Goal: Task Accomplishment & Management: Use online tool/utility

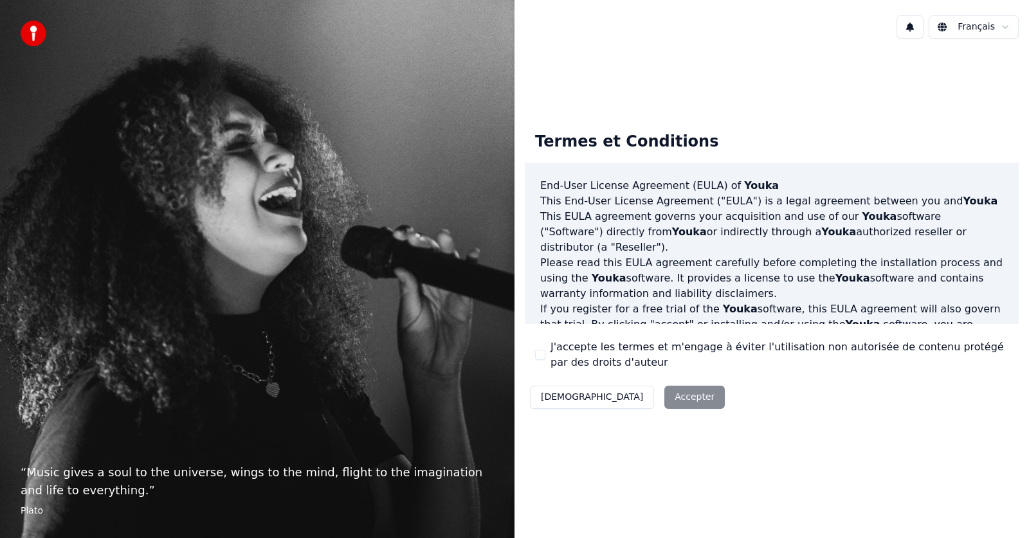
click at [629, 399] on div "Décliner Accepter" at bounding box center [627, 397] width 205 height 33
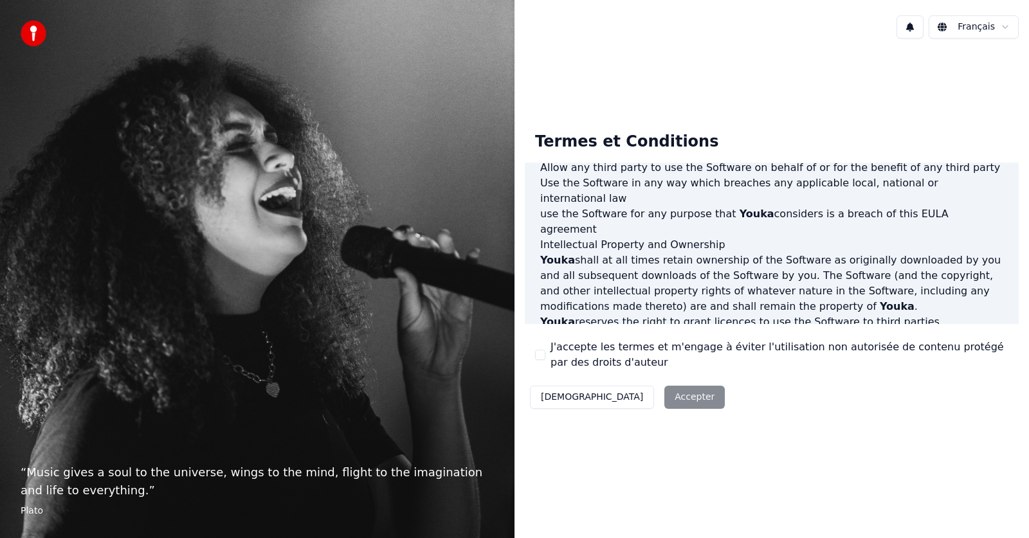
scroll to position [657, 0]
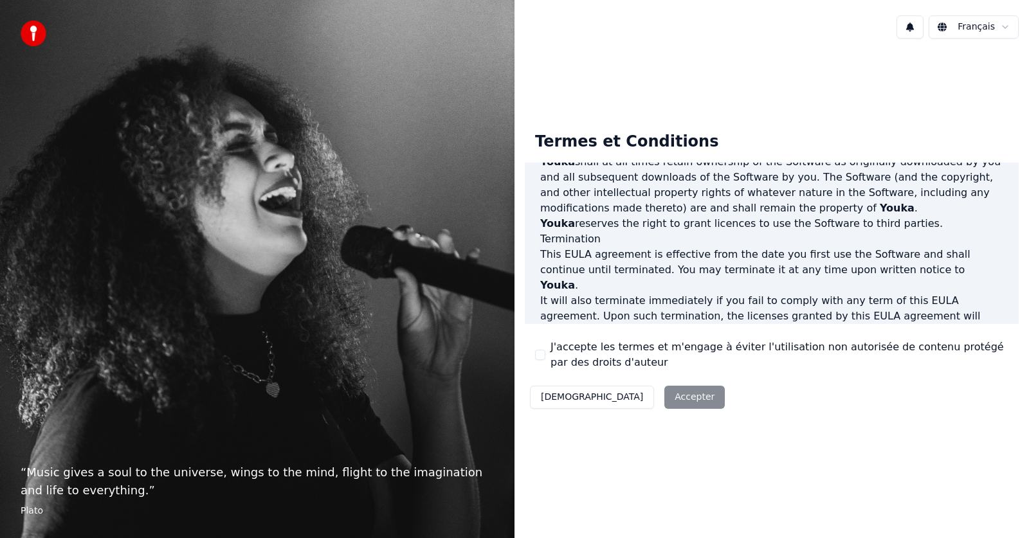
click at [631, 400] on div "Décliner Accepter" at bounding box center [627, 397] width 205 height 33
click at [635, 397] on div "Décliner Accepter" at bounding box center [627, 397] width 205 height 33
click at [636, 397] on div "Décliner Accepter" at bounding box center [627, 397] width 205 height 33
click at [673, 394] on div "Termes et Conditions End-User License Agreement (EULA) of Youka This End-User L…" at bounding box center [772, 268] width 494 height 293
click at [727, 409] on div "Termes et Conditions End-User License Agreement (EULA) of Youka This End-User L…" at bounding box center [772, 268] width 494 height 293
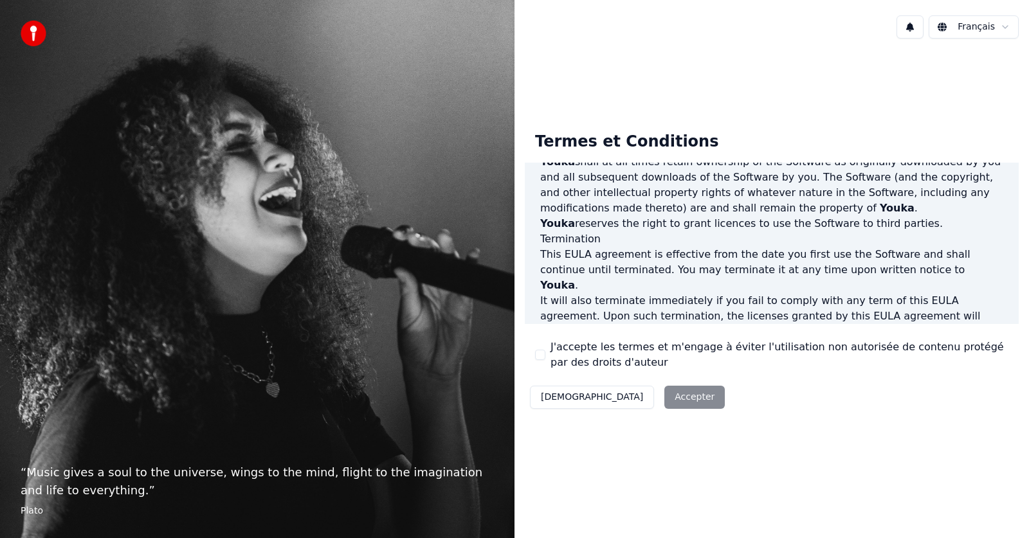
click at [629, 395] on div "Décliner Accepter" at bounding box center [627, 397] width 205 height 33
click at [624, 347] on label "J'accepte les termes et m'engage à éviter l'utilisation non autorisée de conten…" at bounding box center [779, 355] width 458 height 31
click at [545, 350] on button "J'accepte les termes et m'engage à éviter l'utilisation non autorisée de conten…" at bounding box center [540, 355] width 10 height 10
click at [664, 395] on button "Accepter" at bounding box center [694, 397] width 60 height 23
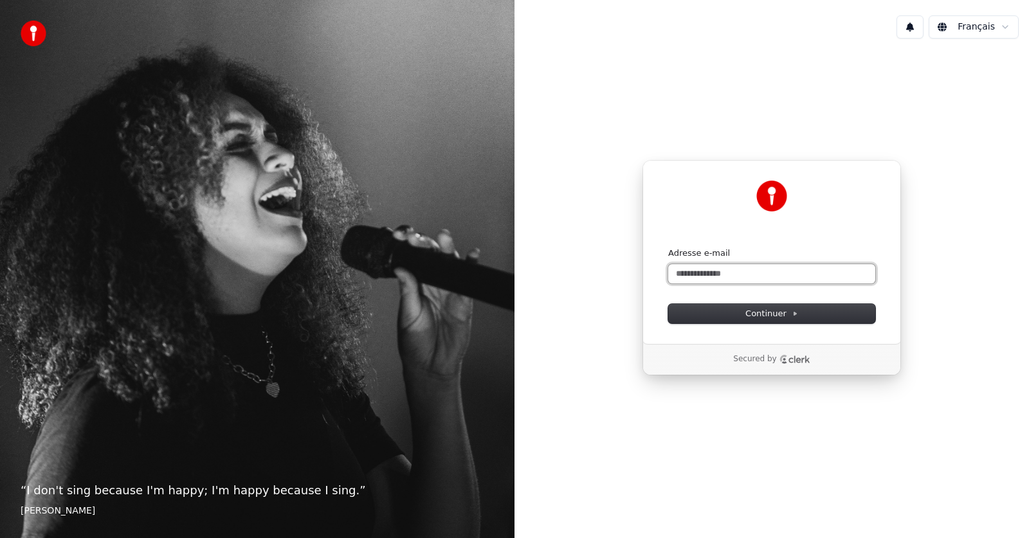
click at [702, 267] on input "Adresse e-mail" at bounding box center [771, 273] width 207 height 19
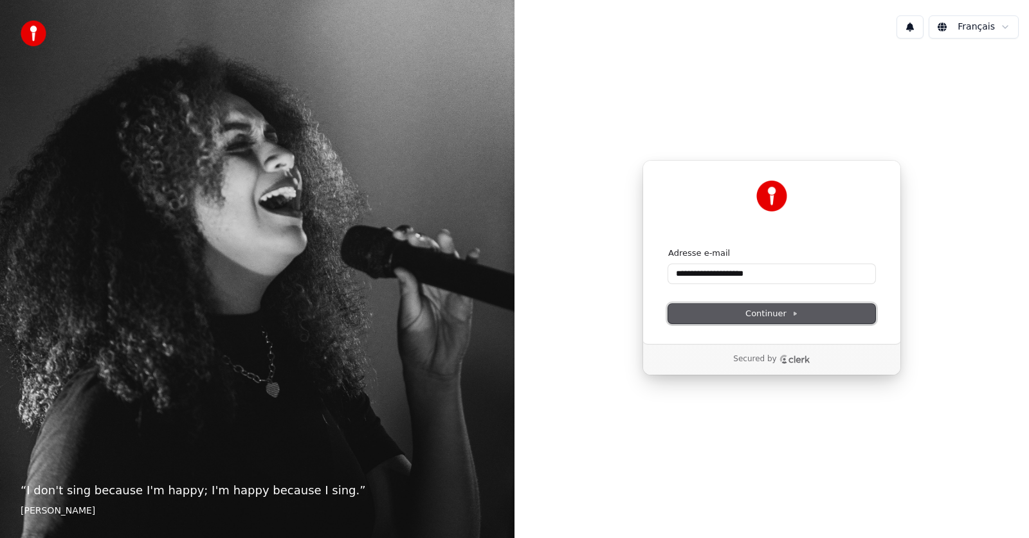
click at [807, 307] on button "Continuer" at bounding box center [771, 313] width 207 height 19
type input "**********"
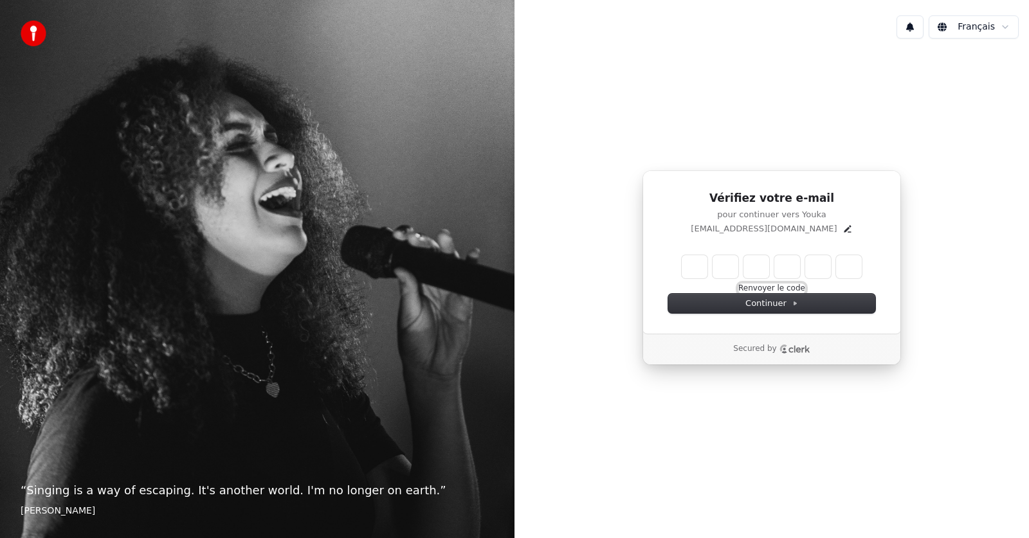
click at [786, 288] on button "Renvoyer le code" at bounding box center [771, 289] width 67 height 10
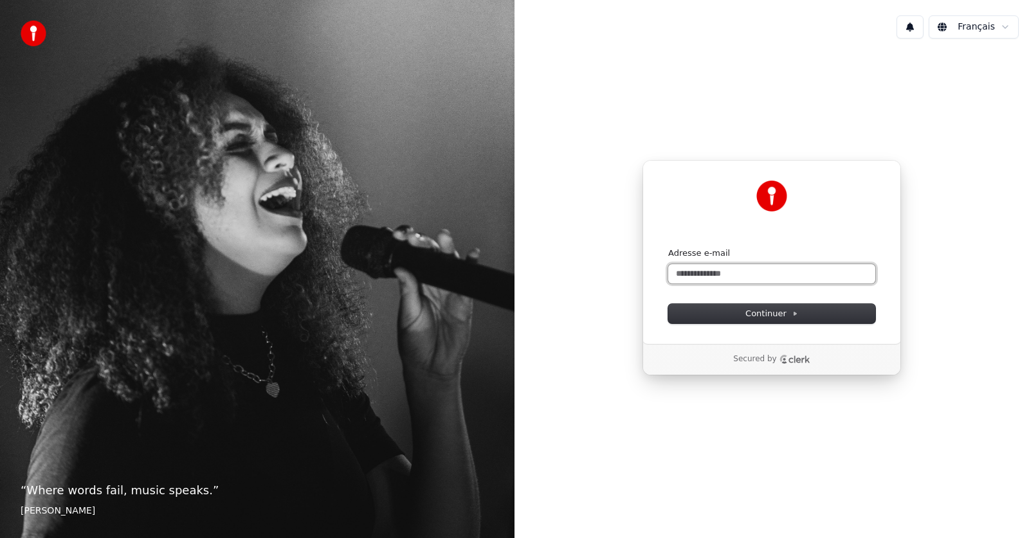
click at [678, 273] on input "Adresse e-mail" at bounding box center [771, 273] width 207 height 19
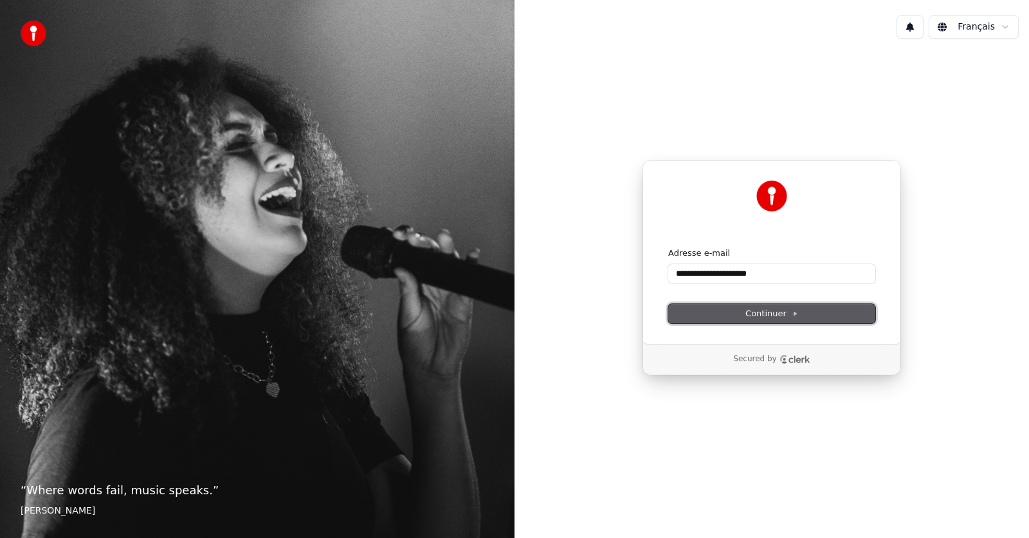
click at [734, 312] on button "Continuer" at bounding box center [771, 313] width 207 height 19
type input "**********"
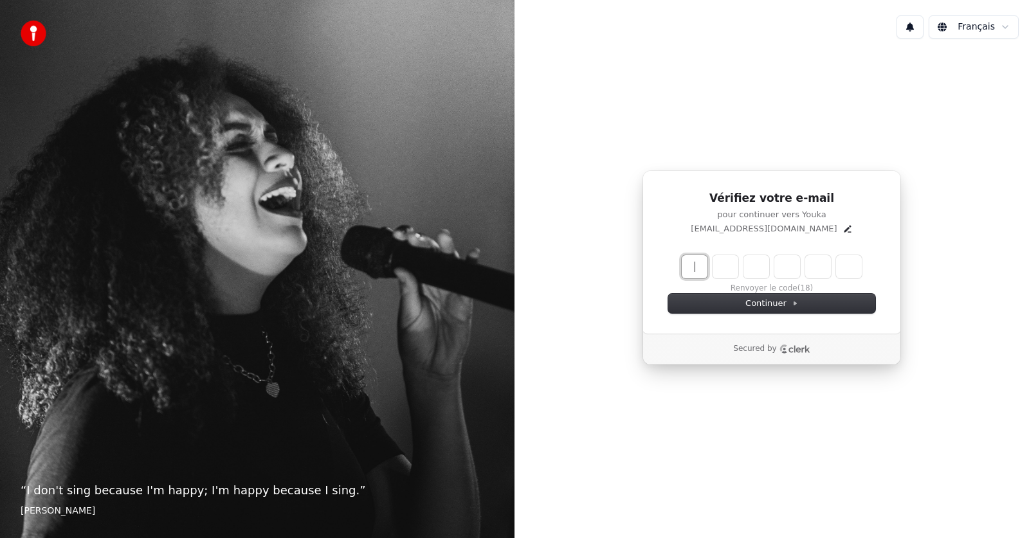
click at [703, 276] on input "Enter verification code" at bounding box center [785, 266] width 206 height 23
type input "******"
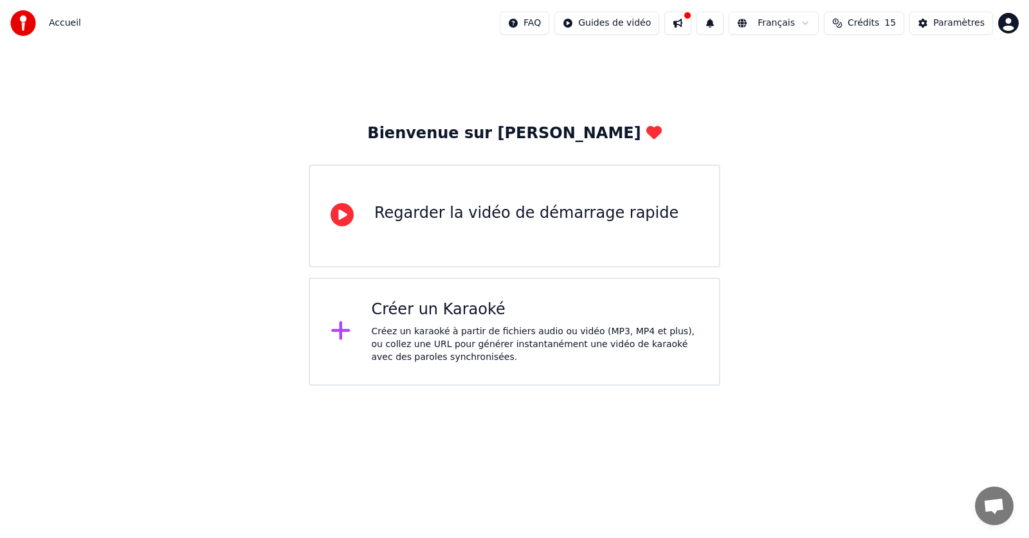
click at [588, 328] on div "Créez un karaoké à partir de fichiers audio ou vidéo (MP3, MP4 et plus), ou col…" at bounding box center [535, 344] width 327 height 39
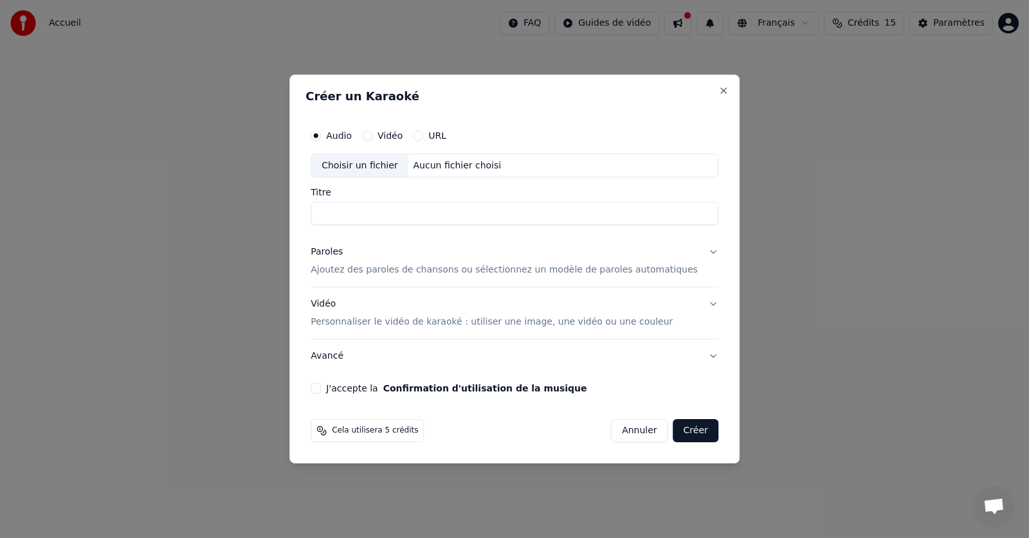
click at [459, 215] on input "Titre" at bounding box center [515, 214] width 408 height 23
type input "**********"
click at [695, 253] on button "Paroles Ajoutez des paroles de chansons ou sélectionnez un modèle de paroles au…" at bounding box center [515, 261] width 408 height 51
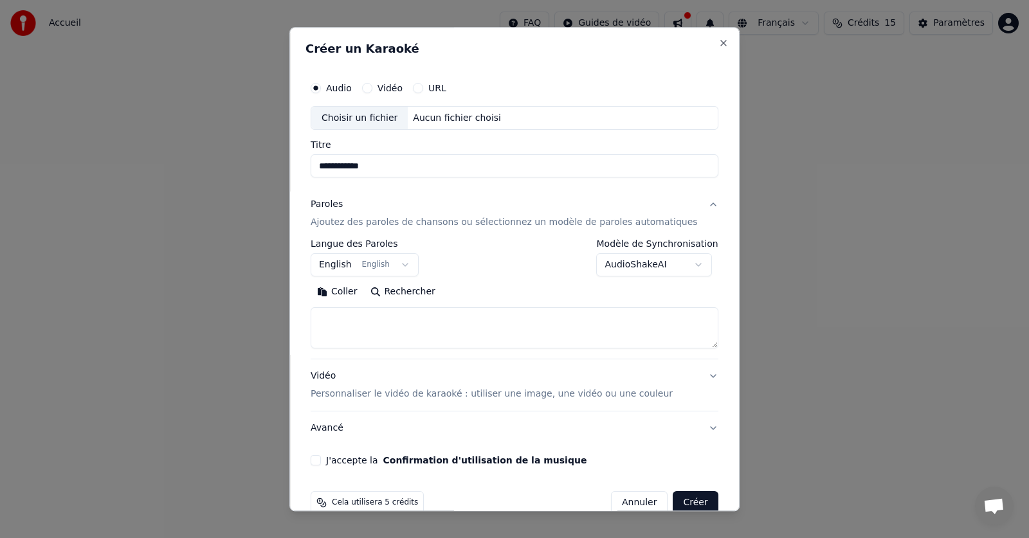
click at [411, 267] on button "English English" at bounding box center [365, 265] width 108 height 23
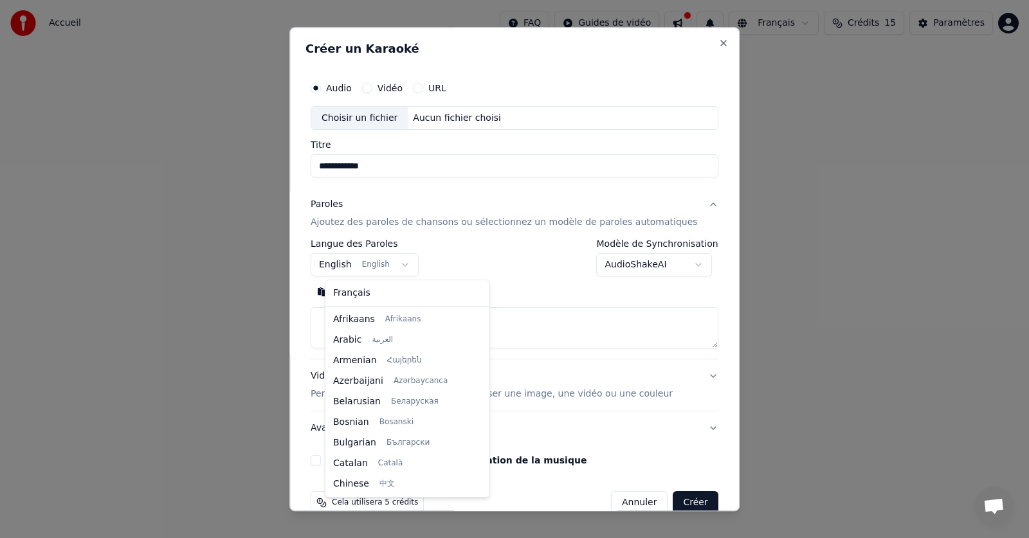
scroll to position [103, 0]
select select "**"
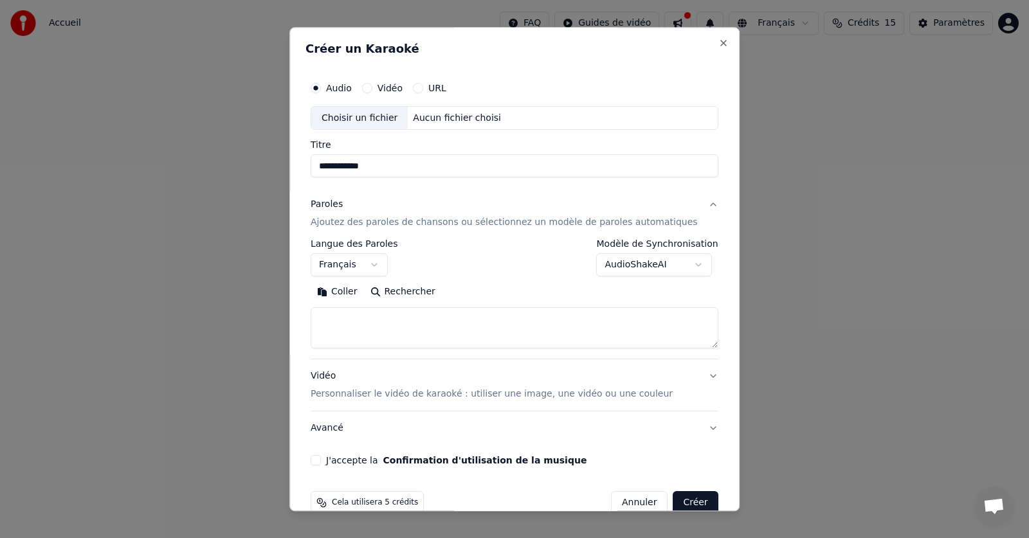
click at [358, 293] on button "Coller" at bounding box center [337, 292] width 53 height 21
type textarea "**********"
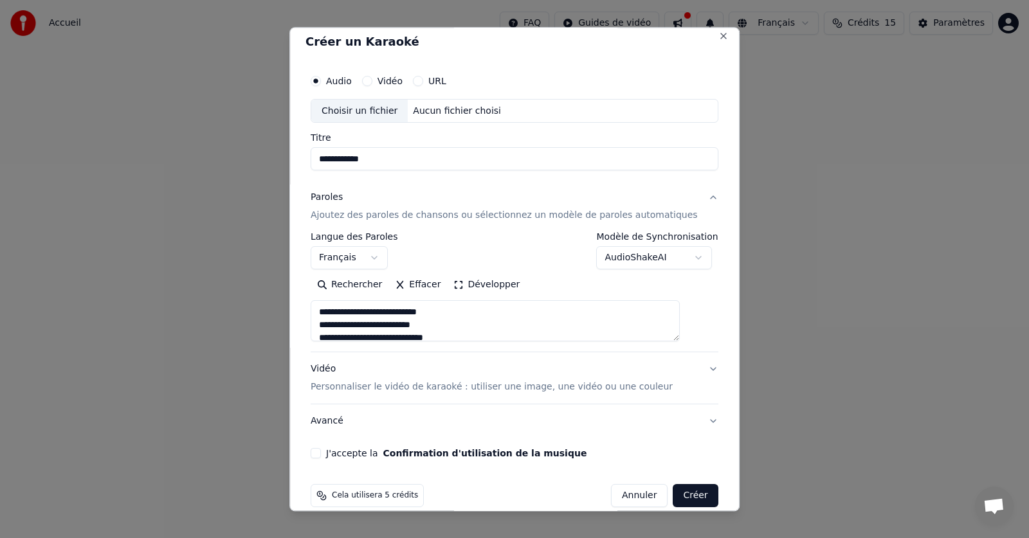
scroll to position [0, 0]
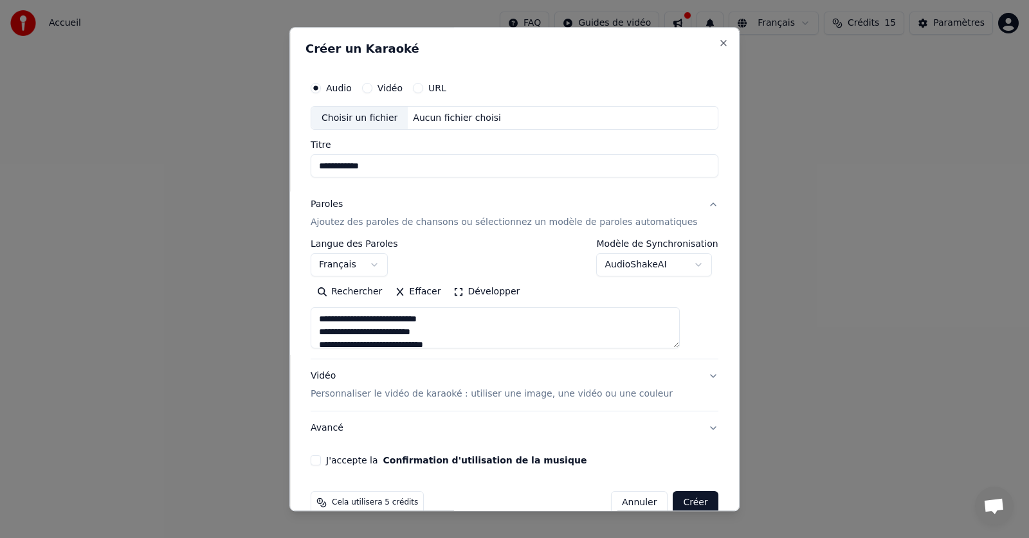
click at [372, 86] on button "Vidéo" at bounding box center [367, 88] width 10 height 10
click at [368, 118] on div "Choisir un fichier" at bounding box center [359, 118] width 96 height 23
type textarea "**********"
type input "**********"
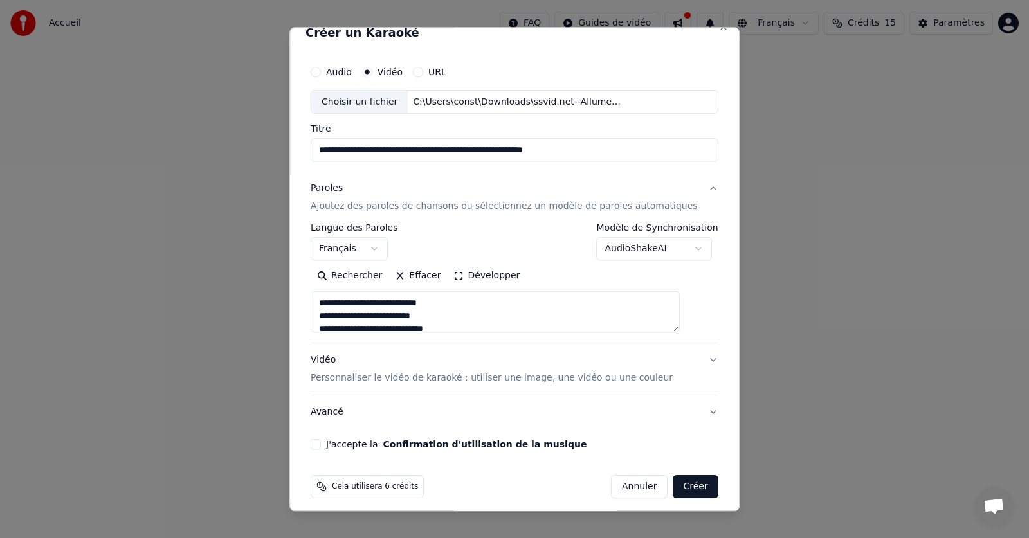
scroll to position [24, 0]
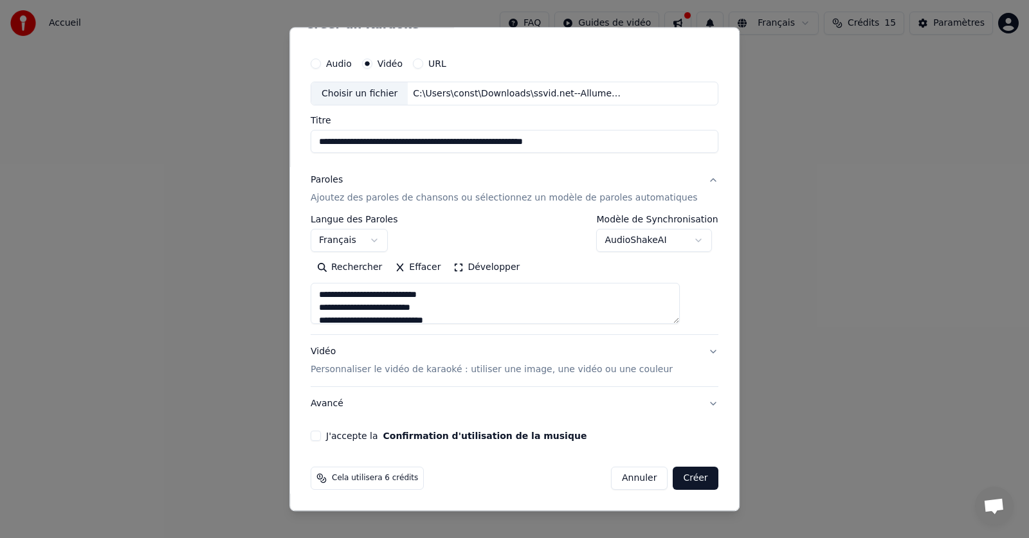
click at [498, 372] on p "Personnaliser le vidéo de karaoké : utiliser une image, une vidéo ou une couleur" at bounding box center [492, 370] width 362 height 13
type textarea "**********"
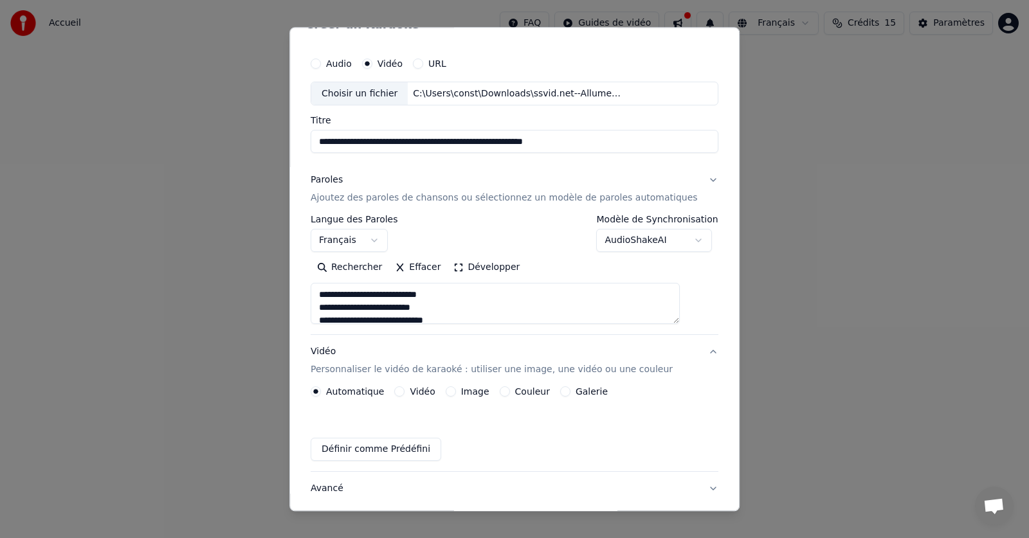
scroll to position [0, 0]
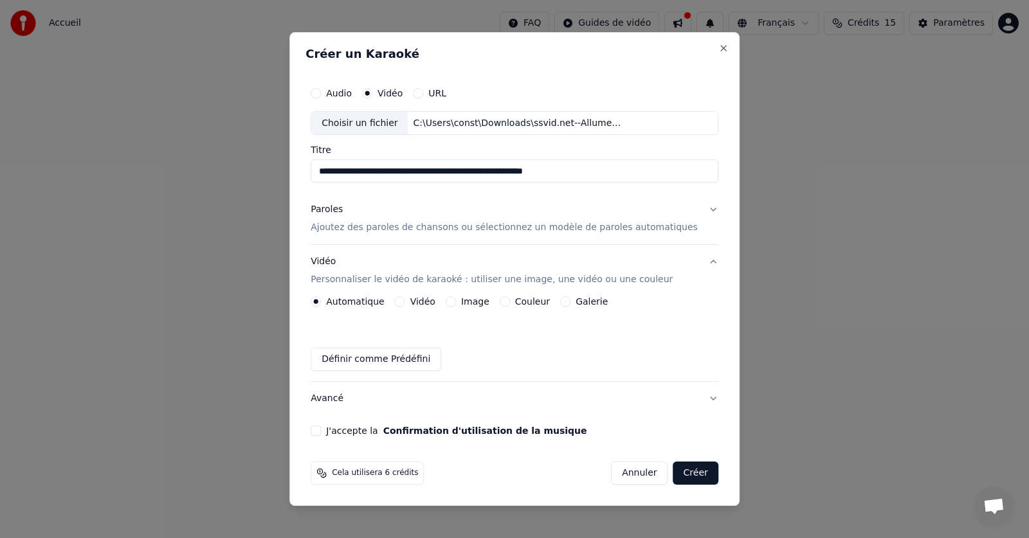
click at [543, 302] on label "Couleur" at bounding box center [532, 301] width 35 height 9
click at [510, 302] on button "Couleur" at bounding box center [505, 301] width 10 height 10
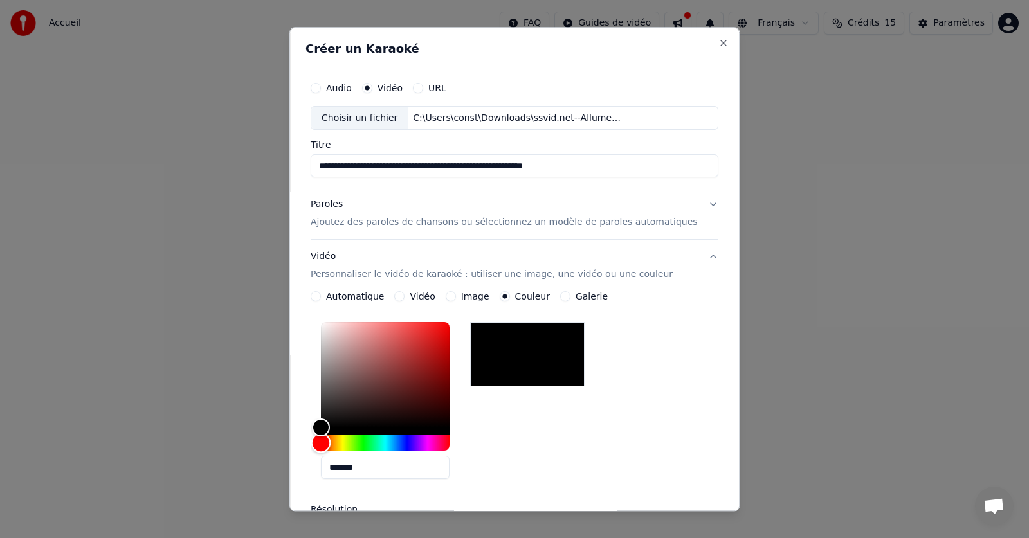
click at [444, 439] on div "Hue" at bounding box center [385, 443] width 129 height 15
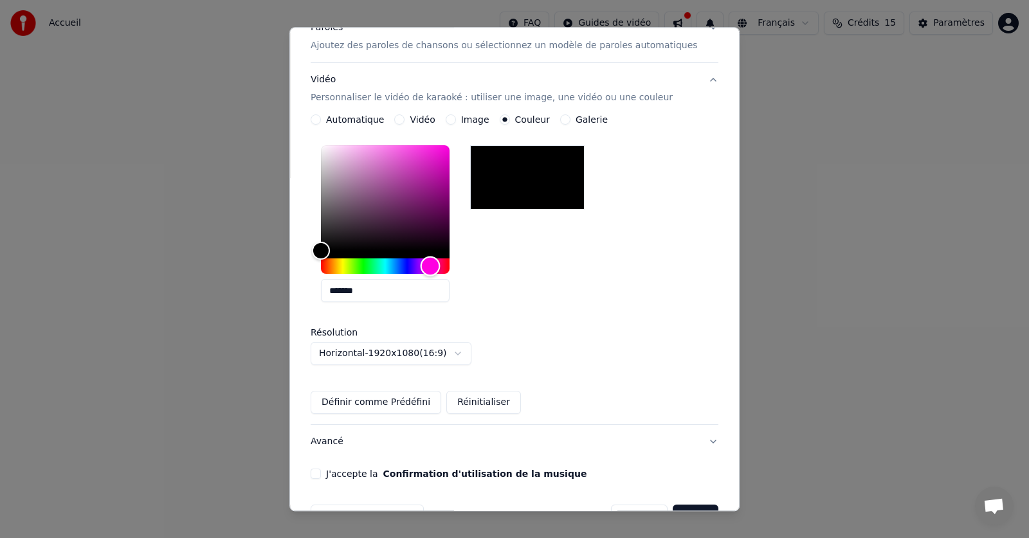
scroll to position [215, 0]
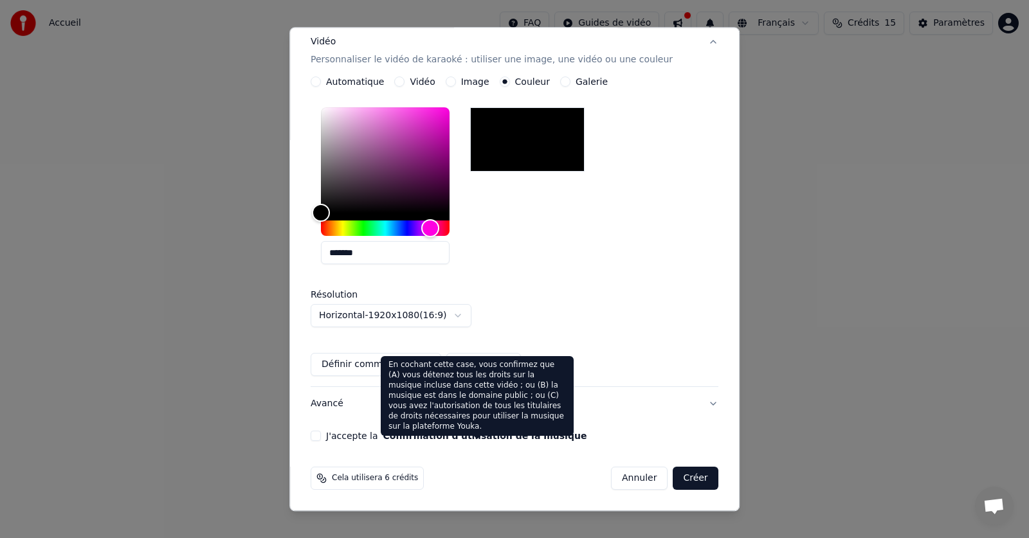
click at [509, 437] on button "Confirmation d'utilisation de la musique" at bounding box center [485, 436] width 204 height 9
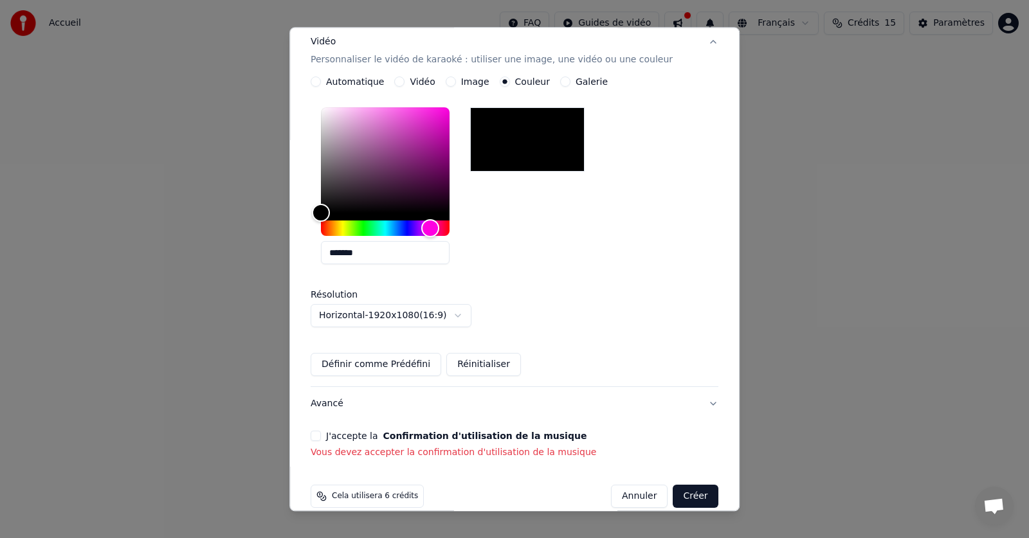
click at [514, 451] on p "Vous devez accepter la confirmation d'utilisation de la musique" at bounding box center [515, 453] width 408 height 13
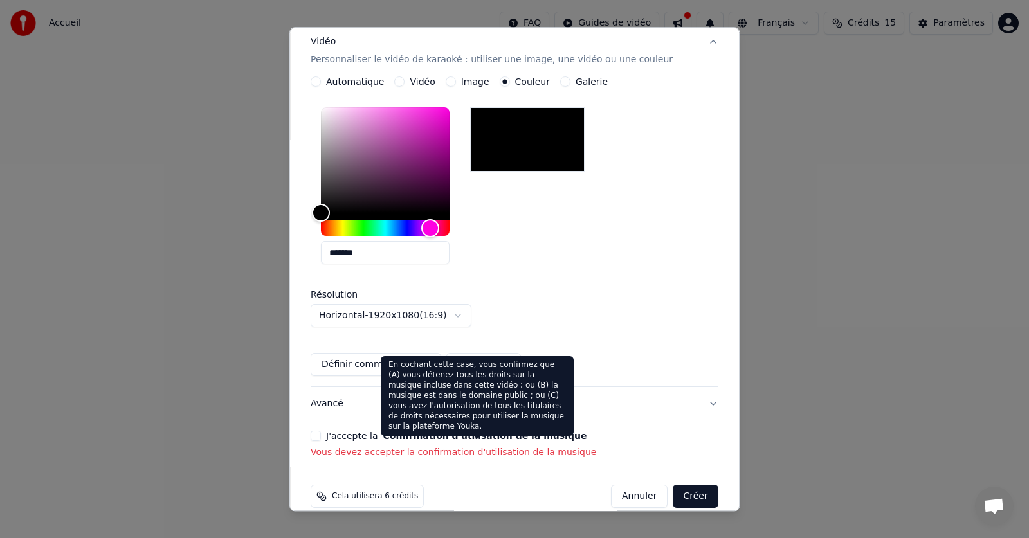
click at [508, 435] on button "Confirmation d'utilisation de la musique" at bounding box center [485, 436] width 204 height 9
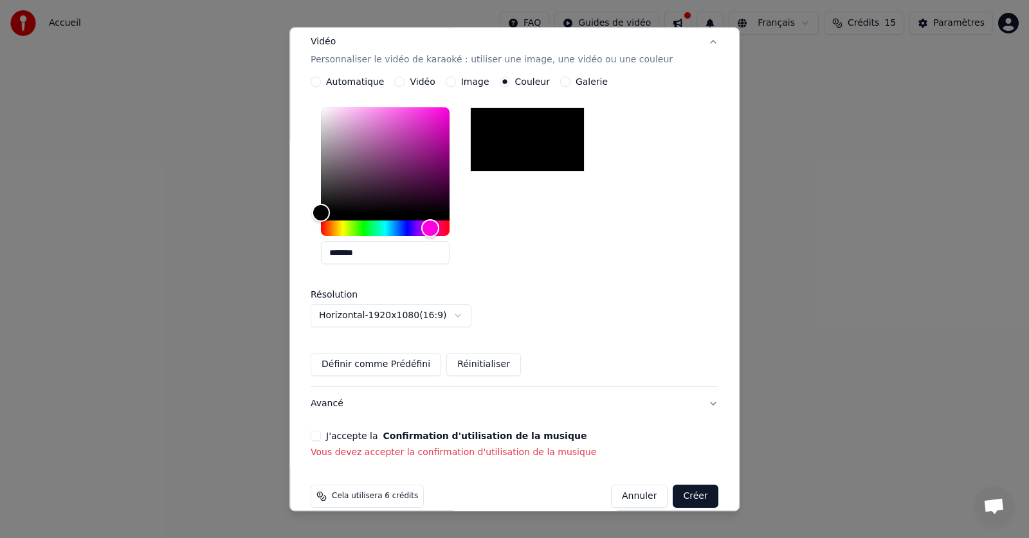
click at [673, 492] on button "Créer" at bounding box center [695, 496] width 45 height 23
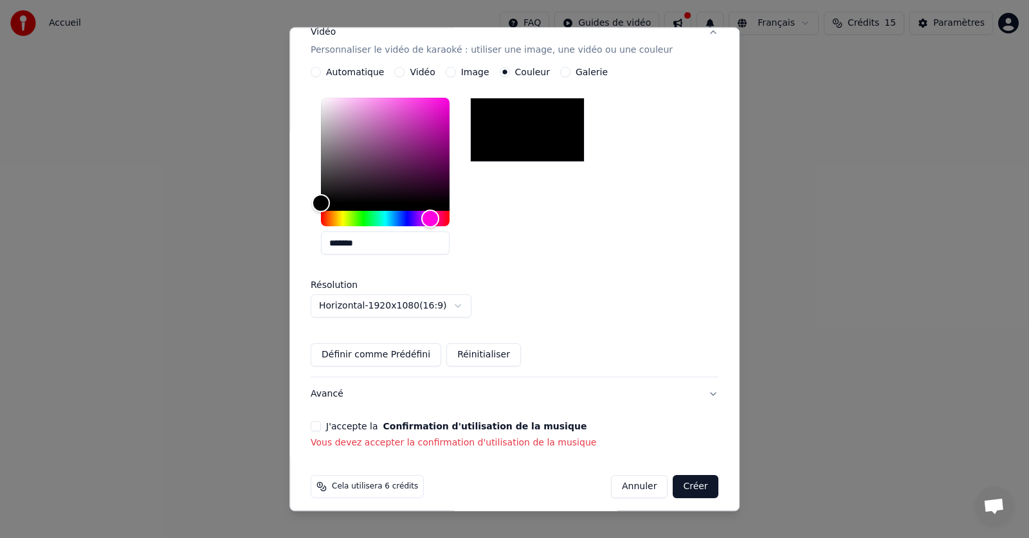
scroll to position [233, 0]
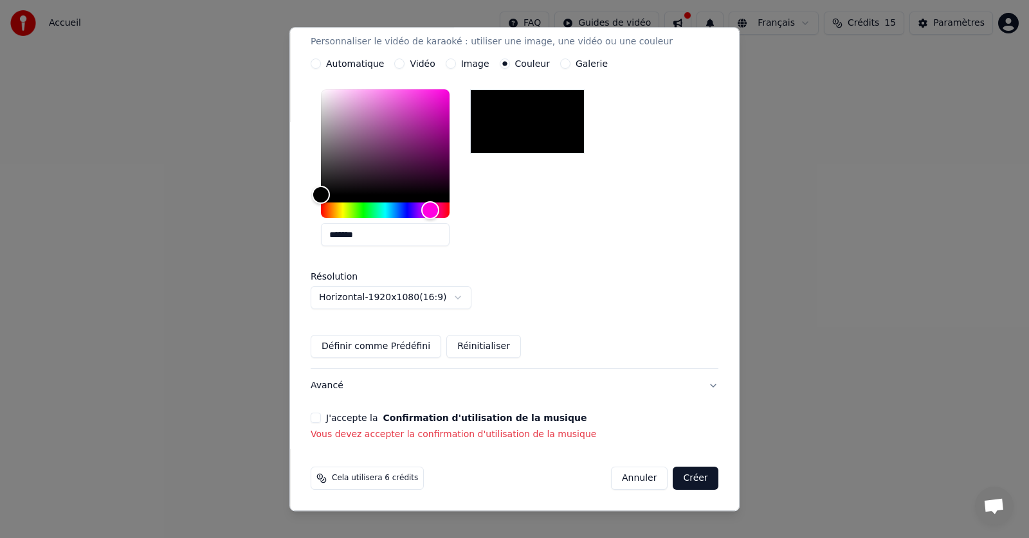
click at [335, 419] on div "J'accepte la Confirmation d'utilisation de la musique" at bounding box center [515, 418] width 408 height 10
click at [321, 416] on button "J'accepte la Confirmation d'utilisation de la musique" at bounding box center [316, 418] width 10 height 10
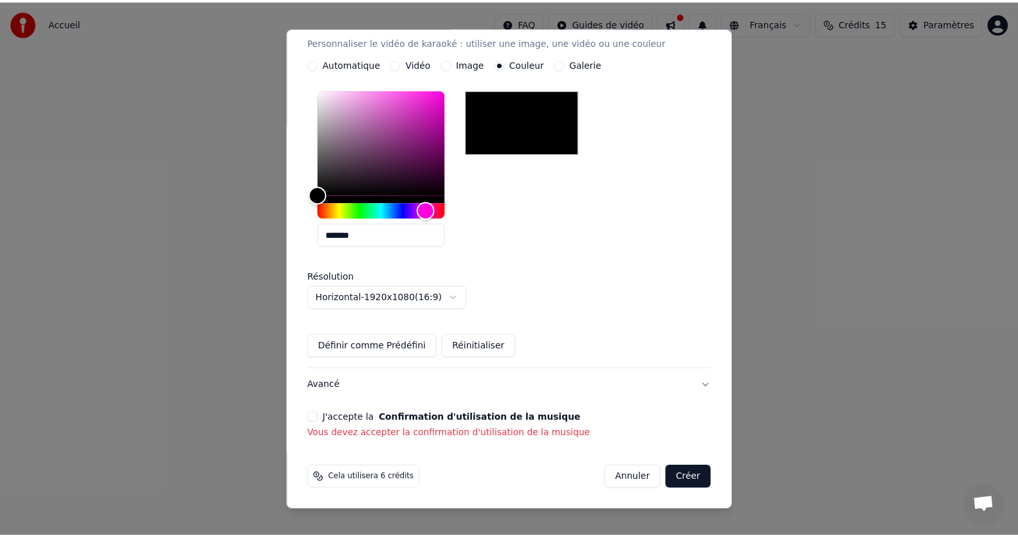
scroll to position [215, 0]
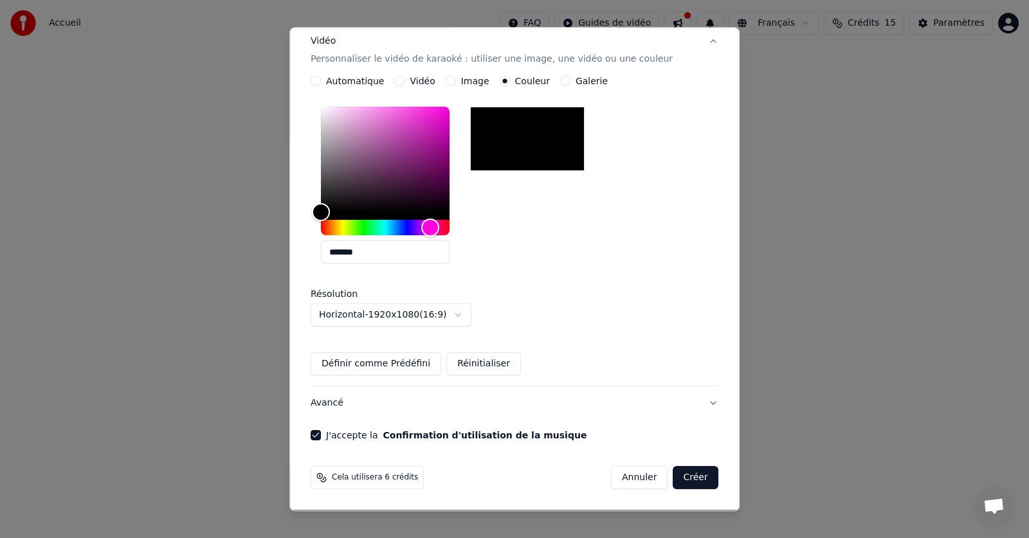
click at [673, 473] on button "Créer" at bounding box center [695, 478] width 45 height 23
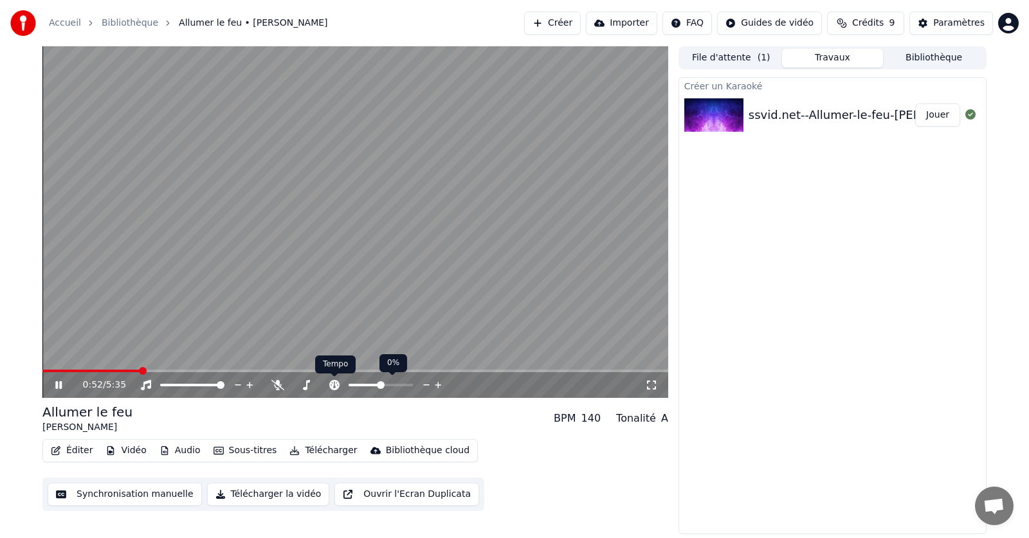
click at [331, 383] on icon at bounding box center [334, 385] width 10 height 10
click at [59, 380] on div "0:52 / 5:35" at bounding box center [355, 385] width 615 height 13
click at [62, 385] on icon at bounding box center [58, 385] width 6 height 8
click at [88, 494] on button "Synchronisation manuelle" at bounding box center [125, 494] width 154 height 23
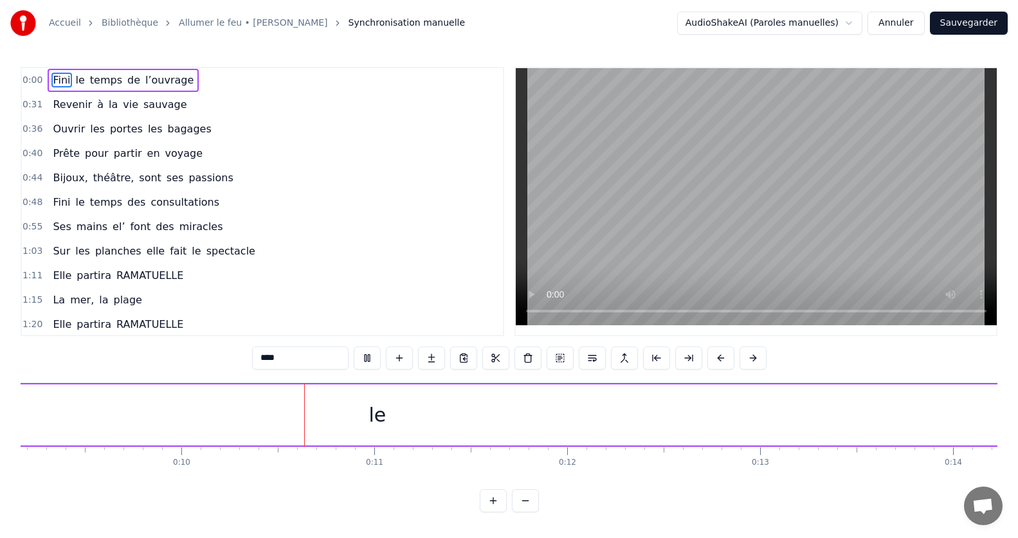
scroll to position [0, 1843]
click at [594, 246] on video at bounding box center [756, 196] width 481 height 257
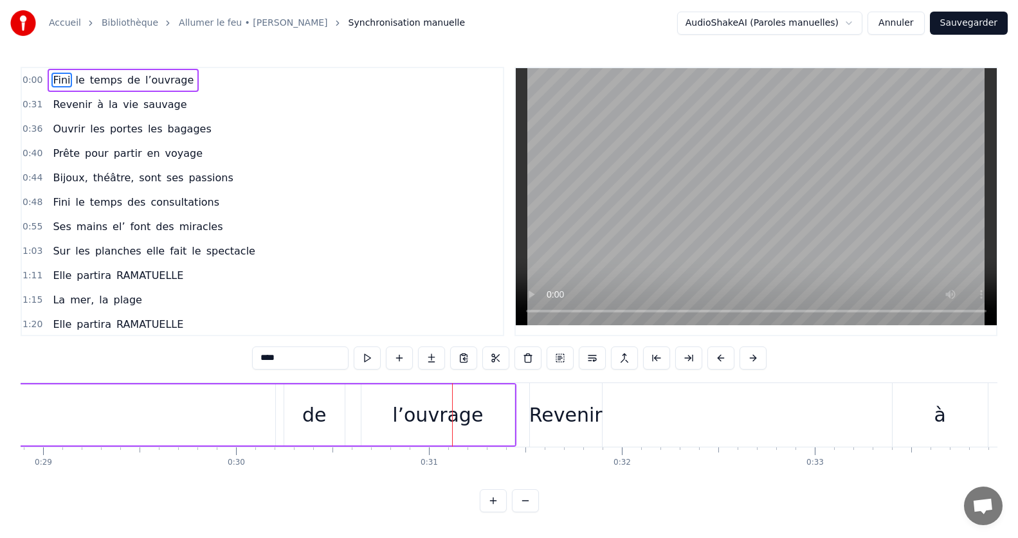
click at [38, 80] on span "0:00" at bounding box center [33, 80] width 20 height 13
drag, startPoint x: 39, startPoint y: 80, endPoint x: 30, endPoint y: 82, distance: 9.8
click at [30, 82] on div "0:00 Fini le temps de l’ouvrage" at bounding box center [262, 80] width 481 height 24
click at [31, 82] on span "0:00" at bounding box center [33, 80] width 20 height 13
click at [31, 78] on span "0:00" at bounding box center [33, 80] width 20 height 13
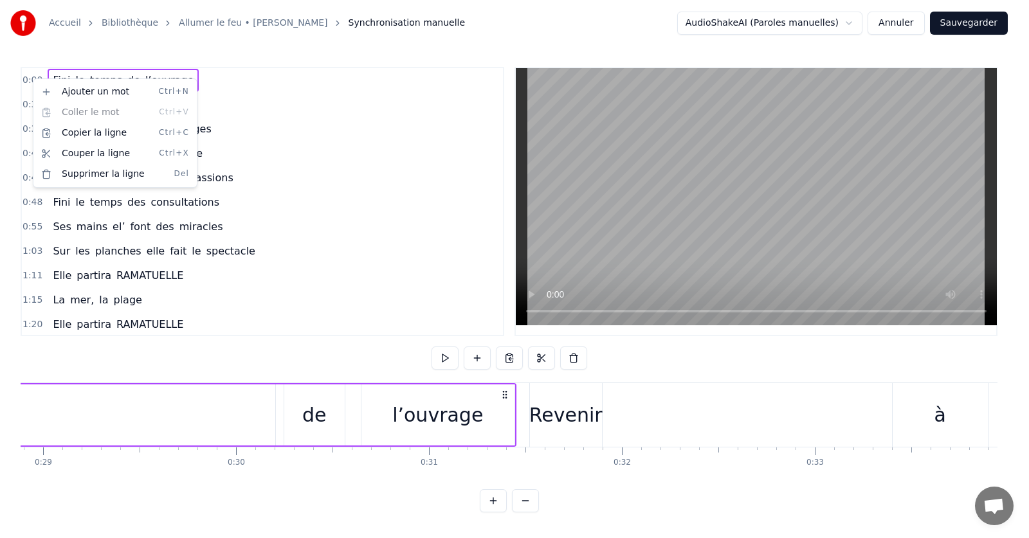
click at [258, 106] on html "Accueil Bibliothèque Allumer le feu • [PERSON_NAME] Synchronisation manuelle Au…" at bounding box center [514, 266] width 1029 height 533
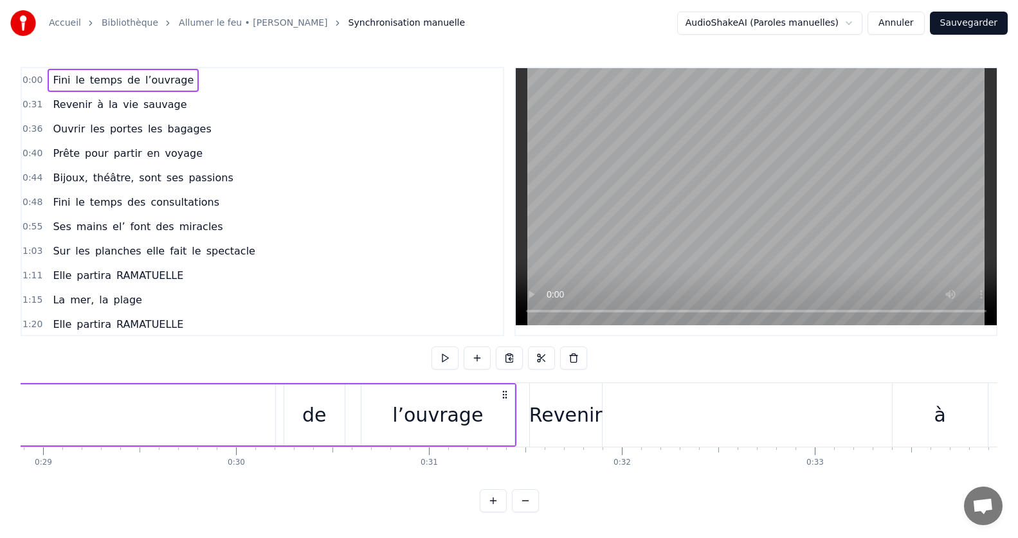
drag, startPoint x: 99, startPoint y: 82, endPoint x: 62, endPoint y: 86, distance: 37.6
click at [99, 82] on span "temps" at bounding box center [106, 80] width 35 height 15
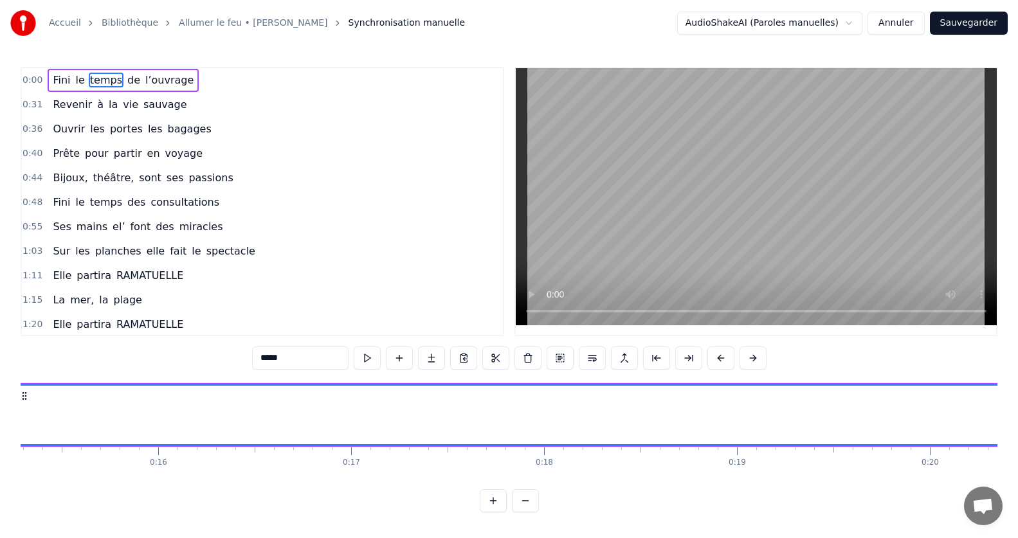
scroll to position [0, 2875]
click at [59, 81] on span "Fini" at bounding box center [61, 80] width 20 height 15
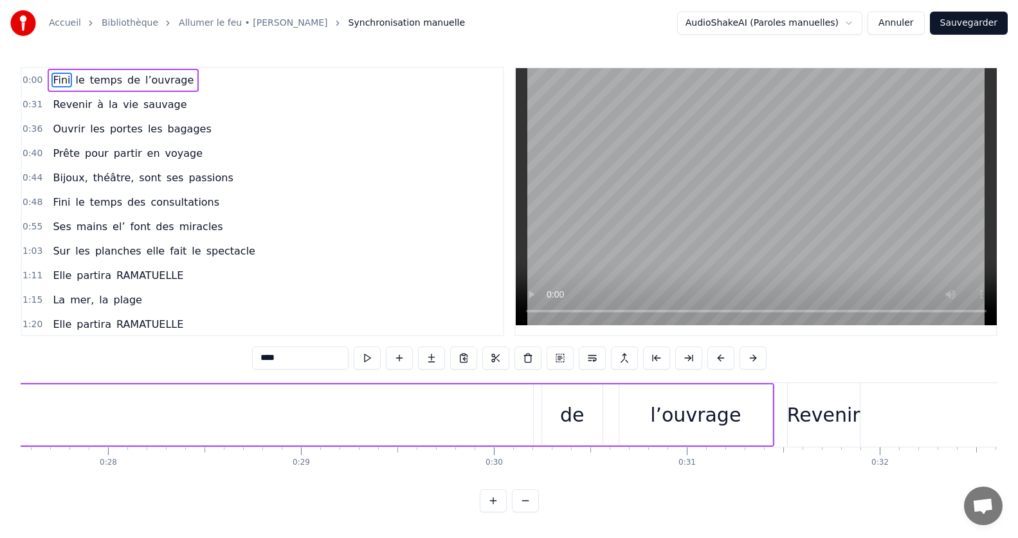
scroll to position [0, 5401]
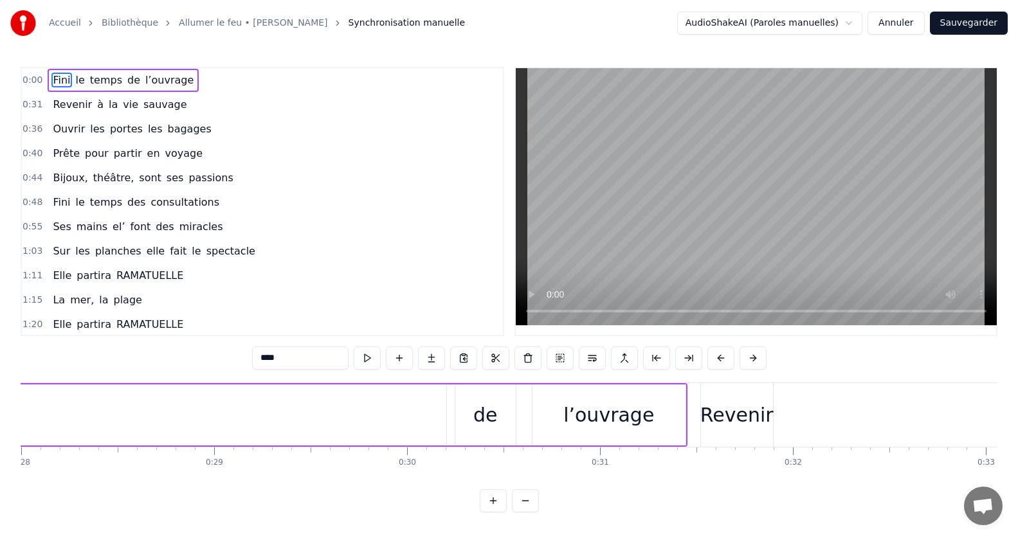
drag, startPoint x: 82, startPoint y: 85, endPoint x: 473, endPoint y: 428, distance: 519.9
click at [473, 428] on div "0:00 Fini le temps de l’ouvrage 0:31 Revenir à la vie sauvage 0:36 Ouvrir les p…" at bounding box center [509, 290] width 977 height 446
click at [473, 428] on div "de" at bounding box center [485, 415] width 60 height 61
click at [59, 82] on span "Fini" at bounding box center [61, 80] width 20 height 15
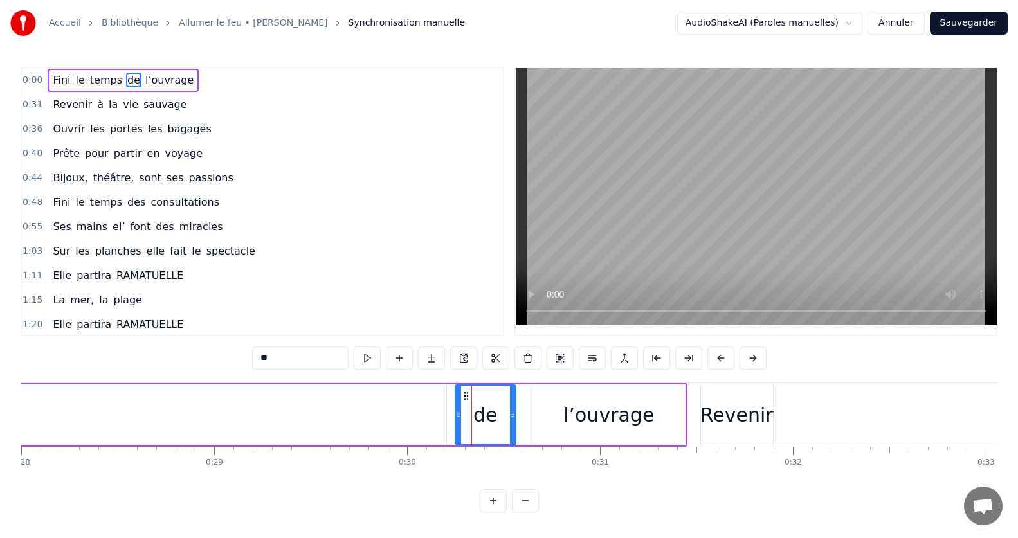
type input "****"
drag, startPoint x: 59, startPoint y: 82, endPoint x: 393, endPoint y: 414, distance: 471.5
click at [393, 414] on div "0:00 Fini le temps de l’ouvrage 0:31 Revenir à la vie sauvage 0:36 Ouvrir les p…" at bounding box center [509, 290] width 977 height 446
click at [33, 82] on span "0:00" at bounding box center [33, 80] width 20 height 13
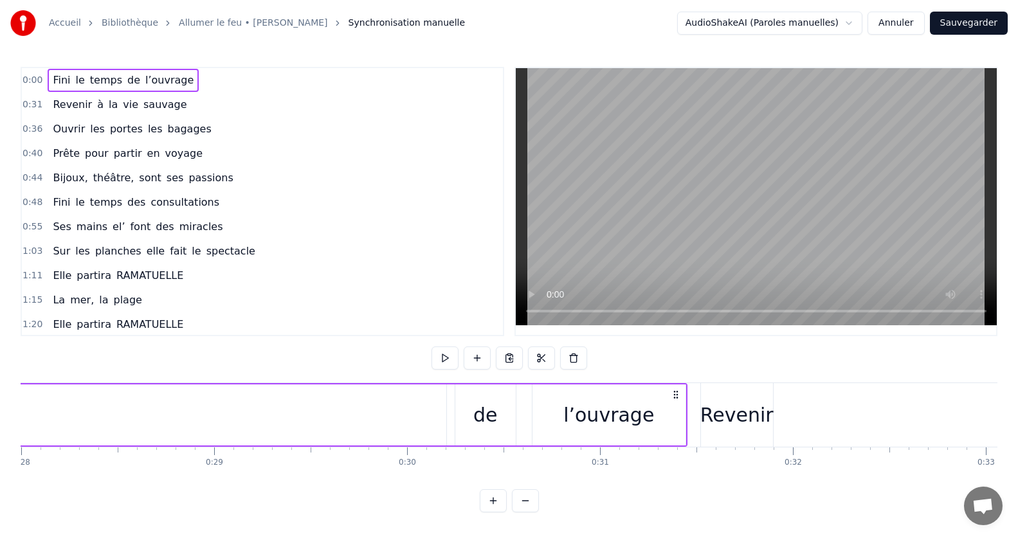
click at [48, 87] on div "Fini le temps de l’ouvrage" at bounding box center [123, 80] width 151 height 23
click at [442, 359] on button at bounding box center [444, 358] width 27 height 23
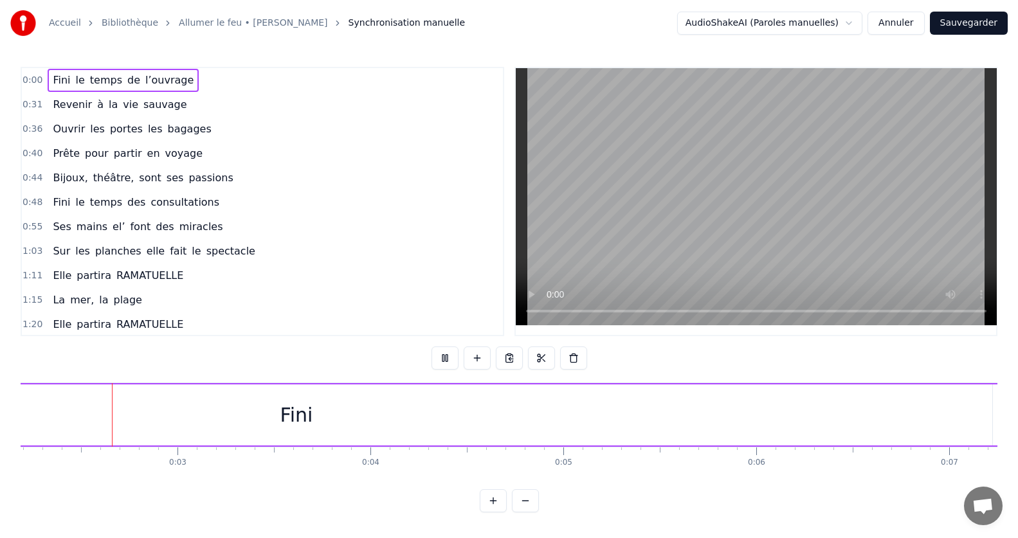
scroll to position [0, 426]
click at [442, 359] on button at bounding box center [444, 358] width 27 height 23
click at [52, 87] on div "Fini le temps de l’ouvrage" at bounding box center [123, 80] width 151 height 23
drag, startPoint x: 33, startPoint y: 104, endPoint x: 33, endPoint y: 80, distance: 23.1
click at [33, 81] on div "0:00 Fini le temps de l’ouvrage 0:31 Revenir à la vie sauvage 0:36 Ouvrir les p…" at bounding box center [263, 201] width 484 height 269
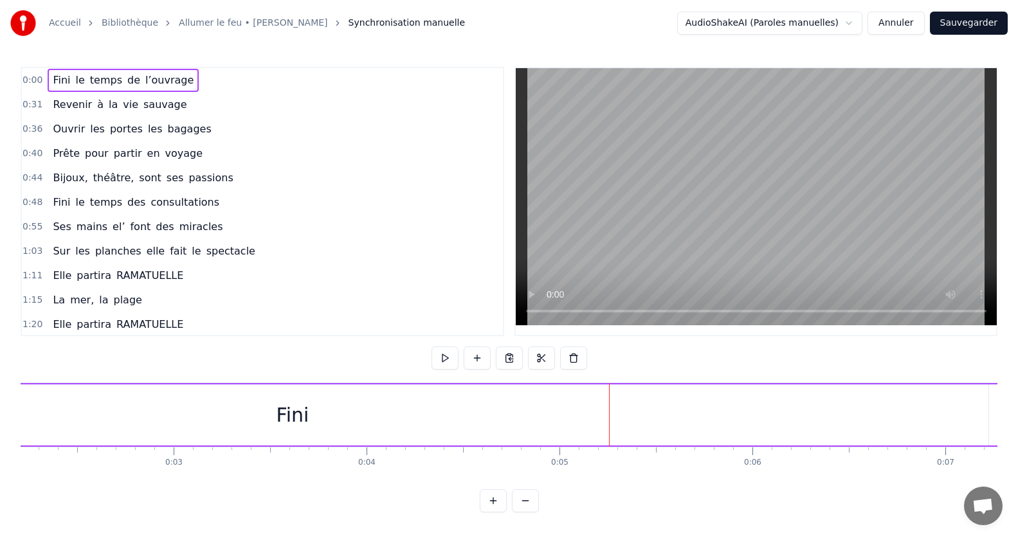
click at [856, 27] on html "Accueil Bibliothèque Allumer le feu • [PERSON_NAME] Synchronisation manuelle Au…" at bounding box center [509, 266] width 1018 height 533
click at [857, 23] on html "Accueil Bibliothèque Allumer le feu • [PERSON_NAME] Synchronisation manuelle Au…" at bounding box center [509, 266] width 1018 height 533
drag, startPoint x: 784, startPoint y: 432, endPoint x: 567, endPoint y: 448, distance: 217.2
click at [567, 448] on div "Fini le temps de l’ouvrage Revenir à la vie sauvage Ouvrir les portes les bagag…" at bounding box center [509, 431] width 977 height 96
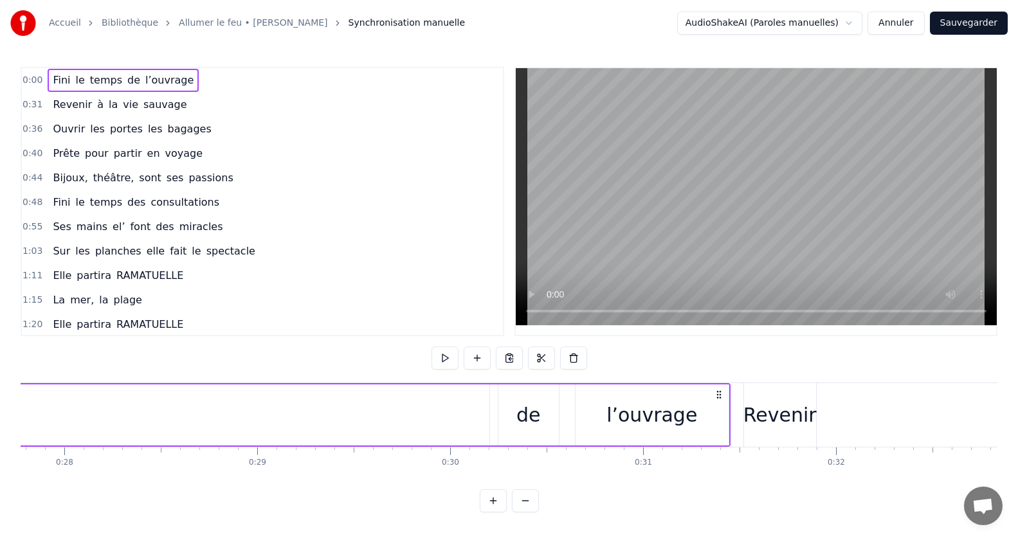
scroll to position [0, 5401]
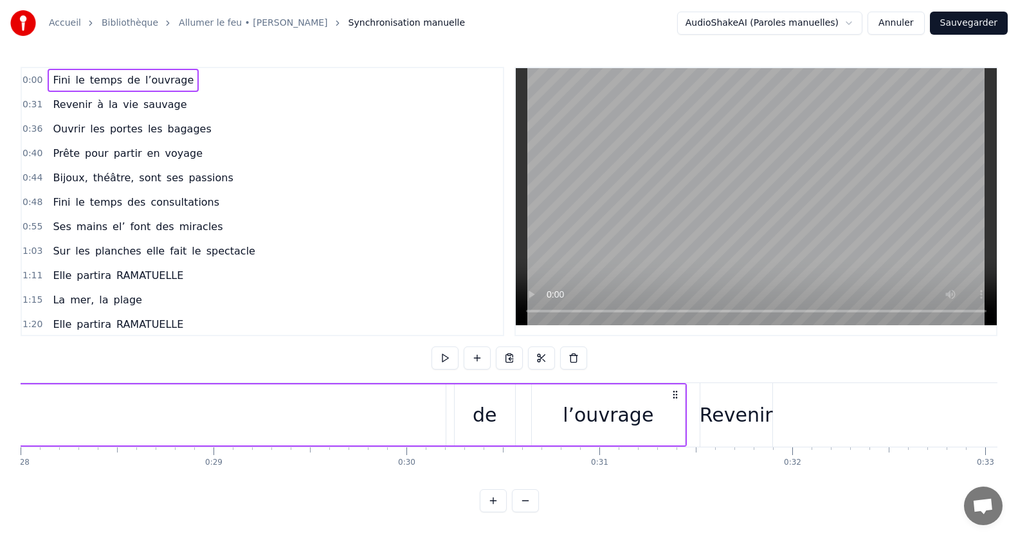
drag, startPoint x: 685, startPoint y: 420, endPoint x: 730, endPoint y: 419, distance: 45.0
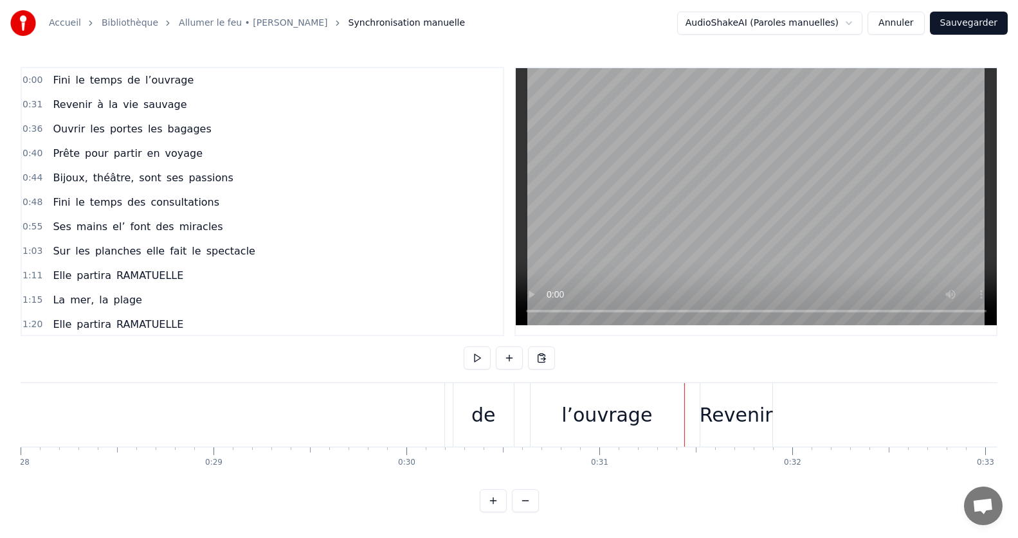
click at [75, 82] on span "le" at bounding box center [81, 80] width 12 height 15
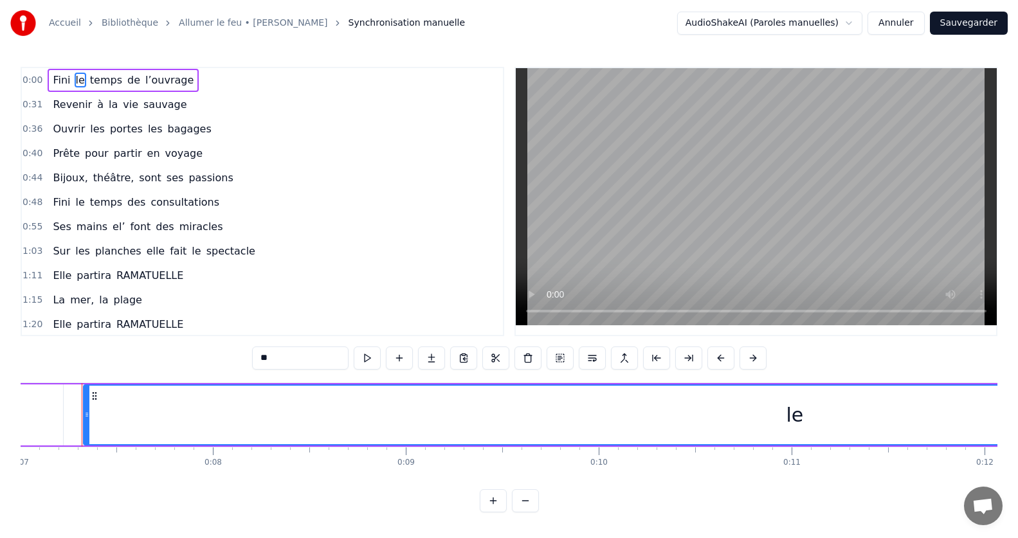
scroll to position [0, 1347]
click at [96, 398] on icon at bounding box center [98, 396] width 10 height 10
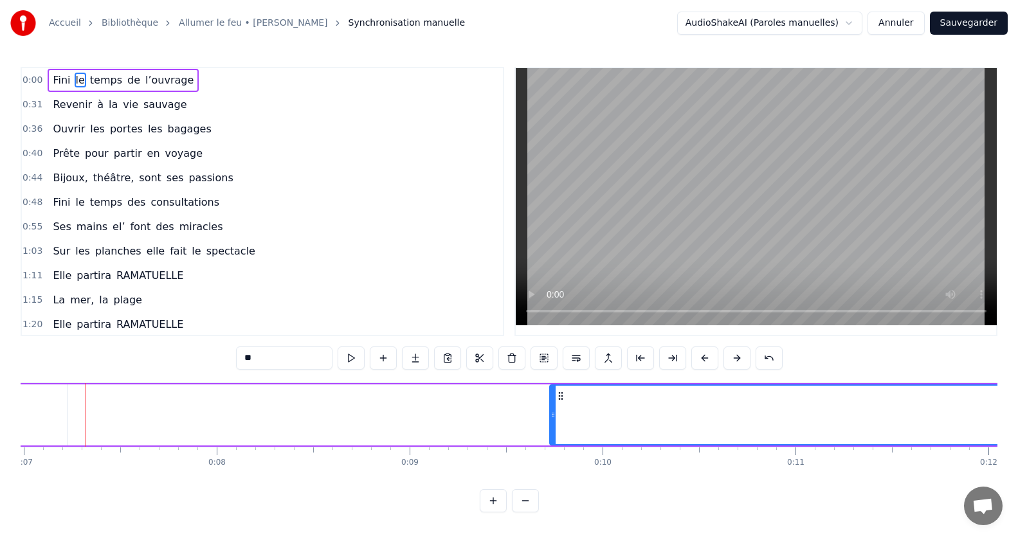
drag, startPoint x: 538, startPoint y: 462, endPoint x: 607, endPoint y: 457, distance: 69.7
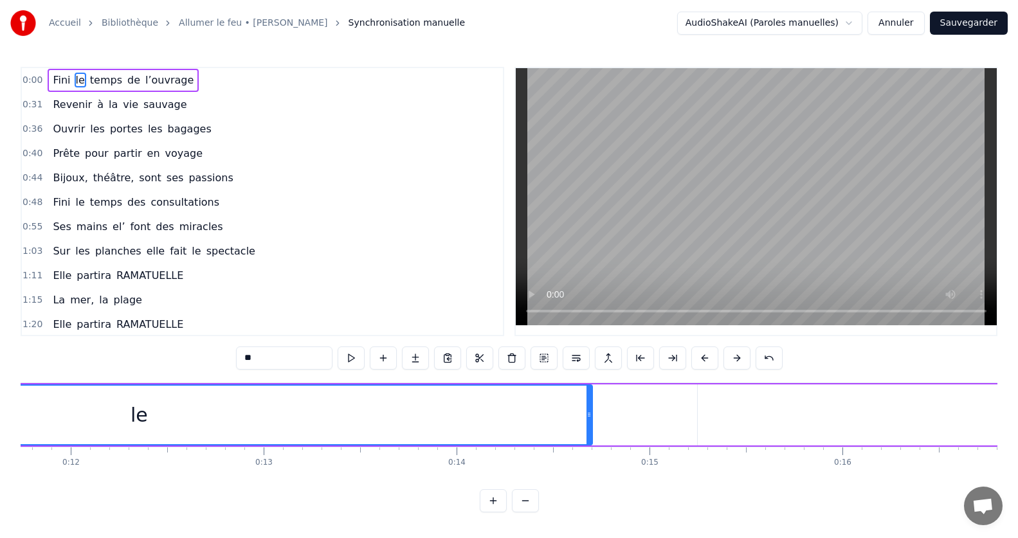
scroll to position [0, 2440]
drag, startPoint x: 414, startPoint y: 417, endPoint x: 509, endPoint y: 424, distance: 95.5
click at [509, 424] on div at bounding box center [509, 415] width 5 height 59
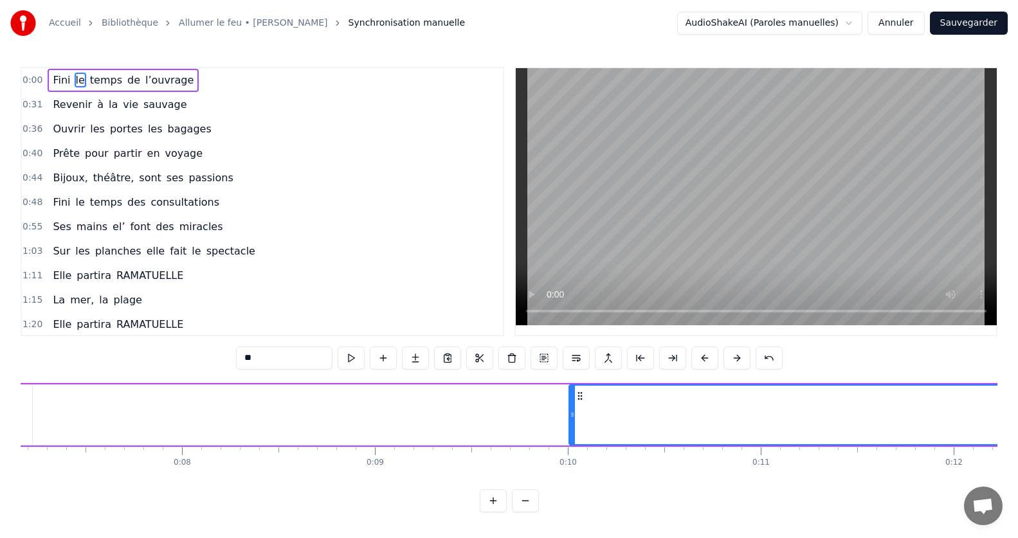
scroll to position [0, 1359]
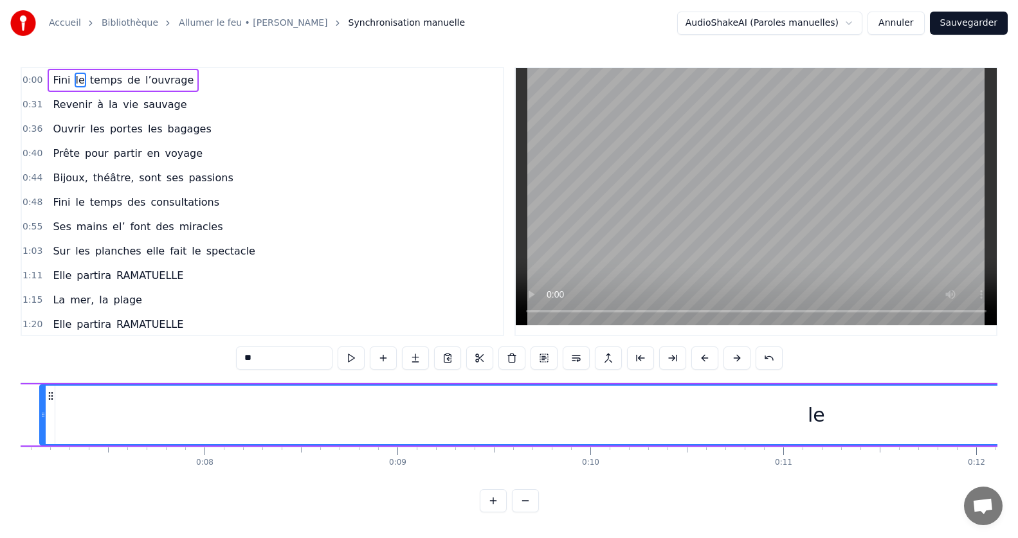
drag, startPoint x: 594, startPoint y: 417, endPoint x: 42, endPoint y: 453, distance: 552.9
click at [42, 453] on div "Fini le temps de l’ouvrage Revenir à la vie sauvage Ouvrir les portes les bagag…" at bounding box center [509, 431] width 977 height 96
click at [24, 84] on span "0:00" at bounding box center [33, 80] width 20 height 13
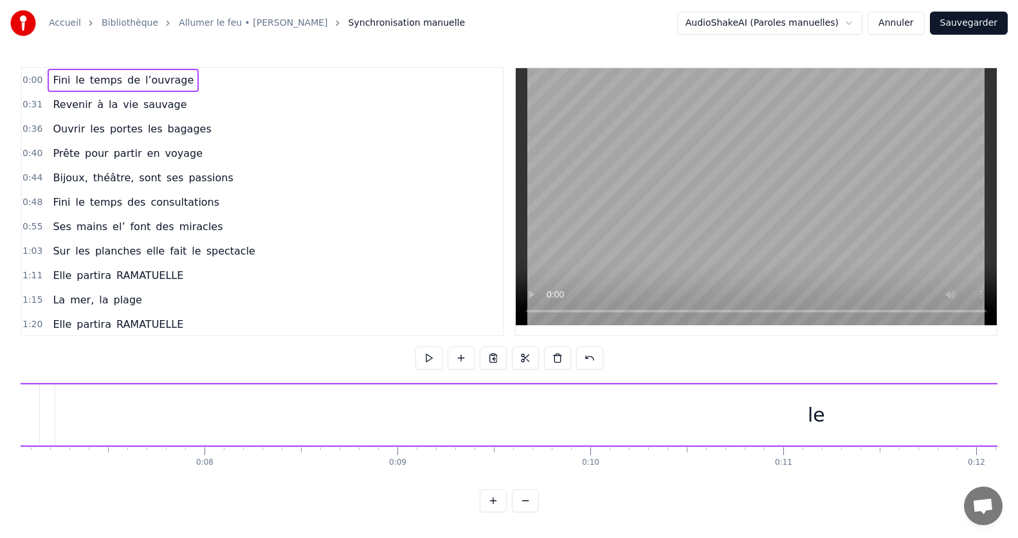
click at [33, 83] on span "0:00" at bounding box center [33, 80] width 20 height 13
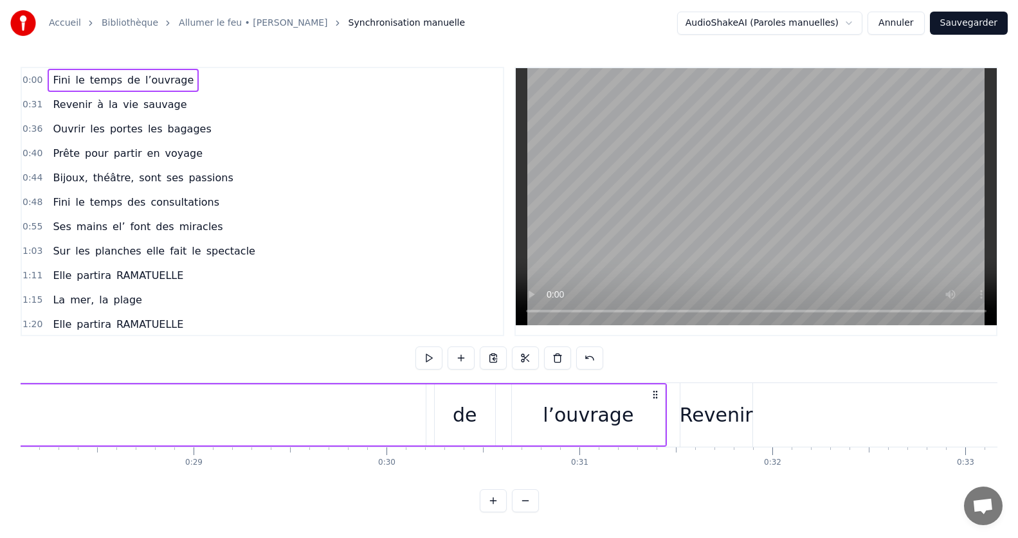
scroll to position [0, 5423]
drag, startPoint x: 551, startPoint y: 446, endPoint x: 734, endPoint y: 432, distance: 183.8
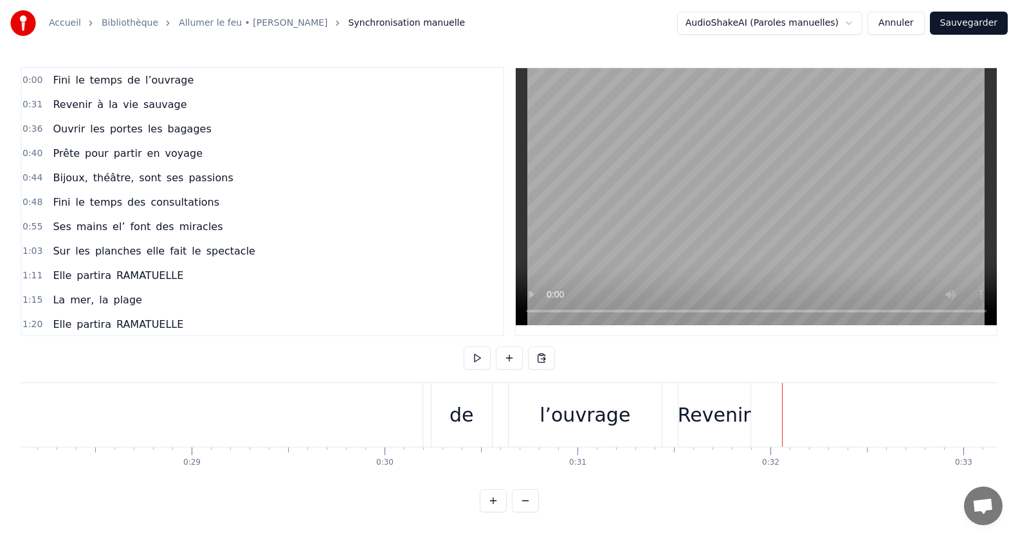
click at [31, 83] on span "0:00" at bounding box center [33, 80] width 20 height 13
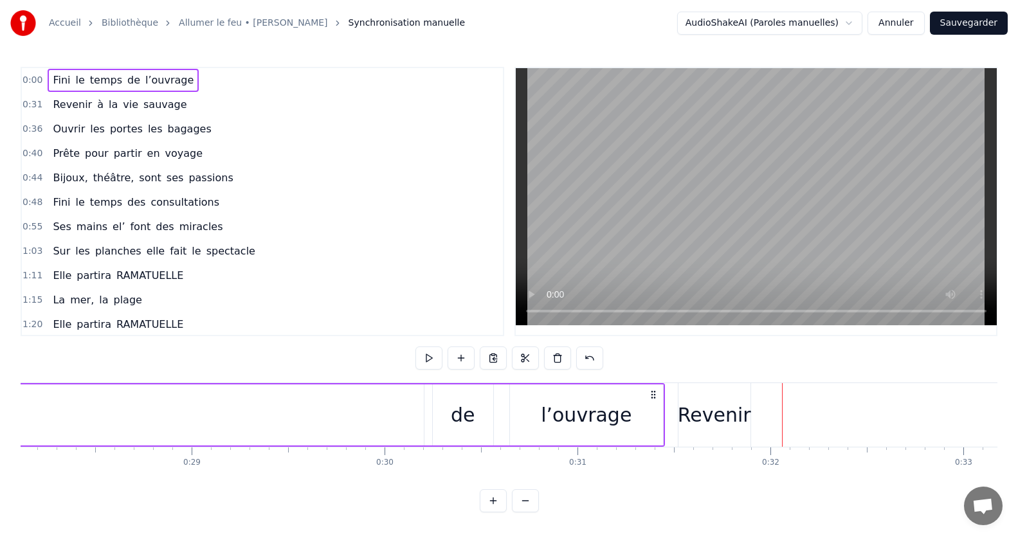
click at [31, 83] on span "0:00" at bounding box center [33, 80] width 20 height 13
drag, startPoint x: 664, startPoint y: 432, endPoint x: 698, endPoint y: 443, distance: 35.2
click at [731, 451] on div "Fini le temps de l’ouvrage Revenir à la vie sauvage Ouvrir les portes les bagag…" at bounding box center [509, 431] width 977 height 96
drag, startPoint x: 641, startPoint y: 446, endPoint x: 678, endPoint y: 429, distance: 41.1
click at [723, 451] on div "Fini le temps de l’ouvrage Revenir à la vie sauvage Ouvrir les portes les bagag…" at bounding box center [509, 431] width 977 height 96
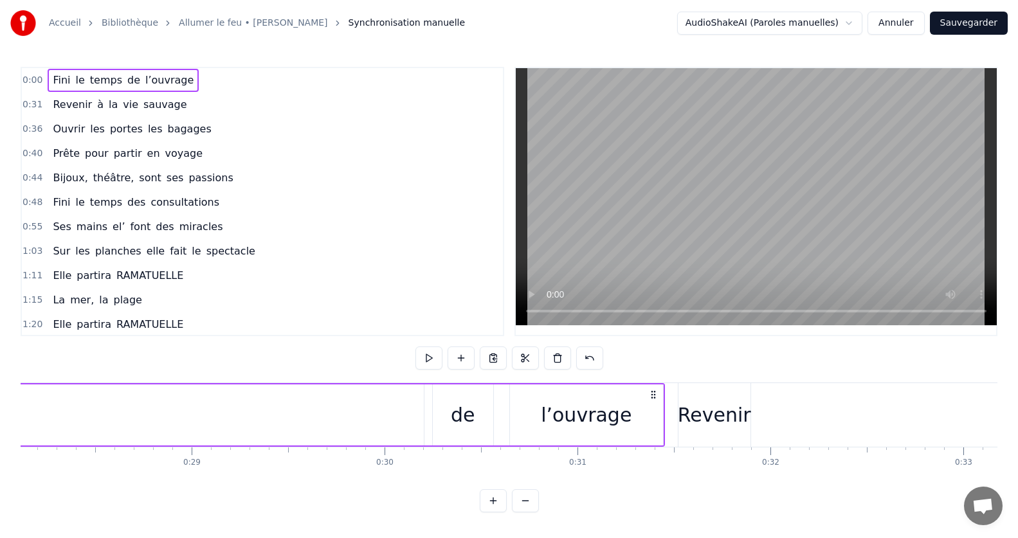
click at [637, 385] on div "l’ouvrage" at bounding box center [586, 415] width 153 height 61
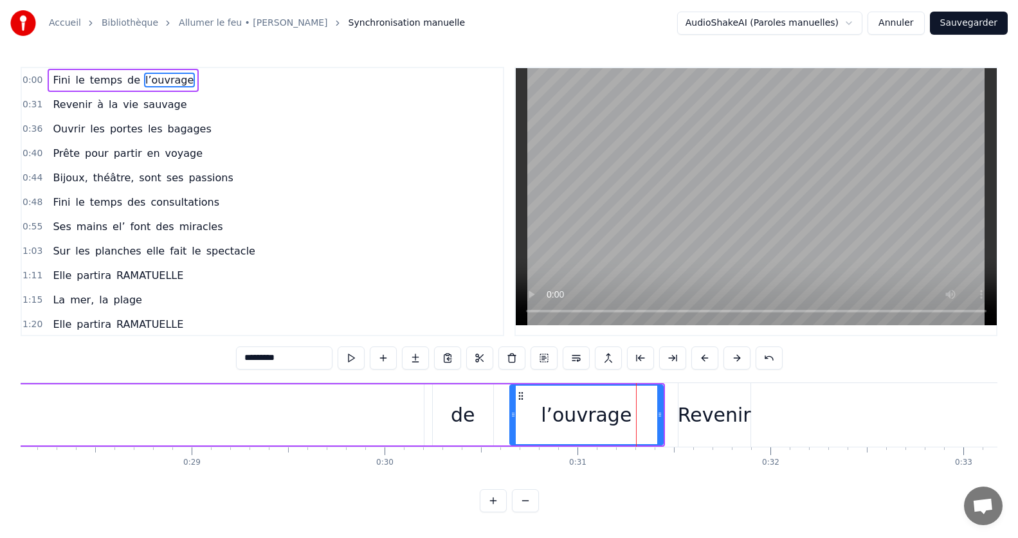
click at [61, 77] on span "Fini" at bounding box center [61, 80] width 20 height 15
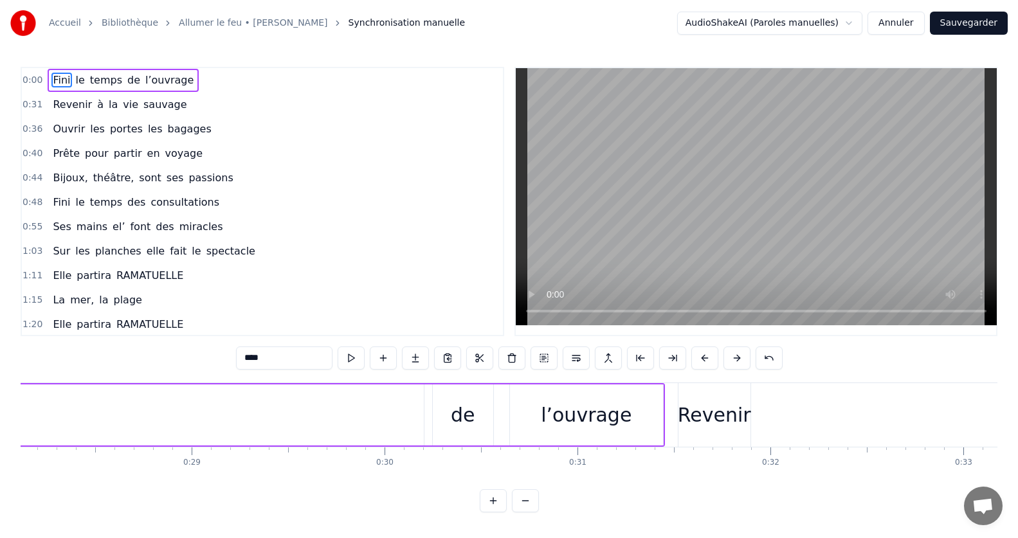
drag, startPoint x: 59, startPoint y: 77, endPoint x: 446, endPoint y: 421, distance: 517.9
click at [446, 421] on div "0:00 Fini le temps de l’ouvrage 0:31 Revenir à la vie sauvage 0:36 Ouvrir les p…" at bounding box center [509, 290] width 977 height 446
click at [75, 81] on span "le" at bounding box center [81, 80] width 12 height 15
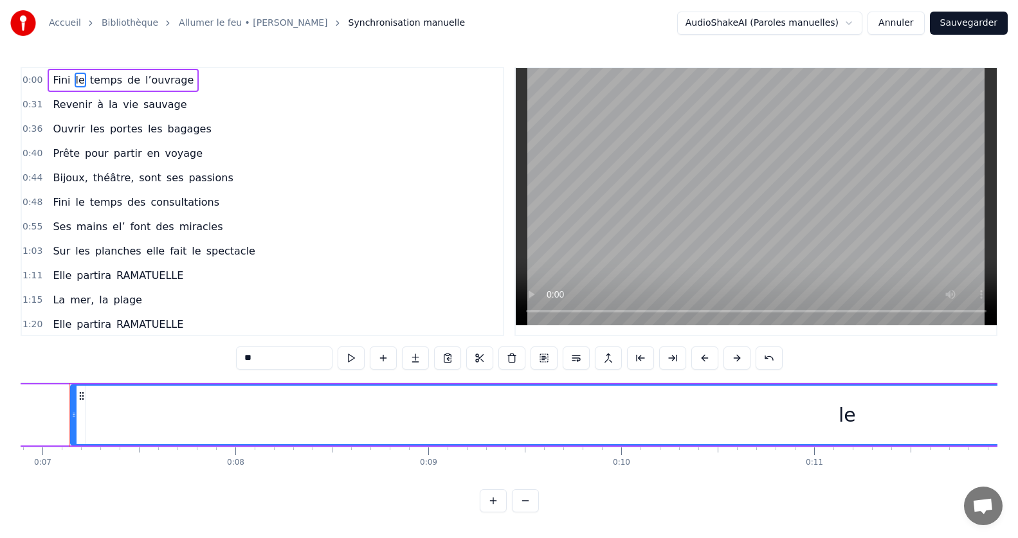
scroll to position [0, 1312]
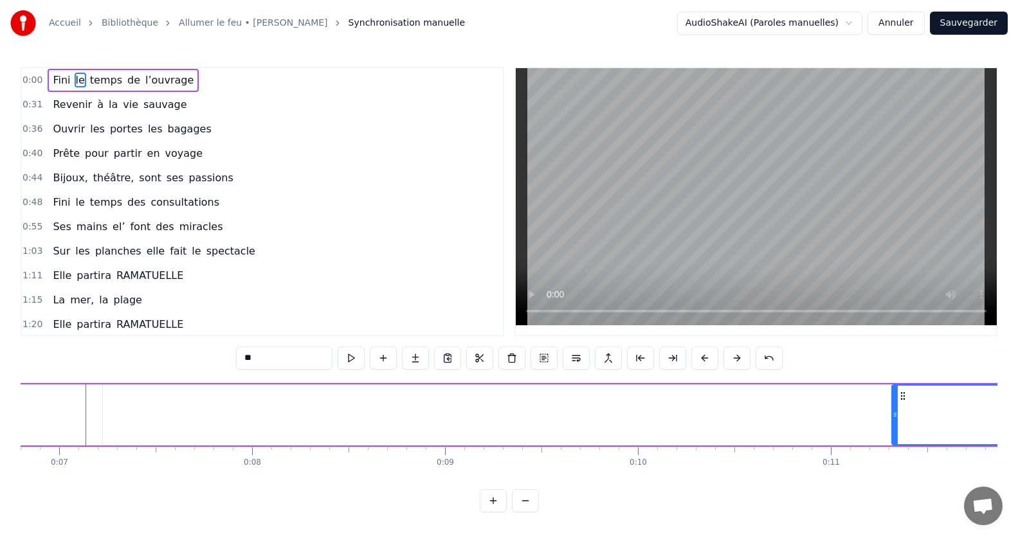
drag, startPoint x: 89, startPoint y: 415, endPoint x: 893, endPoint y: 440, distance: 804.8
click at [893, 440] on div at bounding box center [895, 415] width 5 height 59
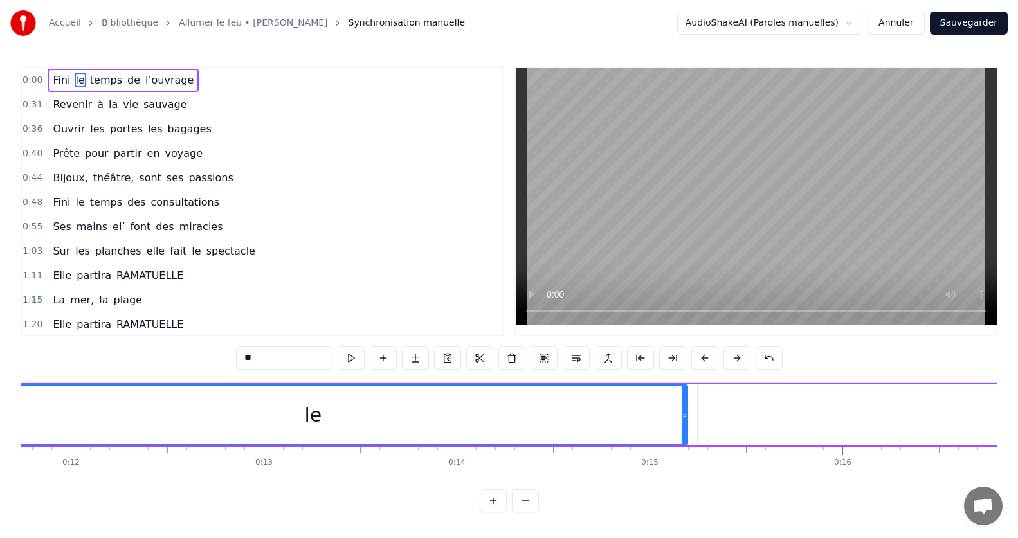
scroll to position [0, 1743]
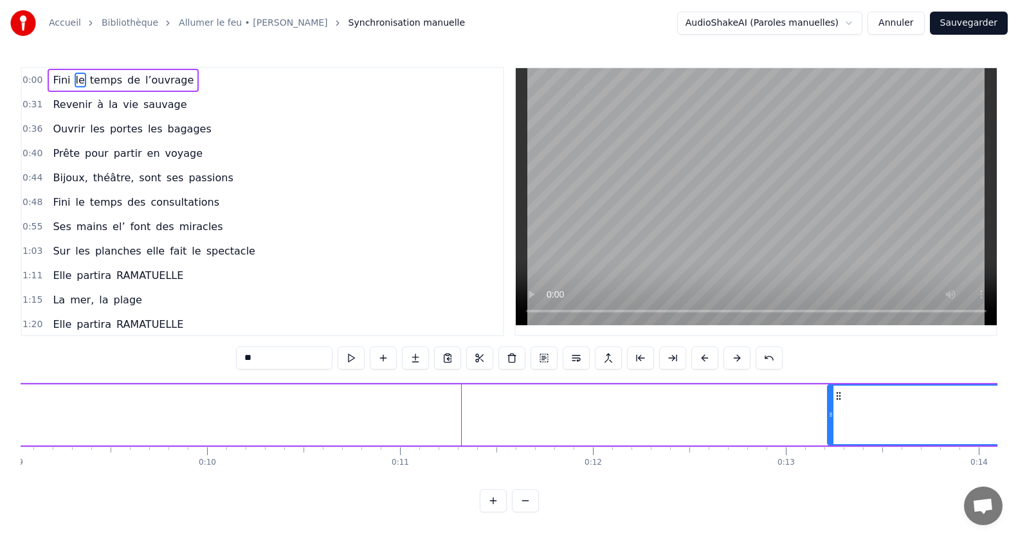
drag, startPoint x: 829, startPoint y: 438, endPoint x: 111, endPoint y: 478, distance: 718.7
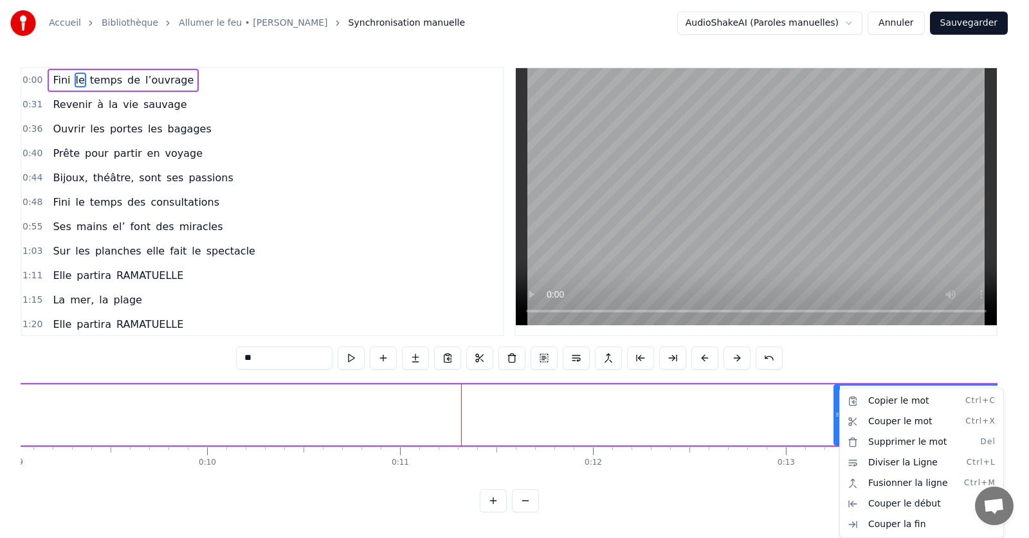
drag, startPoint x: 69, startPoint y: 485, endPoint x: 94, endPoint y: 485, distance: 25.1
click at [93, 485] on html "Accueil Bibliothèque Allumer le feu • [PERSON_NAME] Synchronisation manuelle Au…" at bounding box center [514, 266] width 1029 height 533
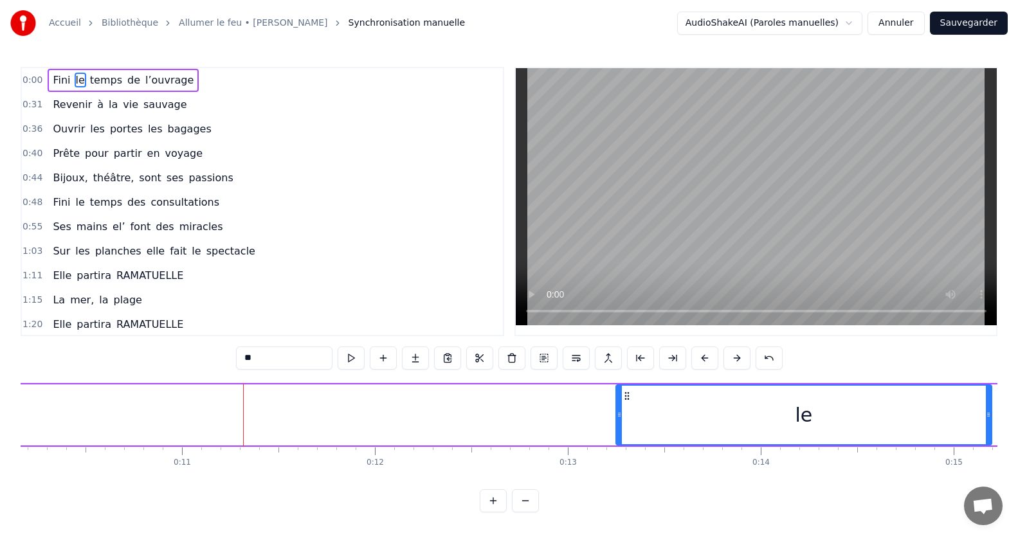
scroll to position [0, 2090]
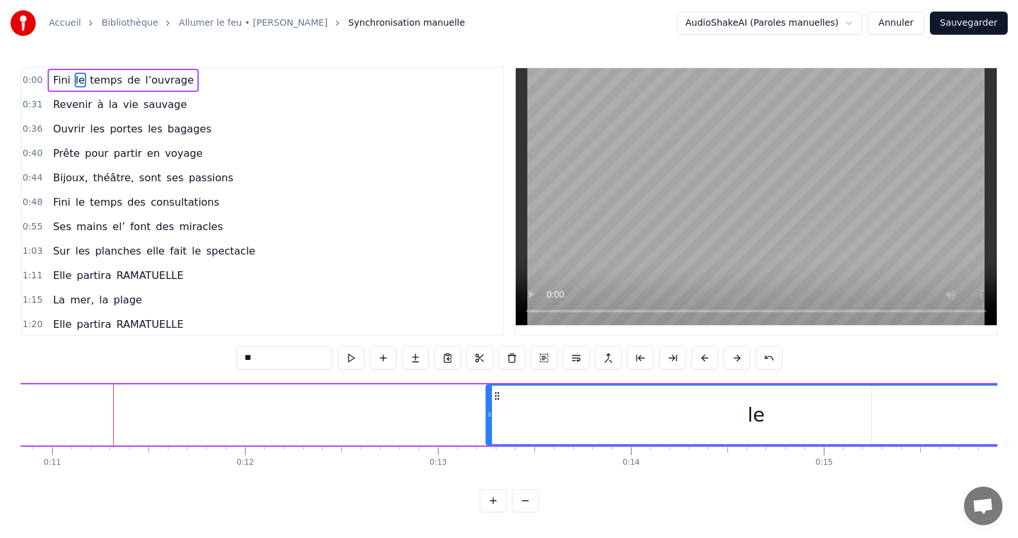
drag, startPoint x: 860, startPoint y: 418, endPoint x: 675, endPoint y: 412, distance: 184.6
click at [1018, 421] on html "Accueil Bibliothèque Allumer le feu • [PERSON_NAME] Synchronisation manuelle Au…" at bounding box center [509, 266] width 1018 height 533
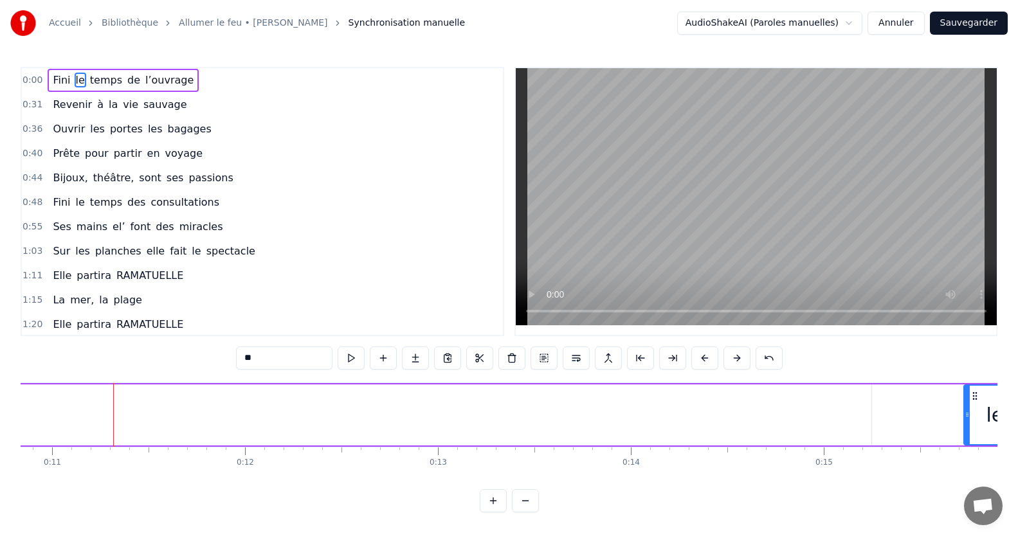
drag, startPoint x: 491, startPoint y: 414, endPoint x: 884, endPoint y: 424, distance: 393.0
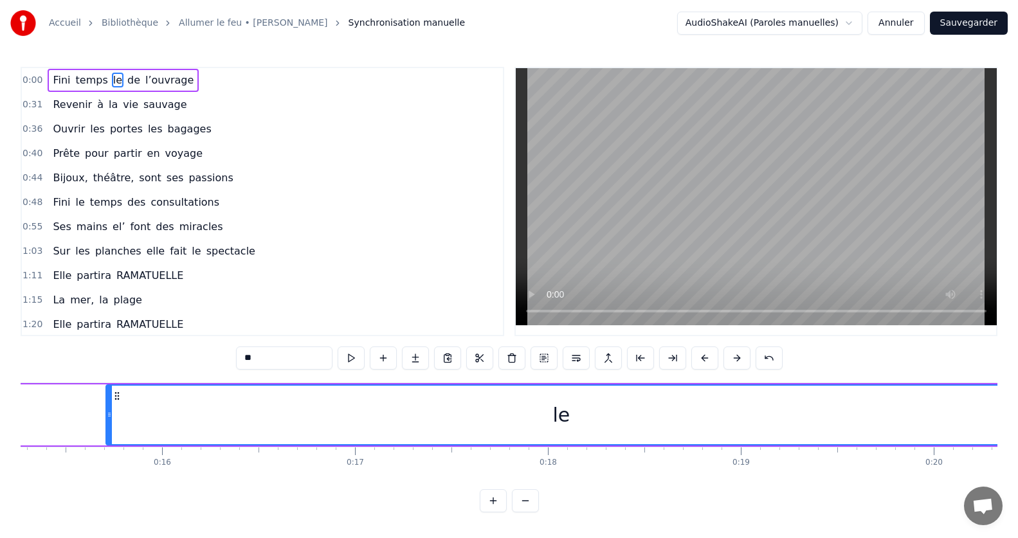
drag, startPoint x: 168, startPoint y: 414, endPoint x: 997, endPoint y: 499, distance: 833.2
click at [1012, 505] on div "Accueil Bibliothèque Allumer le feu • [PERSON_NAME] Synchronisation manuelle Au…" at bounding box center [509, 256] width 1018 height 512
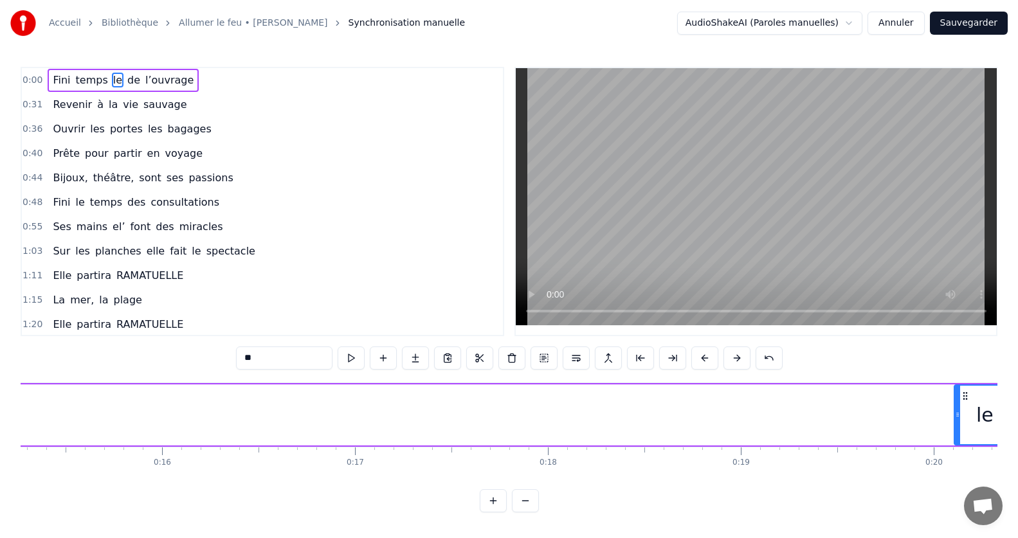
drag, startPoint x: 106, startPoint y: 415, endPoint x: 896, endPoint y: 537, distance: 799.6
click at [954, 503] on div "0:00 Fini temps le de l’ouvrage 0:31 Revenir à la vie sauvage 0:36 Ouvrir les p…" at bounding box center [509, 290] width 977 height 446
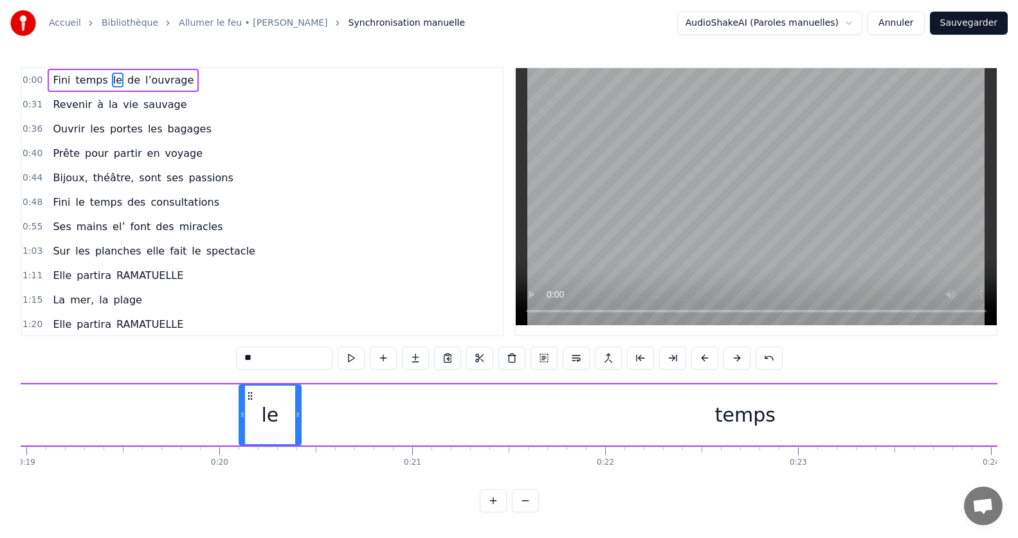
scroll to position [0, 3790]
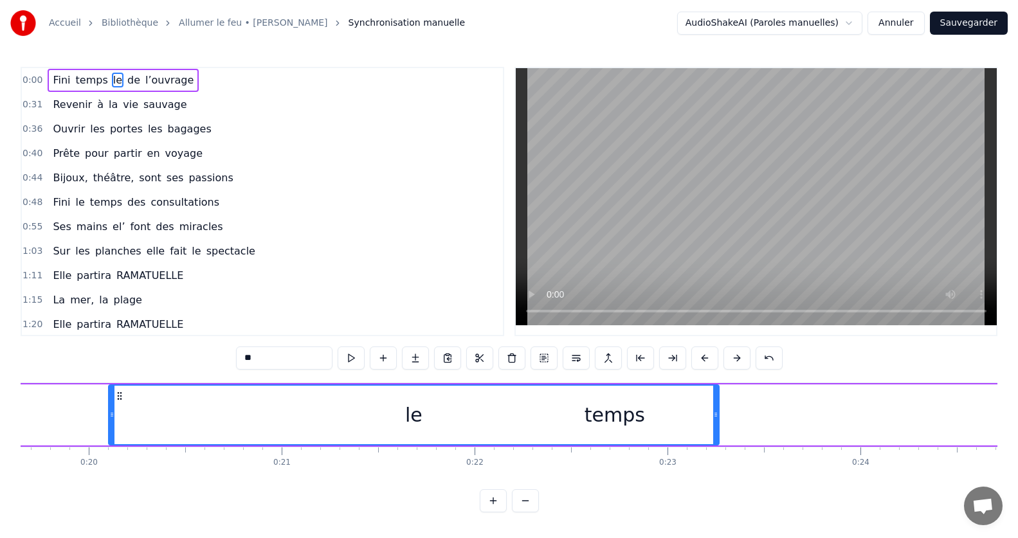
drag, startPoint x: 165, startPoint y: 416, endPoint x: 720, endPoint y: 453, distance: 556.2
click at [720, 453] on div "Fini temps le de l’ouvrage Revenir à la vie sauvage Ouvrir les portes les bagag…" at bounding box center [509, 431] width 977 height 96
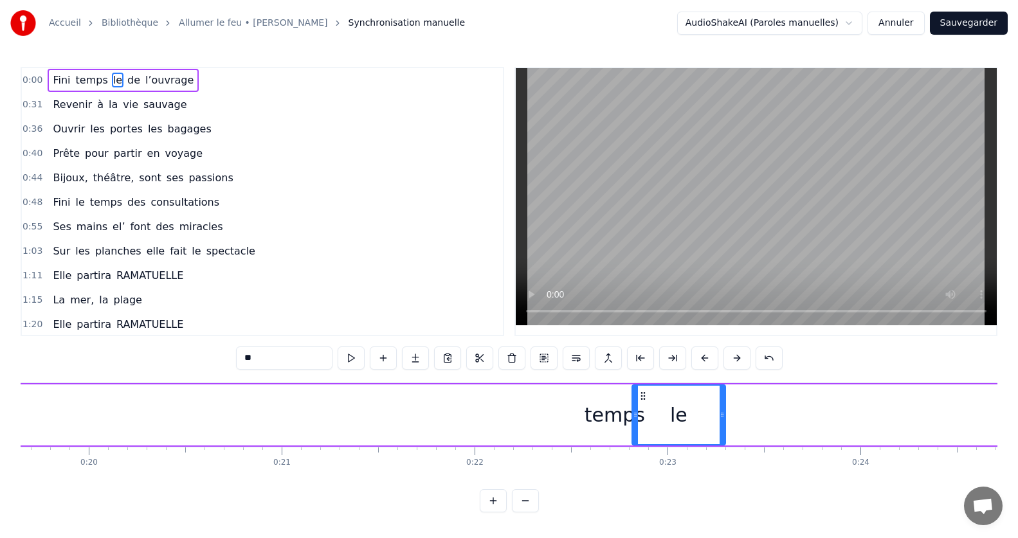
drag, startPoint x: 113, startPoint y: 417, endPoint x: 636, endPoint y: 406, distance: 523.6
click at [636, 406] on div at bounding box center [635, 415] width 5 height 59
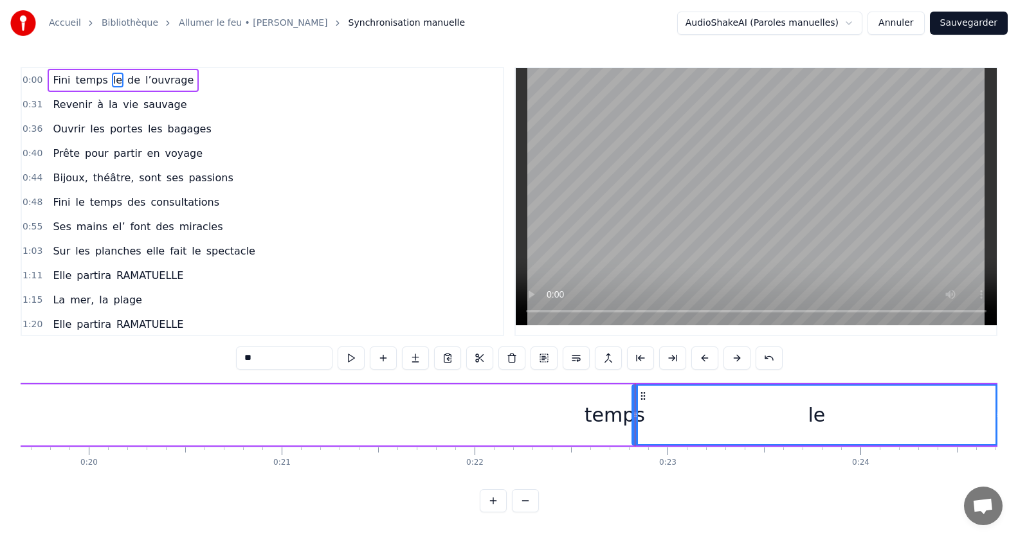
drag, startPoint x: 723, startPoint y: 415, endPoint x: 986, endPoint y: 408, distance: 263.7
click at [998, 401] on div "Accueil Bibliothèque Allumer le feu • [PERSON_NAME] Synchronisation manuelle Au…" at bounding box center [509, 256] width 1018 height 512
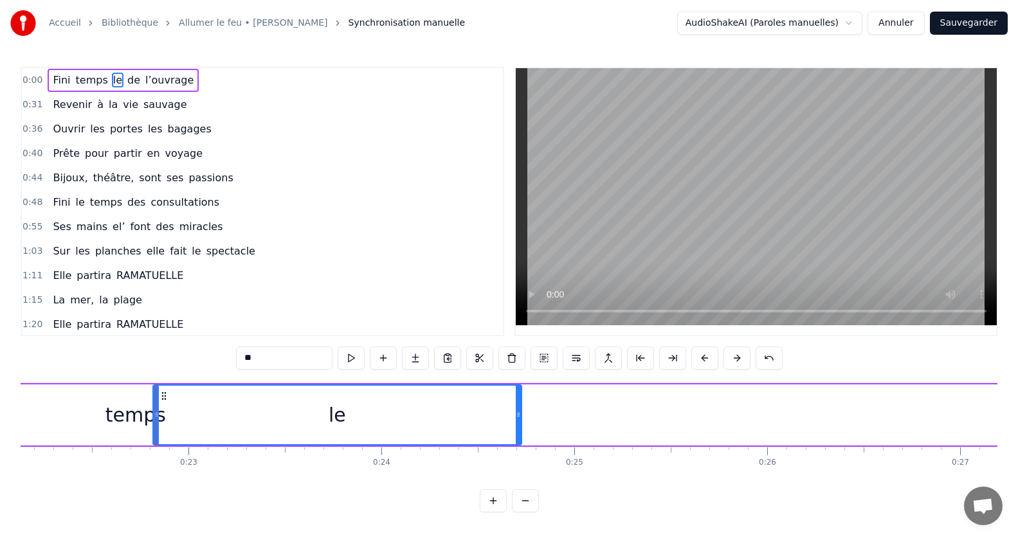
scroll to position [0, 4312]
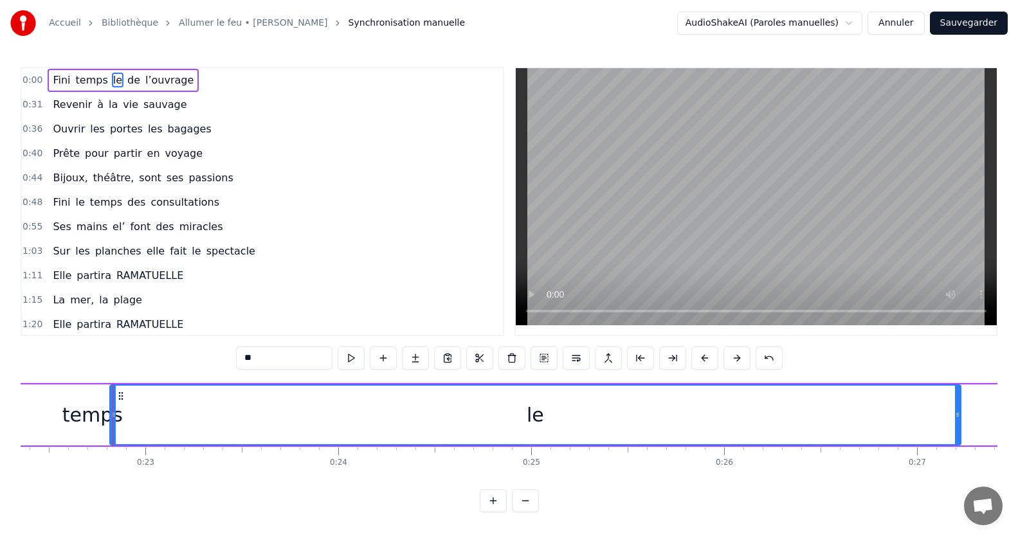
drag, startPoint x: 473, startPoint y: 415, endPoint x: 132, endPoint y: 467, distance: 344.7
click at [959, 416] on icon at bounding box center [957, 415] width 5 height 10
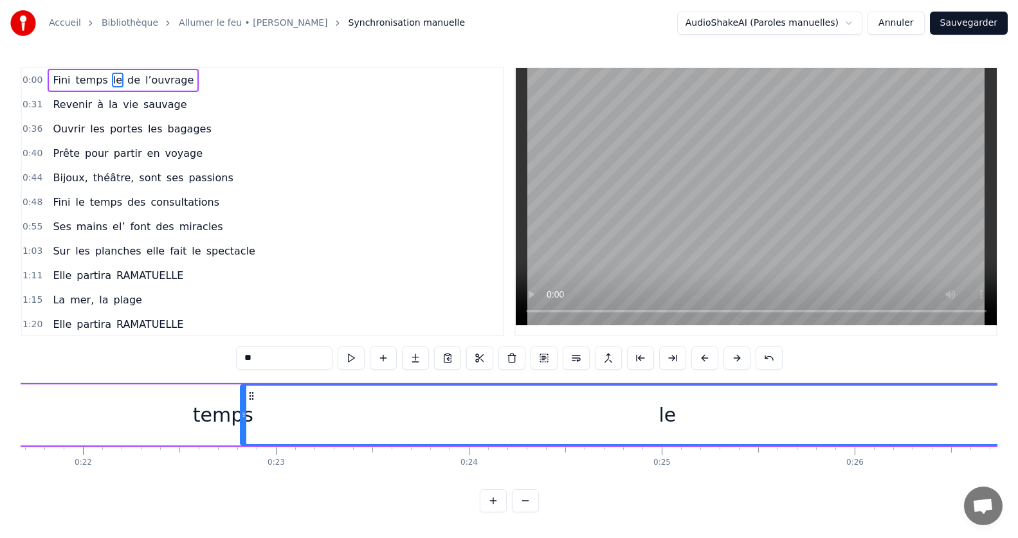
scroll to position [0, 4007]
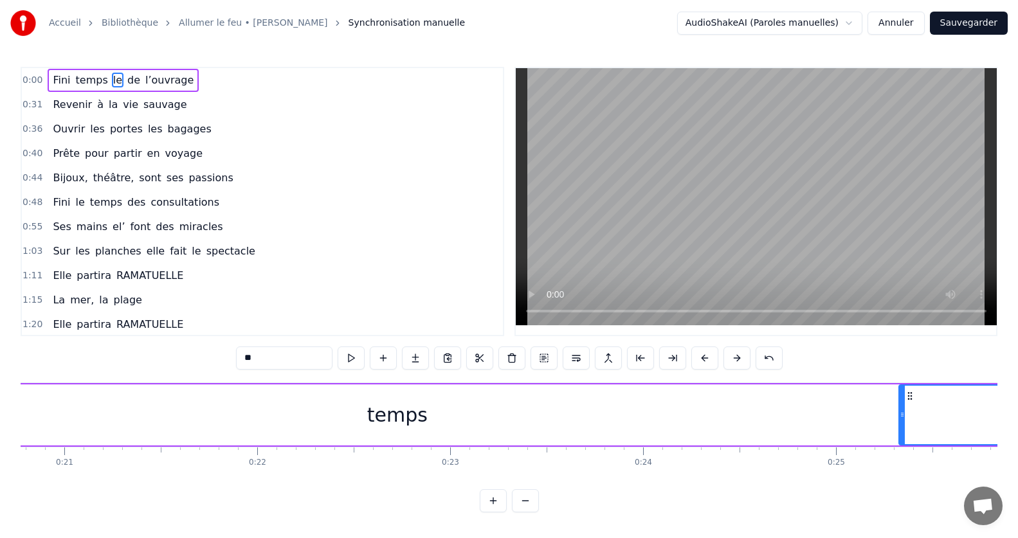
drag, startPoint x: 415, startPoint y: 414, endPoint x: 857, endPoint y: 460, distance: 444.8
click at [898, 469] on div "Fini temps le de l’ouvrage Revenir à la vie sauvage Ouvrir les portes les bagag…" at bounding box center [509, 431] width 977 height 96
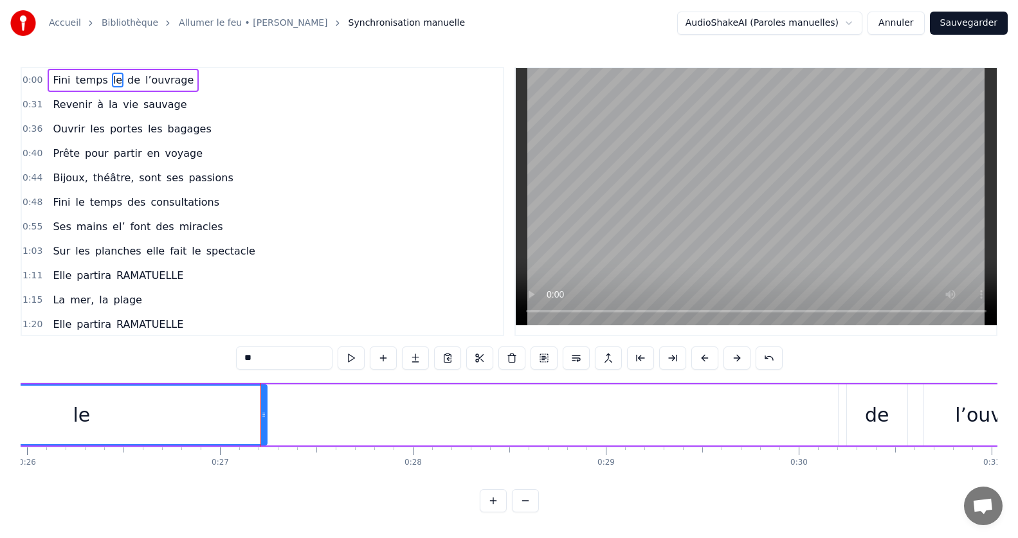
scroll to position [0, 5097]
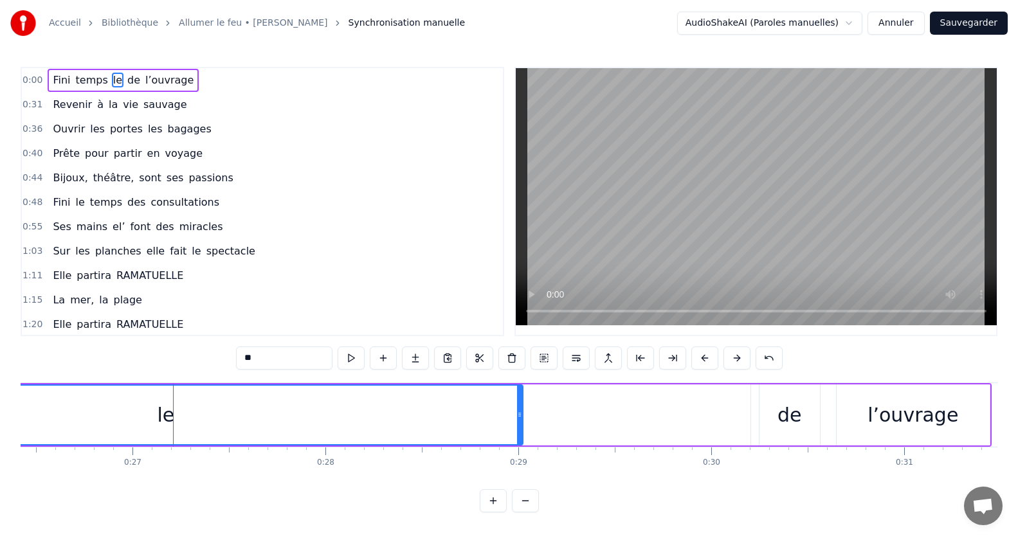
drag, startPoint x: 174, startPoint y: 415, endPoint x: 517, endPoint y: 432, distance: 343.8
click at [517, 432] on div at bounding box center [519, 415] width 5 height 59
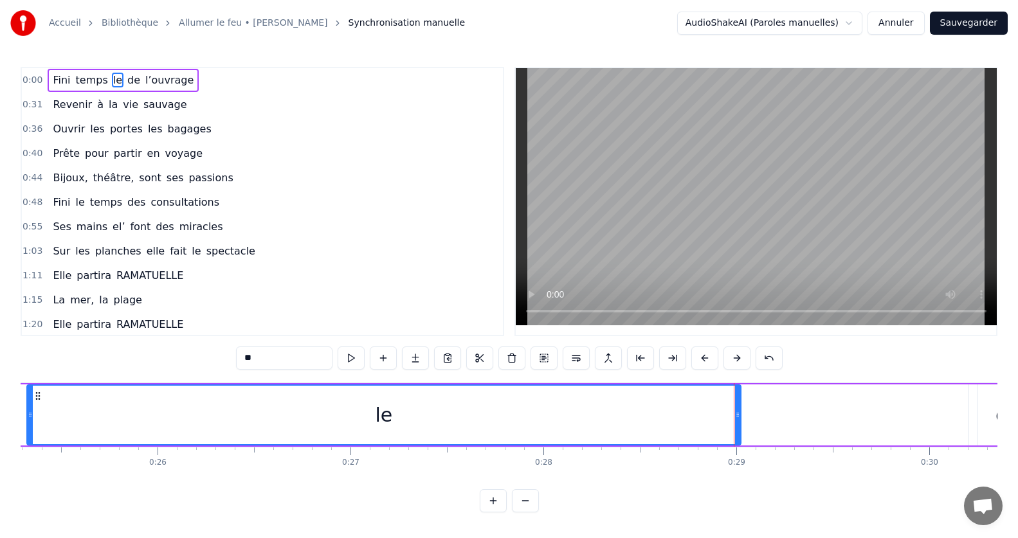
scroll to position [0, 4748]
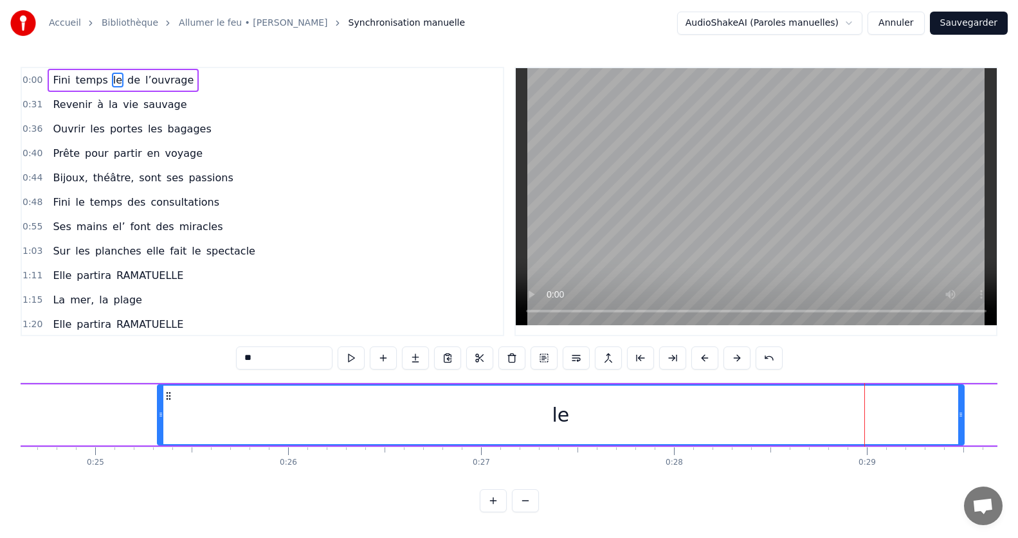
drag, startPoint x: 867, startPoint y: 416, endPoint x: 963, endPoint y: 415, distance: 95.2
click at [963, 415] on icon at bounding box center [960, 415] width 5 height 10
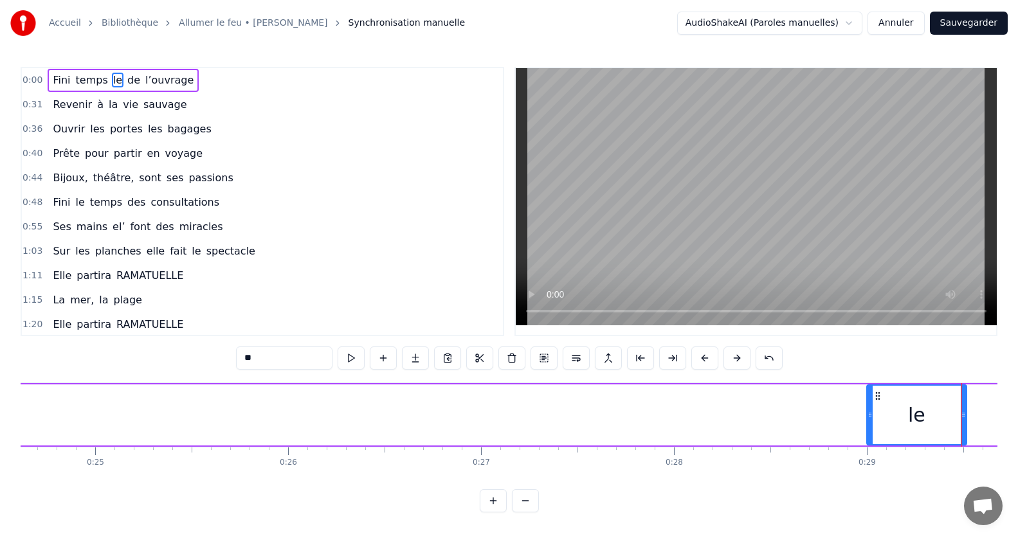
drag, startPoint x: 159, startPoint y: 413, endPoint x: 863, endPoint y: 385, distance: 704.7
click at [867, 386] on div at bounding box center [869, 415] width 5 height 59
click at [58, 80] on span "Fini" at bounding box center [61, 80] width 20 height 15
type input "****"
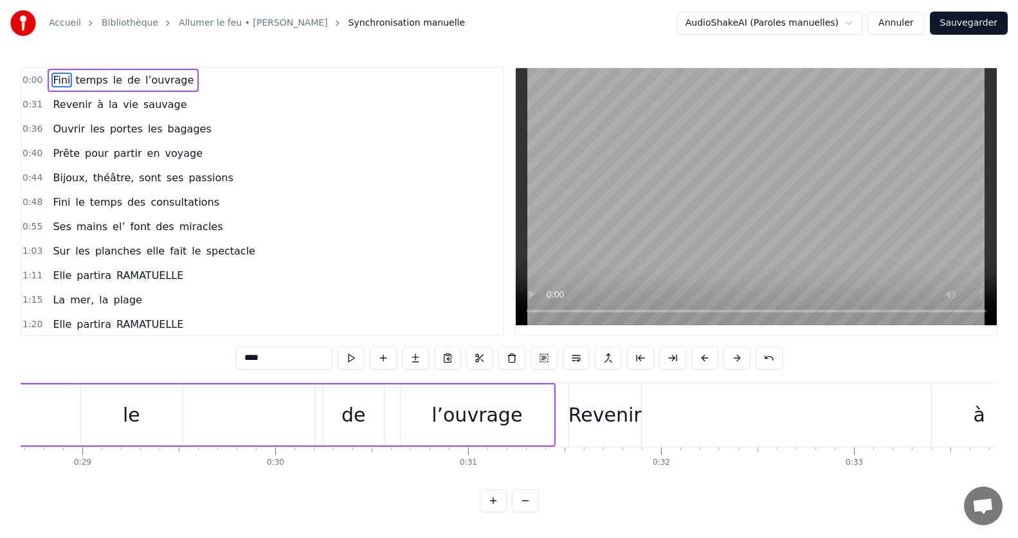
scroll to position [0, 5575]
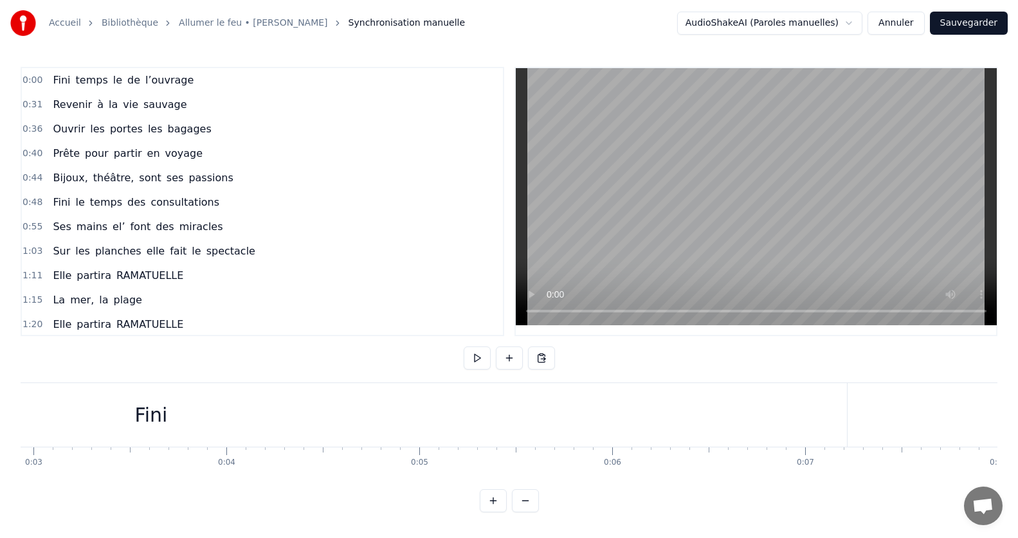
scroll to position [0, 567]
click at [167, 420] on div "Fini" at bounding box center [151, 415] width 1392 height 64
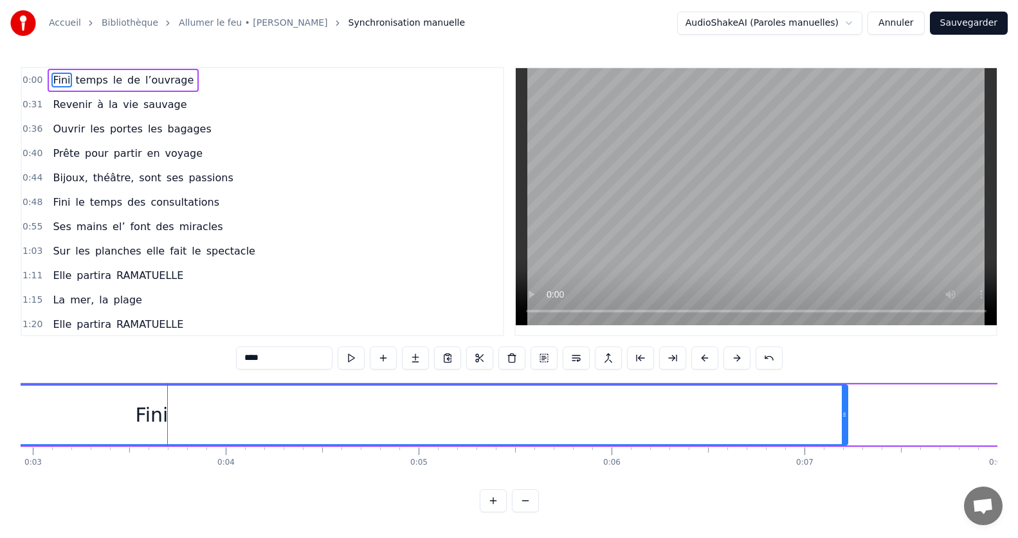
drag, startPoint x: 158, startPoint y: 417, endPoint x: 398, endPoint y: 415, distance: 240.5
click at [386, 415] on div "Fini" at bounding box center [152, 415] width 1390 height 59
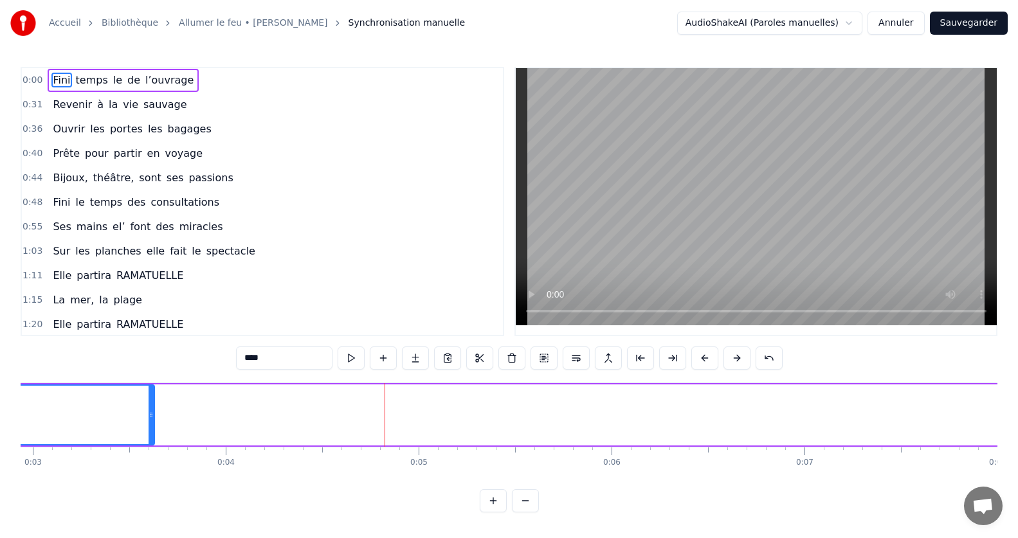
drag, startPoint x: 844, startPoint y: 414, endPoint x: 152, endPoint y: 435, distance: 692.2
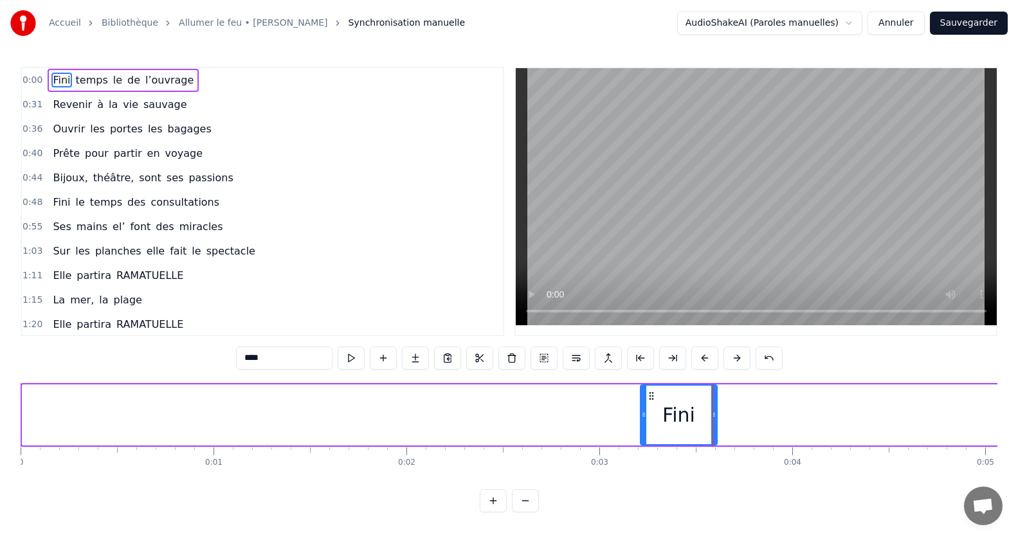
drag, startPoint x: 25, startPoint y: 415, endPoint x: 641, endPoint y: 431, distance: 616.2
click at [642, 431] on div at bounding box center [643, 415] width 5 height 59
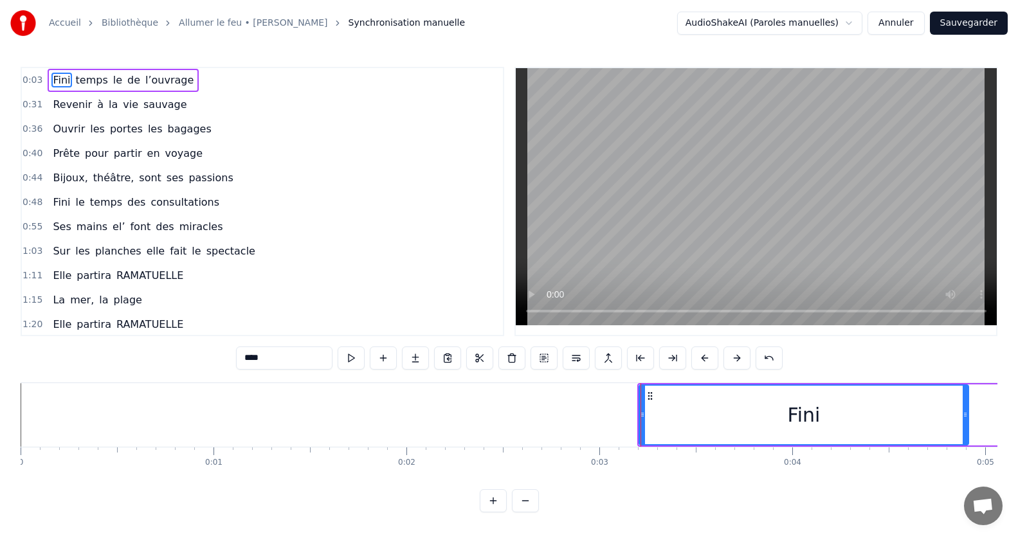
drag, startPoint x: 714, startPoint y: 417, endPoint x: 966, endPoint y: 424, distance: 251.5
click at [966, 424] on div at bounding box center [965, 415] width 5 height 59
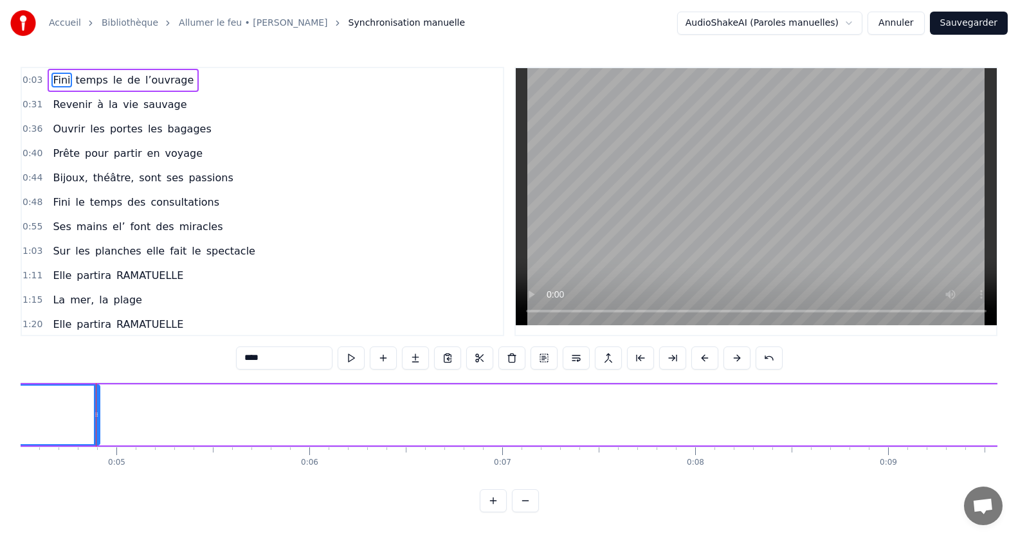
scroll to position [0, 879]
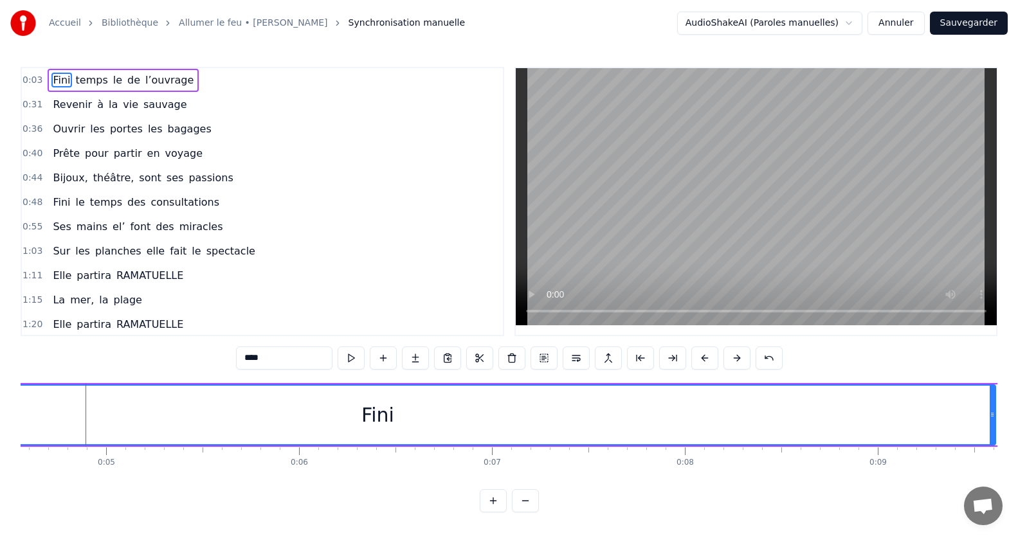
drag, startPoint x: 87, startPoint y: 417, endPoint x: 989, endPoint y: 451, distance: 902.8
click at [993, 451] on div "Fini temps le de l’ouvrage Revenir à la vie sauvage Ouvrir les portes les bagag…" at bounding box center [509, 431] width 977 height 96
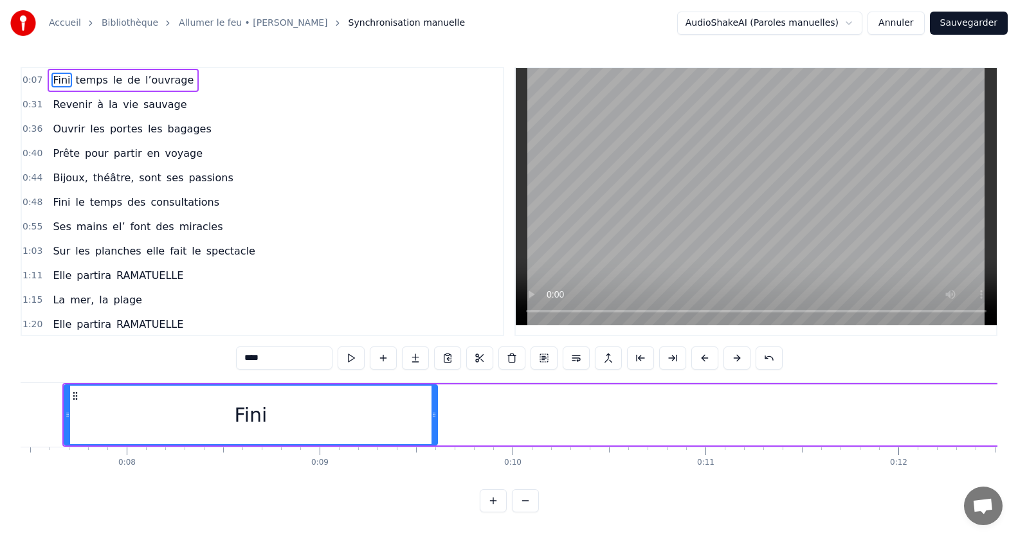
scroll to position [0, 1438]
drag, startPoint x: 158, startPoint y: 439, endPoint x: 230, endPoint y: 437, distance: 72.0
click at [232, 442] on div "Fini" at bounding box center [250, 415] width 372 height 59
drag, startPoint x: 249, startPoint y: 419, endPoint x: 394, endPoint y: 438, distance: 146.6
click at [394, 438] on div "Fini" at bounding box center [250, 415] width 372 height 59
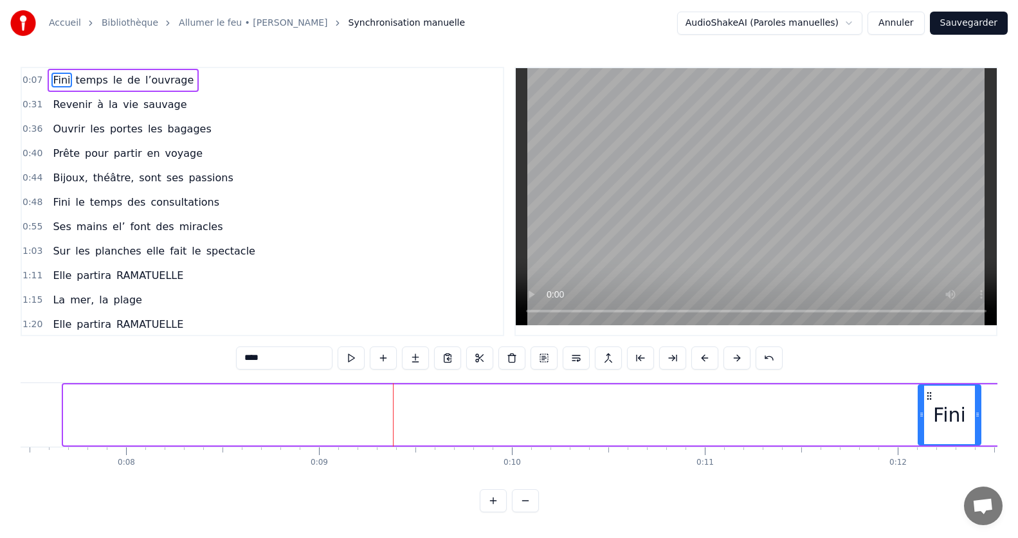
drag, startPoint x: 67, startPoint y: 415, endPoint x: 919, endPoint y: 444, distance: 852.5
click at [923, 444] on div at bounding box center [921, 415] width 5 height 59
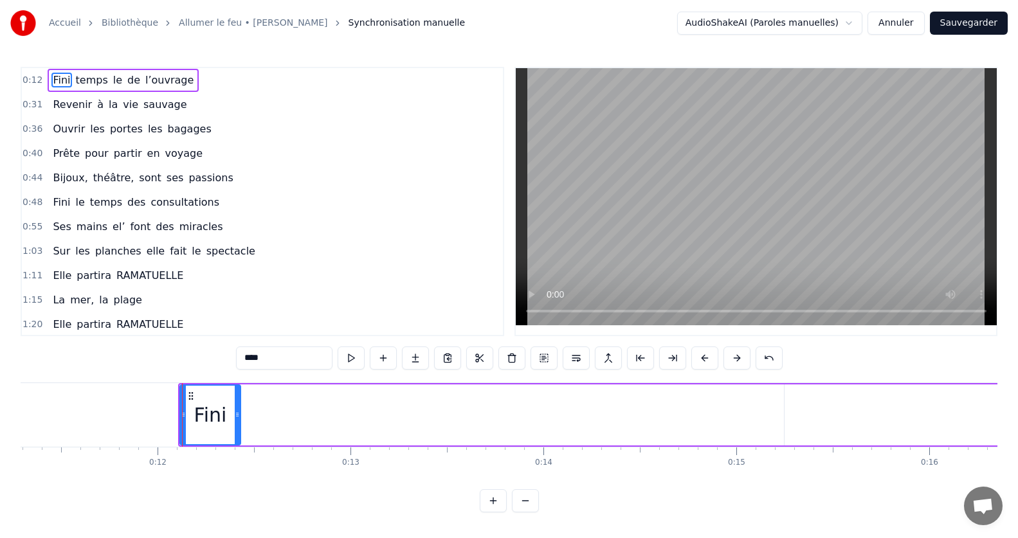
scroll to position [0, 2222]
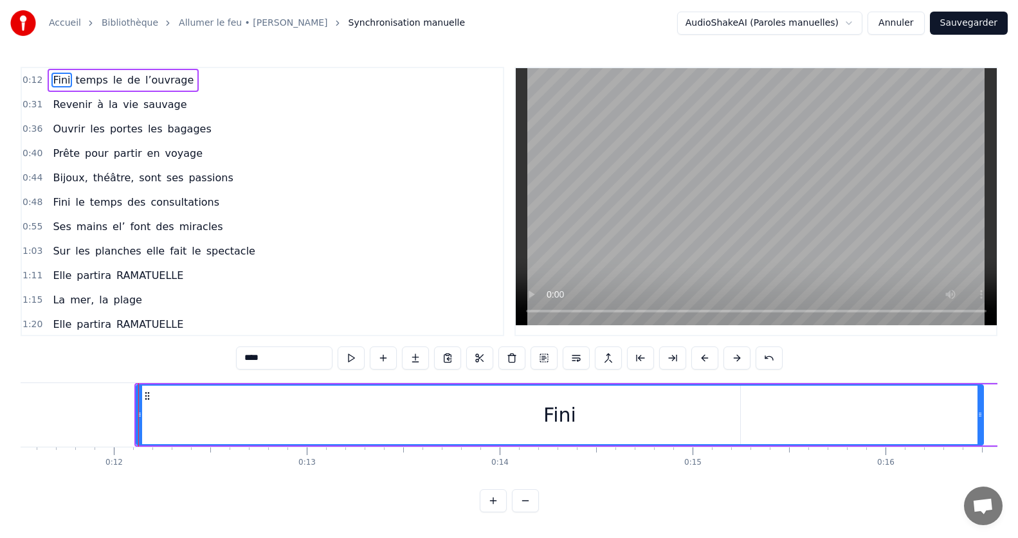
drag, startPoint x: 192, startPoint y: 414, endPoint x: 878, endPoint y: 460, distance: 687.7
click at [978, 447] on div "Fini temps le de l’ouvrage Revenir à la vie sauvage Ouvrir les portes les bagag…" at bounding box center [509, 431] width 977 height 96
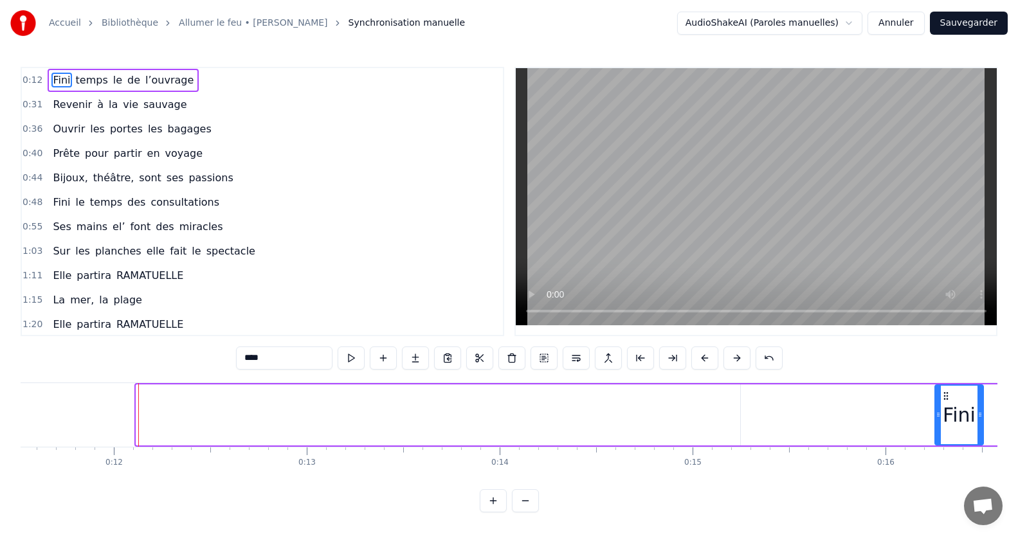
drag, startPoint x: 140, startPoint y: 415, endPoint x: 939, endPoint y: 431, distance: 798.8
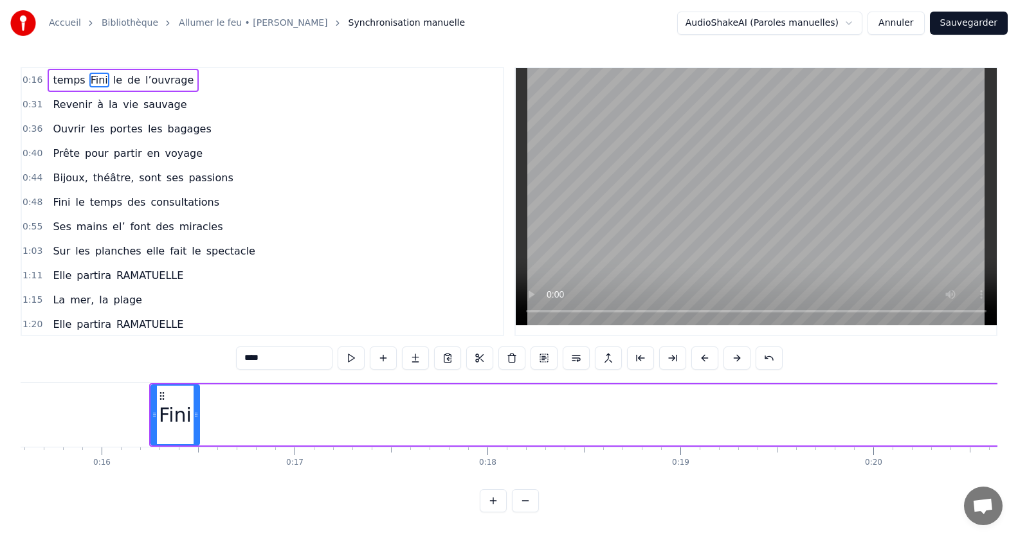
scroll to position [0, 2875]
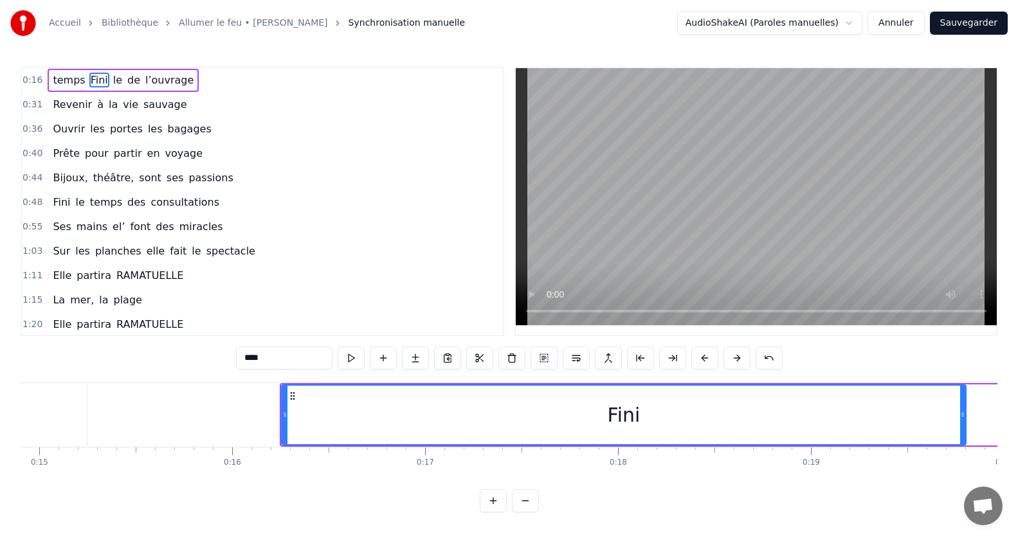
drag, startPoint x: 325, startPoint y: 416, endPoint x: 961, endPoint y: 412, distance: 636.0
click at [961, 412] on icon at bounding box center [962, 415] width 5 height 10
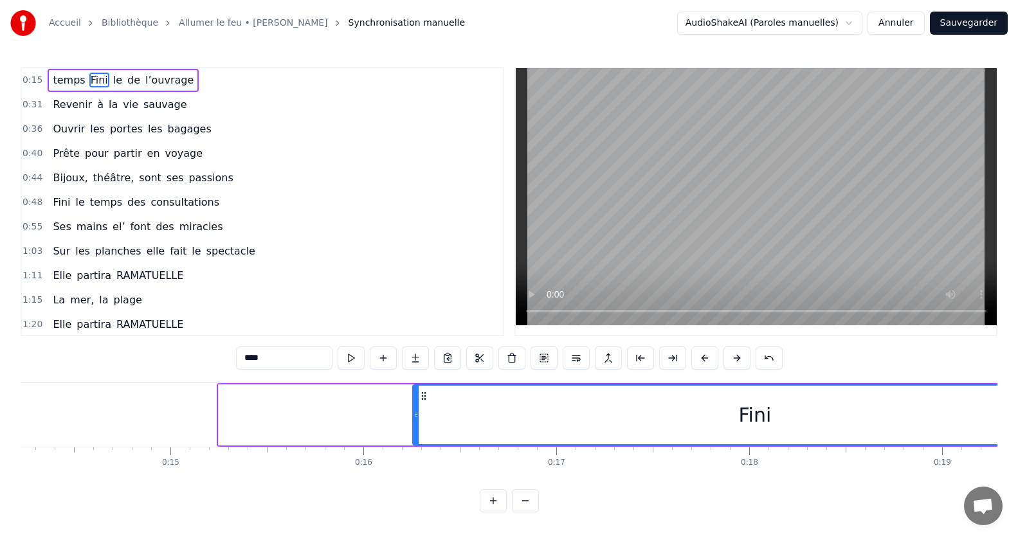
scroll to position [0, 2657]
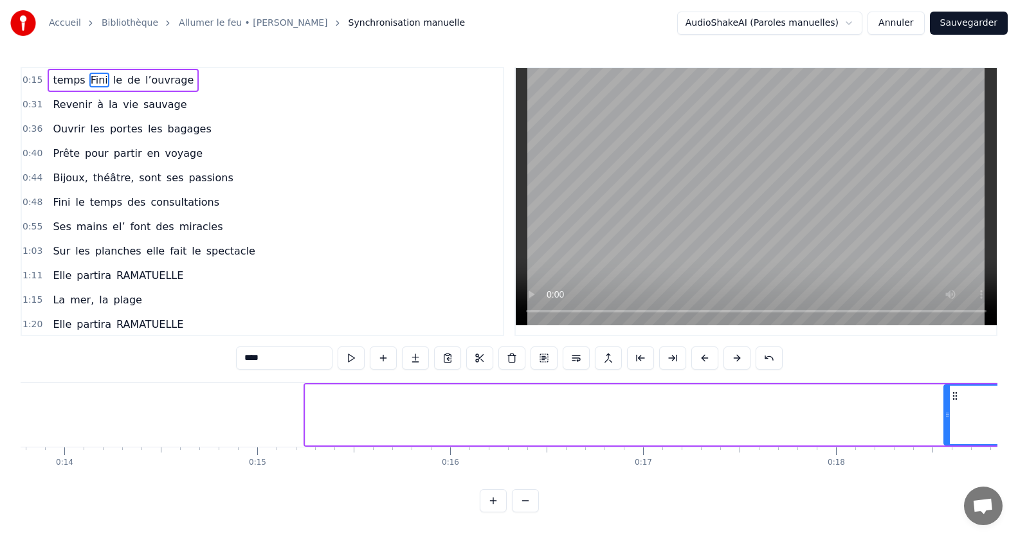
drag, startPoint x: 503, startPoint y: 417, endPoint x: 931, endPoint y: 408, distance: 428.3
click at [948, 409] on div at bounding box center [947, 415] width 5 height 59
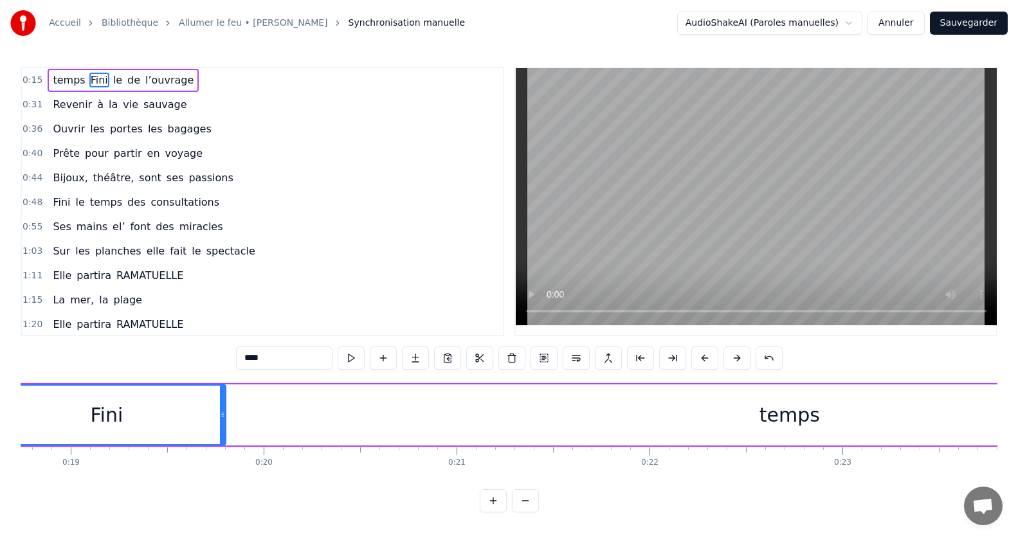
scroll to position [0, 3528]
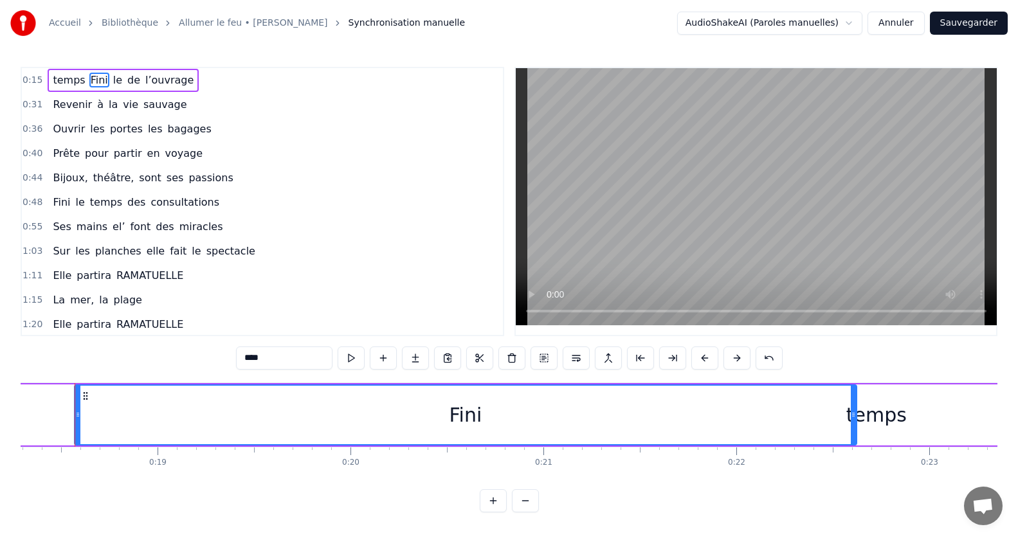
drag, startPoint x: 309, startPoint y: 418, endPoint x: 848, endPoint y: 424, distance: 538.3
click at [852, 426] on div at bounding box center [853, 415] width 5 height 59
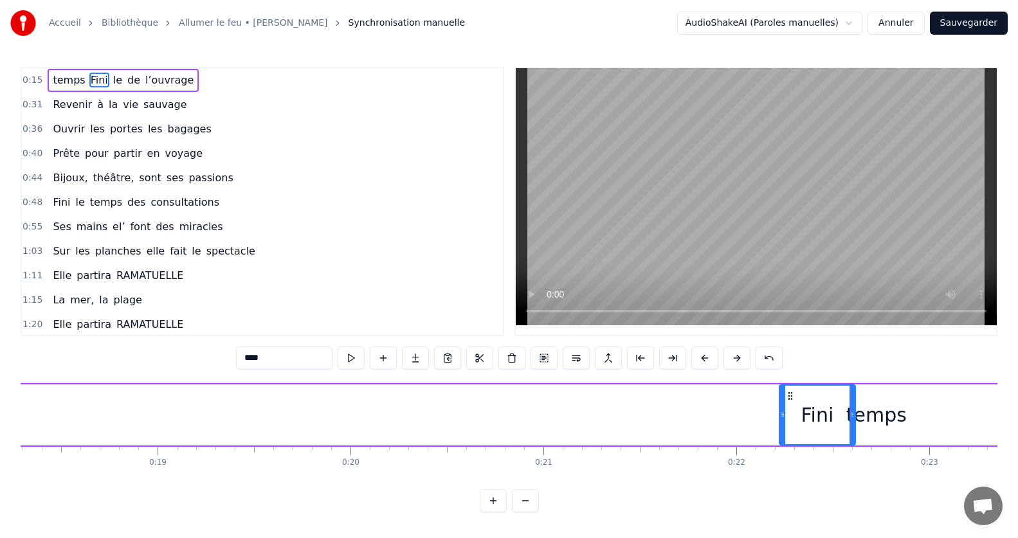
drag, startPoint x: 75, startPoint y: 416, endPoint x: 123, endPoint y: 534, distance: 127.8
click at [780, 408] on div at bounding box center [782, 415] width 5 height 59
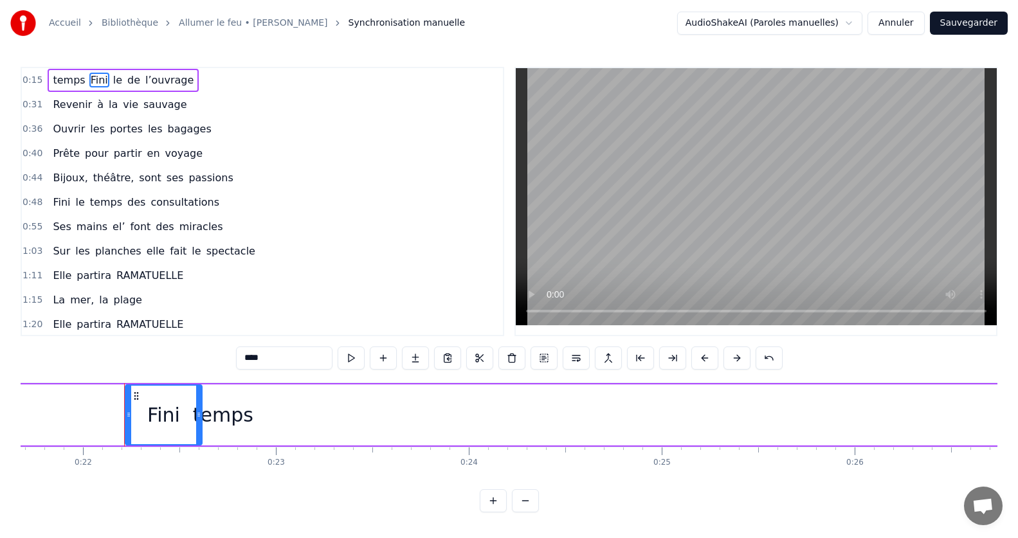
scroll to position [0, 4225]
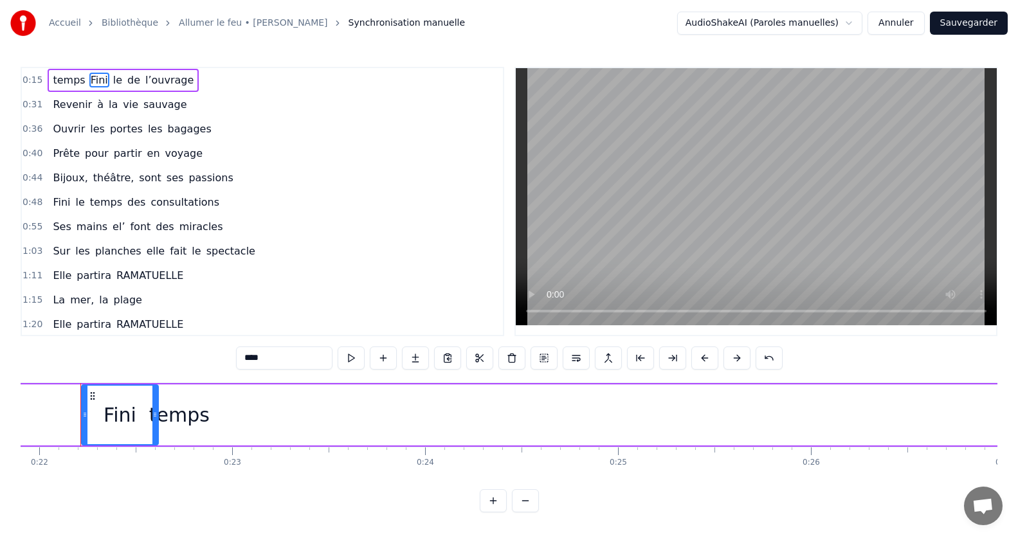
click at [167, 419] on div "temps" at bounding box center [179, 415] width 60 height 29
type input "*****"
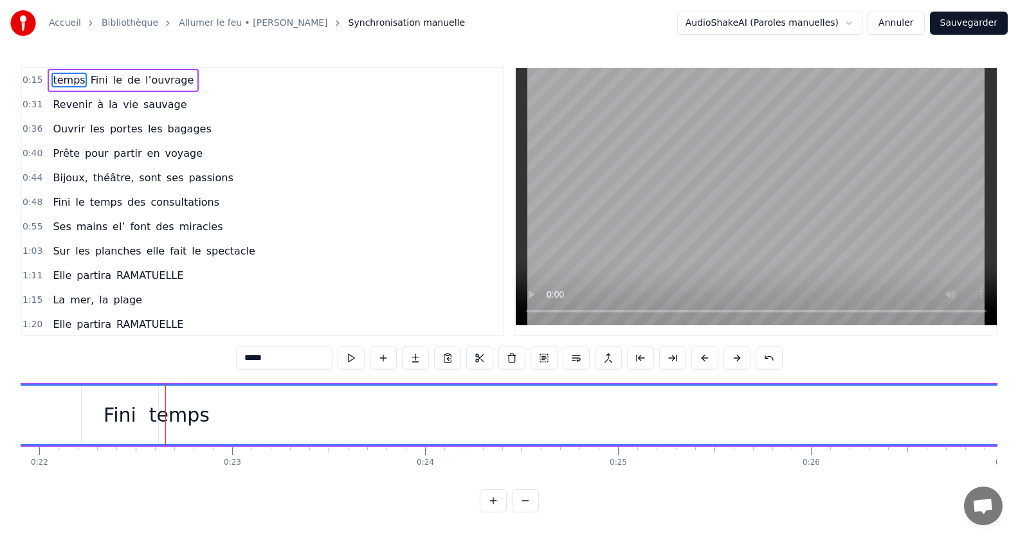
click at [108, 416] on div "temps" at bounding box center [179, 415] width 2883 height 59
click at [121, 416] on div "temps" at bounding box center [179, 415] width 2883 height 59
drag, startPoint x: 172, startPoint y: 415, endPoint x: 213, endPoint y: 422, distance: 41.8
click at [213, 422] on div "temps" at bounding box center [179, 415] width 2883 height 59
drag, startPoint x: 117, startPoint y: 415, endPoint x: 173, endPoint y: 418, distance: 56.0
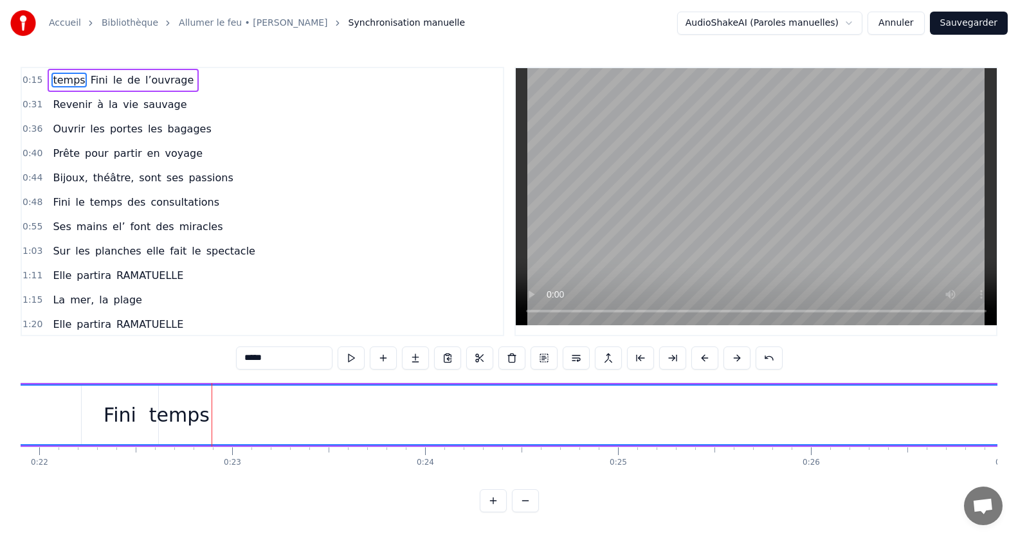
click at [168, 418] on div "temps" at bounding box center [179, 415] width 2883 height 59
click at [179, 418] on div "temps" at bounding box center [179, 415] width 60 height 29
drag, startPoint x: 189, startPoint y: 417, endPoint x: 244, endPoint y: 430, distance: 56.3
click at [268, 429] on div "temps" at bounding box center [179, 415] width 2883 height 59
click at [111, 414] on div "temps" at bounding box center [179, 415] width 2883 height 59
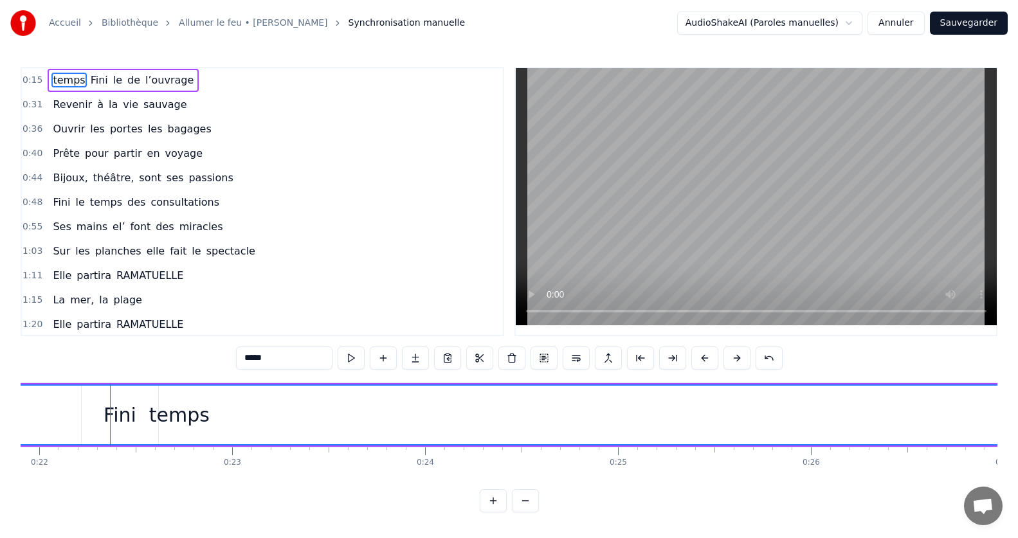
click at [96, 416] on div "temps" at bounding box center [179, 415] width 2883 height 59
click at [196, 421] on div "temps" at bounding box center [222, 415] width 60 height 29
click at [223, 412] on div "temps" at bounding box center [222, 415] width 60 height 29
click at [162, 413] on div "temps" at bounding box center [222, 415] width 2883 height 59
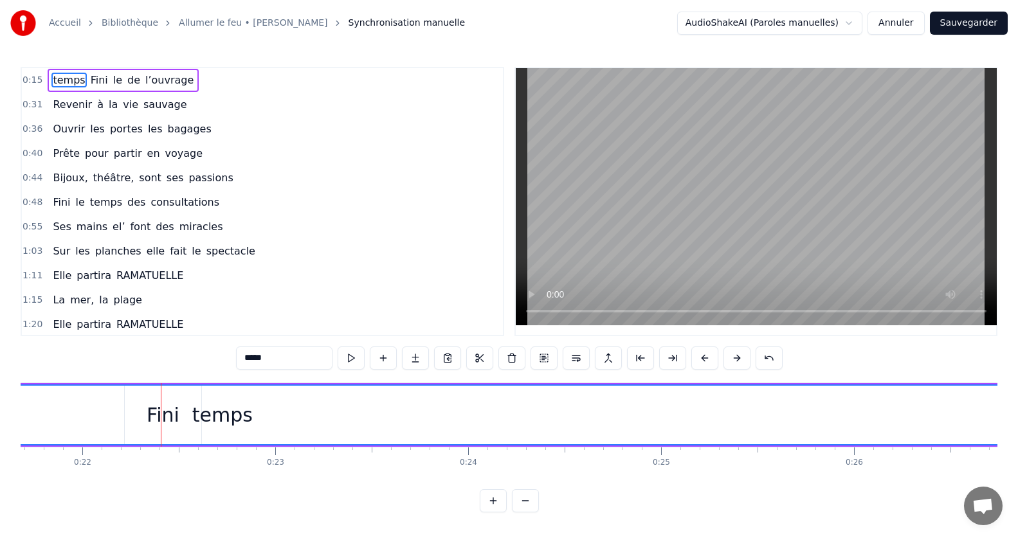
click at [162, 413] on div "temps" at bounding box center [222, 415] width 2883 height 59
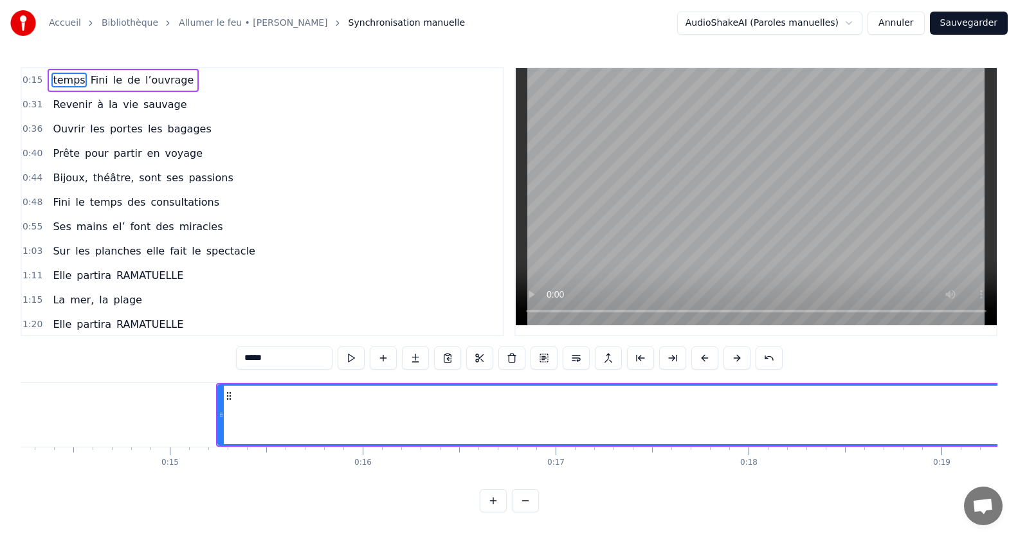
scroll to position [0, 2831]
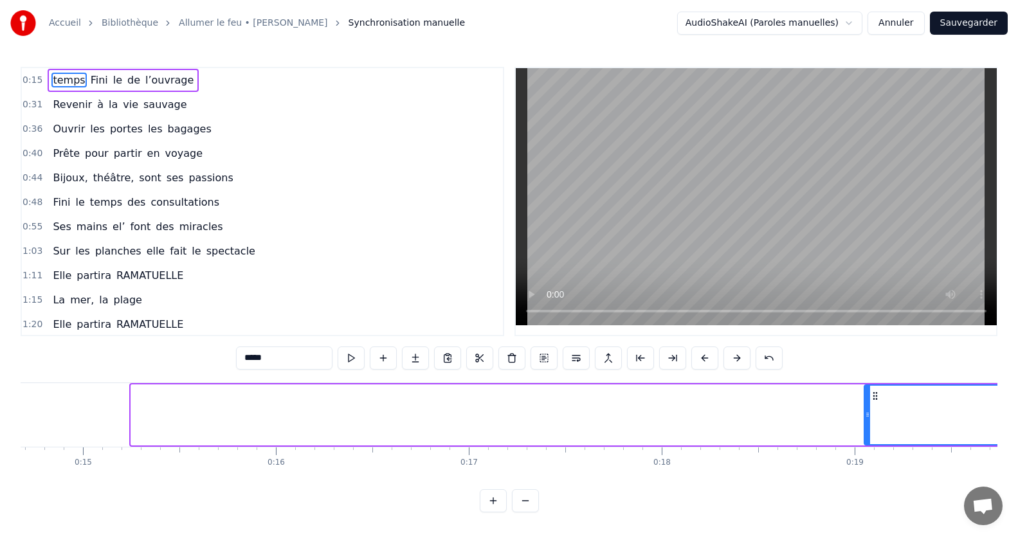
drag, startPoint x: 133, startPoint y: 414, endPoint x: 872, endPoint y: 390, distance: 739.2
click at [870, 390] on div at bounding box center [867, 415] width 5 height 59
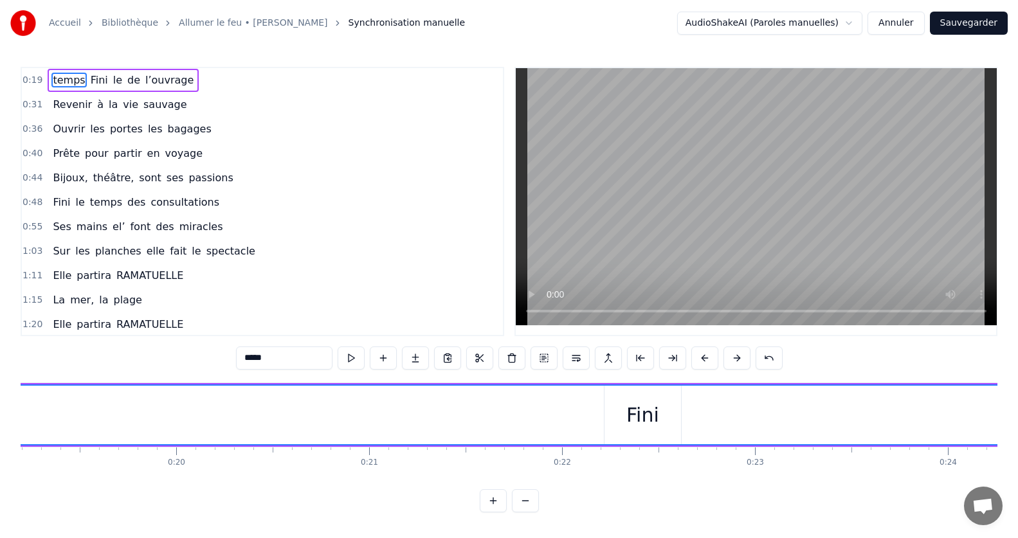
scroll to position [0, 3528]
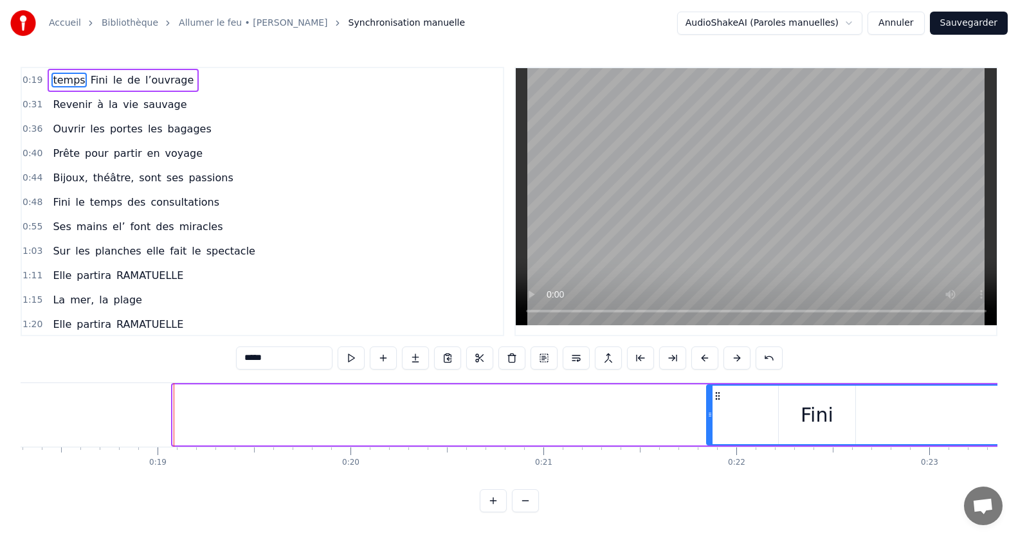
drag, startPoint x: 708, startPoint y: 424, endPoint x: 91, endPoint y: 489, distance: 620.1
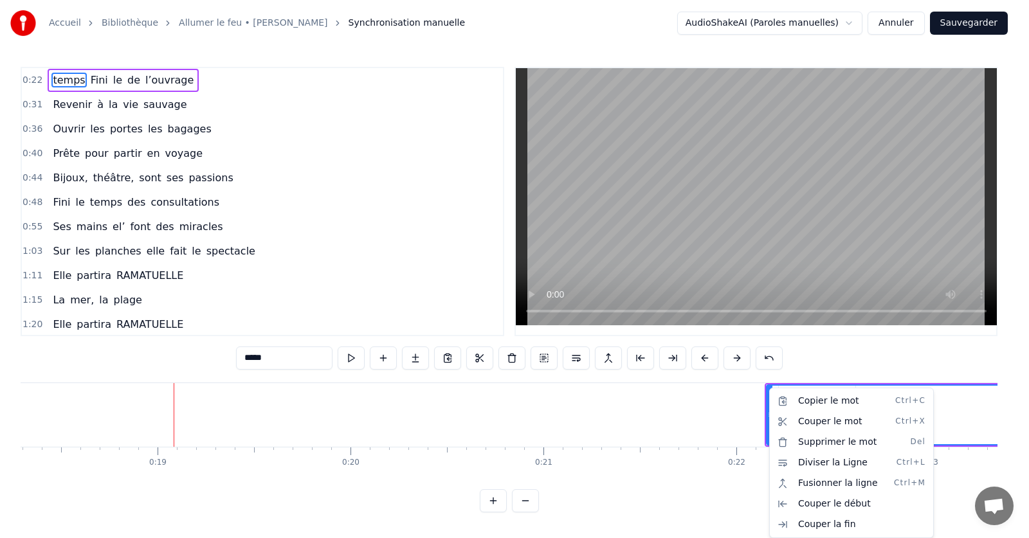
drag, startPoint x: 95, startPoint y: 485, endPoint x: 104, endPoint y: 486, distance: 9.7
click at [104, 486] on html "Accueil Bibliothèque Allumer le feu • [PERSON_NAME] Synchronisation manuelle Au…" at bounding box center [514, 266] width 1029 height 533
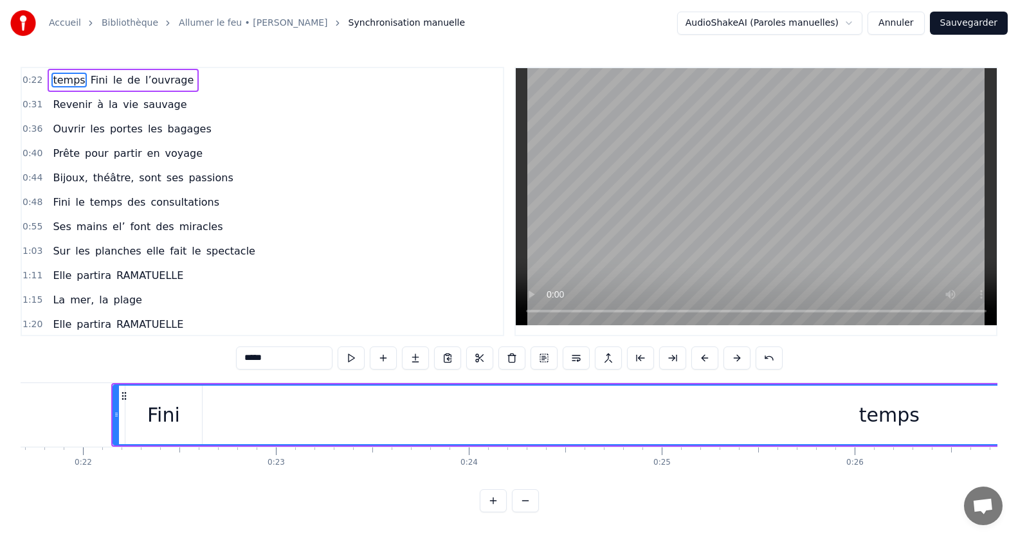
scroll to position [0, 4225]
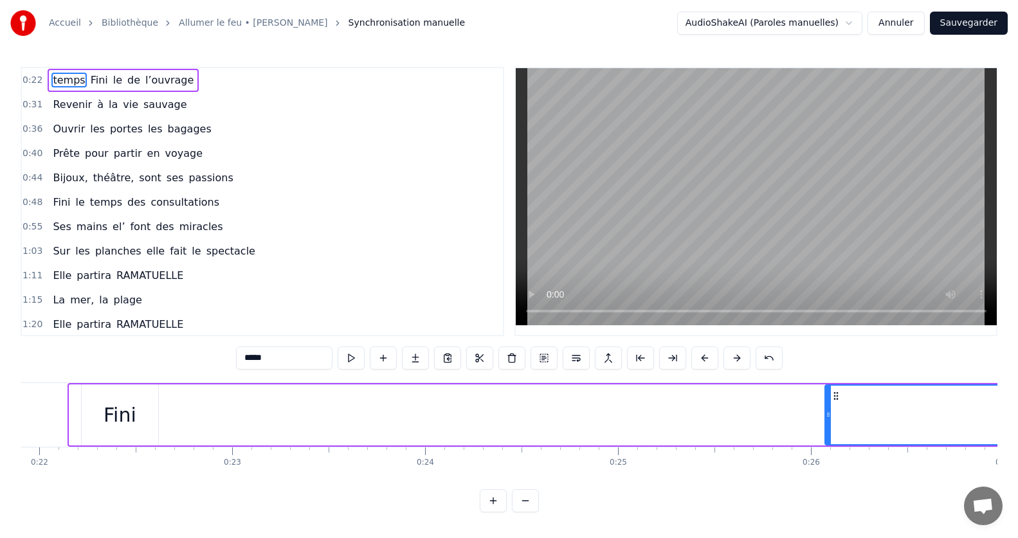
drag, startPoint x: 74, startPoint y: 416, endPoint x: 828, endPoint y: 455, distance: 755.3
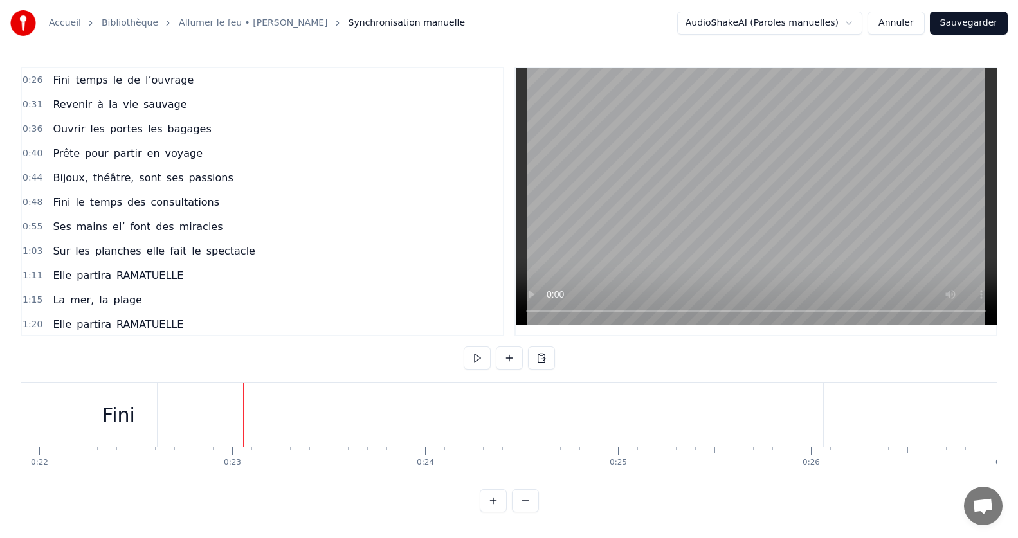
click at [127, 418] on div "Fini" at bounding box center [118, 415] width 33 height 29
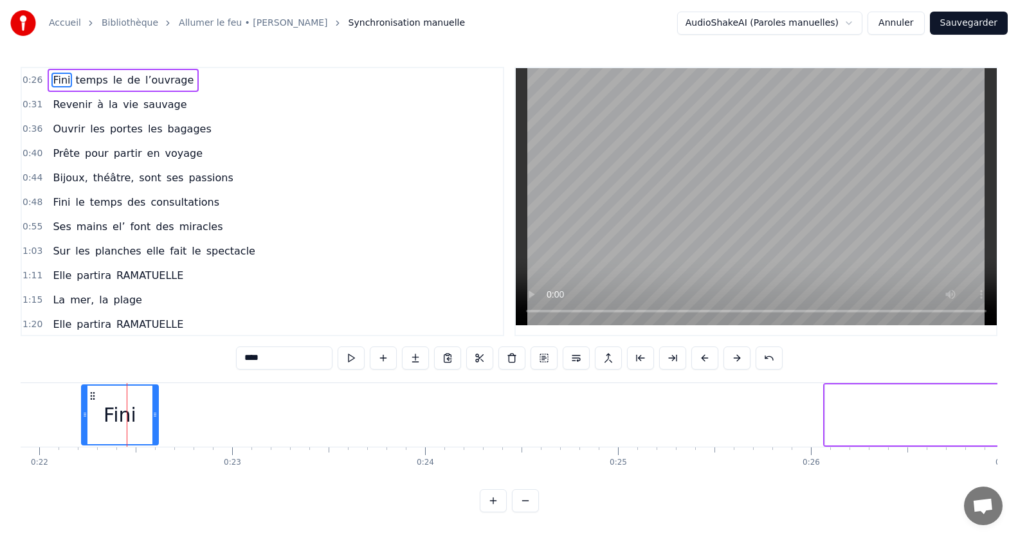
drag, startPoint x: 147, startPoint y: 423, endPoint x: 143, endPoint y: 461, distance: 38.1
click at [156, 425] on div "Fini" at bounding box center [119, 415] width 75 height 59
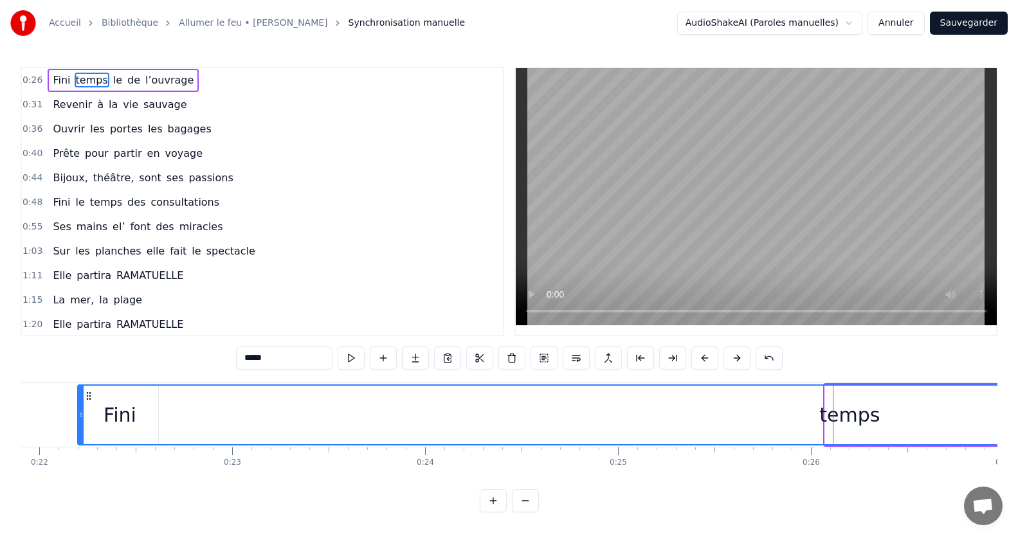
drag, startPoint x: 828, startPoint y: 415, endPoint x: 116, endPoint y: 528, distance: 720.7
click at [82, 530] on html "Accueil Bibliothèque Allumer le feu • [PERSON_NAME] Synchronisation manuelle Au…" at bounding box center [509, 266] width 1018 height 533
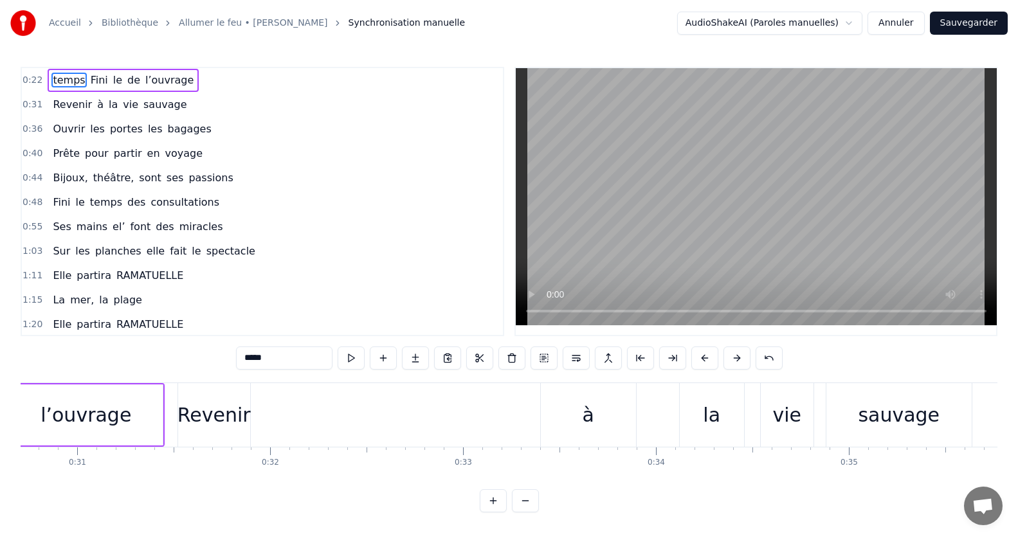
scroll to position [0, 5793]
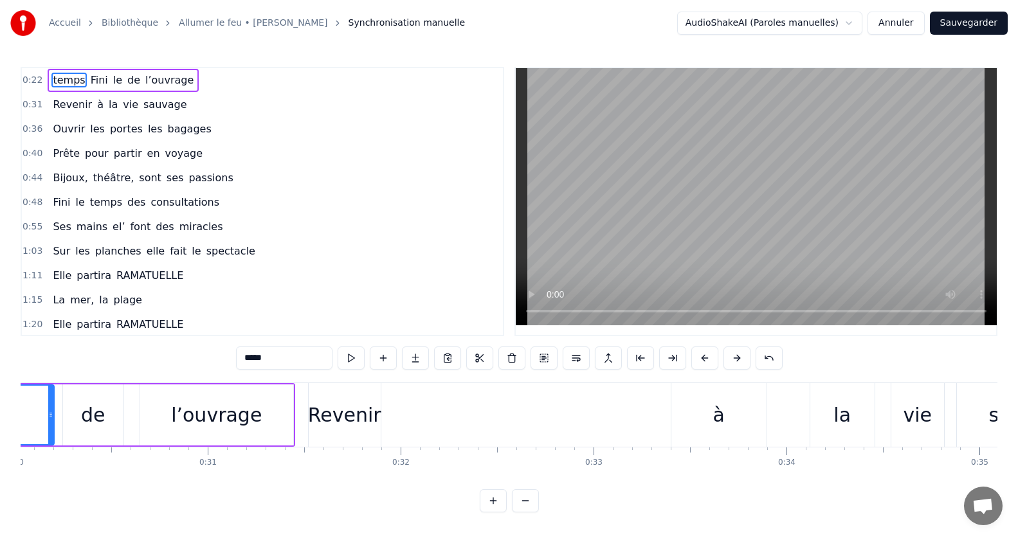
click at [327, 411] on div "Revenir" at bounding box center [344, 415] width 73 height 29
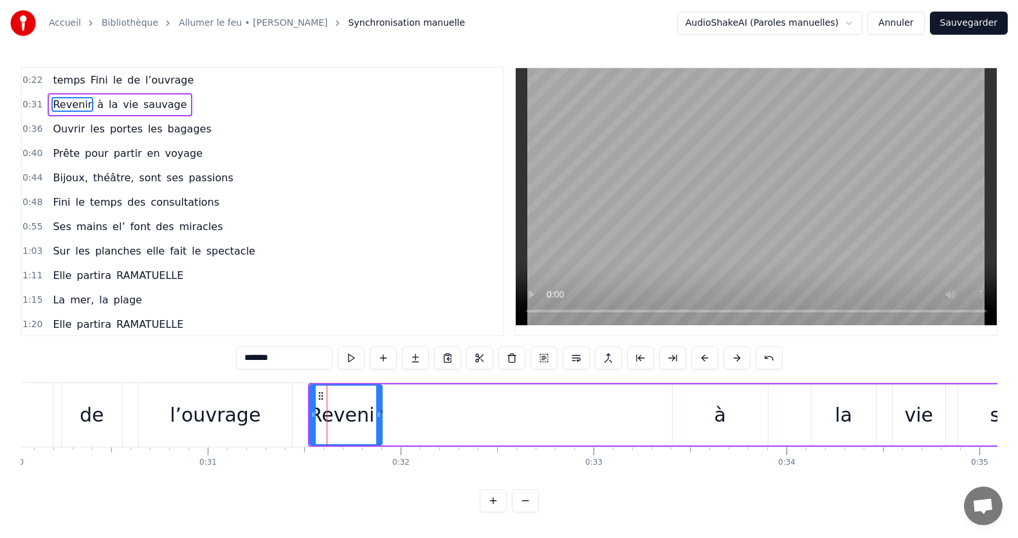
click at [315, 415] on icon at bounding box center [313, 415] width 5 height 10
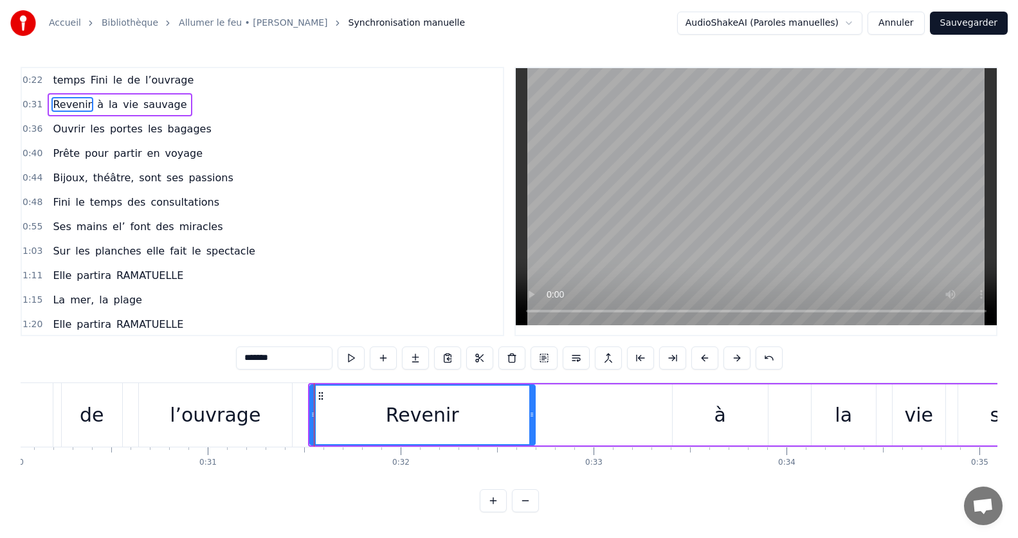
drag, startPoint x: 381, startPoint y: 415, endPoint x: 534, endPoint y: 420, distance: 153.1
click at [534, 420] on div at bounding box center [531, 415] width 5 height 59
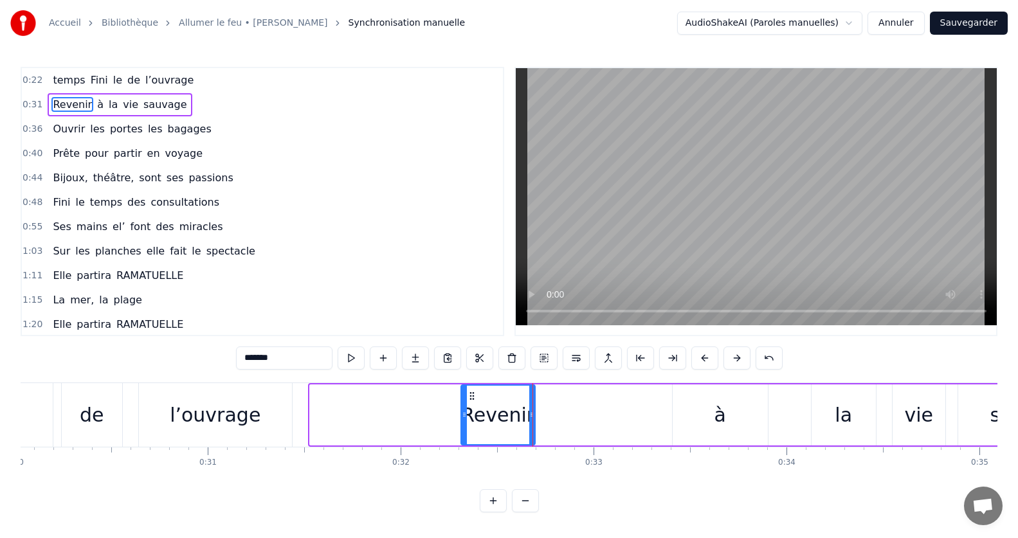
drag, startPoint x: 314, startPoint y: 432, endPoint x: 471, endPoint y: 434, distance: 156.3
click at [467, 434] on div at bounding box center [464, 415] width 5 height 59
click at [241, 422] on div "l’ouvrage" at bounding box center [215, 415] width 91 height 29
type input "*********"
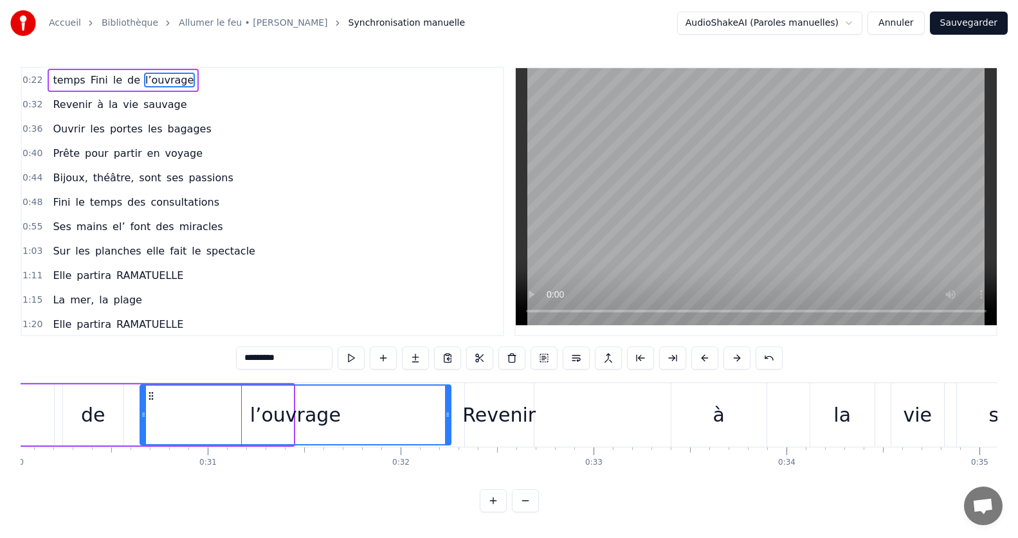
drag, startPoint x: 291, startPoint y: 414, endPoint x: 448, endPoint y: 417, distance: 157.6
click at [448, 417] on icon at bounding box center [447, 415] width 5 height 10
drag, startPoint x: 447, startPoint y: 418, endPoint x: 398, endPoint y: 471, distance: 71.9
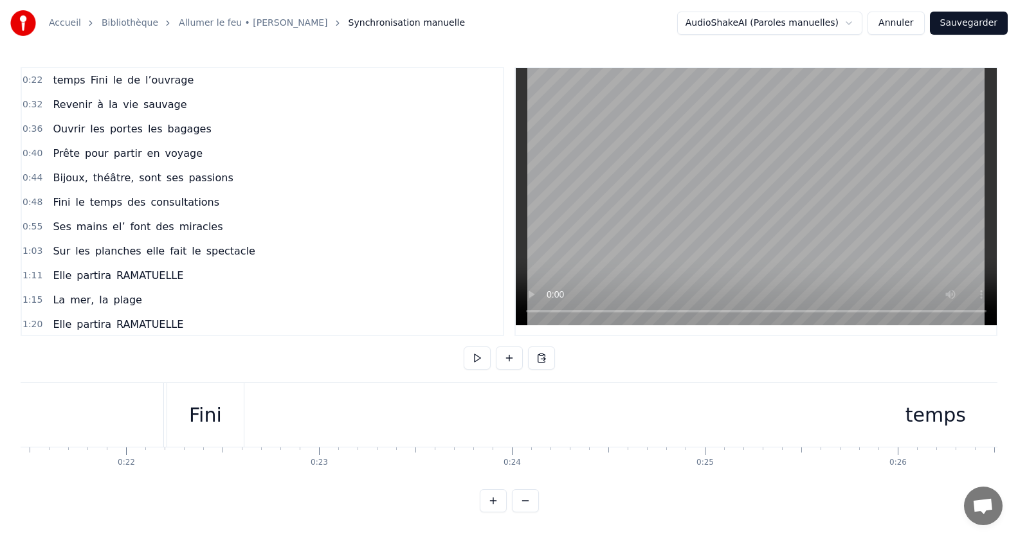
scroll to position [0, 4182]
drag, startPoint x: 158, startPoint y: 433, endPoint x: 123, endPoint y: 436, distance: 34.2
click at [225, 417] on div "temps" at bounding box center [892, 415] width 1543 height 64
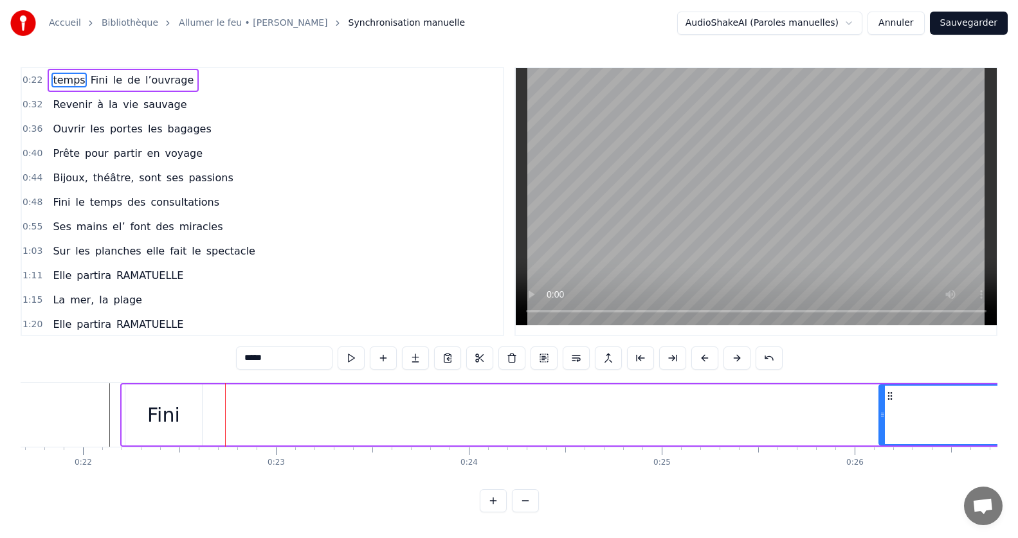
drag, startPoint x: 126, startPoint y: 416, endPoint x: 879, endPoint y: 464, distance: 754.5
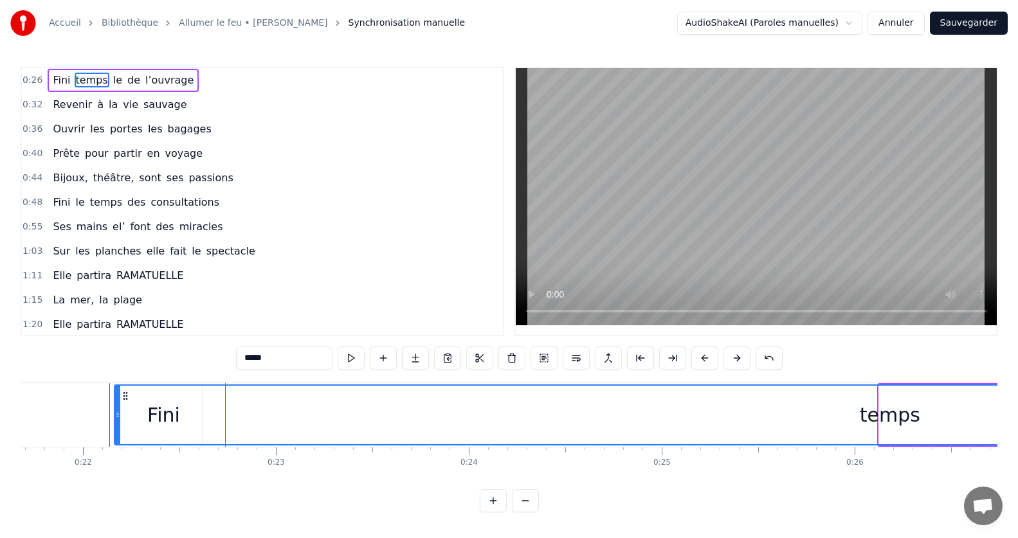
drag, startPoint x: 882, startPoint y: 415, endPoint x: 131, endPoint y: 446, distance: 751.7
click at [117, 469] on div "Fini temps le de l’ouvrage Revenir à la vie sauvage Ouvrir les portes les bagag…" at bounding box center [509, 431] width 977 height 96
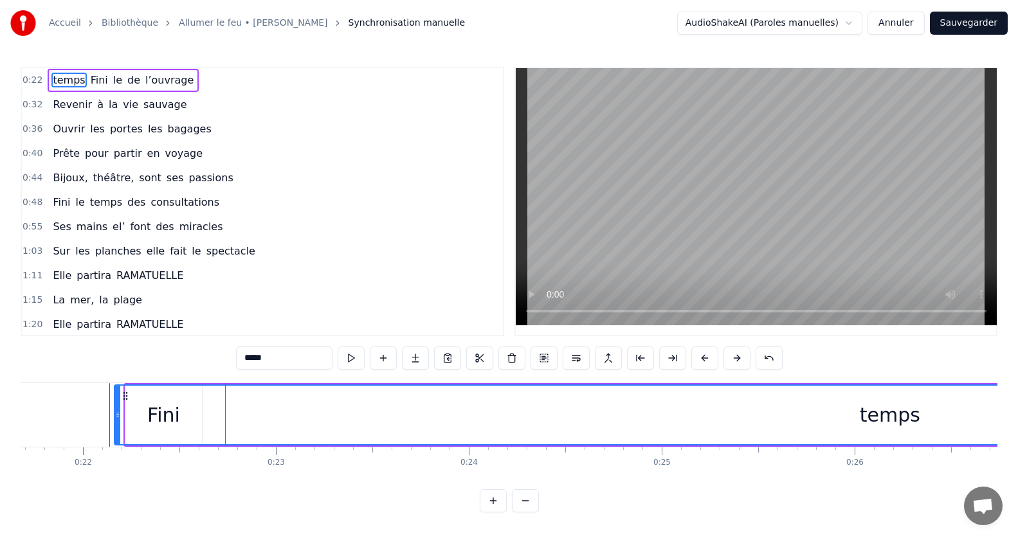
click at [126, 394] on icon at bounding box center [125, 396] width 10 height 10
click at [125, 396] on icon at bounding box center [125, 396] width 10 height 10
click at [127, 396] on icon at bounding box center [125, 396] width 10 height 10
click at [127, 396] on circle at bounding box center [126, 395] width 1 height 1
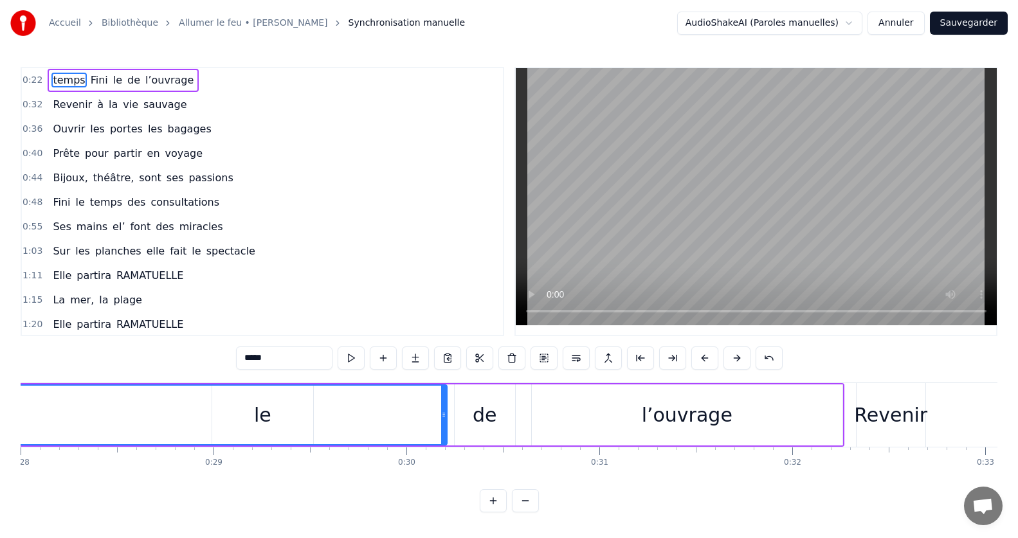
scroll to position [0, 5445]
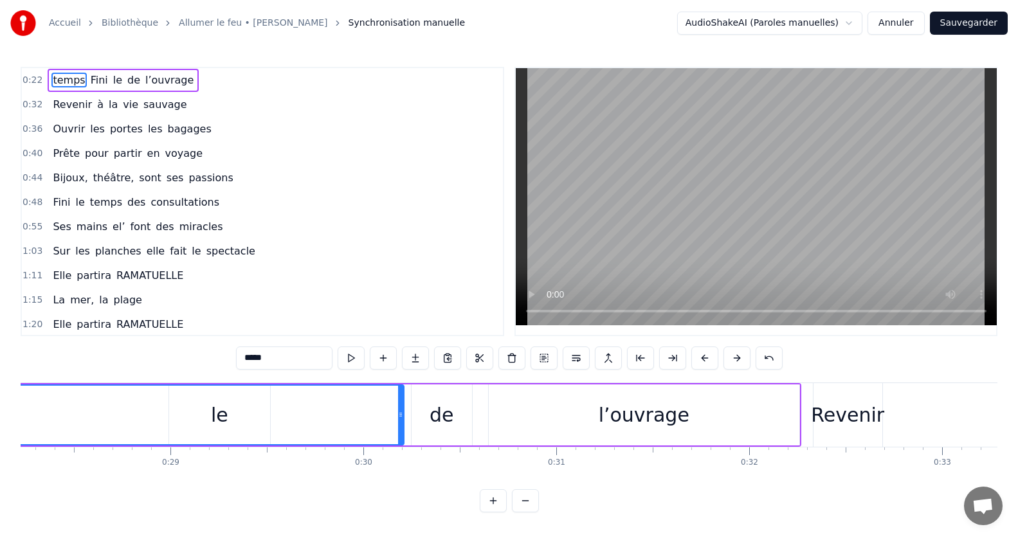
drag, startPoint x: 68, startPoint y: 80, endPoint x: 94, endPoint y: 81, distance: 26.4
click at [94, 81] on div "temps Fini le de l’ouvrage" at bounding box center [123, 80] width 151 height 23
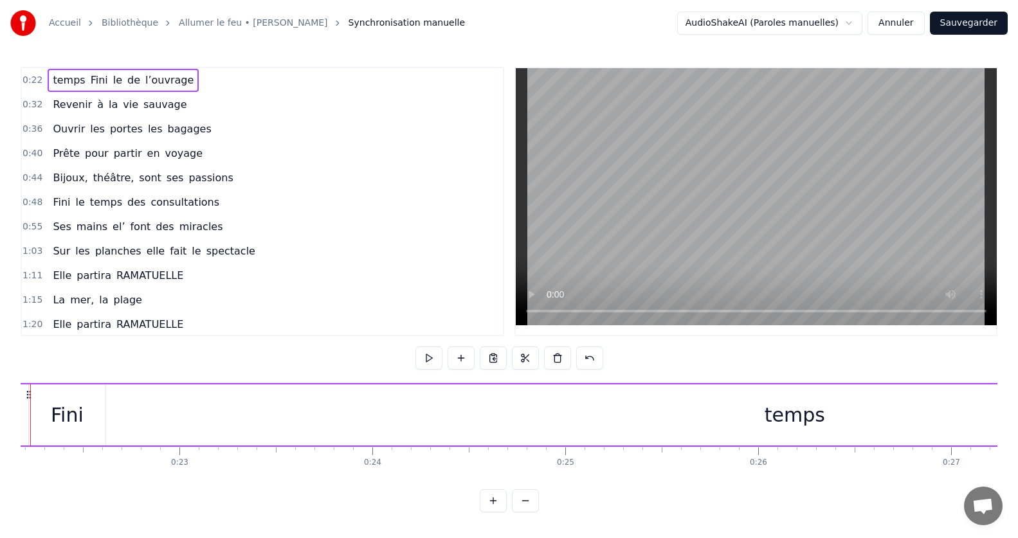
scroll to position [0, 4210]
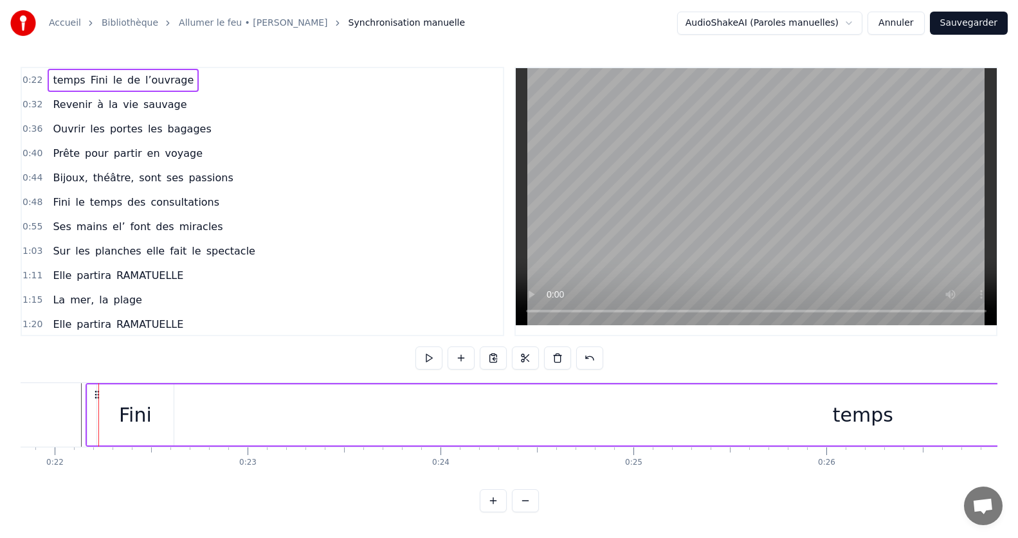
drag, startPoint x: 93, startPoint y: 81, endPoint x: 68, endPoint y: 79, distance: 25.2
click at [68, 79] on div "temps Fini le de l’ouvrage" at bounding box center [123, 80] width 151 height 23
drag, startPoint x: 86, startPoint y: 413, endPoint x: 71, endPoint y: 417, distance: 14.8
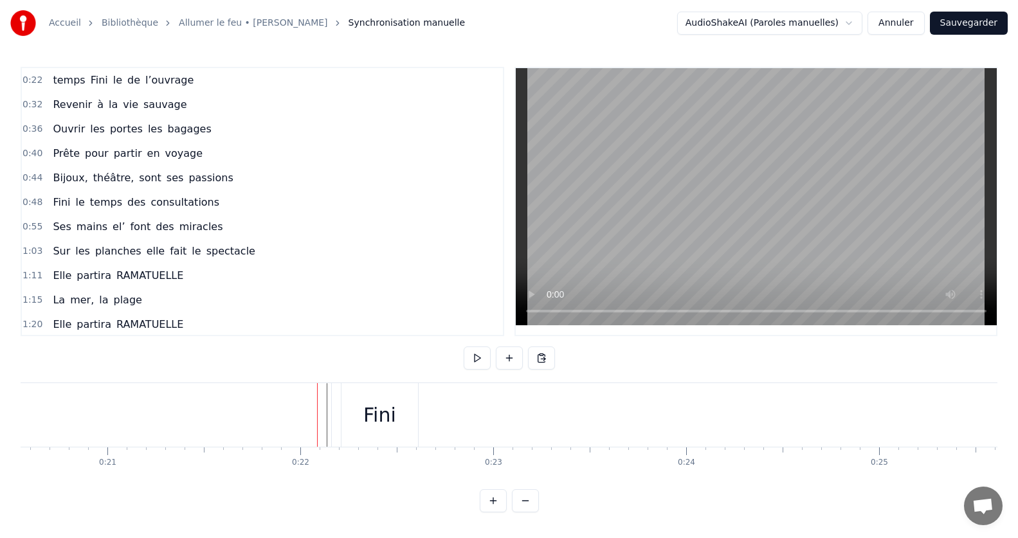
scroll to position [0, 4051]
click at [256, 411] on div "Fini" at bounding box center [293, 415] width 77 height 64
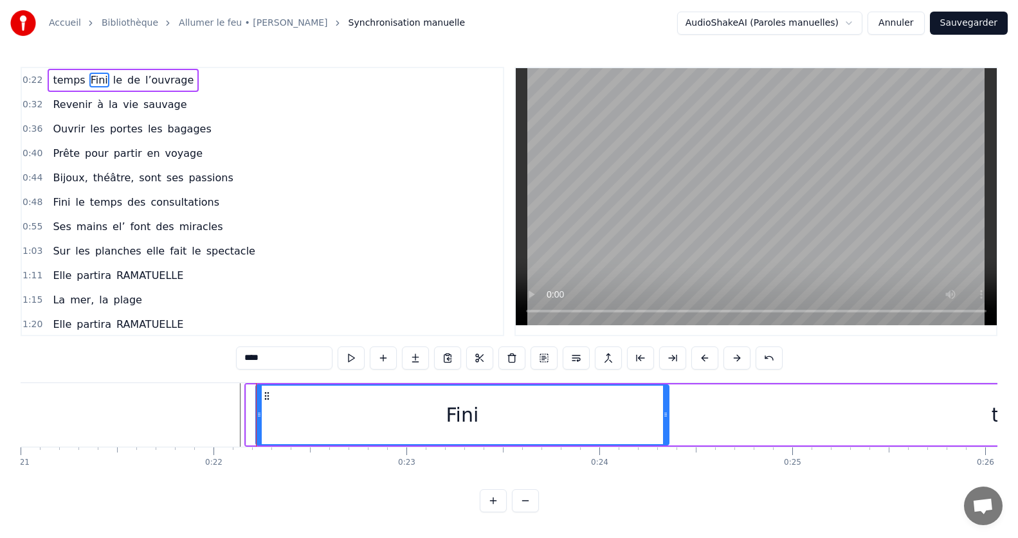
drag, startPoint x: 328, startPoint y: 412, endPoint x: 664, endPoint y: 392, distance: 336.9
click at [664, 392] on div at bounding box center [665, 415] width 5 height 59
click at [458, 419] on div "Fini" at bounding box center [462, 415] width 33 height 29
click at [449, 416] on div "Fini" at bounding box center [462, 415] width 33 height 29
click at [479, 415] on div "Fini" at bounding box center [463, 415] width 412 height 59
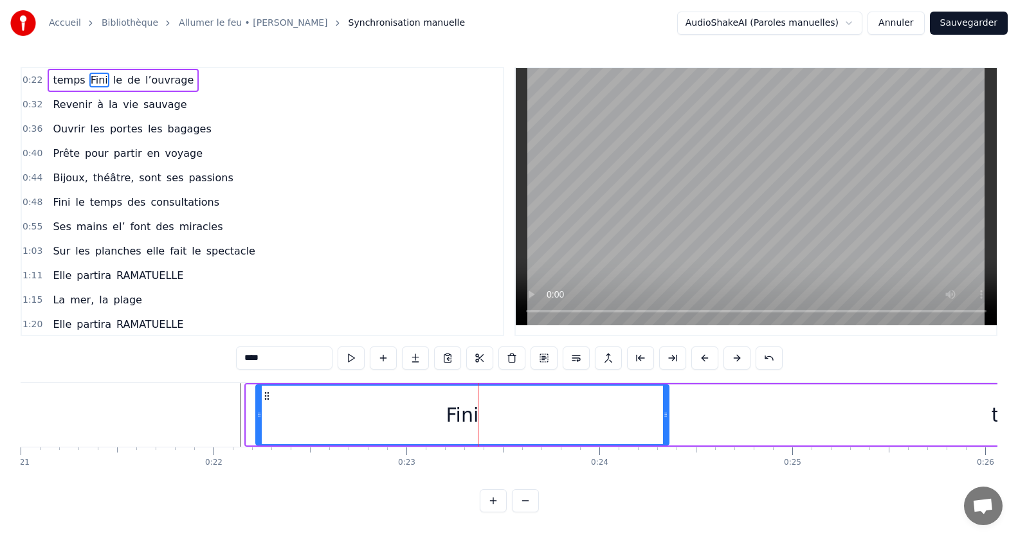
click at [479, 415] on div "Fini" at bounding box center [463, 415] width 412 height 59
drag, startPoint x: 479, startPoint y: 415, endPoint x: 453, endPoint y: 415, distance: 25.7
click at [453, 415] on div "Fini" at bounding box center [463, 415] width 412 height 59
click at [266, 397] on icon at bounding box center [267, 396] width 10 height 10
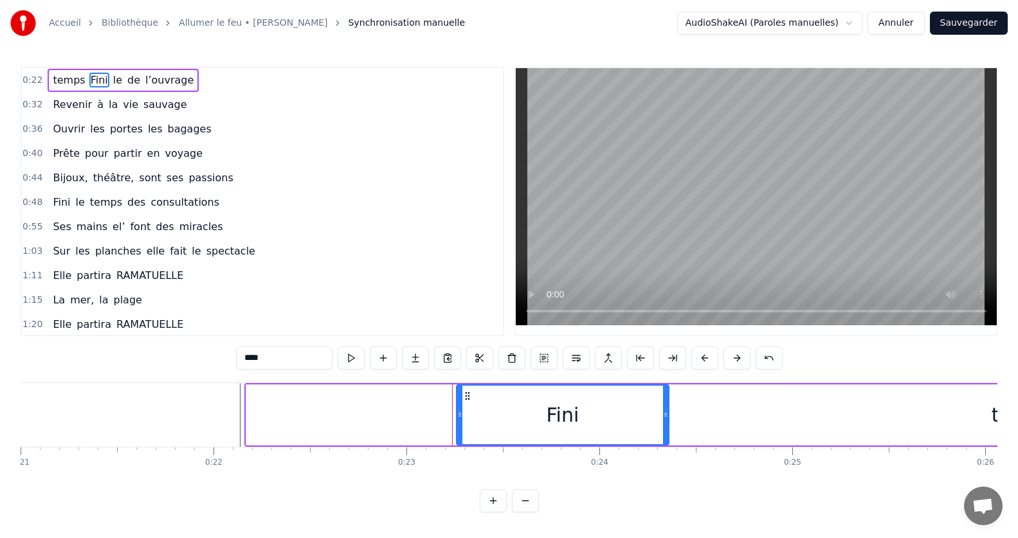
drag, startPoint x: 260, startPoint y: 413, endPoint x: 457, endPoint y: 410, distance: 197.4
click at [462, 411] on icon at bounding box center [459, 415] width 5 height 10
click at [309, 410] on div "temps" at bounding box center [1021, 415] width 1551 height 61
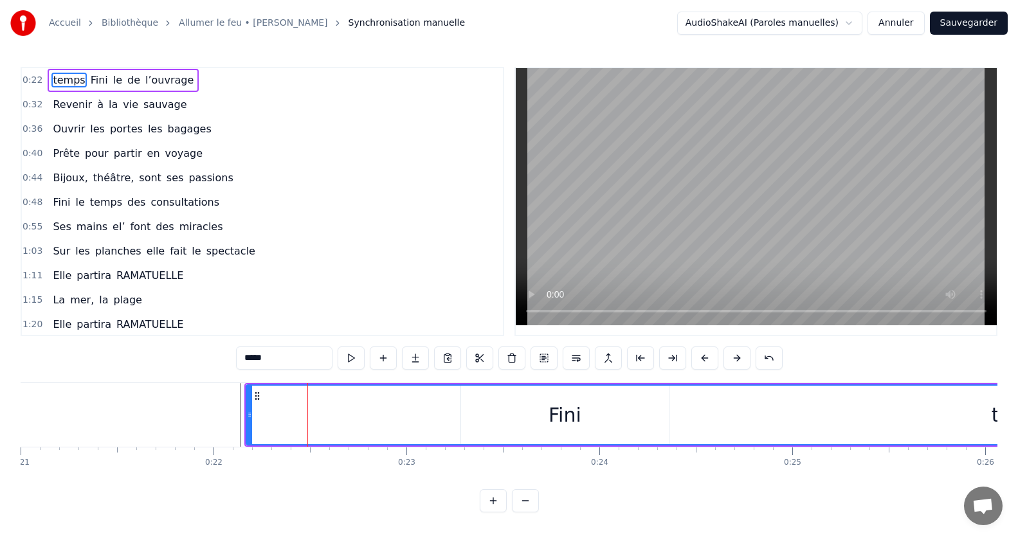
drag, startPoint x: 253, startPoint y: 415, endPoint x: 284, endPoint y: 419, distance: 31.0
click at [284, 419] on div "temps" at bounding box center [1022, 415] width 1550 height 59
click at [275, 361] on input "*****" at bounding box center [284, 358] width 96 height 23
drag, startPoint x: 275, startPoint y: 361, endPoint x: 239, endPoint y: 363, distance: 35.4
click at [239, 363] on input "*****" at bounding box center [284, 358] width 96 height 23
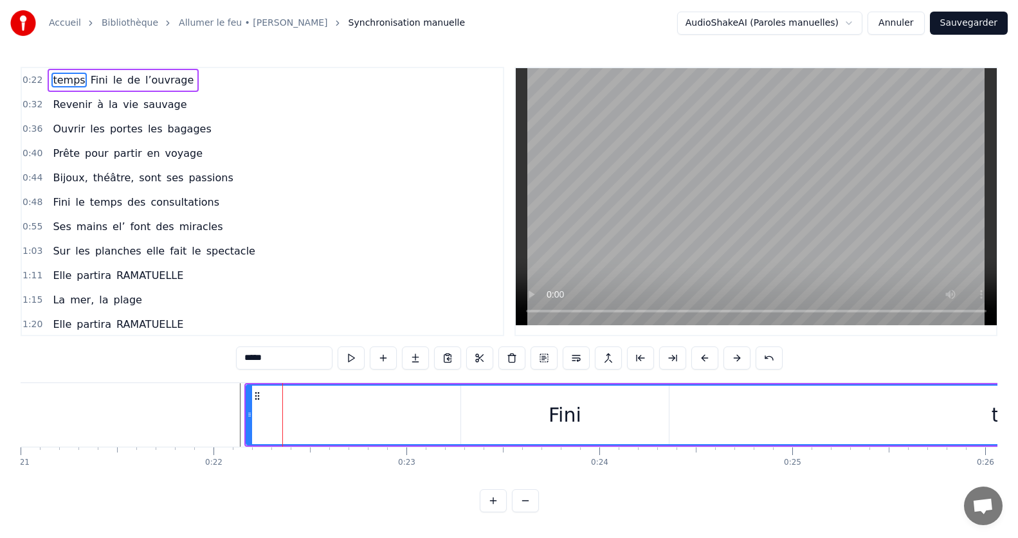
click at [271, 358] on input "*****" at bounding box center [284, 358] width 96 height 23
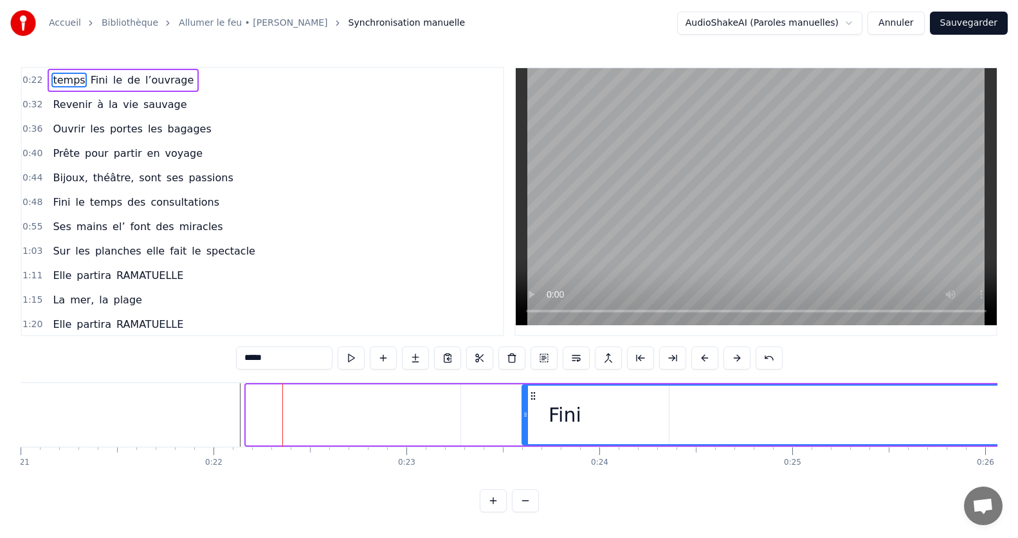
drag, startPoint x: 251, startPoint y: 413, endPoint x: 527, endPoint y: 412, distance: 275.9
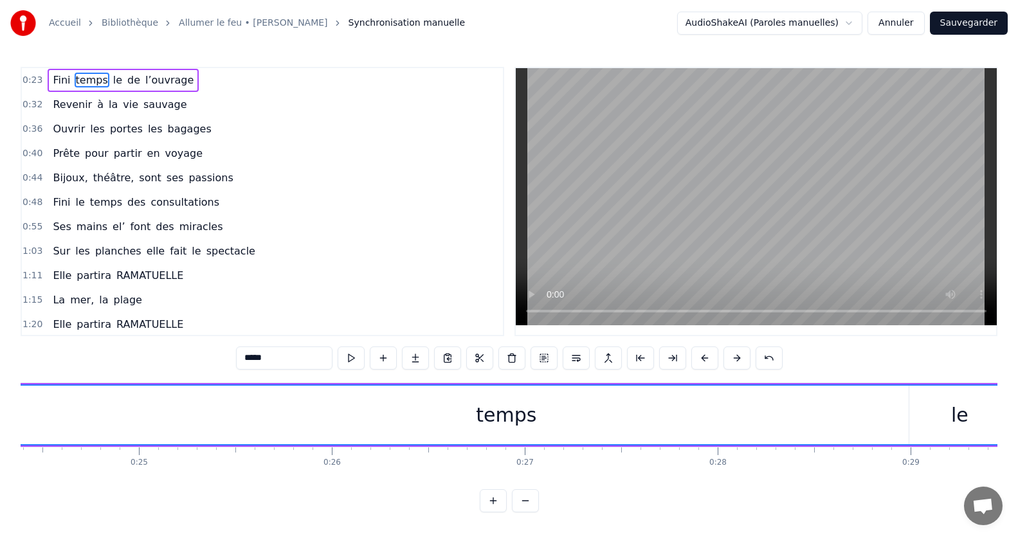
scroll to position [0, 4530]
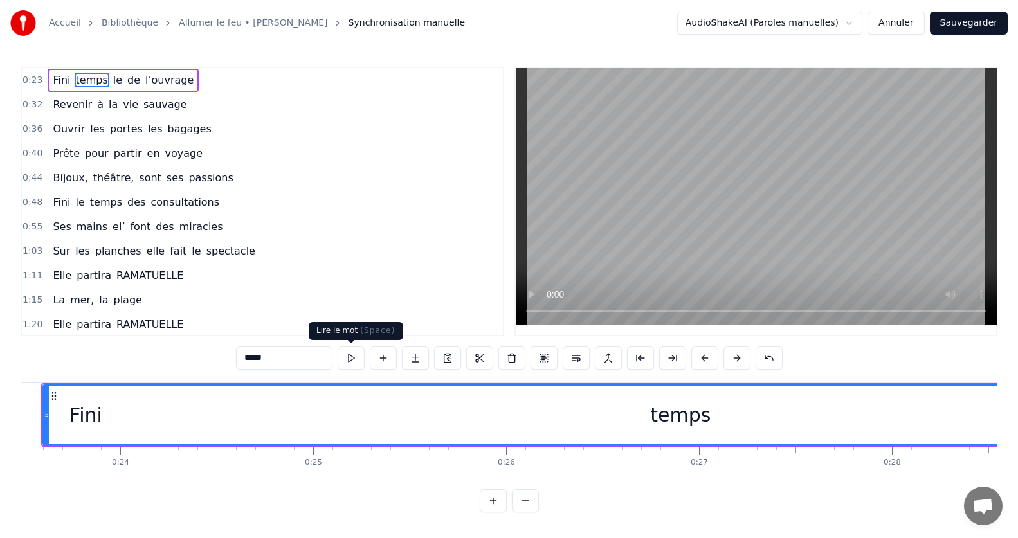
click at [349, 359] on button at bounding box center [351, 358] width 27 height 23
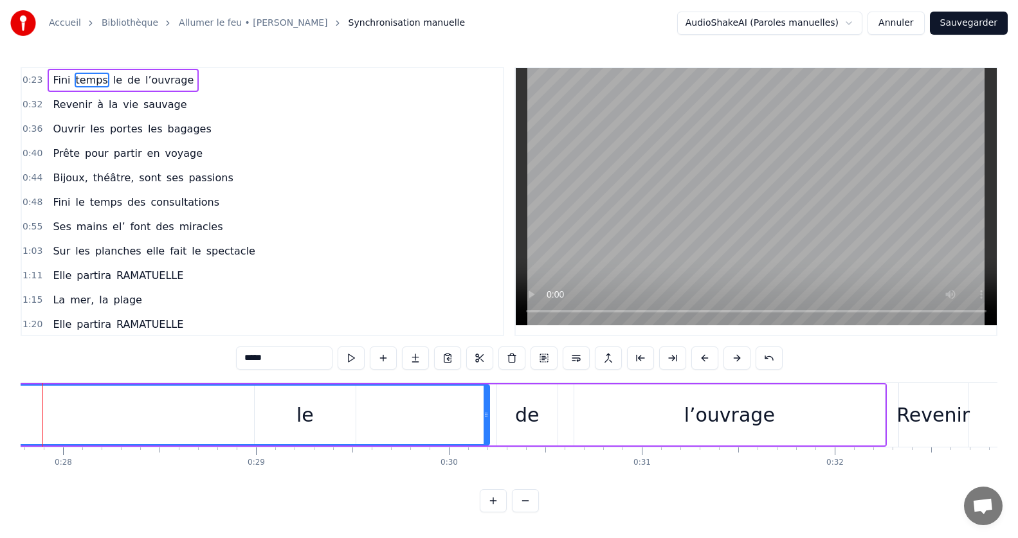
scroll to position [0, 5316]
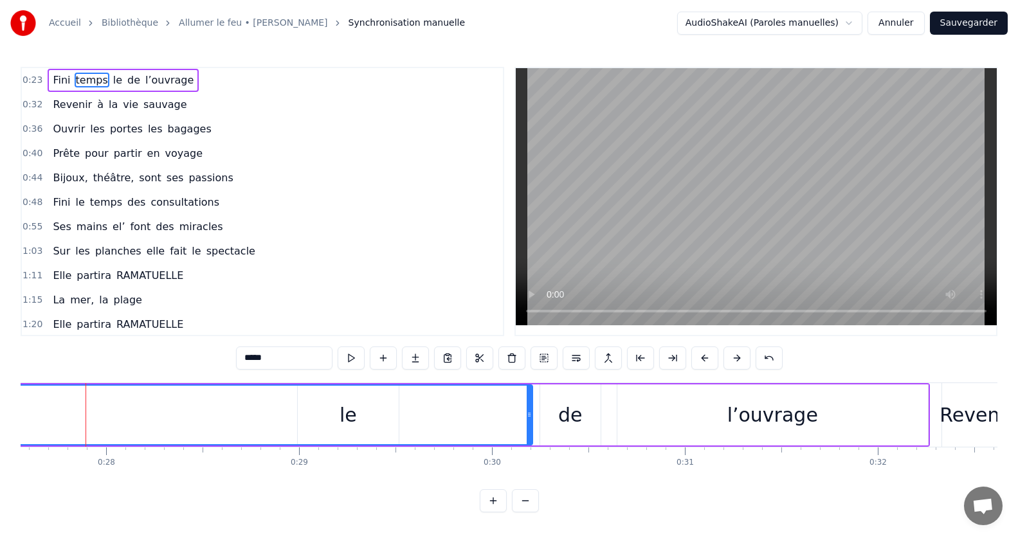
drag, startPoint x: 274, startPoint y: 358, endPoint x: 235, endPoint y: 357, distance: 39.2
click at [234, 358] on div "0:23 Fini temps le de l’ouvrage 0:32 Revenir à la vie sauvage 0:36 Ouvrir les p…" at bounding box center [509, 290] width 977 height 446
drag, startPoint x: 260, startPoint y: 357, endPoint x: 238, endPoint y: 361, distance: 22.3
click at [238, 361] on input "**" at bounding box center [284, 358] width 96 height 23
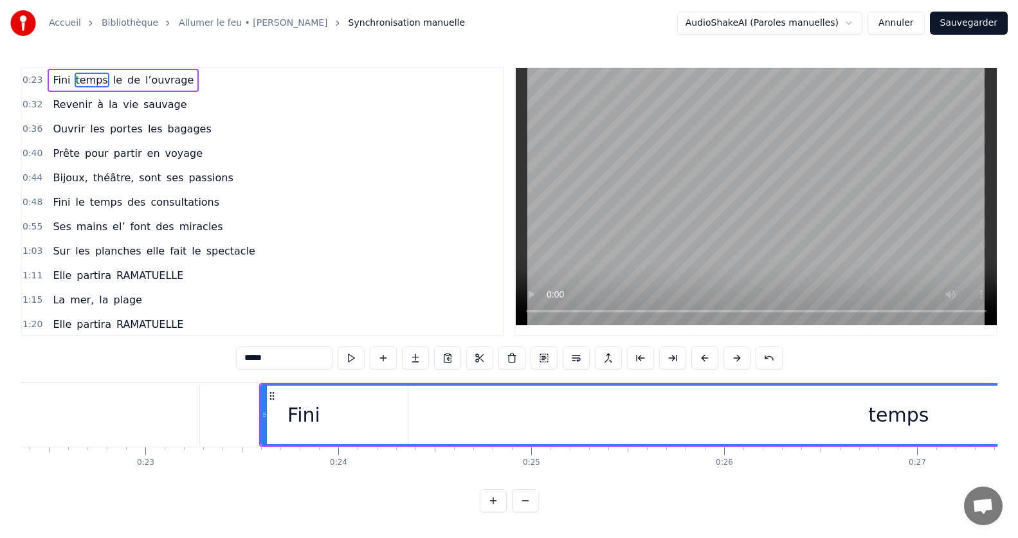
scroll to position [0, 4356]
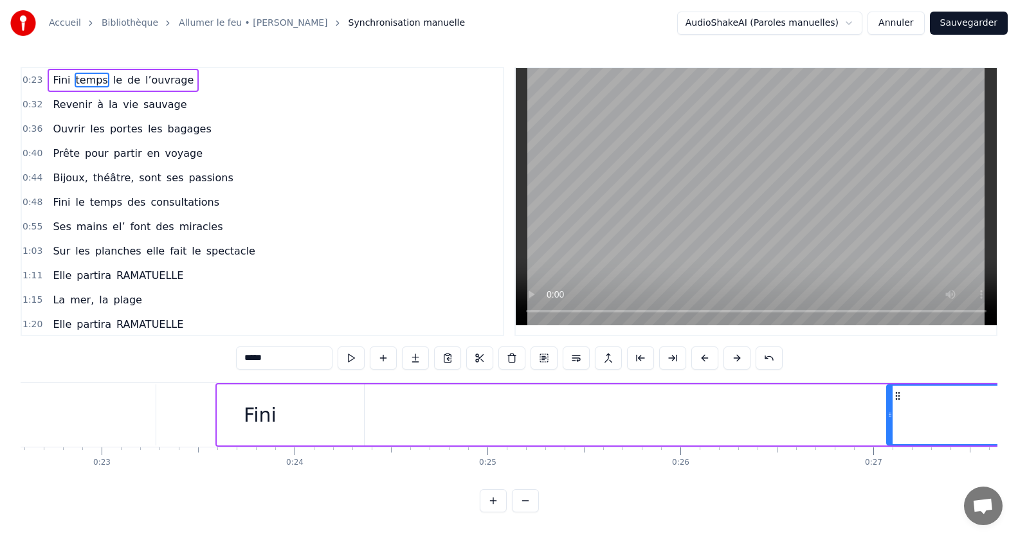
drag, startPoint x: 219, startPoint y: 412, endPoint x: 889, endPoint y: 435, distance: 669.8
click at [889, 435] on div at bounding box center [889, 415] width 5 height 59
click at [244, 417] on div "Fini" at bounding box center [260, 415] width 208 height 61
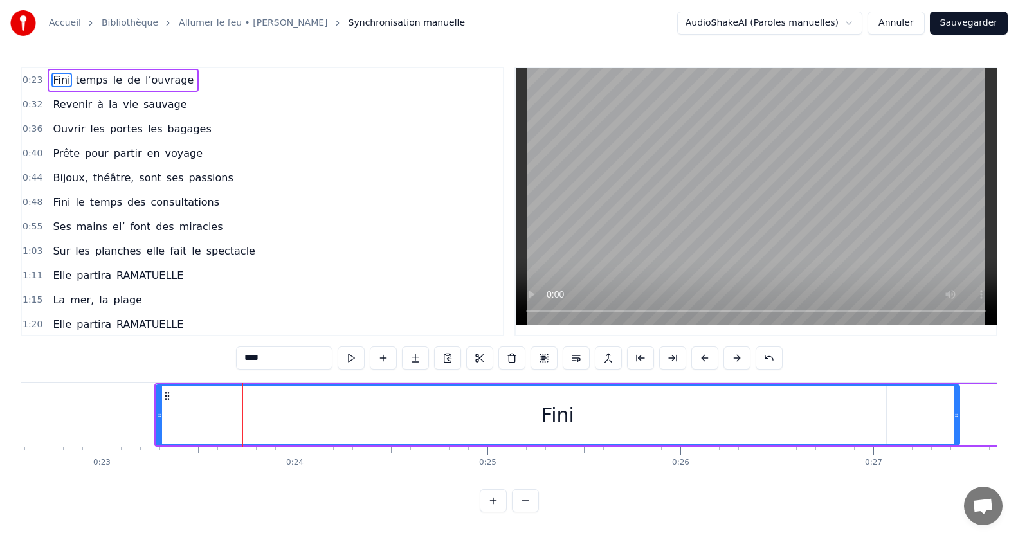
drag, startPoint x: 360, startPoint y: 414, endPoint x: 967, endPoint y: 479, distance: 610.5
click at [967, 479] on div "Fini temps le de l’ouvrage Revenir à la vie sauvage Ouvrir les portes les bagag…" at bounding box center [509, 431] width 977 height 96
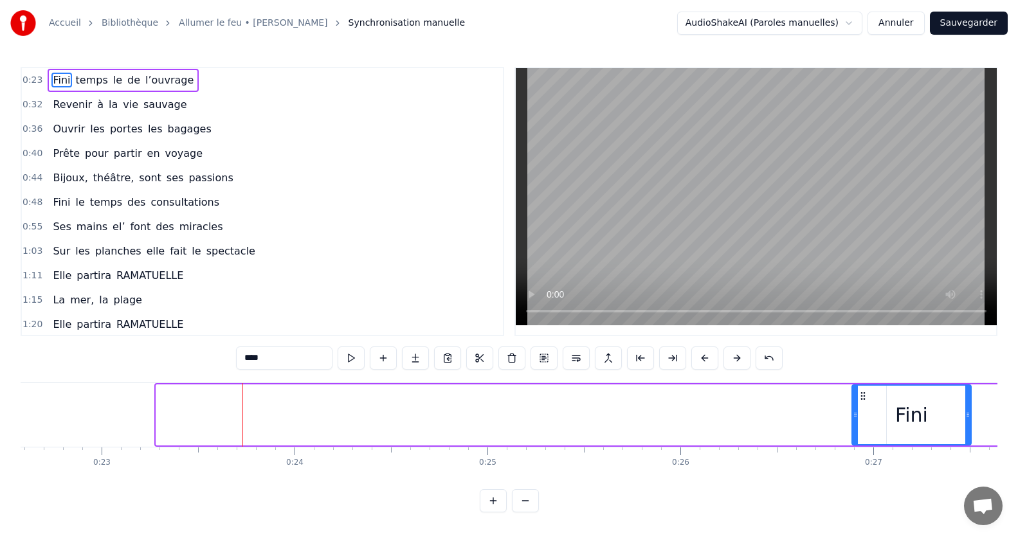
drag, startPoint x: 158, startPoint y: 417, endPoint x: 853, endPoint y: 421, distance: 695.8
click at [853, 421] on div at bounding box center [855, 415] width 5 height 59
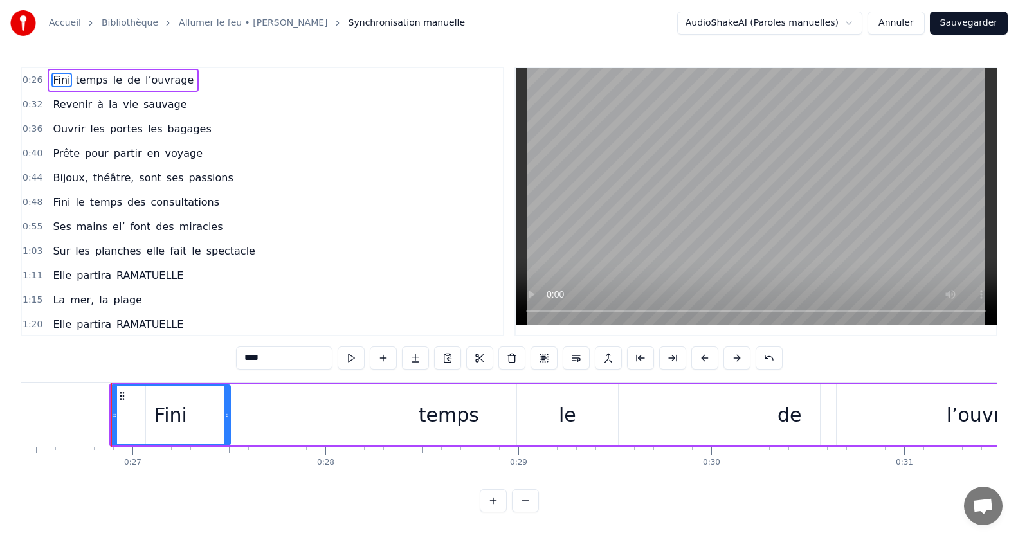
scroll to position [0, 5140]
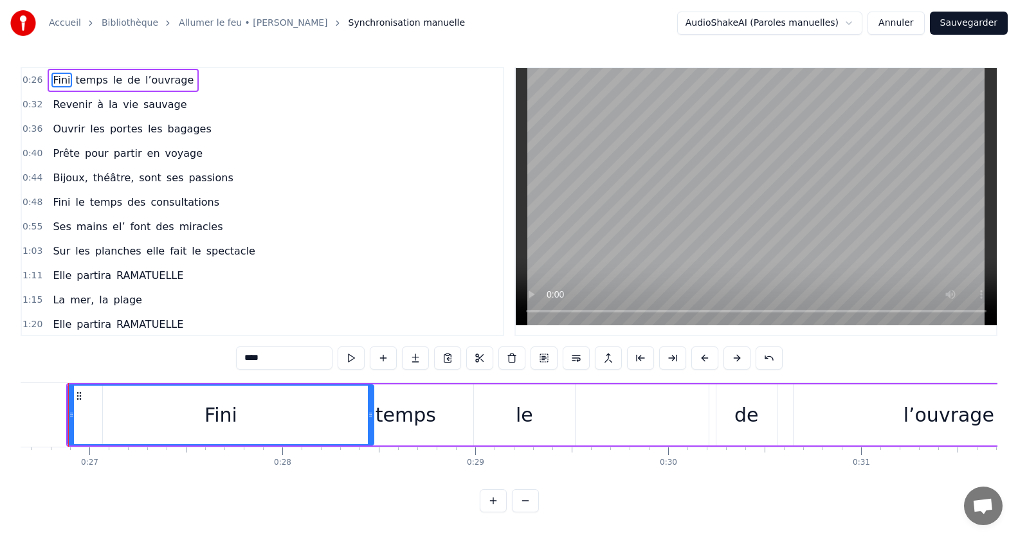
drag, startPoint x: 182, startPoint y: 414, endPoint x: 368, endPoint y: 415, distance: 186.5
click at [368, 415] on icon at bounding box center [370, 415] width 5 height 10
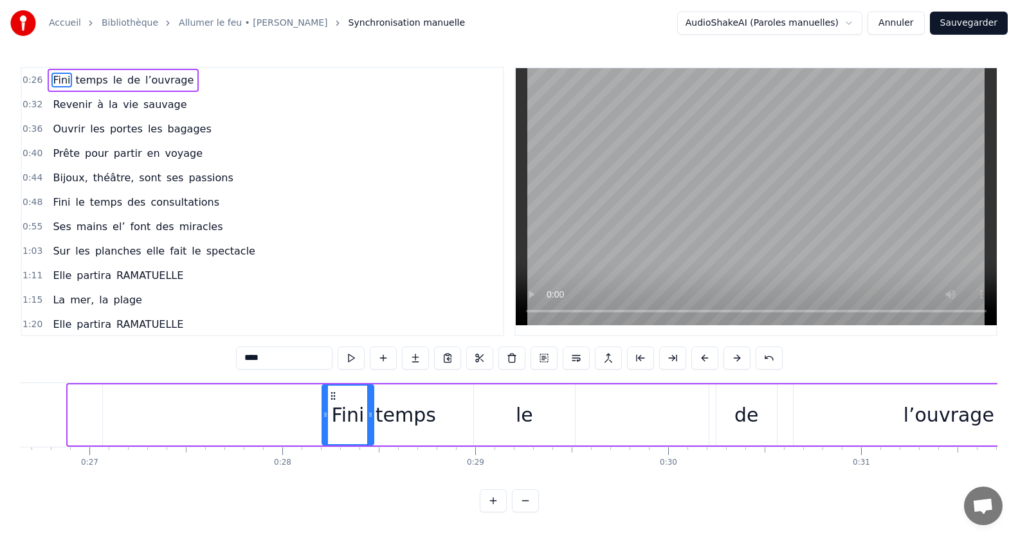
drag, startPoint x: 71, startPoint y: 415, endPoint x: 325, endPoint y: 430, distance: 254.4
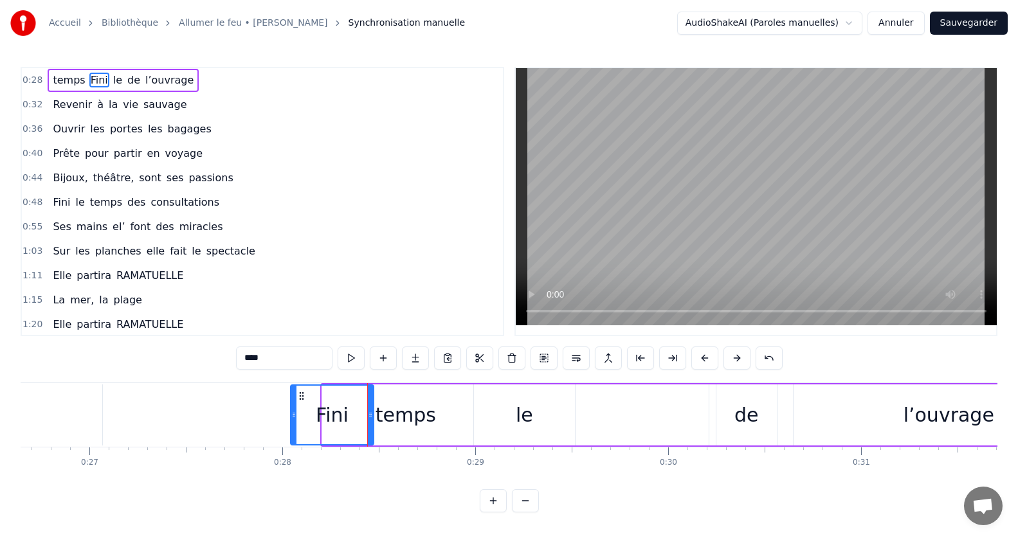
drag, startPoint x: 323, startPoint y: 415, endPoint x: 287, endPoint y: 415, distance: 36.0
click at [291, 416] on icon at bounding box center [293, 415] width 5 height 10
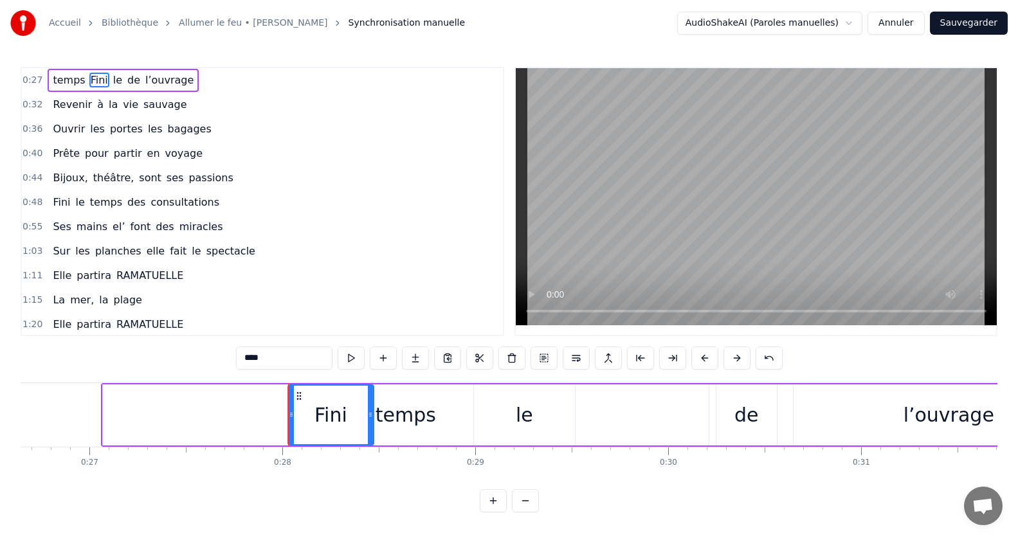
drag, startPoint x: 408, startPoint y: 419, endPoint x: 446, endPoint y: 420, distance: 37.9
click at [446, 420] on div "temps" at bounding box center [406, 415] width 606 height 61
type input "*****"
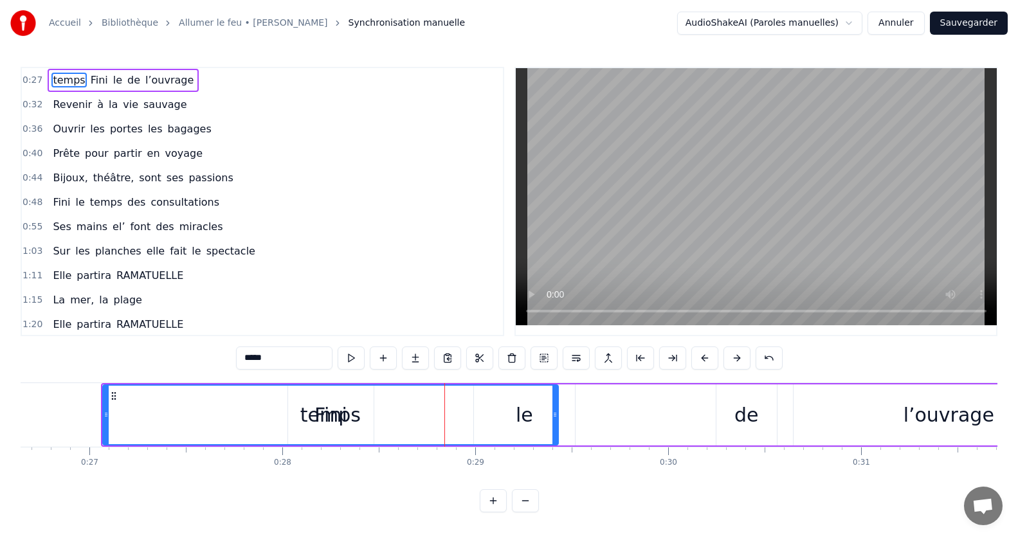
drag, startPoint x: 705, startPoint y: 414, endPoint x: 554, endPoint y: 429, distance: 151.2
click at [554, 429] on div at bounding box center [554, 415] width 5 height 59
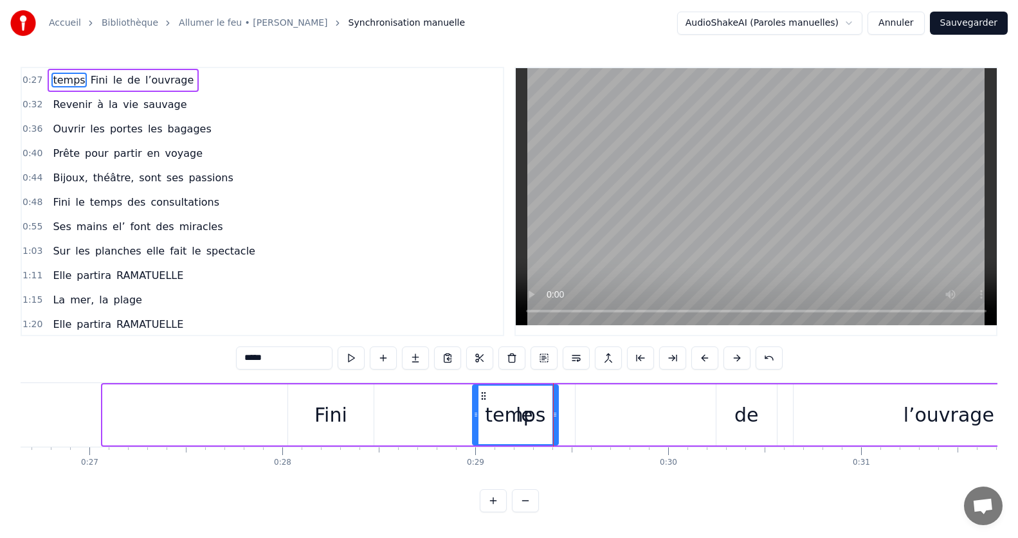
drag, startPoint x: 105, startPoint y: 413, endPoint x: 475, endPoint y: 418, distance: 369.8
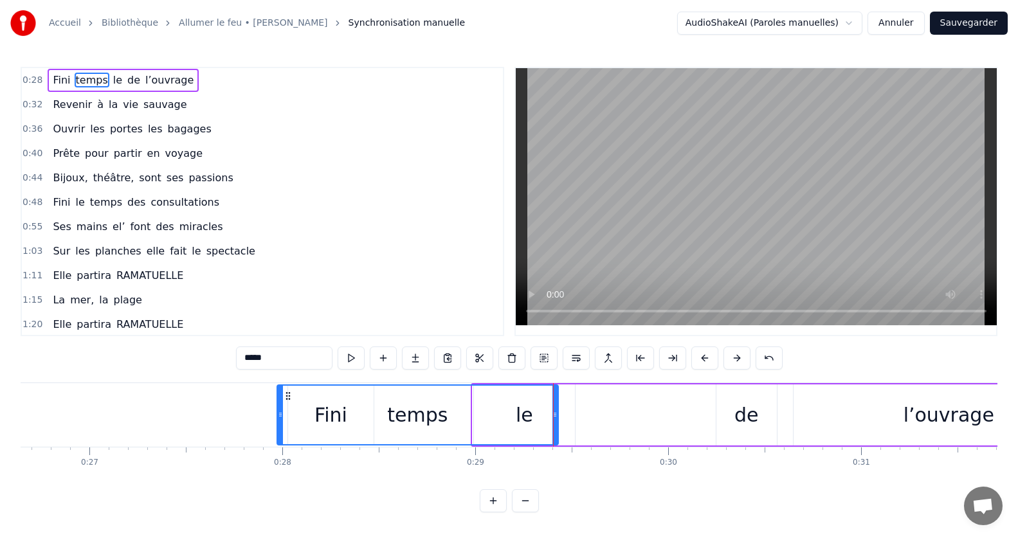
drag, startPoint x: 473, startPoint y: 415, endPoint x: 277, endPoint y: 414, distance: 195.5
click at [278, 414] on icon at bounding box center [280, 415] width 5 height 10
click at [327, 425] on div "temps" at bounding box center [418, 415] width 280 height 59
click at [404, 418] on div "temps" at bounding box center [417, 415] width 60 height 29
click at [394, 417] on div "temps" at bounding box center [417, 415] width 60 height 29
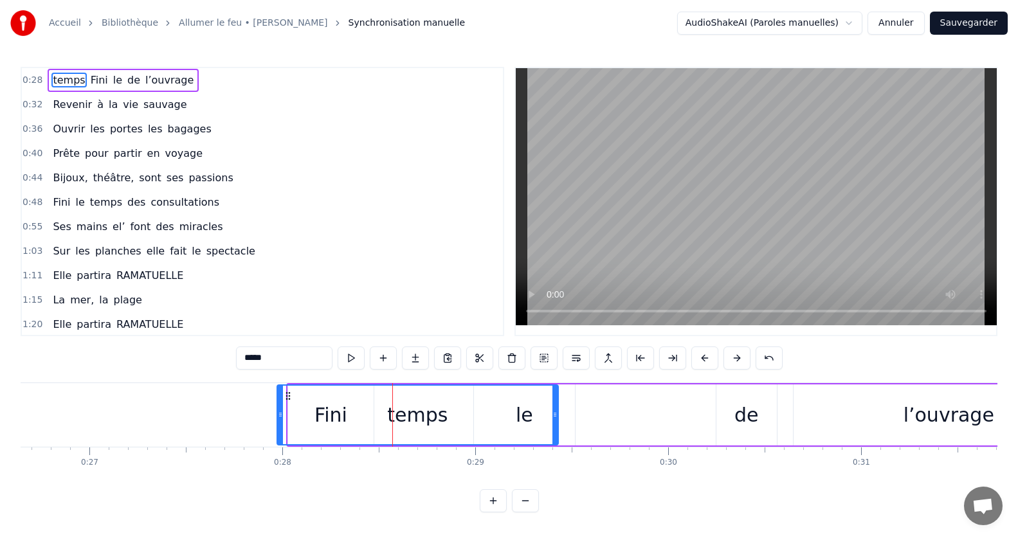
drag, startPoint x: 395, startPoint y: 419, endPoint x: 424, endPoint y: 423, distance: 28.6
click at [424, 423] on div "temps" at bounding box center [417, 415] width 60 height 29
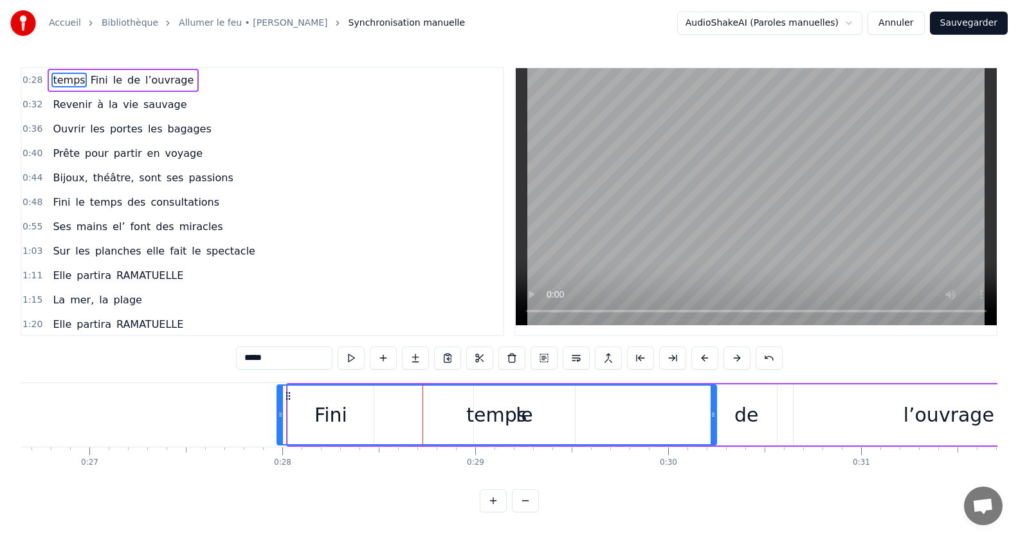
drag, startPoint x: 556, startPoint y: 416, endPoint x: 714, endPoint y: 421, distance: 158.2
click at [714, 421] on div at bounding box center [713, 415] width 5 height 59
click at [325, 417] on div "temps" at bounding box center [497, 415] width 438 height 59
click at [283, 420] on div at bounding box center [283, 415] width 5 height 59
click at [331, 417] on div "temps" at bounding box center [498, 415] width 435 height 59
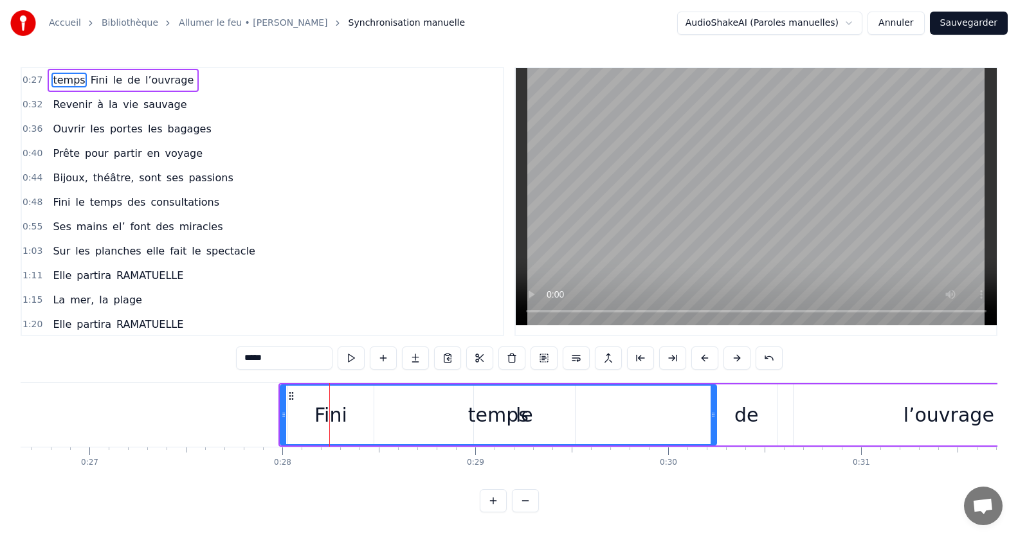
click at [524, 421] on div "temps" at bounding box center [498, 415] width 60 height 29
click at [102, 77] on div "temps Fini le de l’ouvrage" at bounding box center [123, 80] width 151 height 23
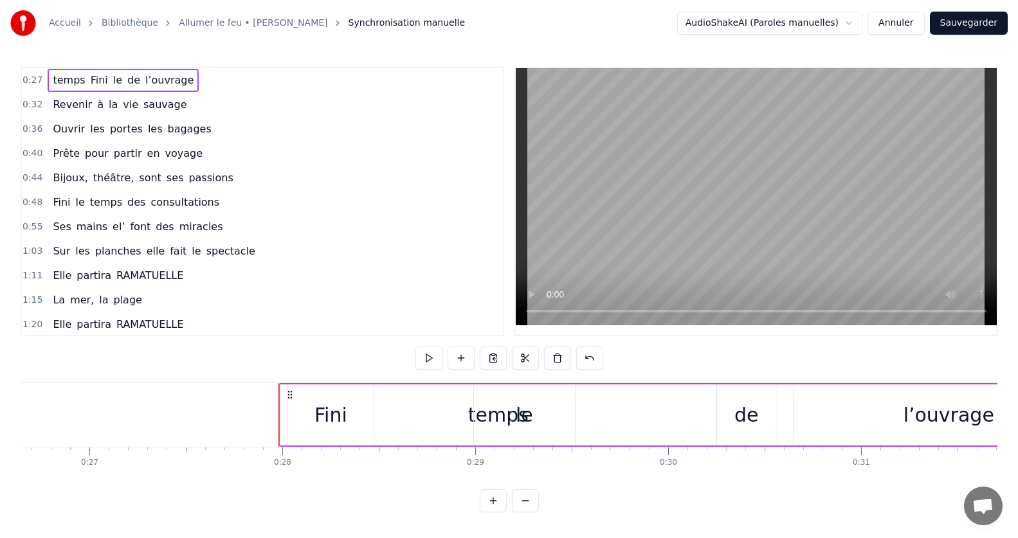
drag, startPoint x: 520, startPoint y: 411, endPoint x: 547, endPoint y: 409, distance: 27.1
click at [547, 409] on div "le" at bounding box center [524, 415] width 101 height 61
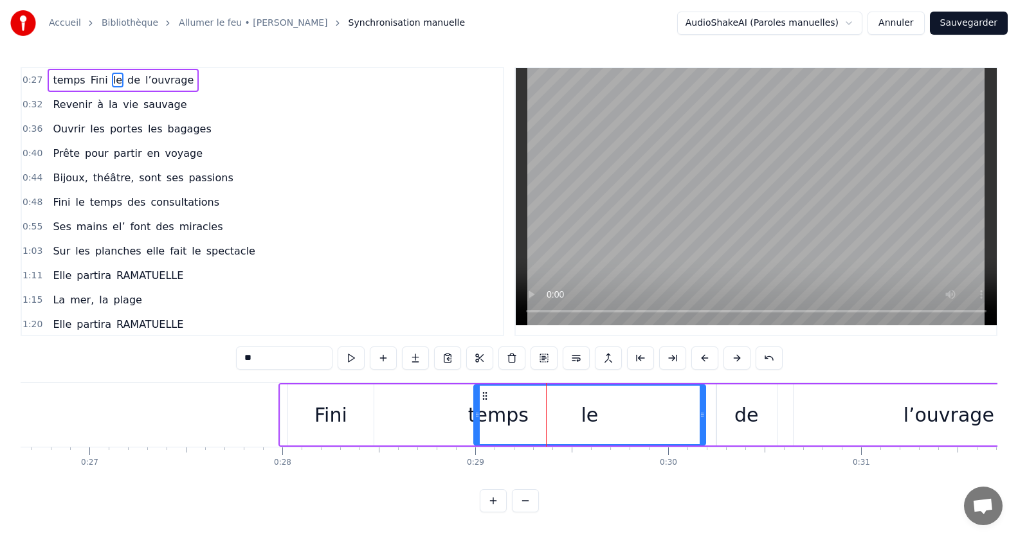
drag, startPoint x: 573, startPoint y: 416, endPoint x: 673, endPoint y: 407, distance: 100.1
click at [702, 404] on div at bounding box center [702, 415] width 5 height 59
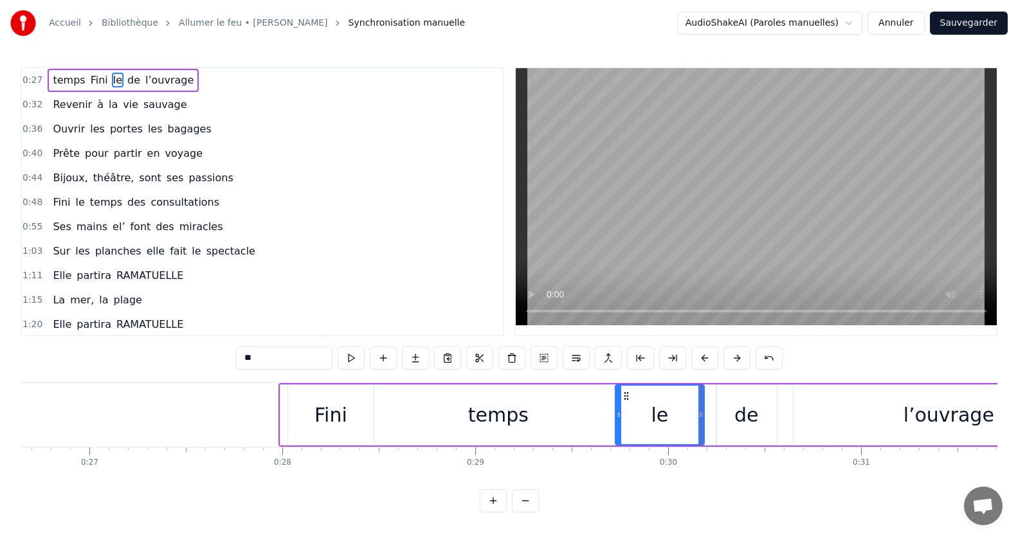
drag, startPoint x: 478, startPoint y: 415, endPoint x: 619, endPoint y: 415, distance: 140.8
click at [619, 415] on icon at bounding box center [618, 415] width 5 height 10
click at [512, 424] on div "temps" at bounding box center [498, 415] width 60 height 29
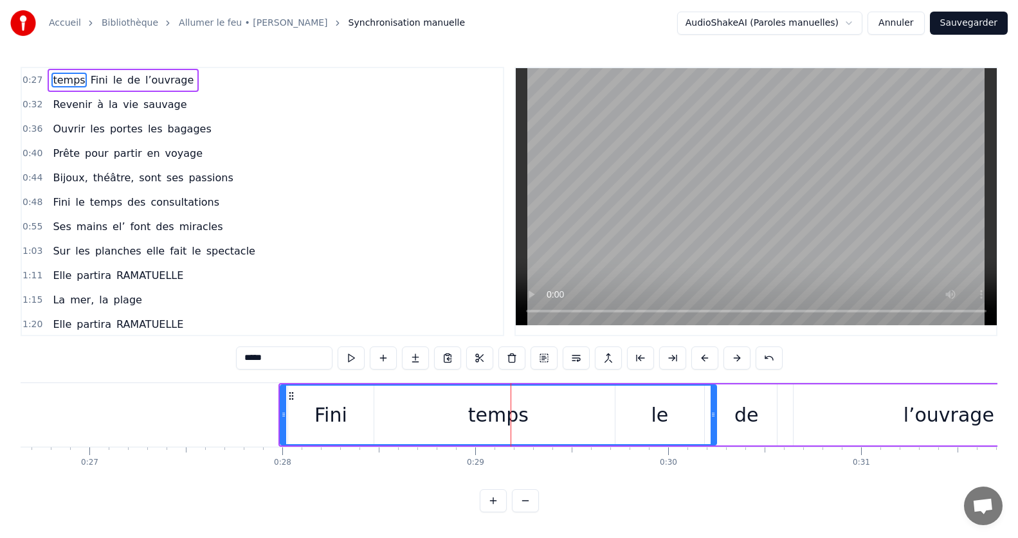
click at [496, 418] on div "temps" at bounding box center [498, 415] width 60 height 29
drag, startPoint x: 282, startPoint y: 415, endPoint x: 307, endPoint y: 415, distance: 24.4
click at [329, 418] on div "temps" at bounding box center [510, 415] width 410 height 59
click at [323, 418] on div "temps" at bounding box center [510, 415] width 410 height 59
click at [318, 417] on div "temps" at bounding box center [510, 415] width 410 height 59
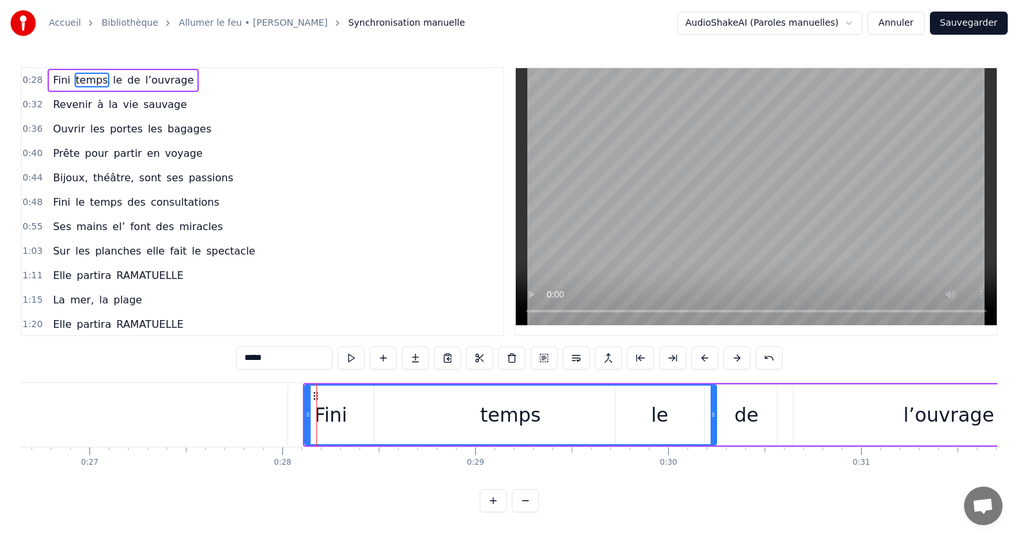
drag, startPoint x: 330, startPoint y: 419, endPoint x: 354, endPoint y: 419, distance: 24.4
click at [354, 419] on div "temps" at bounding box center [510, 415] width 410 height 59
click at [493, 415] on div "temps" at bounding box center [510, 415] width 60 height 29
drag, startPoint x: 713, startPoint y: 413, endPoint x: 675, endPoint y: 410, distance: 38.0
click at [675, 410] on icon at bounding box center [675, 415] width 5 height 10
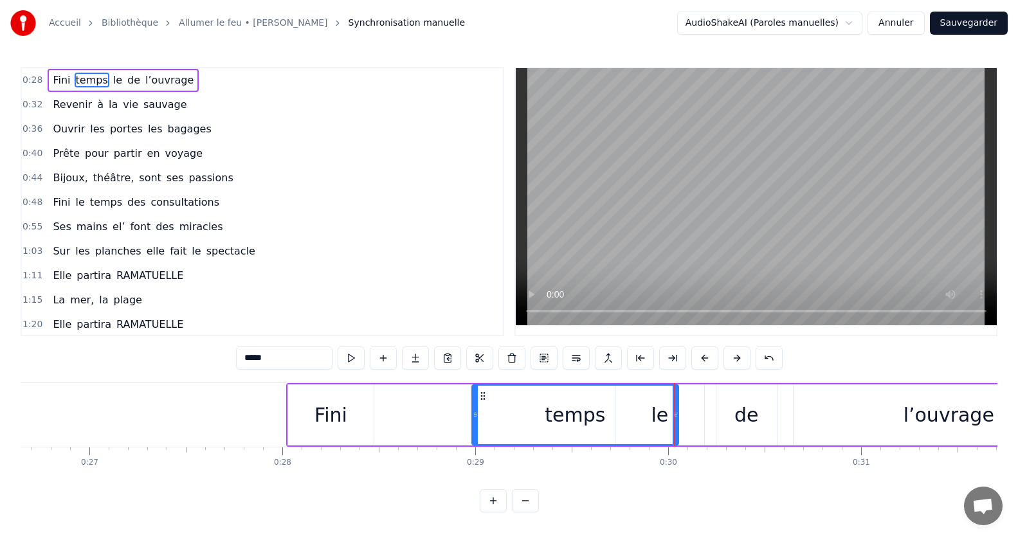
drag, startPoint x: 309, startPoint y: 413, endPoint x: 469, endPoint y: 421, distance: 160.3
click at [473, 421] on div at bounding box center [475, 415] width 5 height 59
click at [341, 420] on div "Fini" at bounding box center [330, 415] width 33 height 29
type input "****"
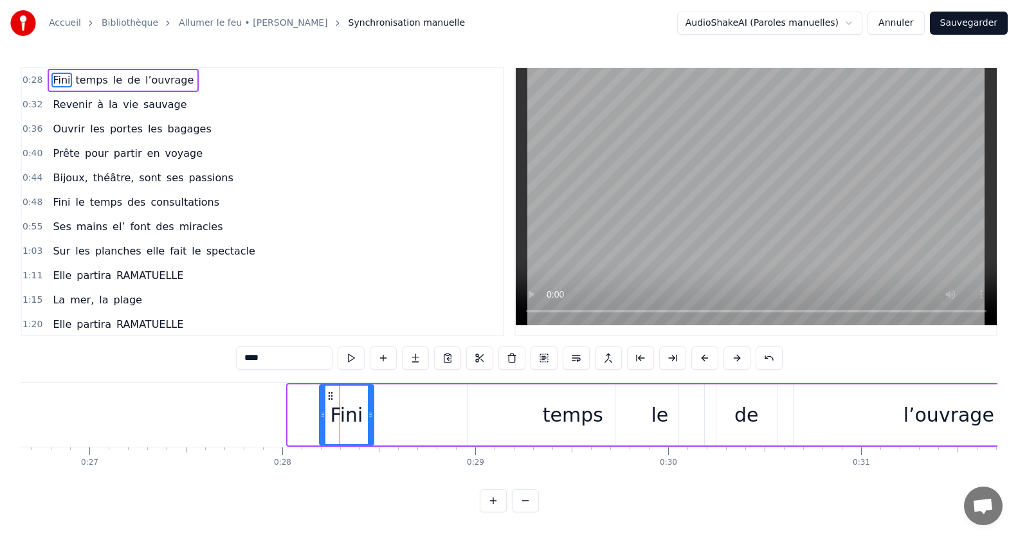
drag, startPoint x: 290, startPoint y: 424, endPoint x: 322, endPoint y: 424, distance: 31.5
click at [322, 424] on div at bounding box center [322, 415] width 5 height 59
drag, startPoint x: 367, startPoint y: 418, endPoint x: 378, endPoint y: 412, distance: 13.2
click at [395, 413] on div "Fini temps le de l’ouvrage" at bounding box center [712, 415] width 788 height 64
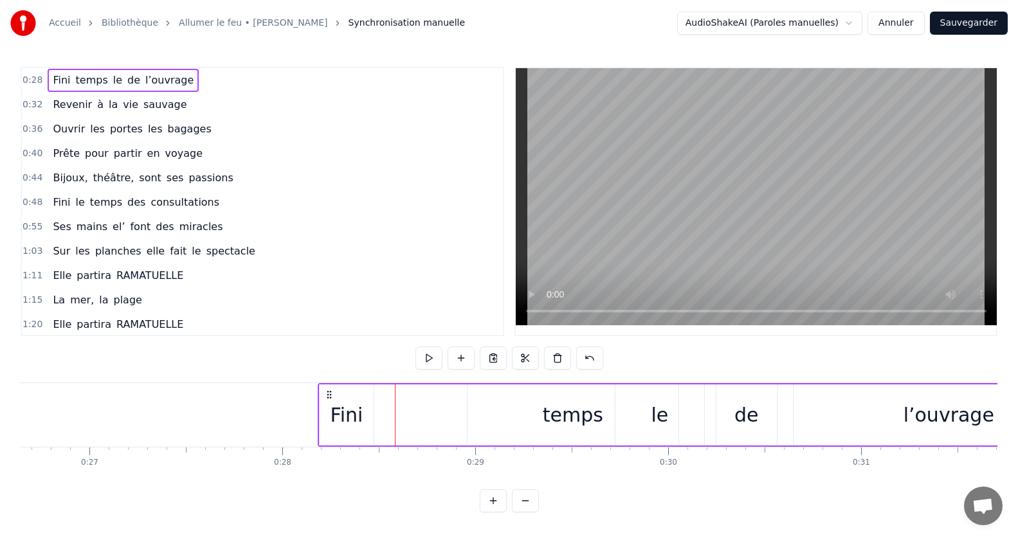
click at [342, 421] on div "Fini" at bounding box center [347, 415] width 33 height 29
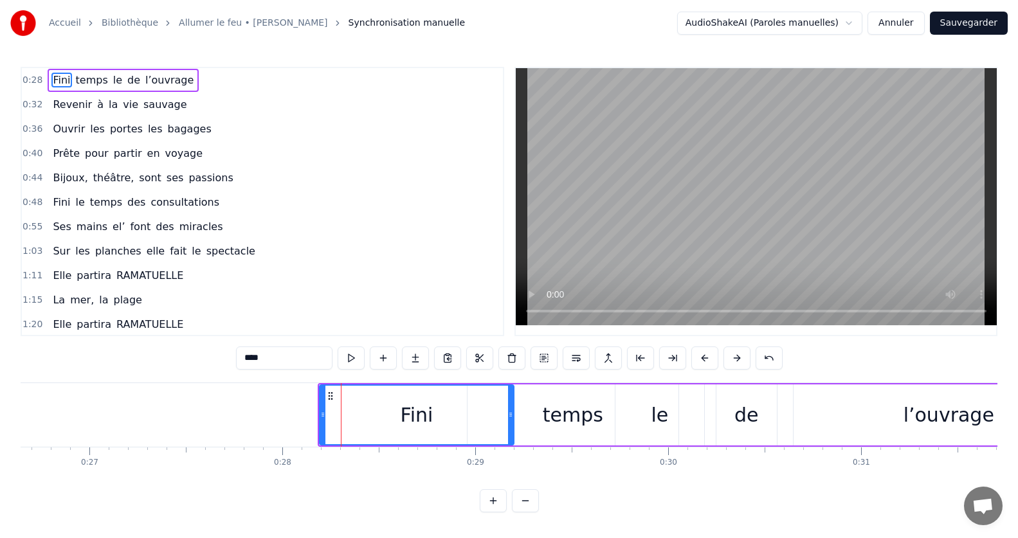
drag, startPoint x: 370, startPoint y: 416, endPoint x: 511, endPoint y: 415, distance: 140.2
click at [511, 415] on icon at bounding box center [510, 415] width 5 height 10
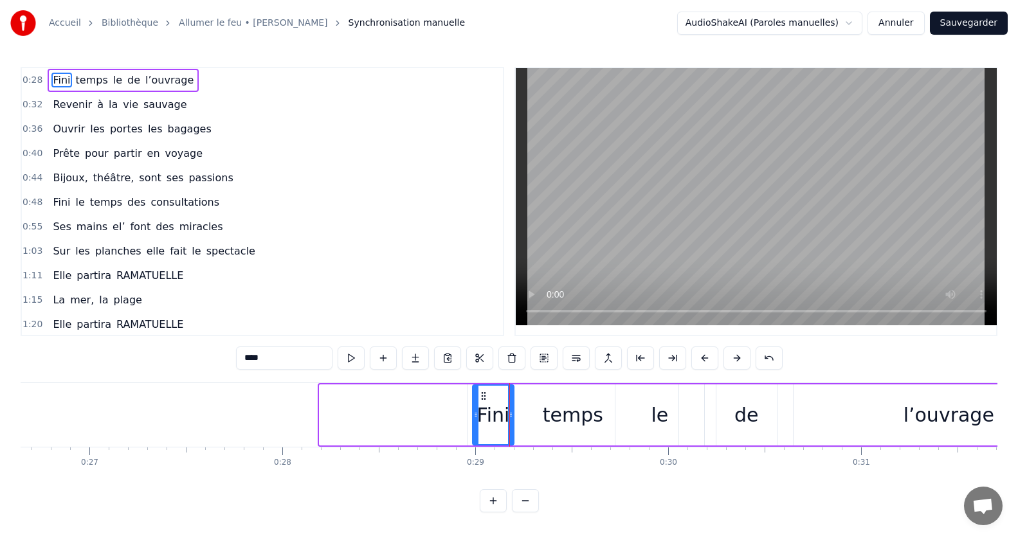
drag, startPoint x: 320, startPoint y: 412, endPoint x: 473, endPoint y: 423, distance: 153.5
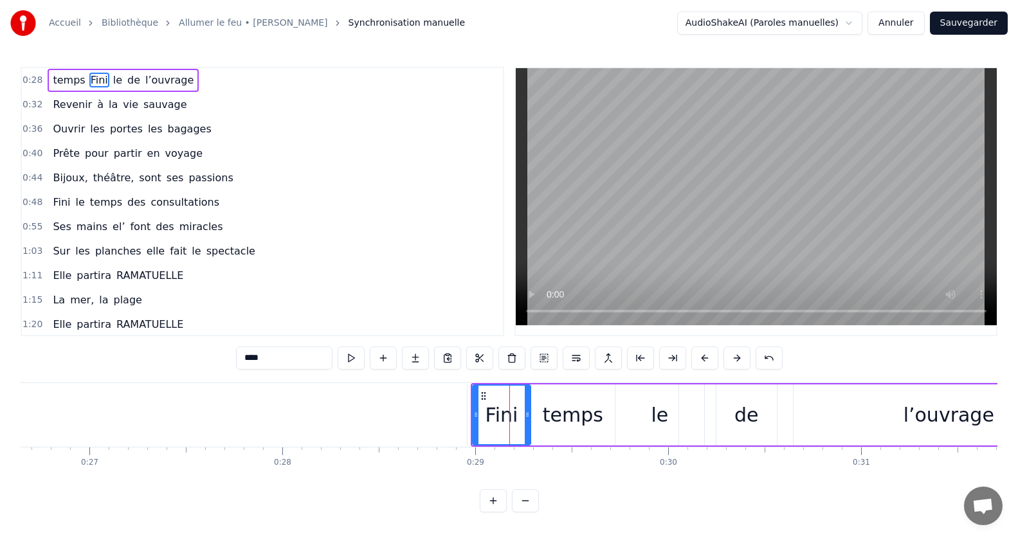
drag, startPoint x: 511, startPoint y: 413, endPoint x: 527, endPoint y: 416, distance: 17.0
click at [527, 416] on icon at bounding box center [527, 415] width 5 height 10
drag, startPoint x: 567, startPoint y: 419, endPoint x: 574, endPoint y: 419, distance: 7.1
click at [574, 419] on div "temps" at bounding box center [573, 415] width 60 height 29
type input "*****"
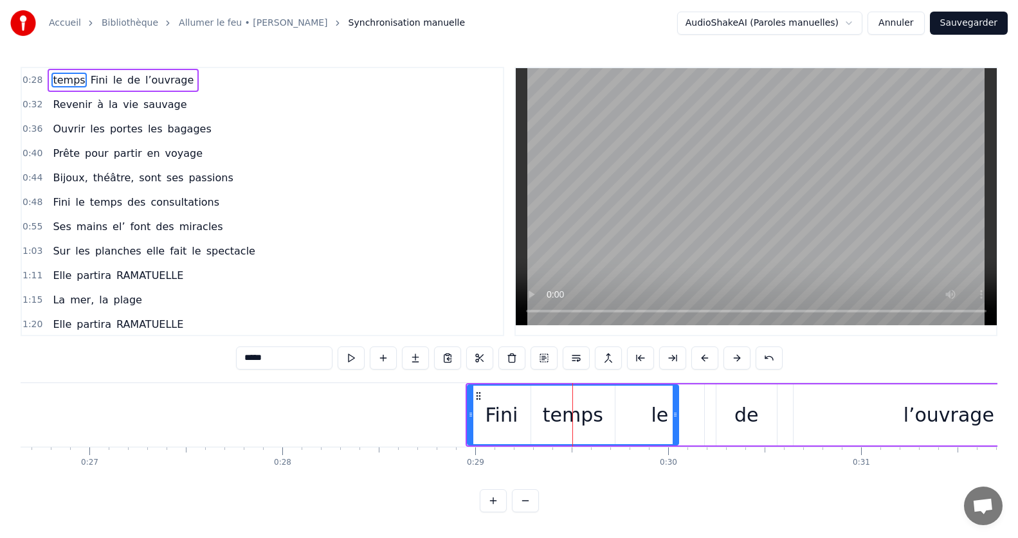
click at [572, 417] on div at bounding box center [572, 415] width 1 height 64
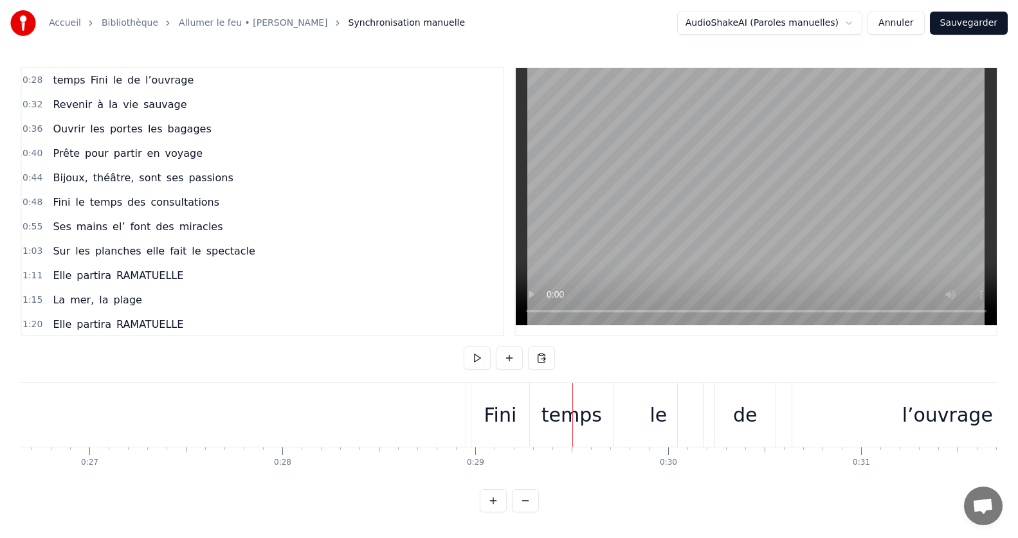
click at [580, 418] on div "temps" at bounding box center [571, 415] width 60 height 29
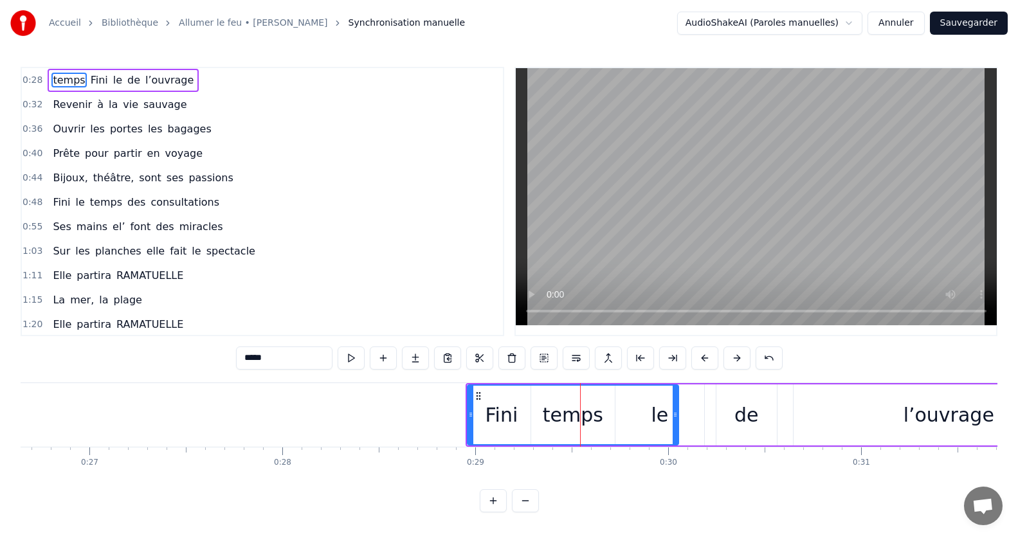
drag, startPoint x: 282, startPoint y: 356, endPoint x: 244, endPoint y: 360, distance: 38.1
click at [240, 361] on input "*****" at bounding box center [284, 358] width 96 height 23
click at [657, 415] on div "le" at bounding box center [573, 415] width 210 height 59
click at [651, 415] on div "le" at bounding box center [573, 415] width 210 height 59
click at [653, 415] on div "le" at bounding box center [573, 415] width 210 height 59
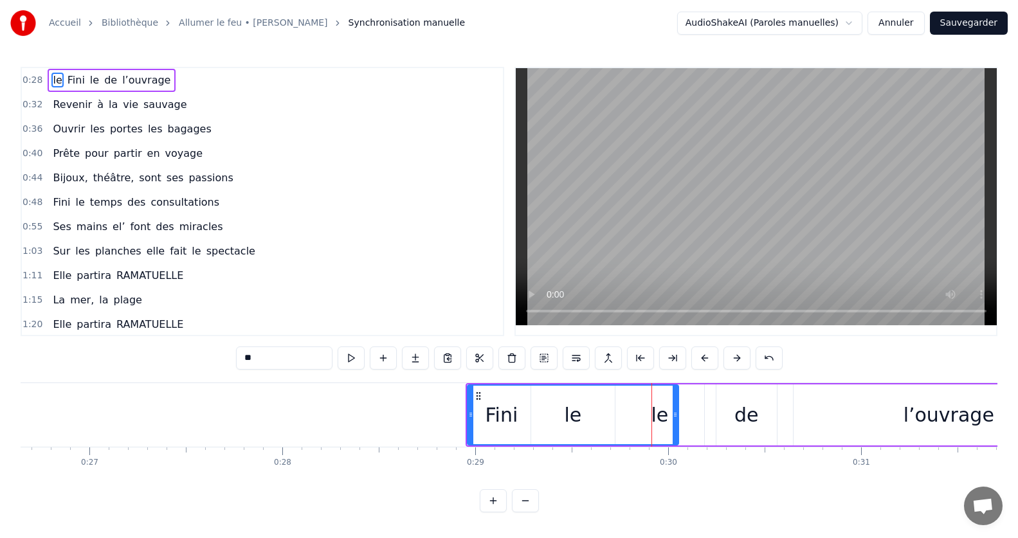
drag, startPoint x: 293, startPoint y: 359, endPoint x: 230, endPoint y: 368, distance: 63.0
click at [230, 368] on div "0:28 le Fini le de l’ouvrage 0:32 Revenir à la vie sauvage 0:36 Ouvrir les port…" at bounding box center [509, 290] width 977 height 446
type input "*"
click at [659, 417] on div "le" at bounding box center [573, 415] width 210 height 59
drag, startPoint x: 664, startPoint y: 419, endPoint x: 655, endPoint y: 419, distance: 9.0
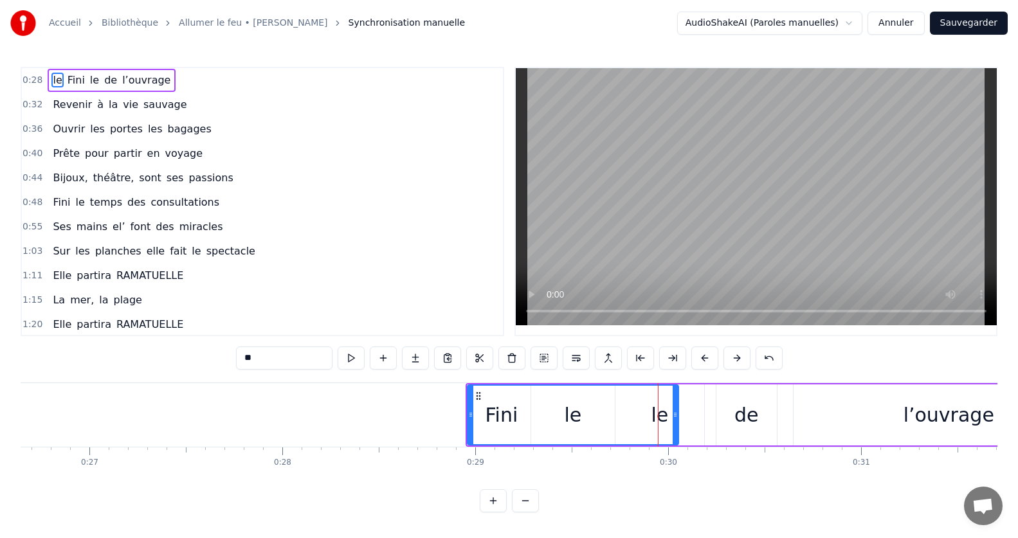
click at [655, 419] on div "le" at bounding box center [573, 415] width 210 height 59
drag, startPoint x: 655, startPoint y: 419, endPoint x: 662, endPoint y: 421, distance: 7.2
click at [662, 421] on div "le" at bounding box center [573, 415] width 210 height 59
drag, startPoint x: 677, startPoint y: 414, endPoint x: 723, endPoint y: 422, distance: 47.0
click at [723, 422] on div at bounding box center [721, 415] width 5 height 59
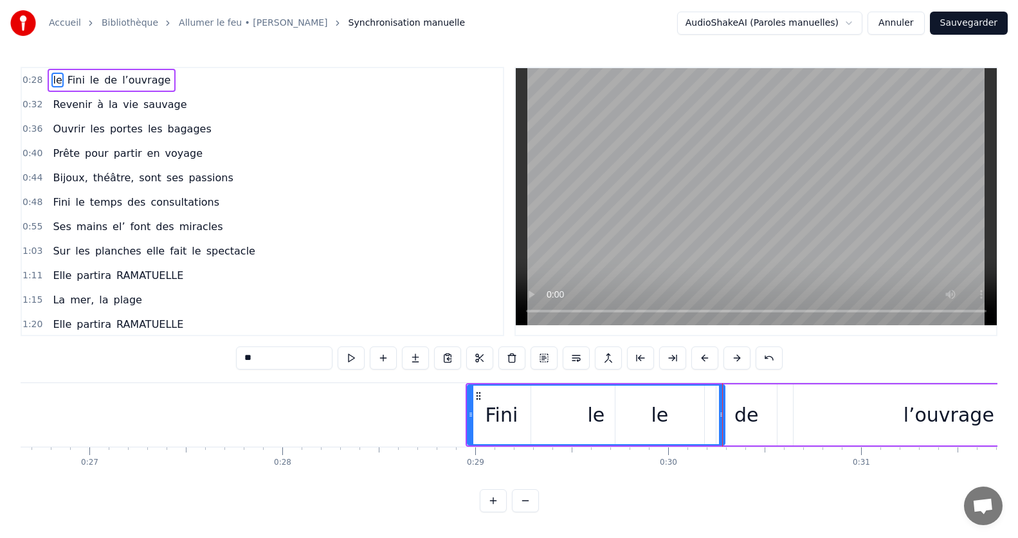
click at [662, 414] on div "le" at bounding box center [596, 415] width 256 height 59
click at [655, 417] on div "le" at bounding box center [596, 415] width 256 height 59
click at [660, 421] on div "le" at bounding box center [596, 415] width 256 height 59
click at [664, 418] on div "le" at bounding box center [596, 415] width 256 height 59
drag, startPoint x: 262, startPoint y: 361, endPoint x: 210, endPoint y: 358, distance: 52.2
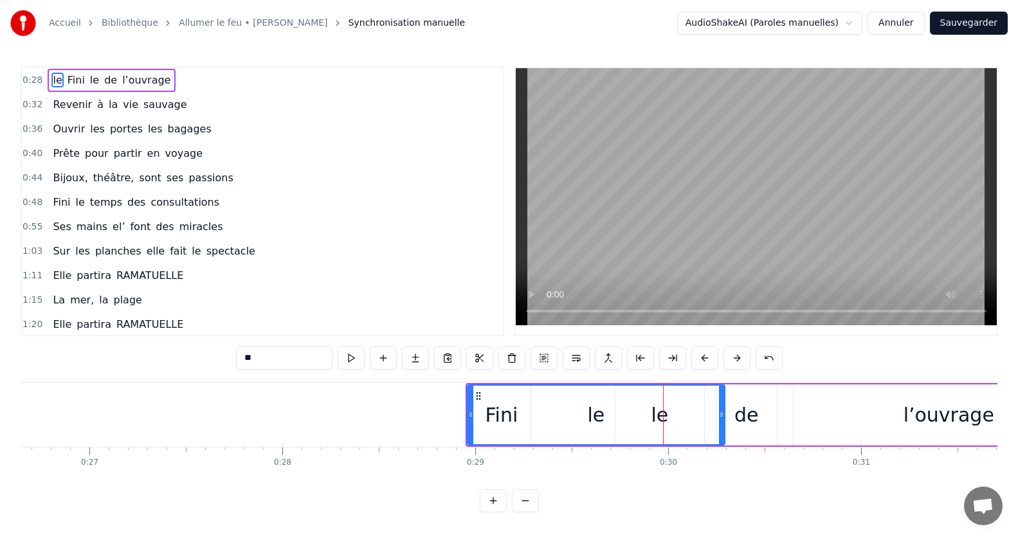
click at [210, 359] on div "0:28 le Fini le de l’ouvrage 0:32 Revenir à la vie sauvage 0:36 Ouvrir les port…" at bounding box center [509, 290] width 977 height 446
type input "*"
click at [657, 414] on div "le" at bounding box center [596, 415] width 256 height 59
click at [670, 417] on div "le" at bounding box center [596, 415] width 256 height 59
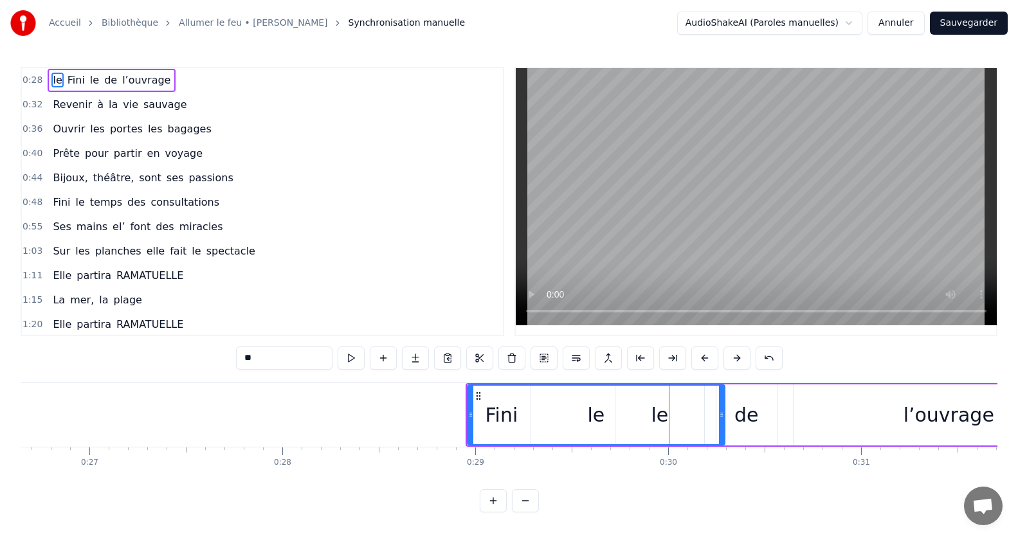
click at [748, 417] on div "de" at bounding box center [746, 415] width 24 height 29
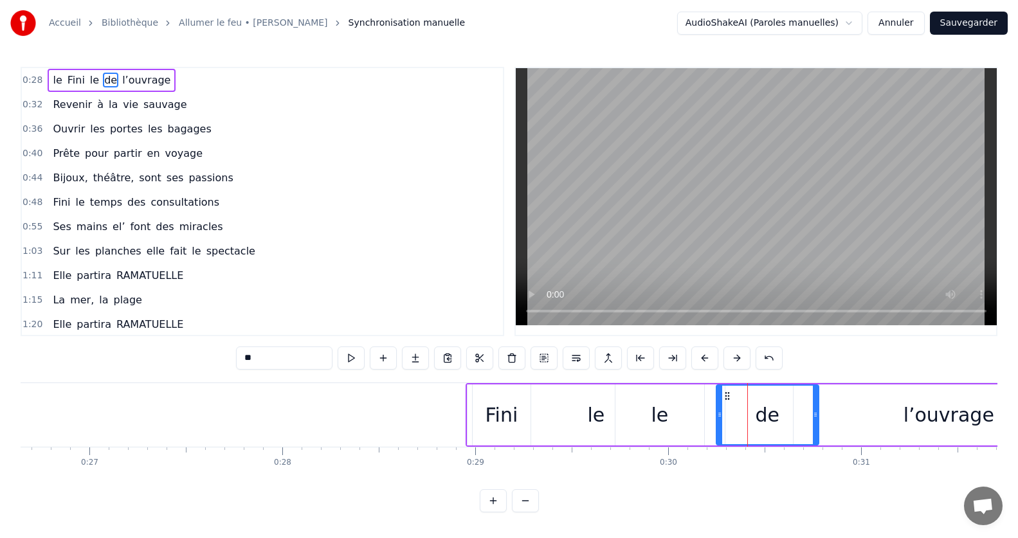
drag, startPoint x: 771, startPoint y: 413, endPoint x: 830, endPoint y: 420, distance: 59.5
click at [818, 420] on div at bounding box center [815, 415] width 5 height 59
drag, startPoint x: 718, startPoint y: 415, endPoint x: 694, endPoint y: 430, distance: 28.2
click at [756, 417] on icon at bounding box center [756, 415] width 5 height 10
click at [669, 423] on div "le" at bounding box center [659, 415] width 89 height 61
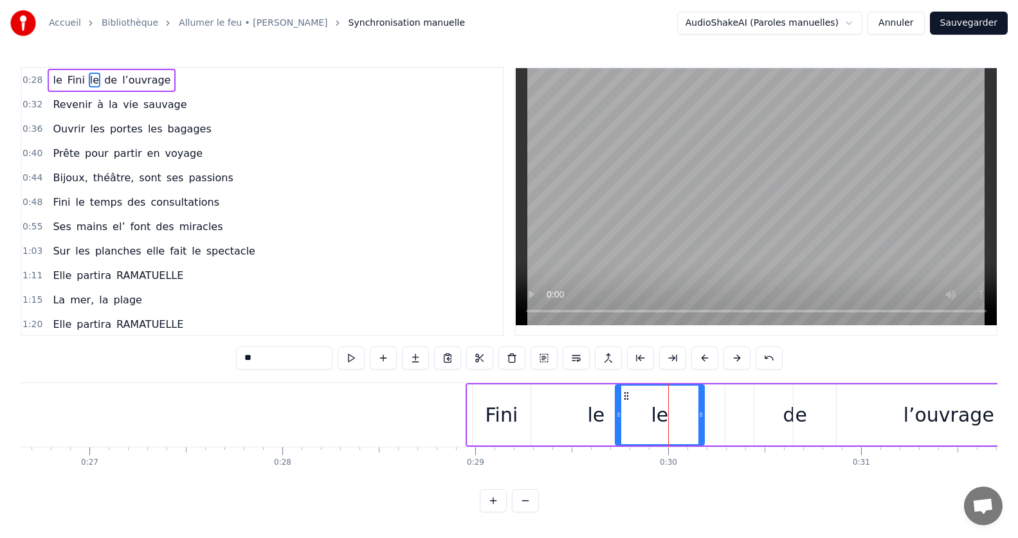
drag, startPoint x: 239, startPoint y: 361, endPoint x: 232, endPoint y: 362, distance: 7.2
click at [232, 362] on div "0:28 le Fini le de l’ouvrage 0:32 Revenir à la vie sauvage 0:36 Ouvrir les port…" at bounding box center [509, 290] width 977 height 446
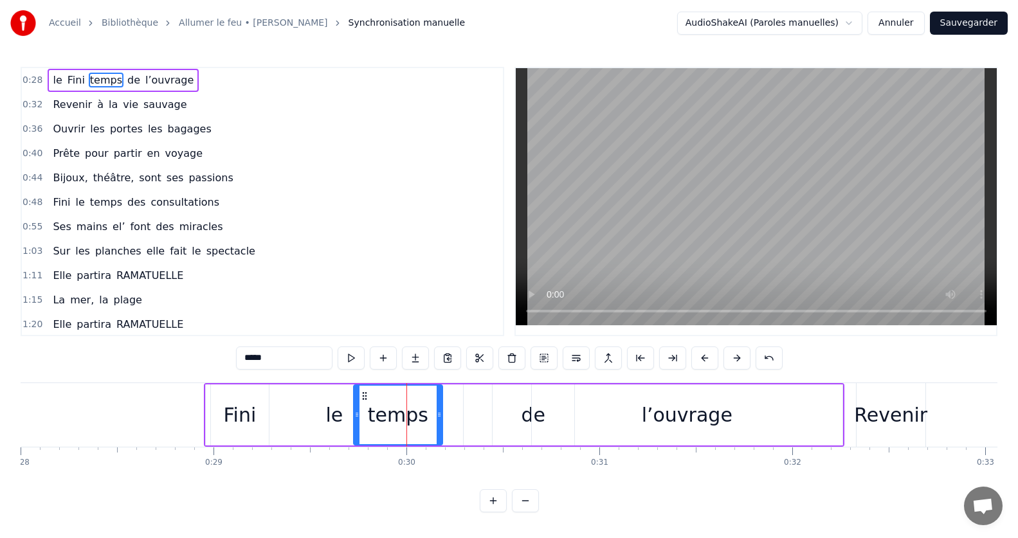
scroll to position [0, 5358]
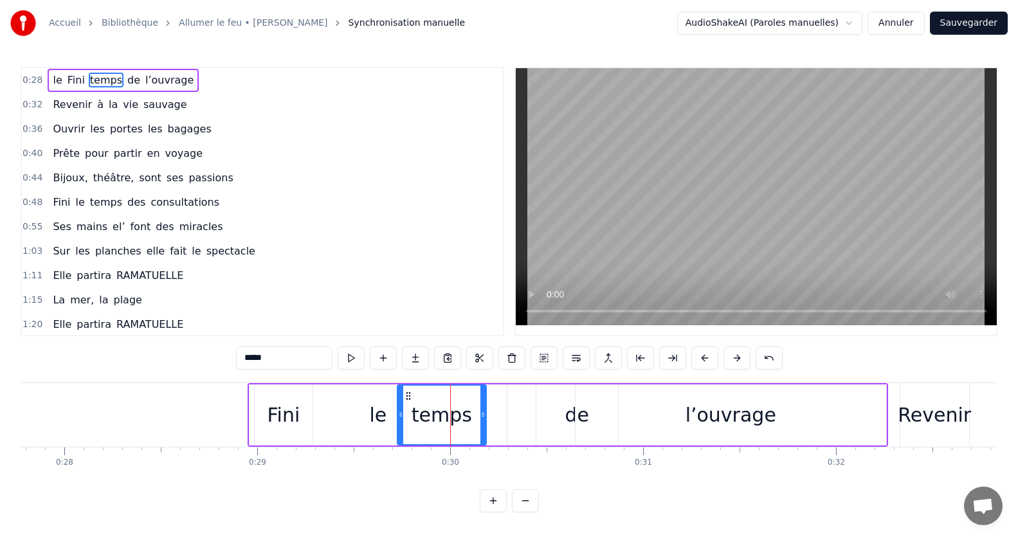
type input "*****"
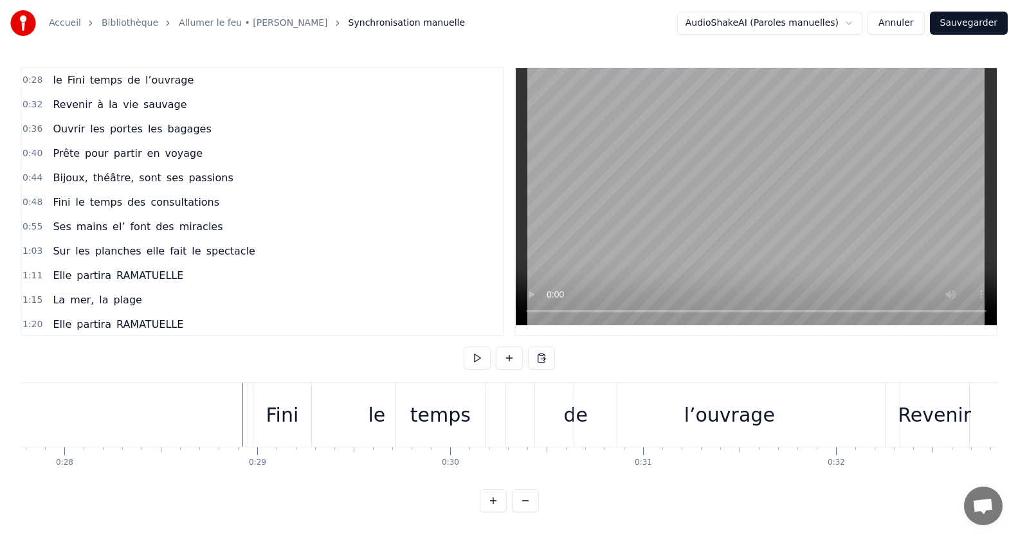
click at [262, 418] on div "Fini" at bounding box center [282, 415] width 58 height 64
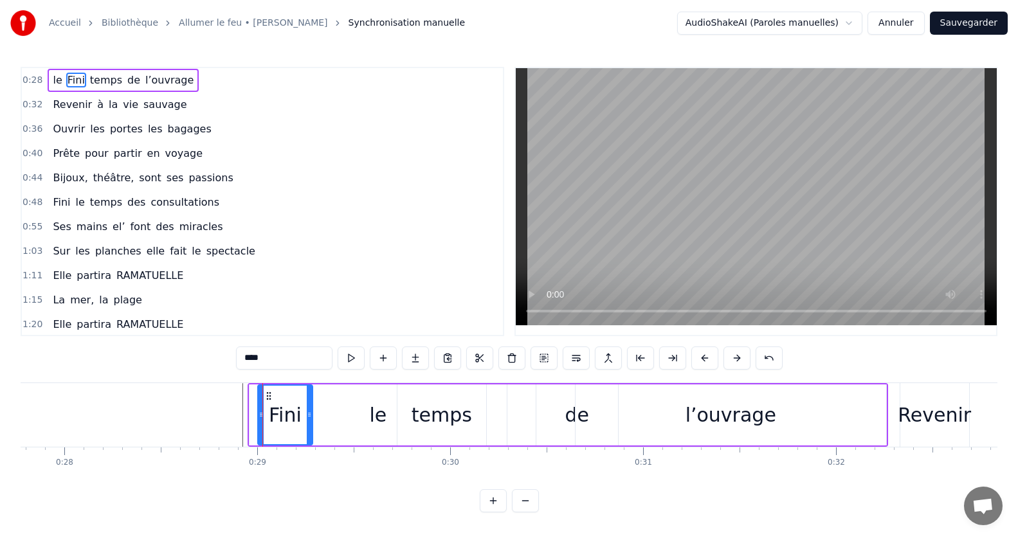
click at [259, 415] on icon at bounding box center [260, 415] width 5 height 10
drag, startPoint x: 308, startPoint y: 415, endPoint x: 275, endPoint y: 415, distance: 32.8
click at [327, 417] on icon at bounding box center [325, 415] width 5 height 10
click at [264, 418] on icon at bounding box center [266, 415] width 5 height 10
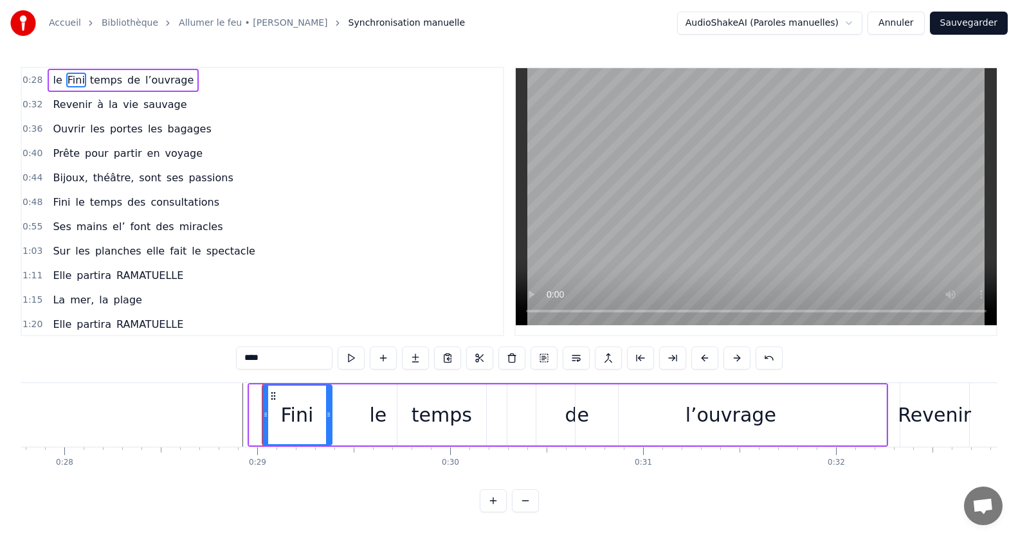
click at [264, 418] on icon at bounding box center [265, 415] width 5 height 10
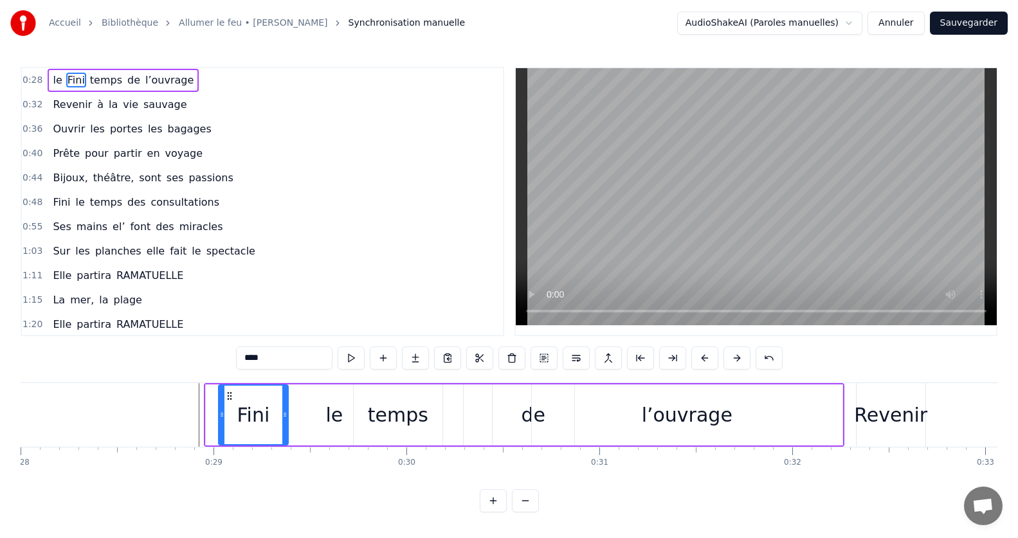
scroll to position [0, 5445]
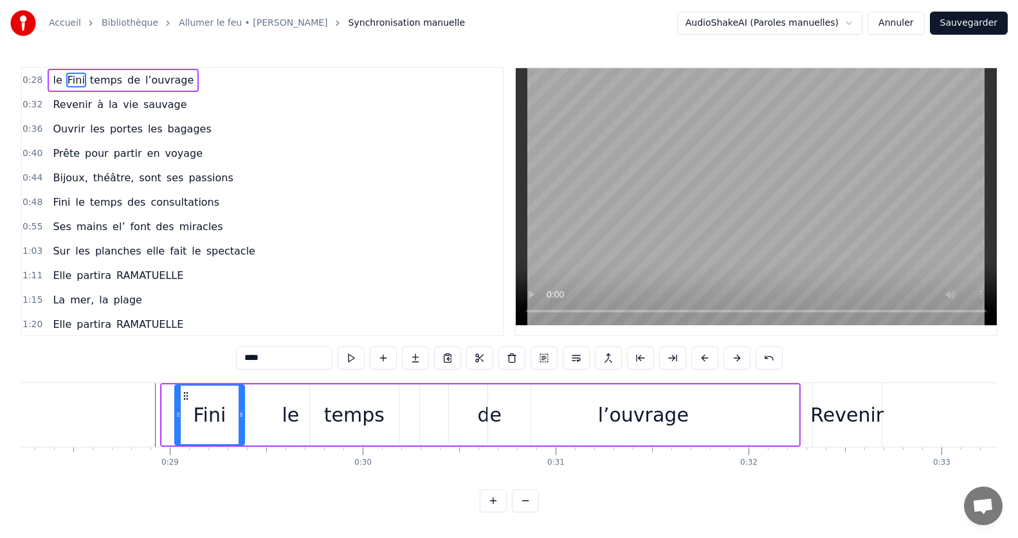
click at [757, 441] on div "l’ouvrage" at bounding box center [643, 415] width 311 height 61
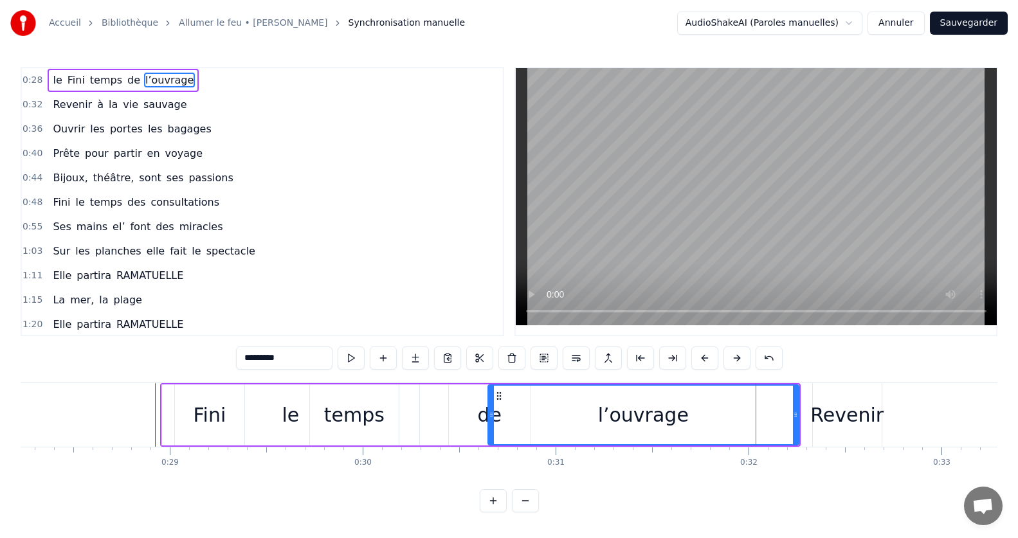
click at [203, 417] on div "Fini" at bounding box center [210, 415] width 33 height 29
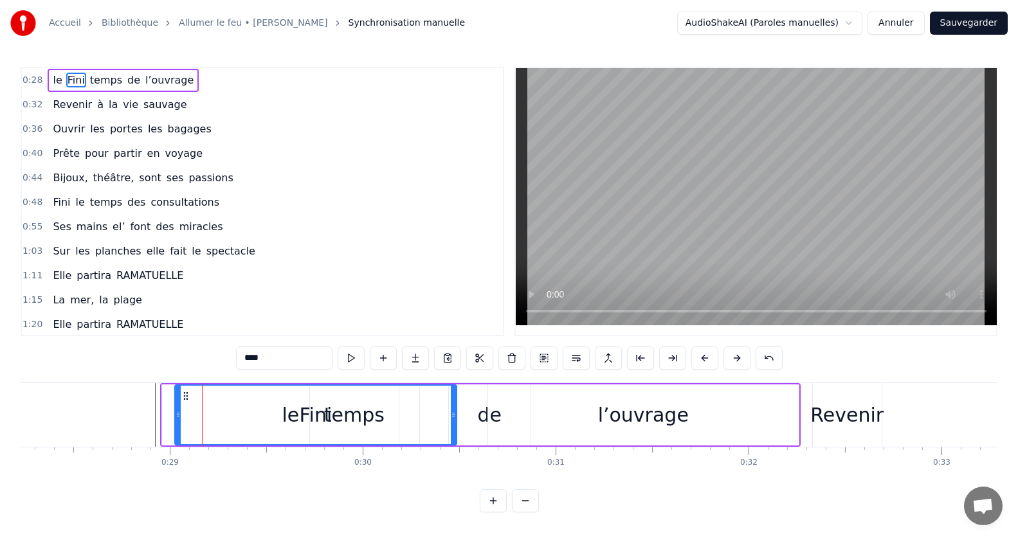
drag, startPoint x: 243, startPoint y: 415, endPoint x: 455, endPoint y: 433, distance: 212.9
click at [455, 433] on div at bounding box center [453, 415] width 5 height 59
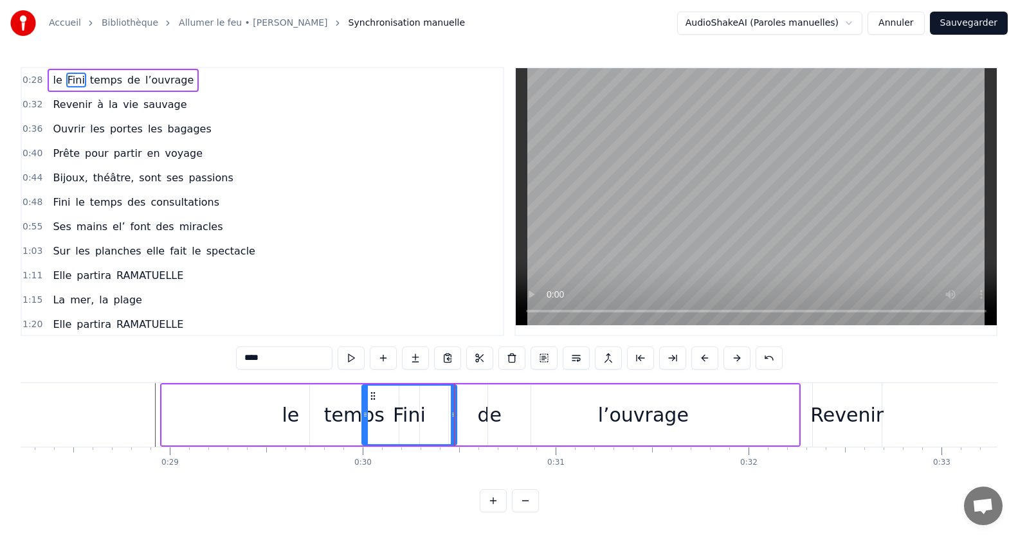
drag, startPoint x: 177, startPoint y: 413, endPoint x: 365, endPoint y: 422, distance: 187.3
click at [798, 411] on div "l’ouvrage" at bounding box center [643, 415] width 312 height 61
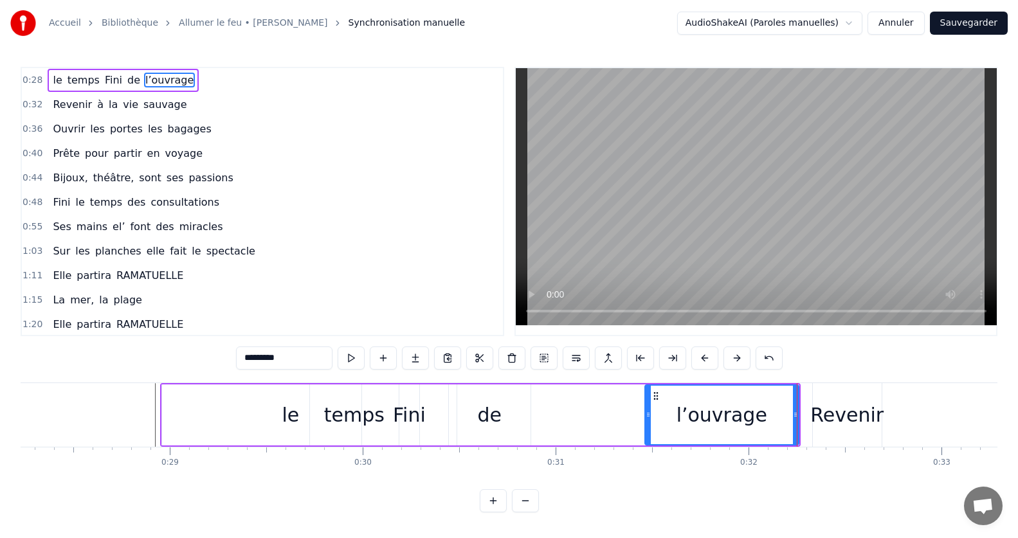
drag, startPoint x: 488, startPoint y: 414, endPoint x: 463, endPoint y: 429, distance: 29.1
click at [646, 421] on div at bounding box center [648, 415] width 5 height 59
click at [293, 415] on div "le" at bounding box center [290, 415] width 17 height 29
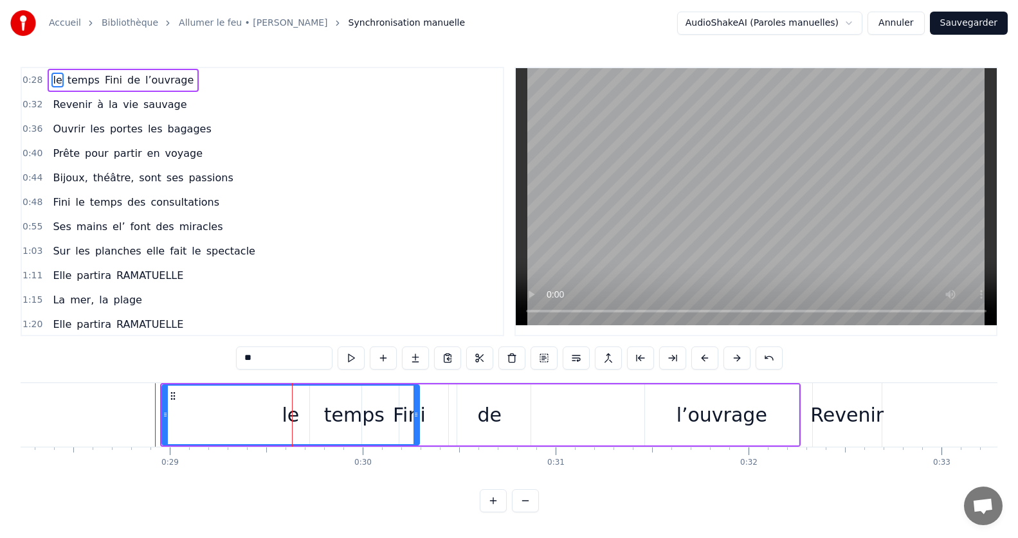
click at [286, 417] on div "le" at bounding box center [290, 415] width 17 height 29
drag, startPoint x: 416, startPoint y: 415, endPoint x: 314, endPoint y: 419, distance: 102.3
click at [314, 419] on icon at bounding box center [313, 415] width 5 height 10
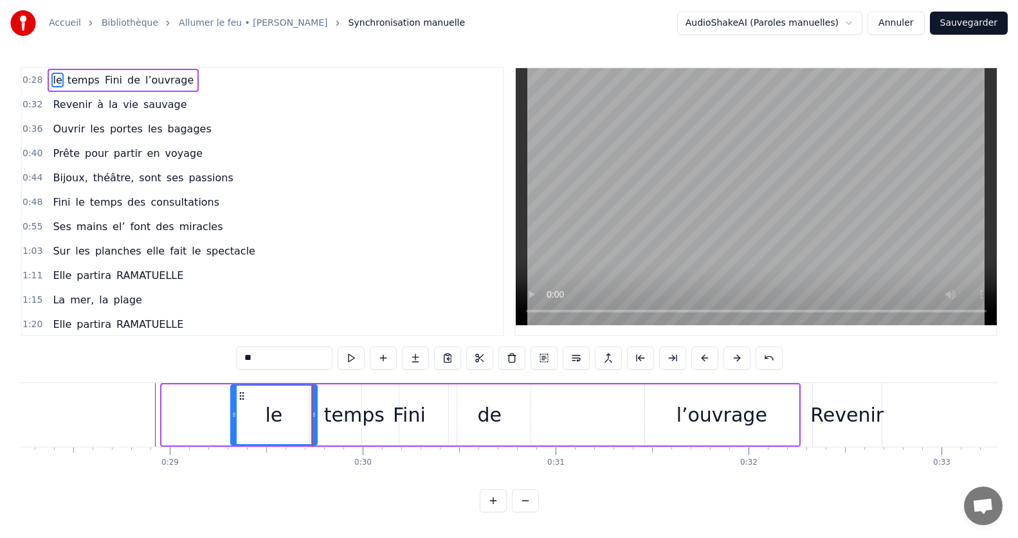
drag, startPoint x: 165, startPoint y: 416, endPoint x: 237, endPoint y: 421, distance: 71.6
click at [237, 421] on div at bounding box center [233, 415] width 5 height 59
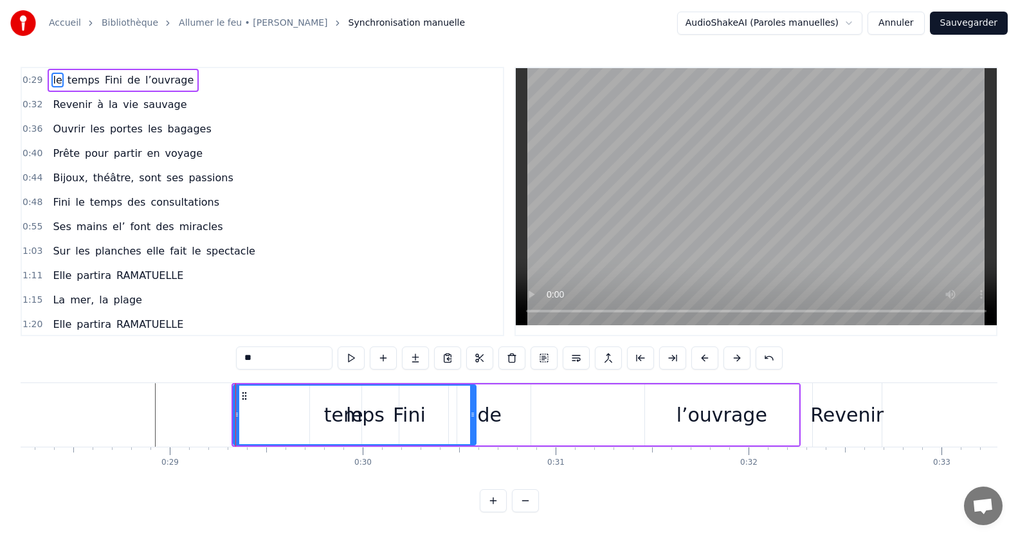
drag, startPoint x: 314, startPoint y: 433, endPoint x: 399, endPoint y: 443, distance: 85.4
click at [473, 444] on div "le" at bounding box center [355, 415] width 244 height 61
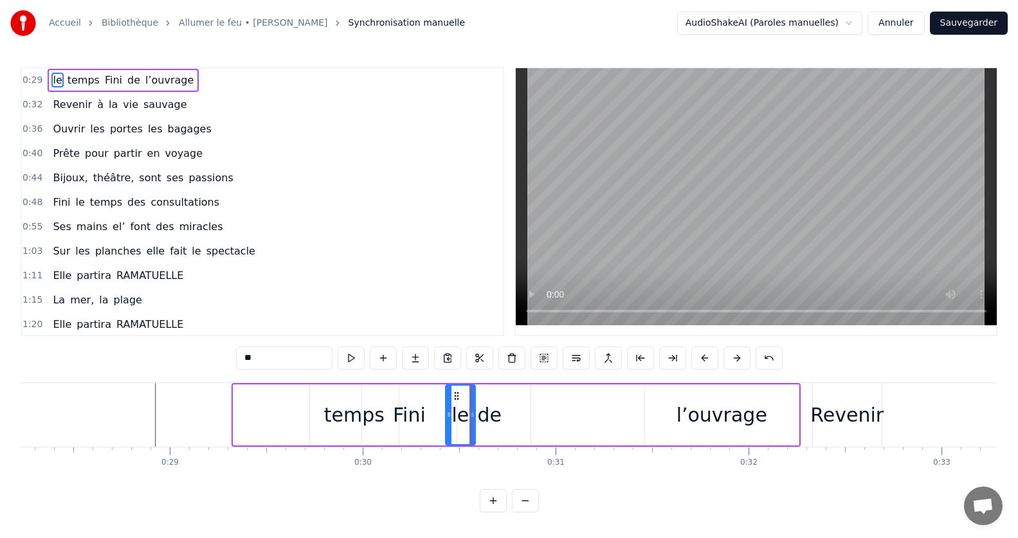
drag, startPoint x: 237, startPoint y: 415, endPoint x: 444, endPoint y: 431, distance: 207.7
click at [341, 419] on div "temps" at bounding box center [354, 415] width 60 height 29
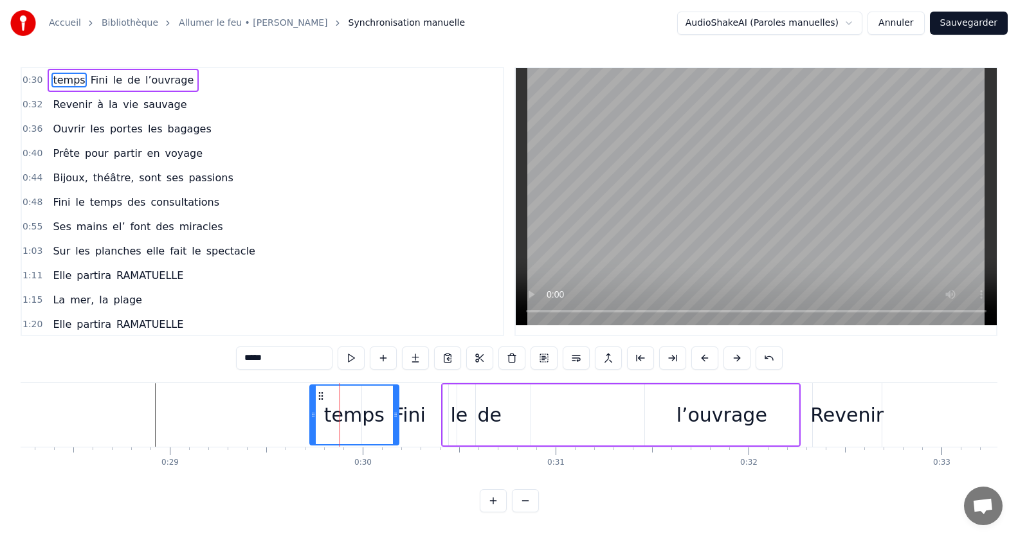
click at [479, 419] on div "de" at bounding box center [490, 415] width 24 height 29
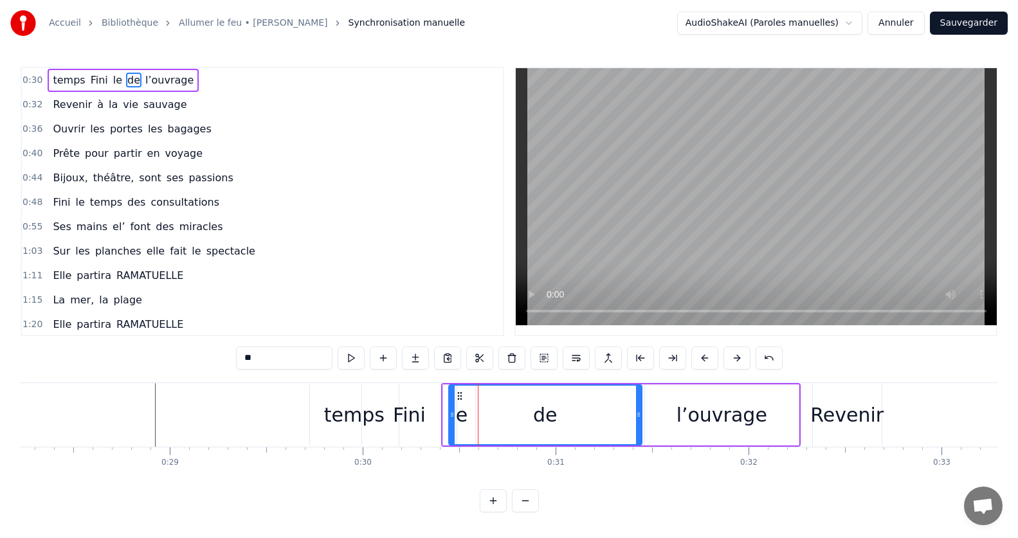
drag, startPoint x: 526, startPoint y: 414, endPoint x: 637, endPoint y: 419, distance: 111.3
click at [637, 419] on icon at bounding box center [638, 415] width 5 height 10
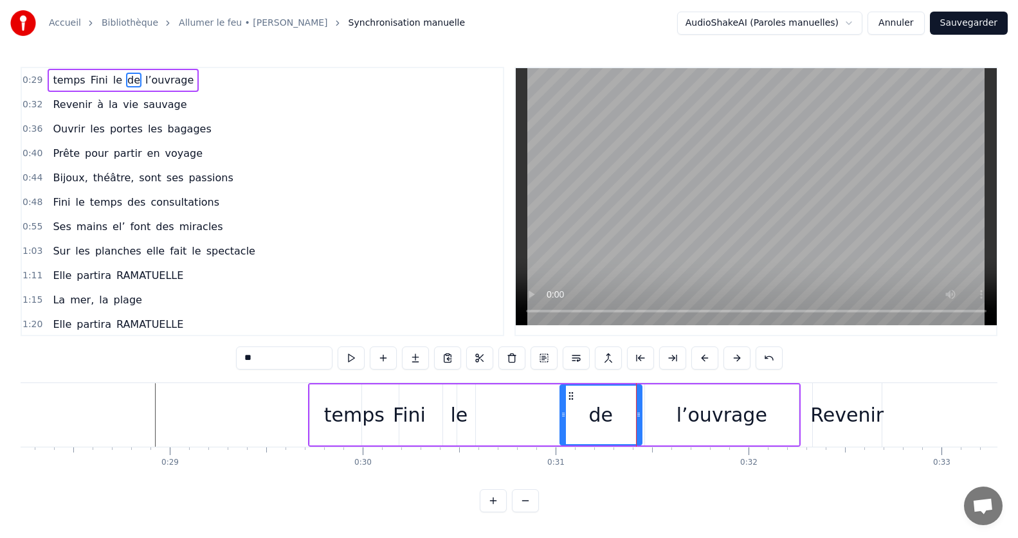
drag, startPoint x: 451, startPoint y: 415, endPoint x: 397, endPoint y: 435, distance: 57.8
click at [563, 425] on div at bounding box center [563, 415] width 5 height 59
click at [363, 426] on div "Fini" at bounding box center [409, 415] width 95 height 61
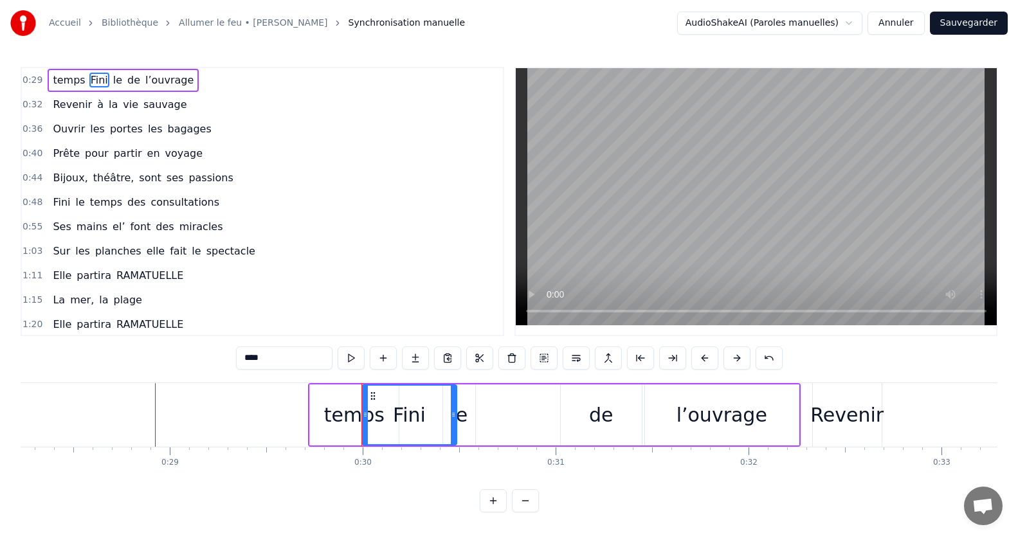
click at [350, 422] on div "temps" at bounding box center [354, 415] width 60 height 29
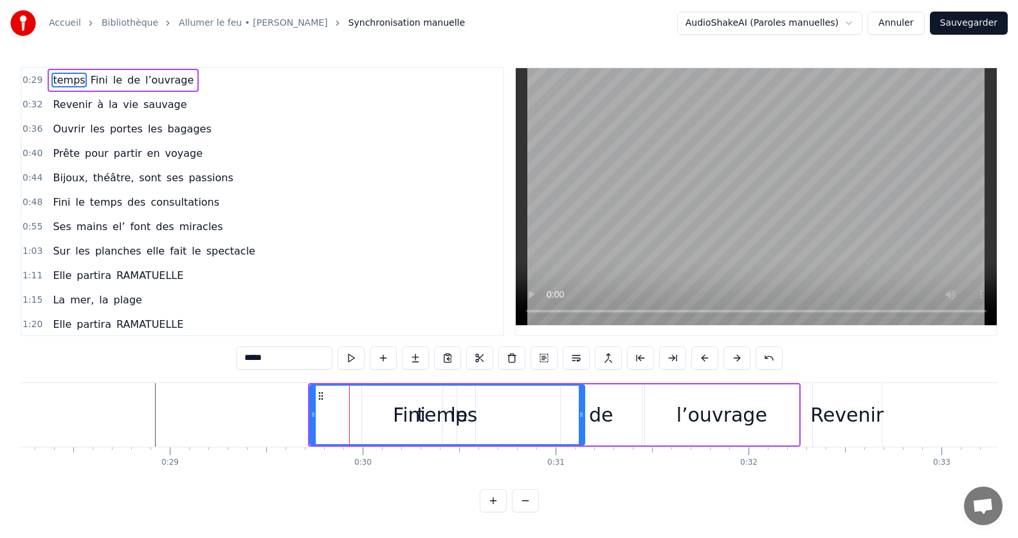
drag, startPoint x: 394, startPoint y: 412, endPoint x: 440, endPoint y: 440, distance: 54.8
click at [584, 428] on div at bounding box center [581, 415] width 5 height 59
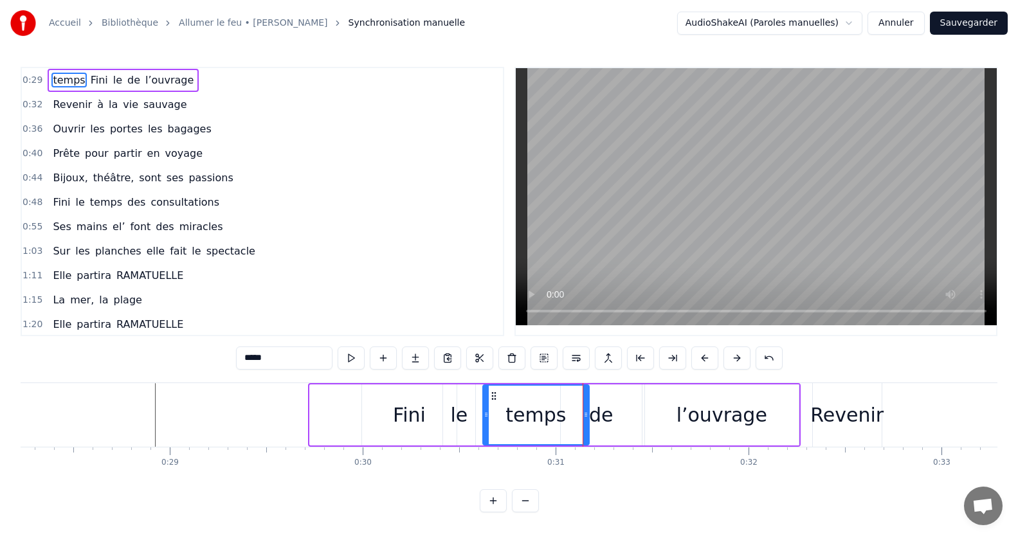
drag, startPoint x: 313, startPoint y: 413, endPoint x: 485, endPoint y: 419, distance: 172.4
click at [392, 424] on div "Fini" at bounding box center [409, 415] width 95 height 61
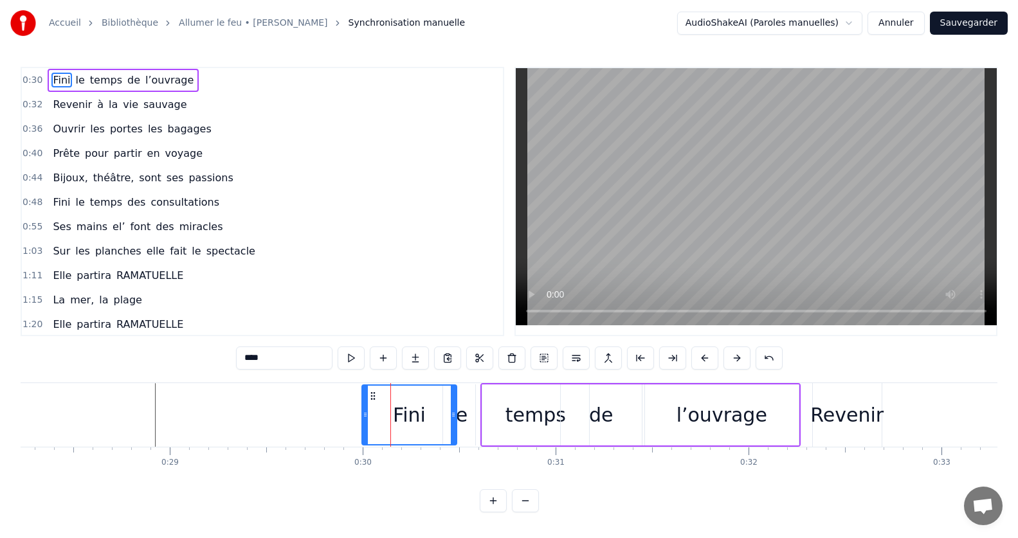
click at [463, 433] on div "le" at bounding box center [459, 415] width 32 height 61
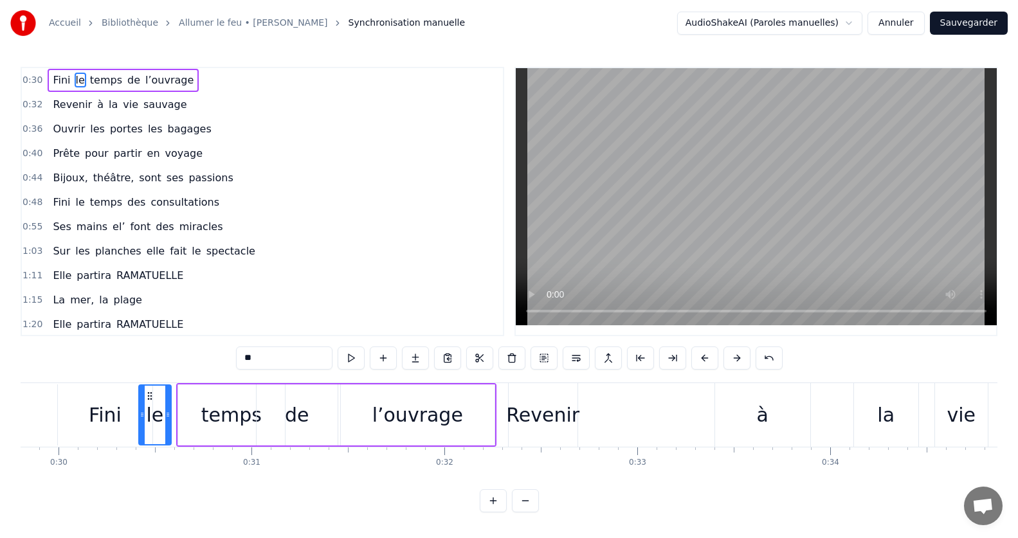
scroll to position [0, 5663]
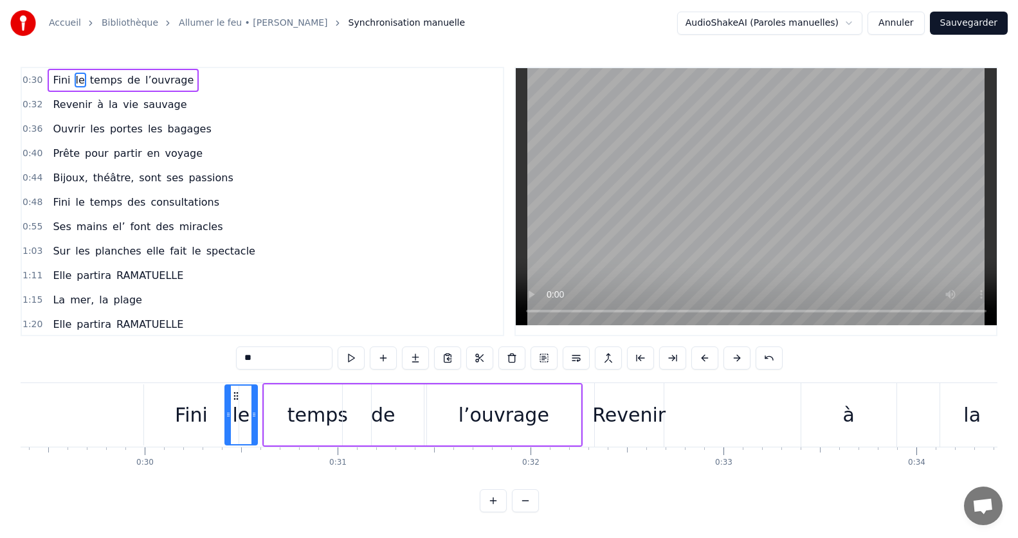
click at [188, 411] on div "Fini" at bounding box center [191, 415] width 33 height 29
type input "****"
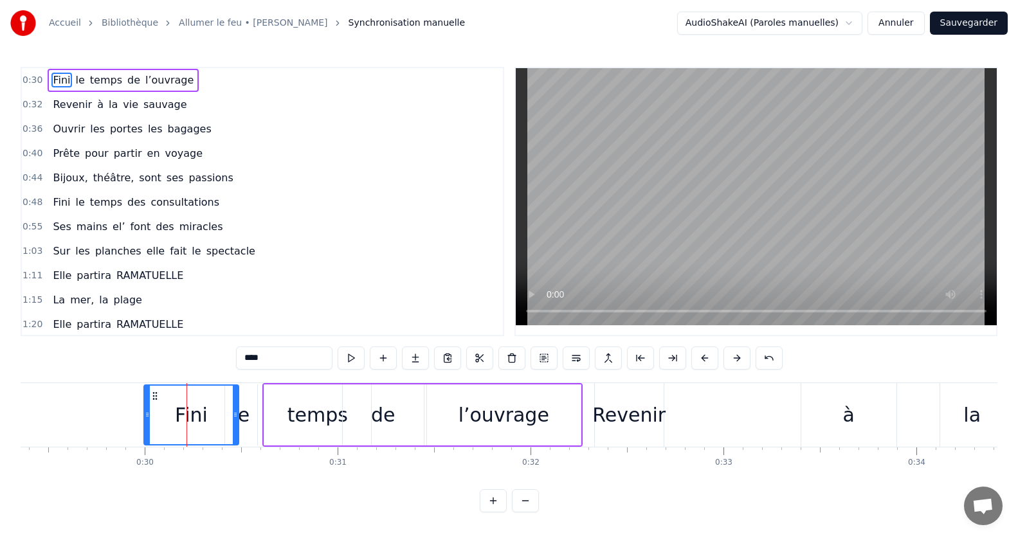
drag, startPoint x: 188, startPoint y: 411, endPoint x: 179, endPoint y: 413, distance: 8.6
click at [179, 413] on div "Fini" at bounding box center [191, 415] width 33 height 29
drag, startPoint x: 147, startPoint y: 414, endPoint x: 130, endPoint y: 417, distance: 17.7
click at [130, 417] on icon at bounding box center [129, 415] width 5 height 10
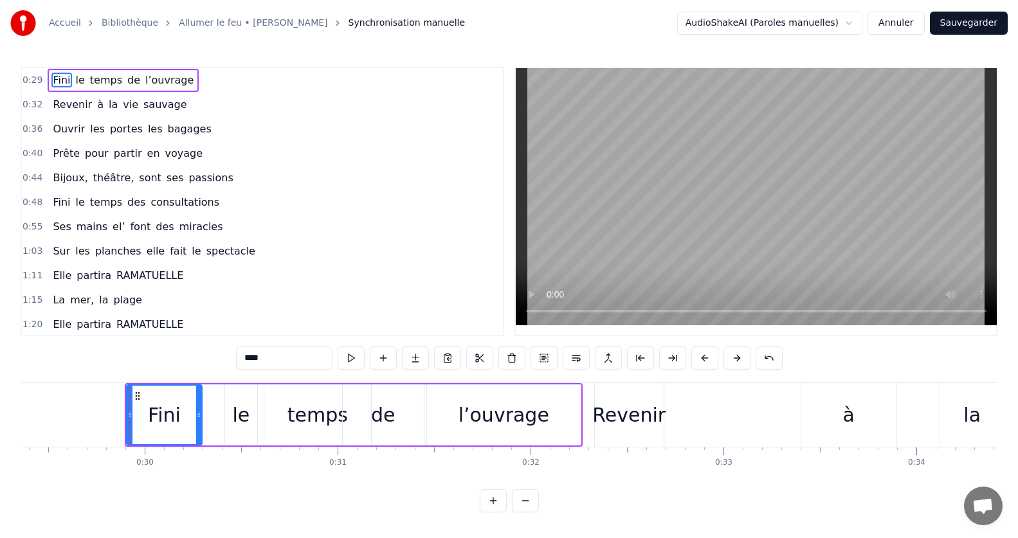
drag, startPoint x: 235, startPoint y: 413, endPoint x: 198, endPoint y: 417, distance: 36.8
click at [198, 417] on icon at bounding box center [198, 415] width 5 height 10
drag, startPoint x: 131, startPoint y: 415, endPoint x: 121, endPoint y: 417, distance: 9.7
click at [121, 417] on icon at bounding box center [120, 415] width 5 height 10
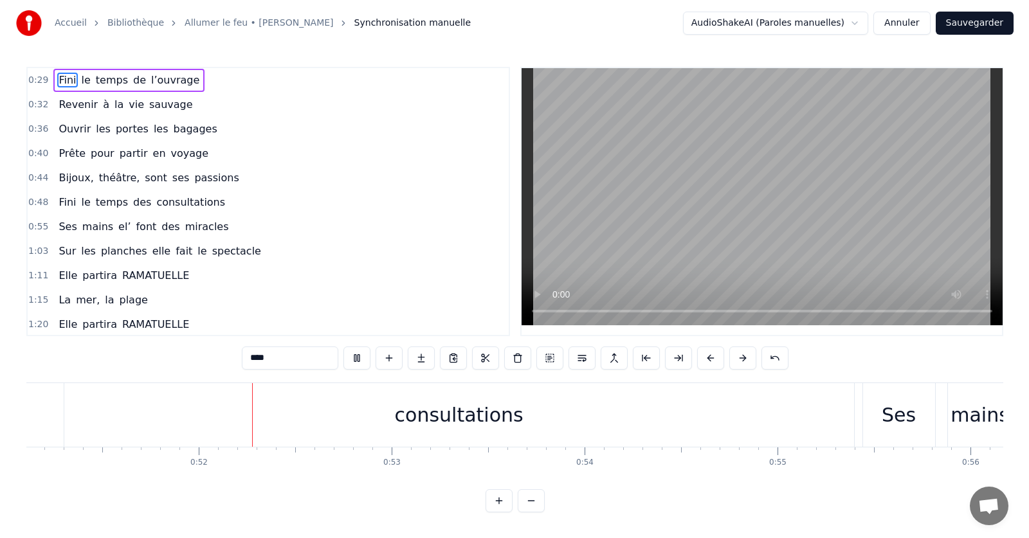
scroll to position [0, 9861]
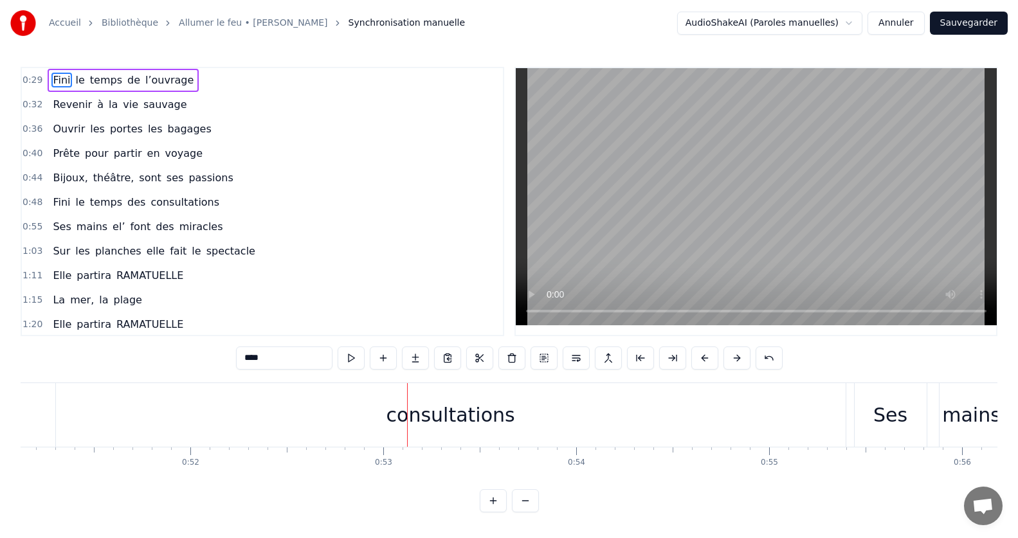
click at [952, 21] on button "Sauvegarder" at bounding box center [969, 23] width 78 height 23
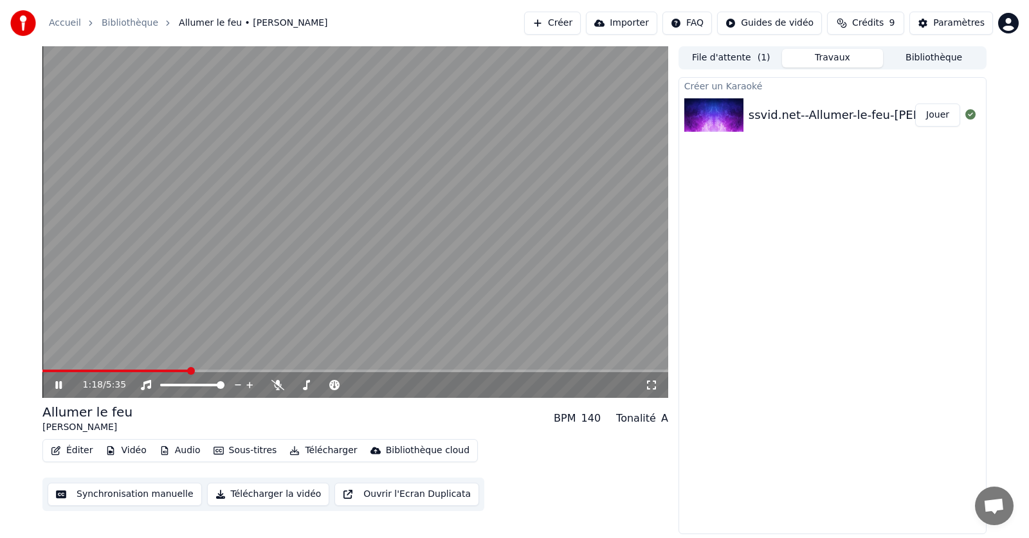
click at [60, 383] on icon at bounding box center [58, 385] width 6 height 8
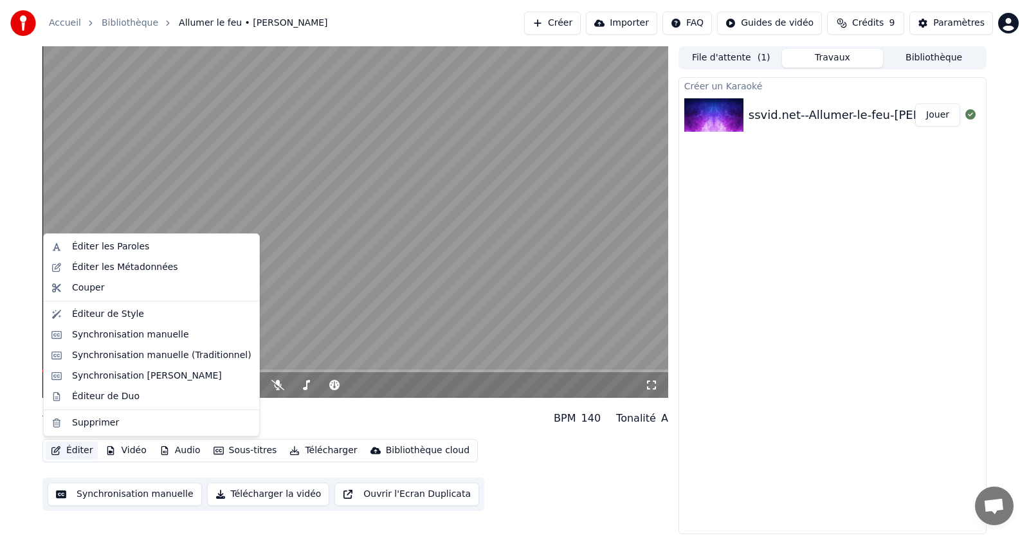
click at [68, 448] on button "Éditer" at bounding box center [72, 451] width 52 height 18
click at [138, 358] on div "Synchronisation manuelle (Traditionnel)" at bounding box center [161, 355] width 179 height 13
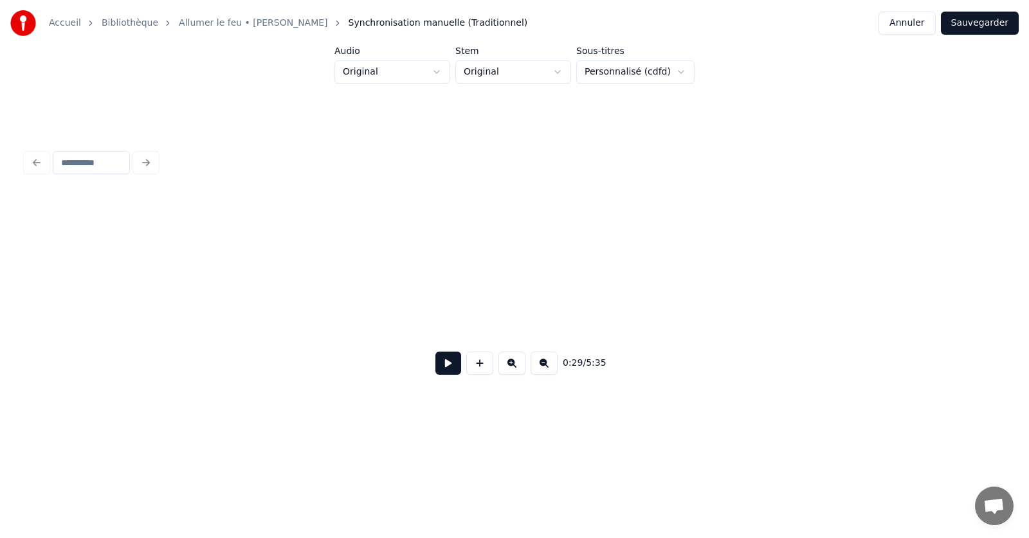
scroll to position [0, 3838]
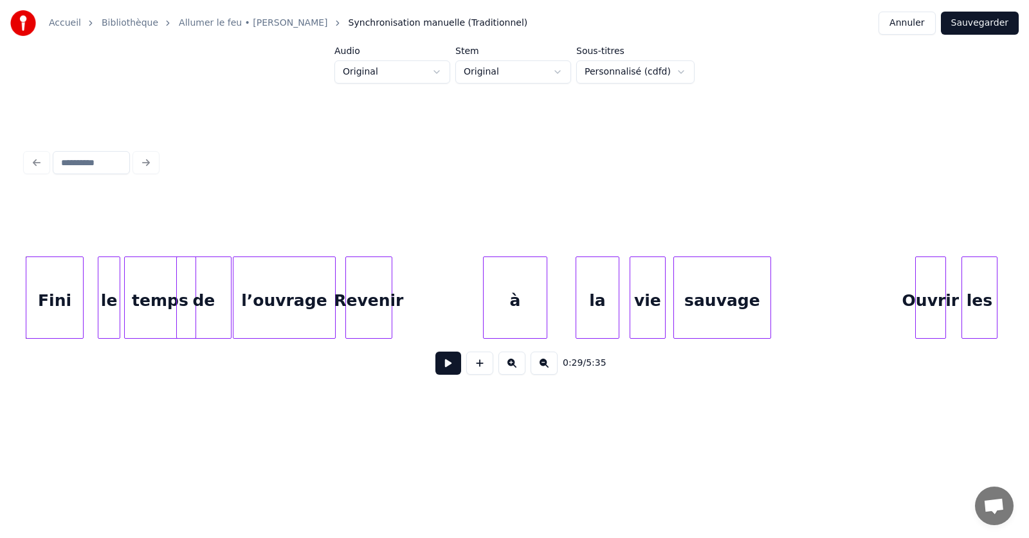
drag, startPoint x: 436, startPoint y: 142, endPoint x: 382, endPoint y: 199, distance: 78.7
click at [392, 266] on div at bounding box center [390, 297] width 4 height 81
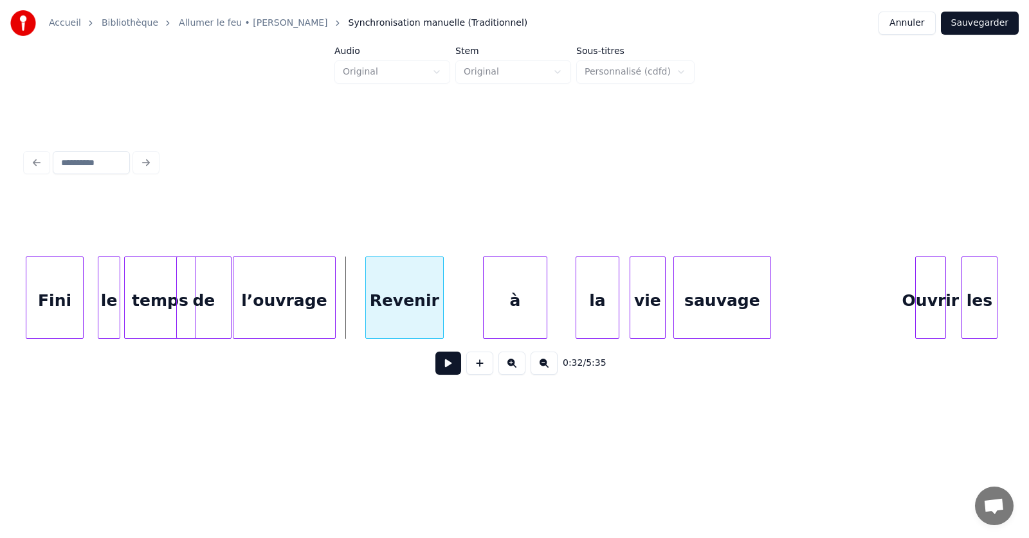
click at [399, 282] on div "Revenir" at bounding box center [404, 300] width 77 height 87
click at [305, 293] on div "l’ouvrage" at bounding box center [284, 300] width 102 height 87
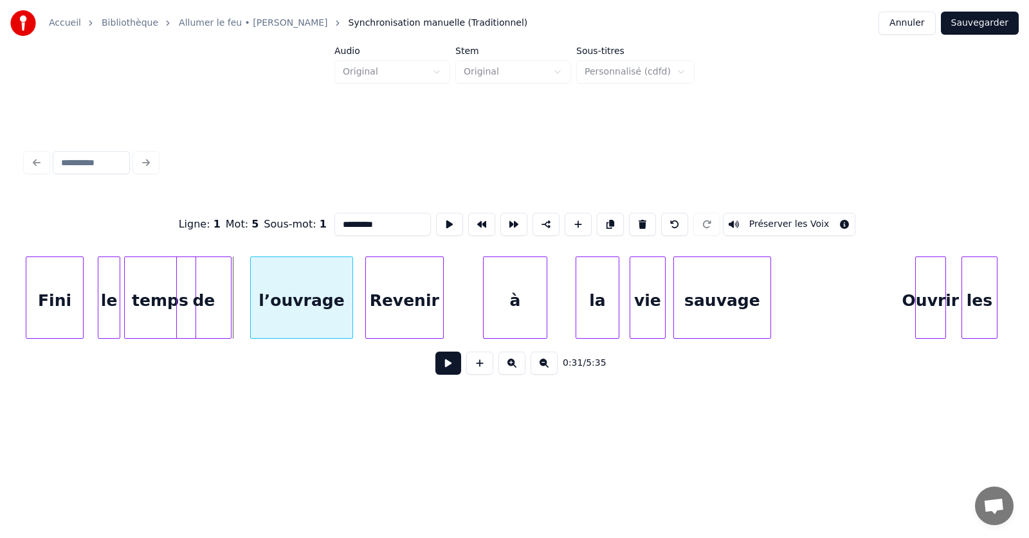
click at [309, 291] on div "l’ouvrage" at bounding box center [302, 300] width 102 height 87
click at [222, 291] on div "de" at bounding box center [203, 300] width 53 height 87
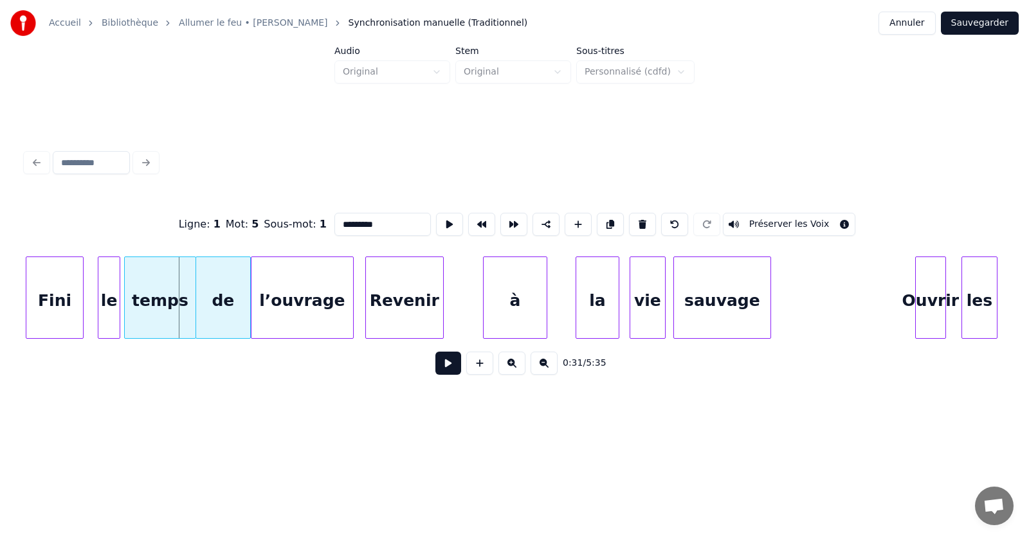
click at [239, 293] on div "de" at bounding box center [222, 300] width 53 height 87
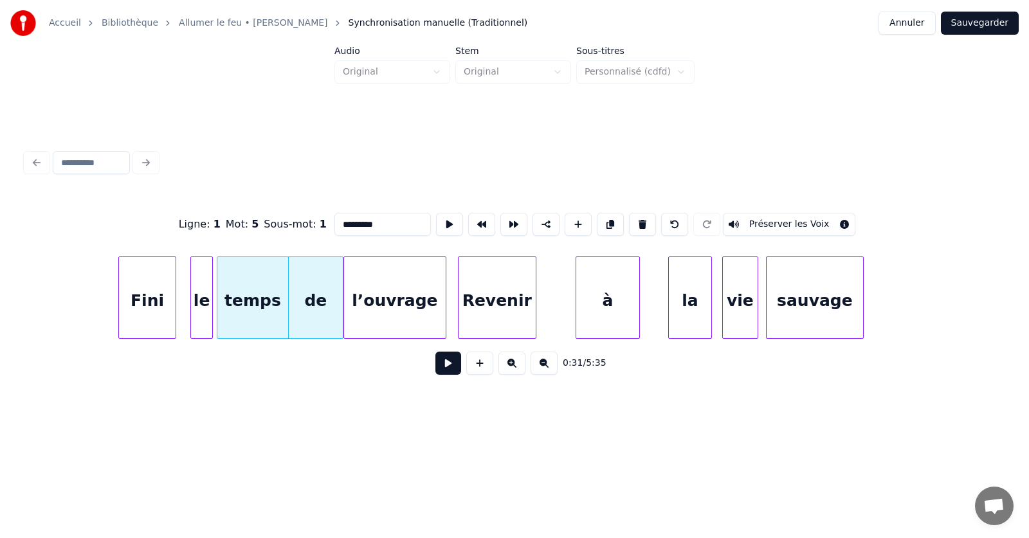
scroll to position [0, 3716]
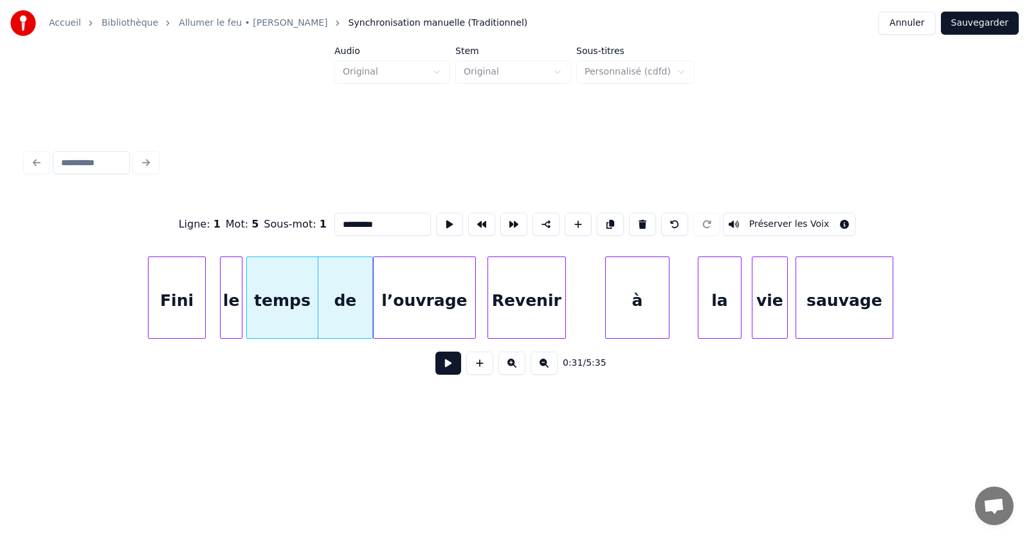
click at [443, 368] on button at bounding box center [448, 363] width 26 height 23
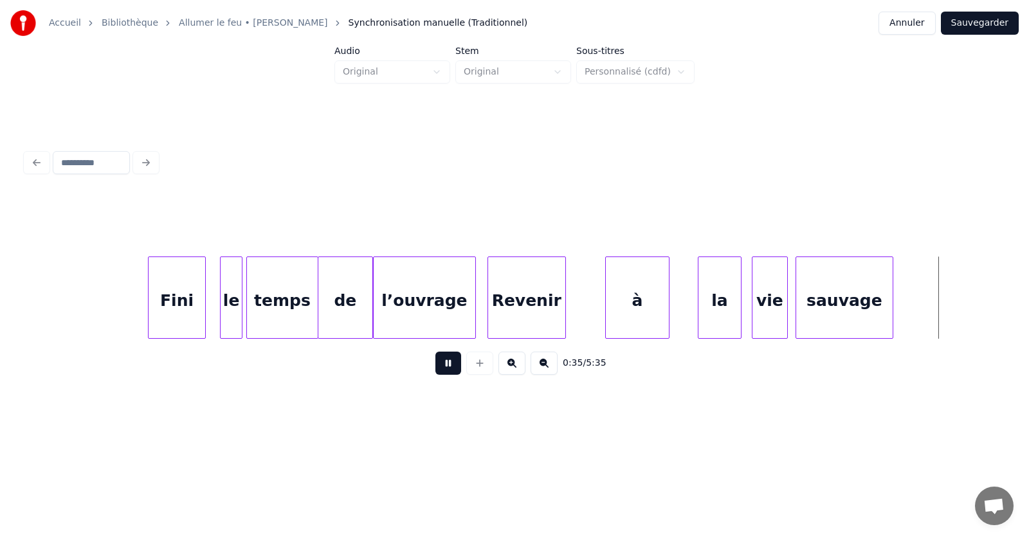
click at [439, 366] on button at bounding box center [448, 363] width 26 height 23
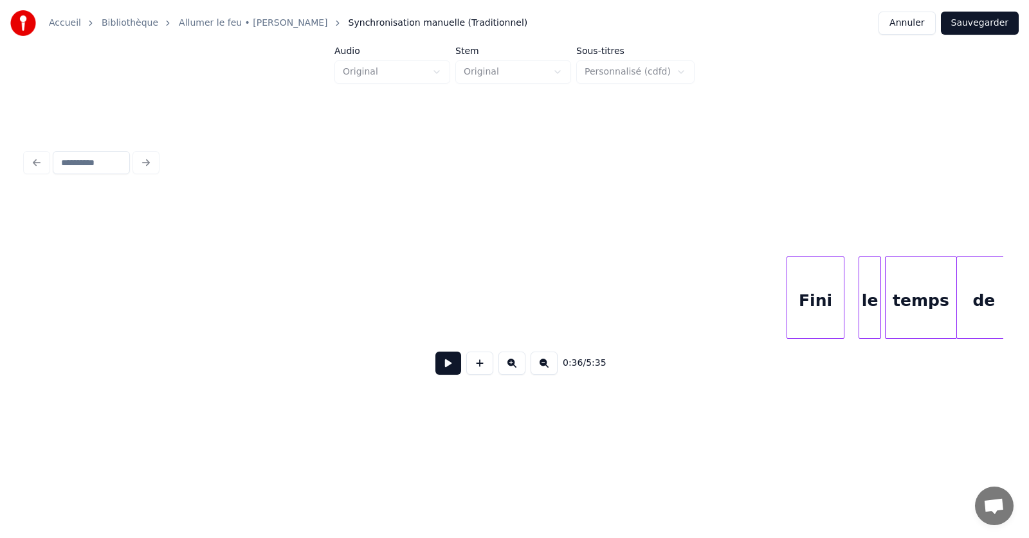
scroll to position [0, 3165]
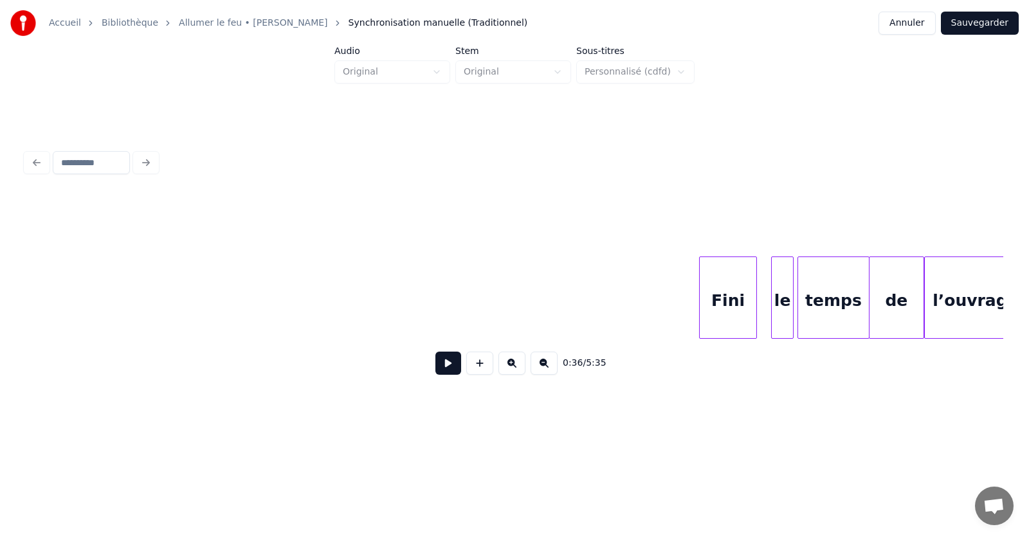
click at [447, 372] on button at bounding box center [448, 363] width 26 height 23
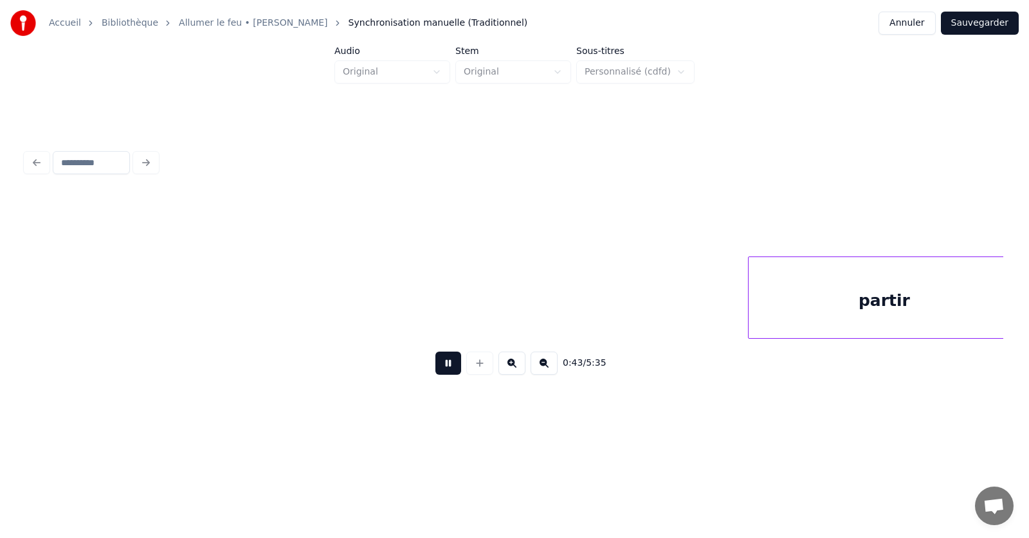
scroll to position [0, 5631]
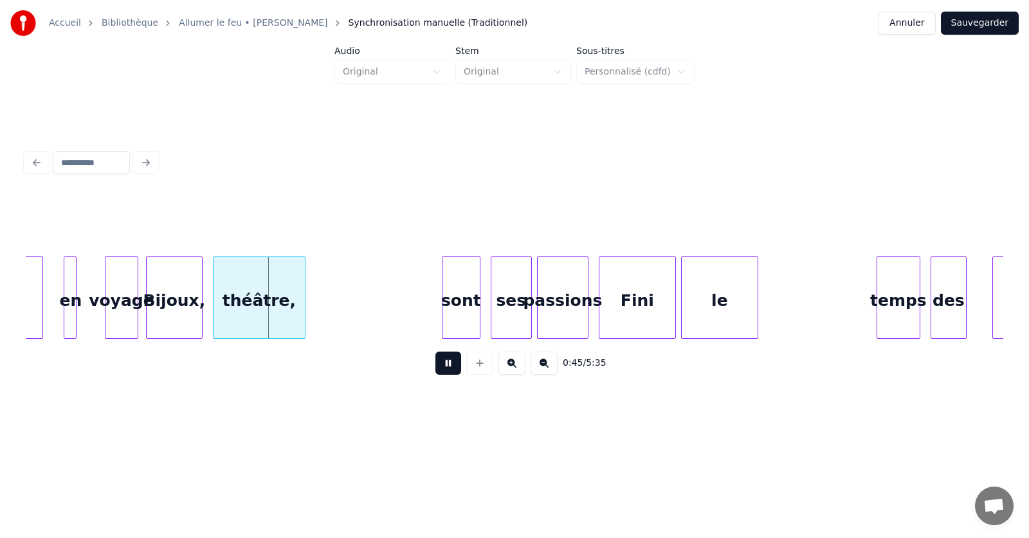
click at [442, 371] on button at bounding box center [448, 363] width 26 height 23
click at [272, 24] on link "Allumer le feu • [PERSON_NAME]" at bounding box center [253, 23] width 149 height 13
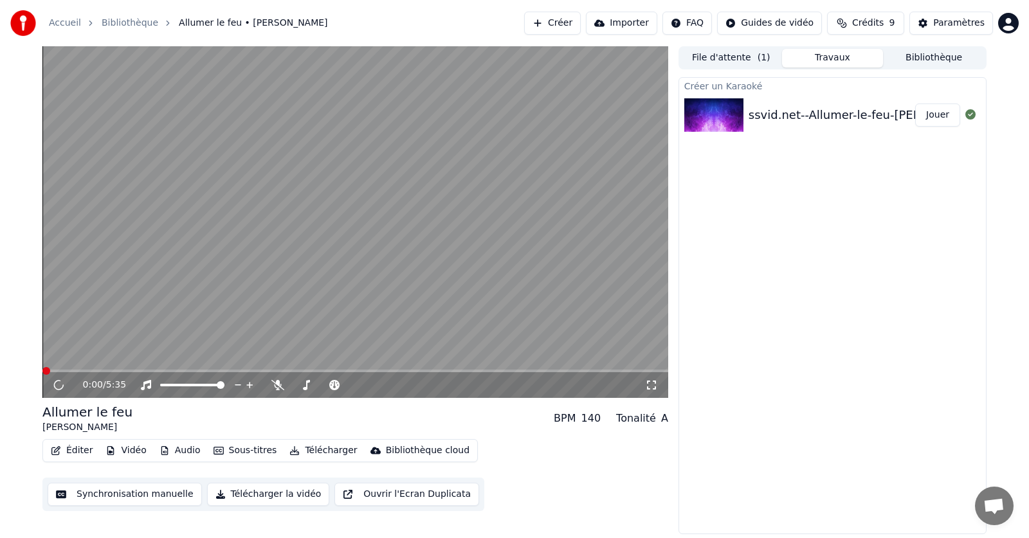
click at [78, 449] on button "Éditer" at bounding box center [72, 451] width 52 height 18
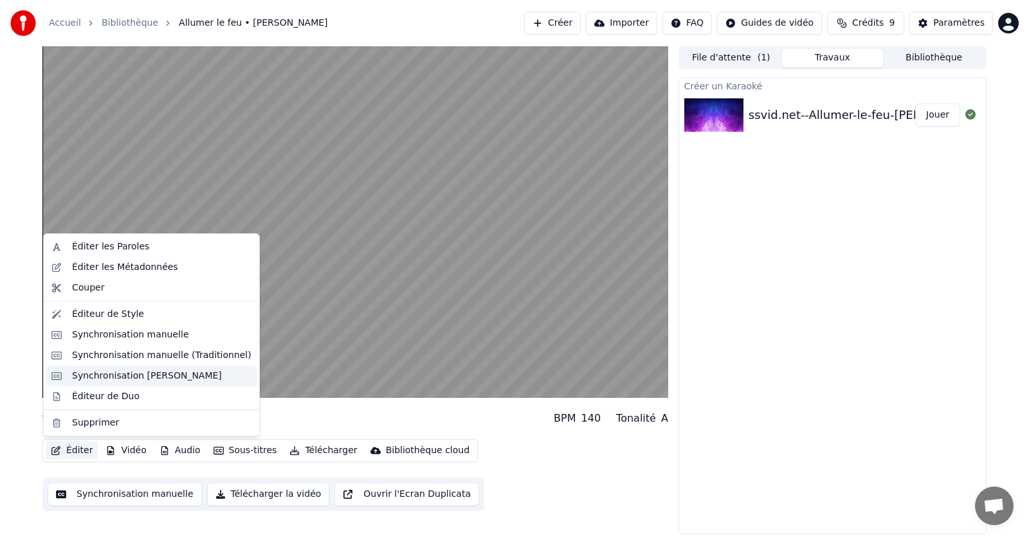
click at [111, 377] on div "Synchronisation [PERSON_NAME]" at bounding box center [147, 376] width 150 height 13
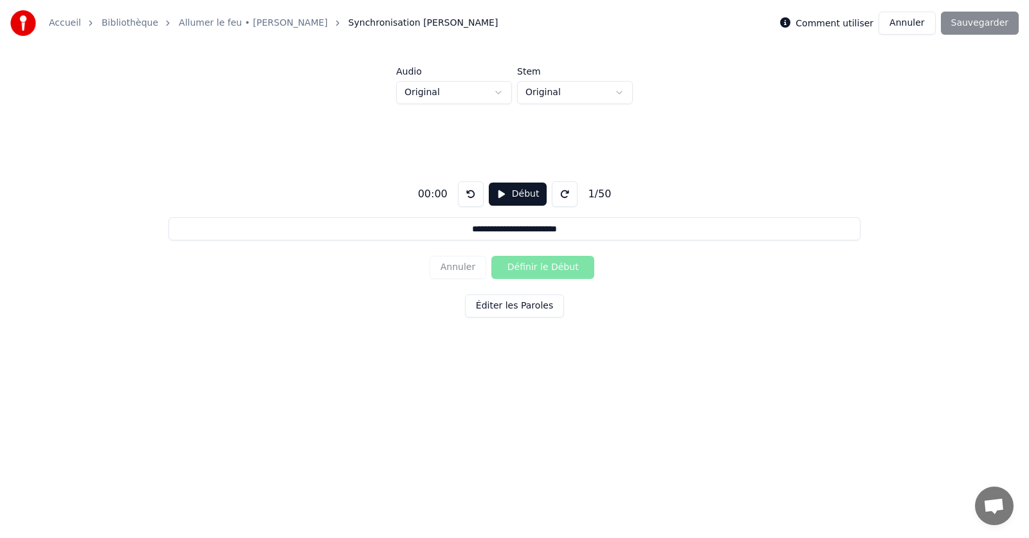
click at [527, 265] on div "Annuler Définir le Début" at bounding box center [515, 267] width 170 height 33
click at [499, 304] on button "Éditer les Paroles" at bounding box center [514, 306] width 99 height 23
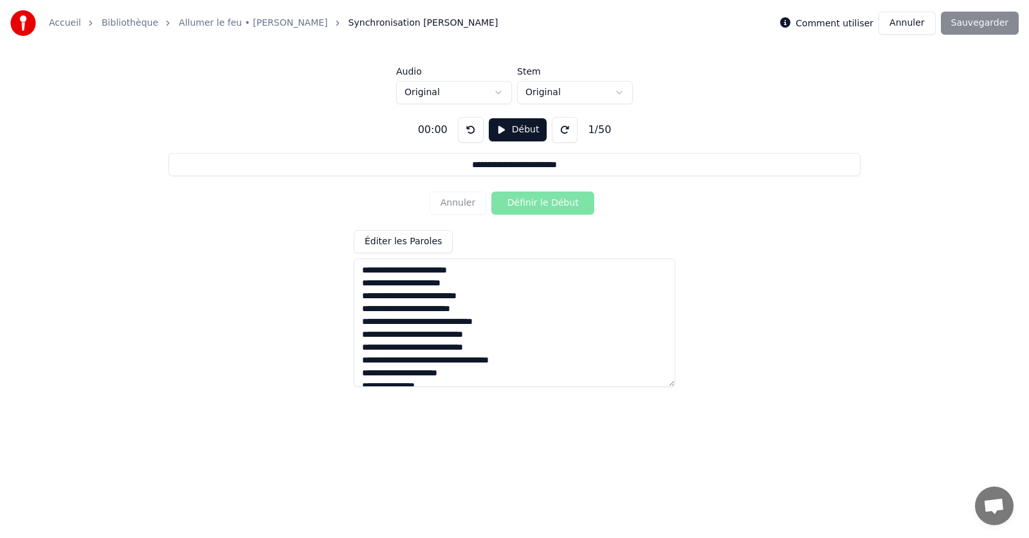
click at [455, 271] on textarea at bounding box center [515, 322] width 322 height 129
click at [392, 286] on textarea at bounding box center [515, 322] width 322 height 129
drag, startPoint x: 377, startPoint y: 284, endPoint x: 383, endPoint y: 287, distance: 6.6
click at [383, 287] on textarea at bounding box center [515, 322] width 322 height 129
type textarea "**********"
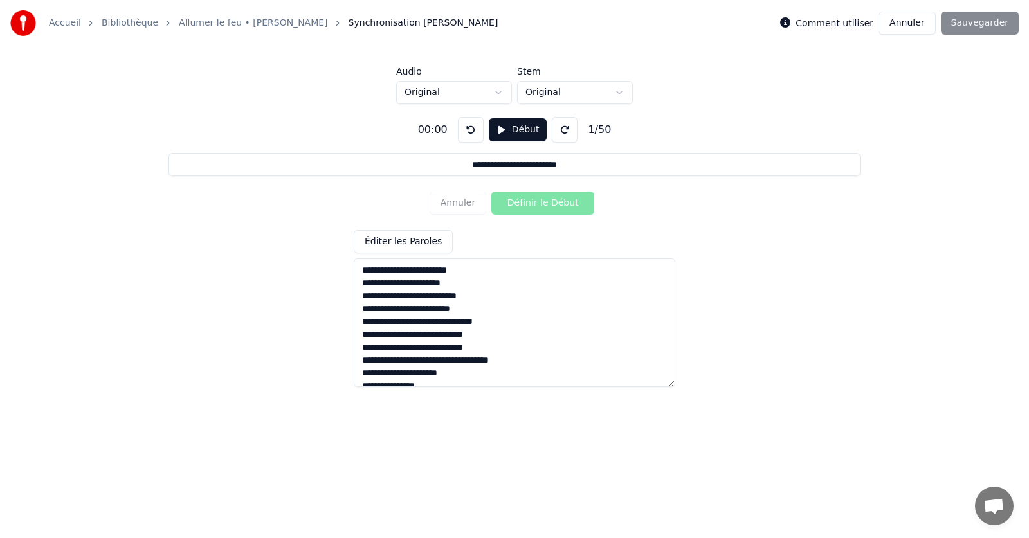
drag, startPoint x: 363, startPoint y: 271, endPoint x: 462, endPoint y: 271, distance: 98.4
click at [462, 271] on textarea at bounding box center [515, 322] width 322 height 129
click at [71, 21] on link "Accueil" at bounding box center [65, 23] width 32 height 13
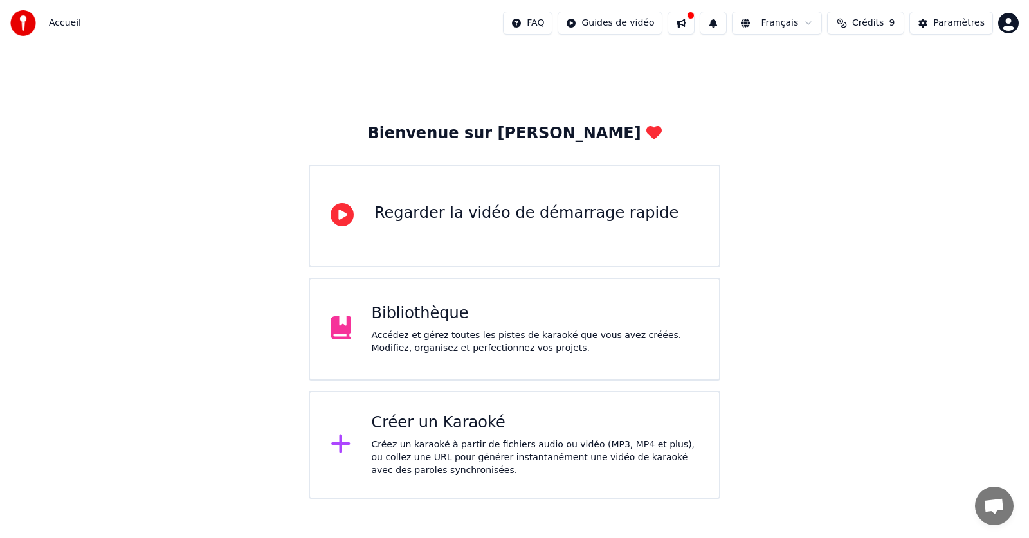
click at [421, 431] on div "Créer un Karaoké" at bounding box center [535, 423] width 327 height 21
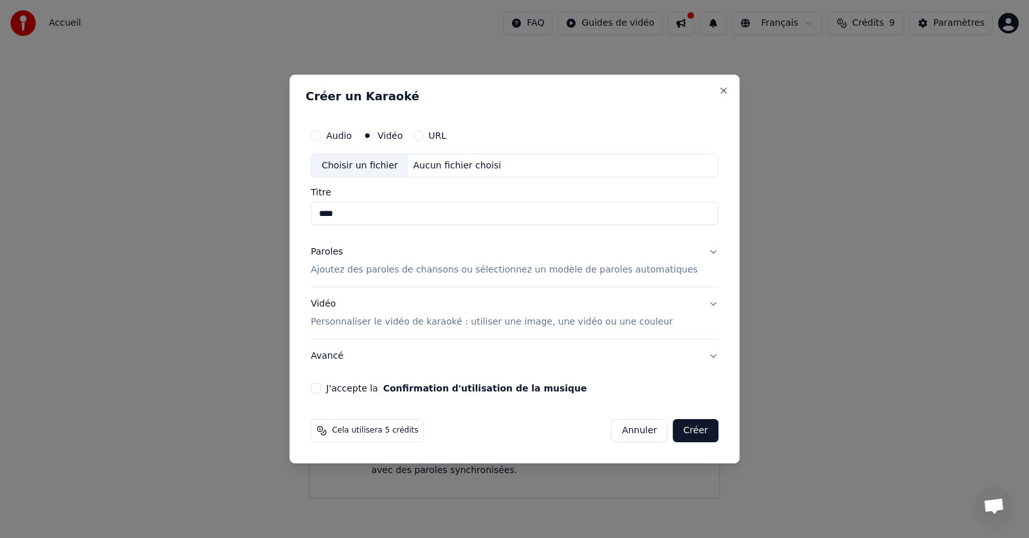
click at [354, 322] on p "Personnaliser le vidéo de karaoké : utiliser une image, une vidéo ou une couleur" at bounding box center [492, 322] width 362 height 13
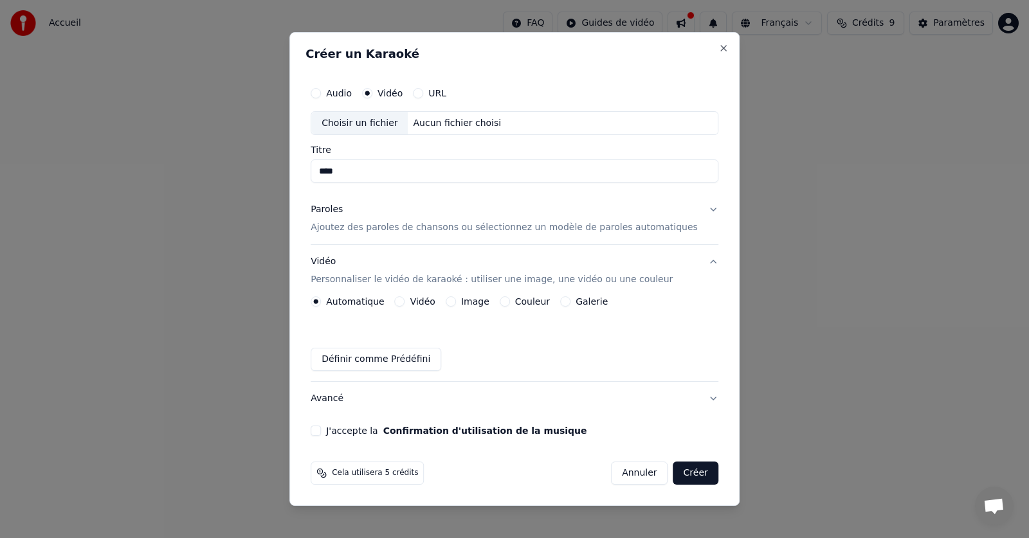
click at [378, 122] on div "Choisir un fichier" at bounding box center [359, 123] width 96 height 23
type input "**********"
click at [321, 433] on button "J'accepte la Confirmation d'utilisation de la musique" at bounding box center [316, 431] width 10 height 10
click at [678, 473] on button "Créer" at bounding box center [695, 473] width 45 height 23
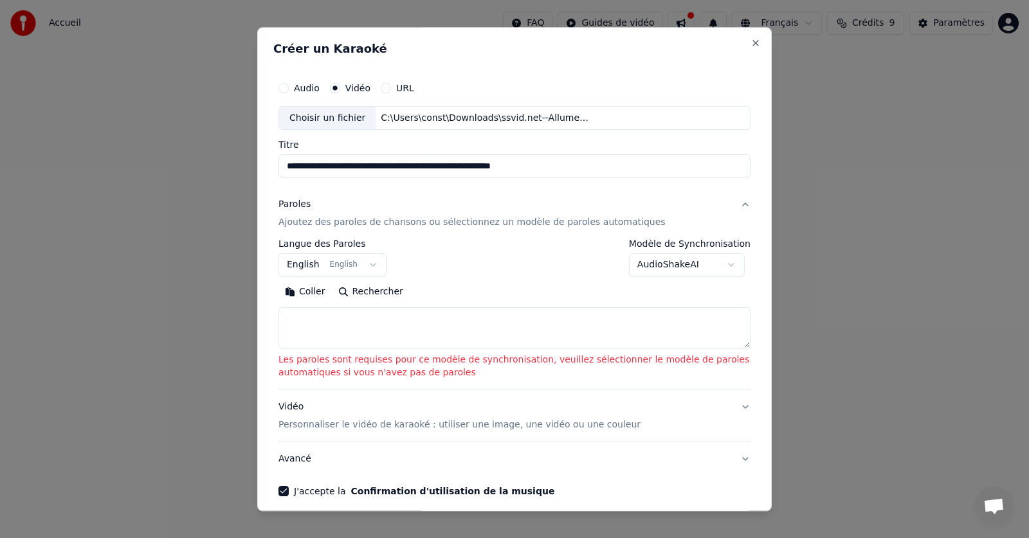
click at [363, 266] on button "English English" at bounding box center [332, 265] width 108 height 23
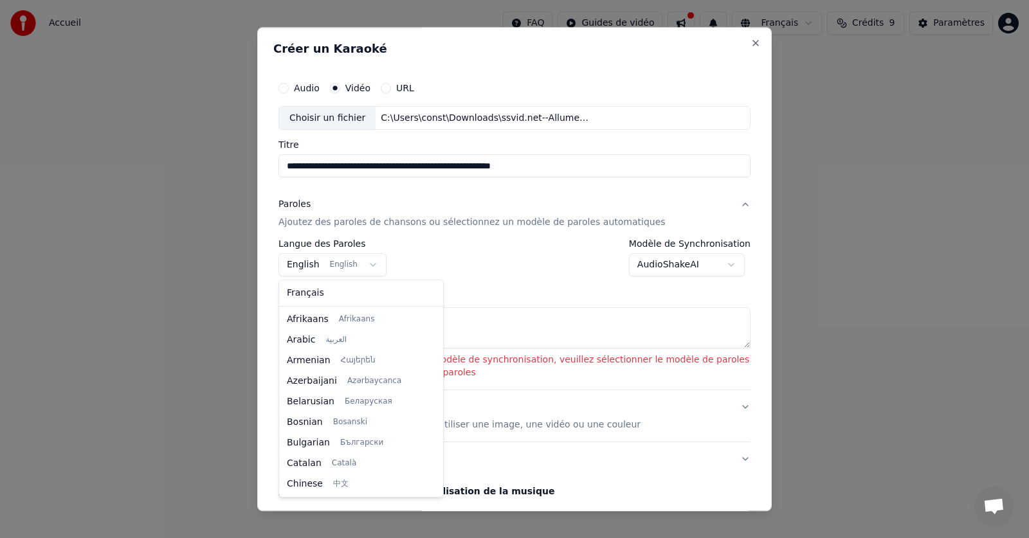
scroll to position [103, 0]
select select "**"
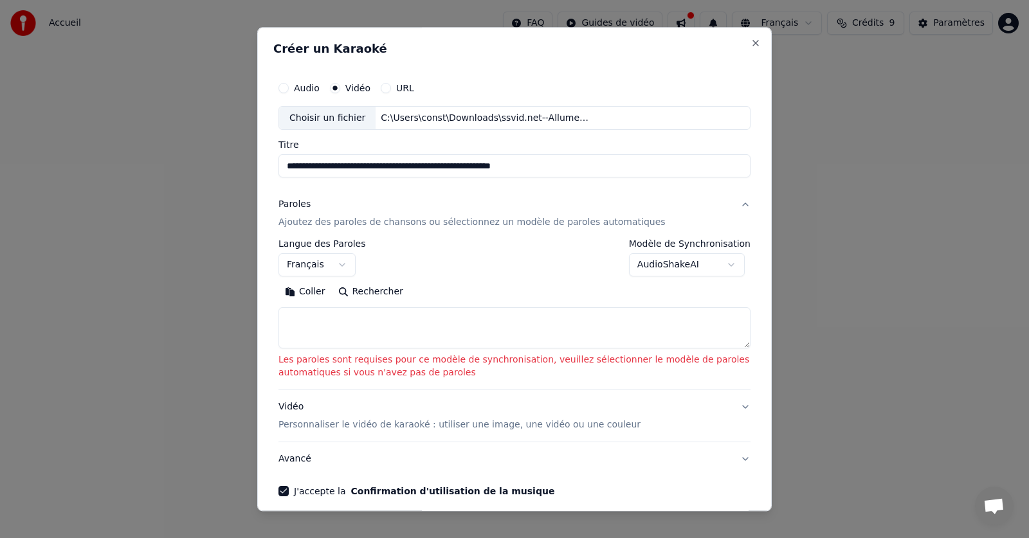
click at [719, 264] on body "**********" at bounding box center [514, 249] width 1029 height 499
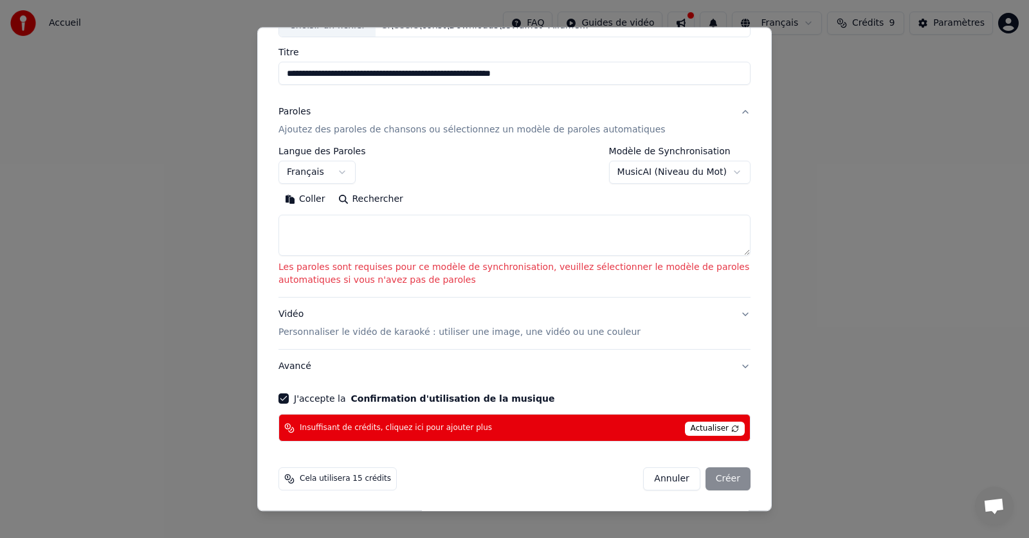
scroll to position [0, 0]
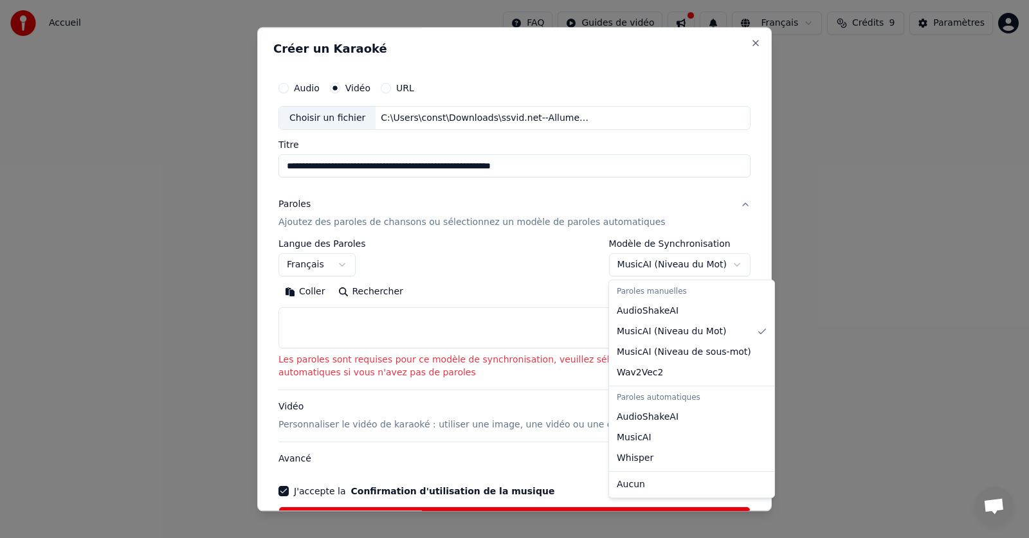
click at [724, 264] on body "**********" at bounding box center [514, 249] width 1029 height 499
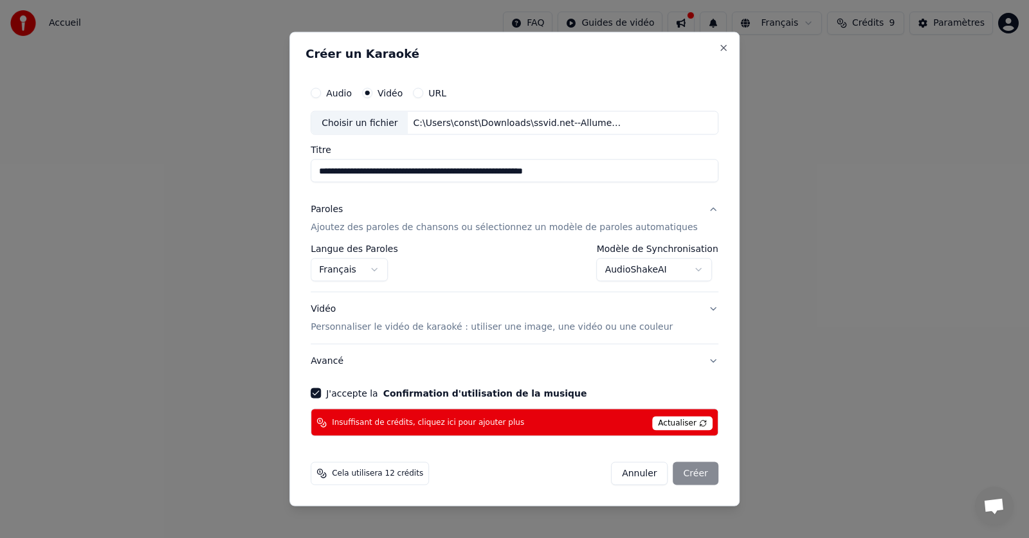
click at [683, 265] on body "**********" at bounding box center [514, 249] width 1029 height 499
click at [687, 267] on button "MusicAI" at bounding box center [655, 269] width 116 height 23
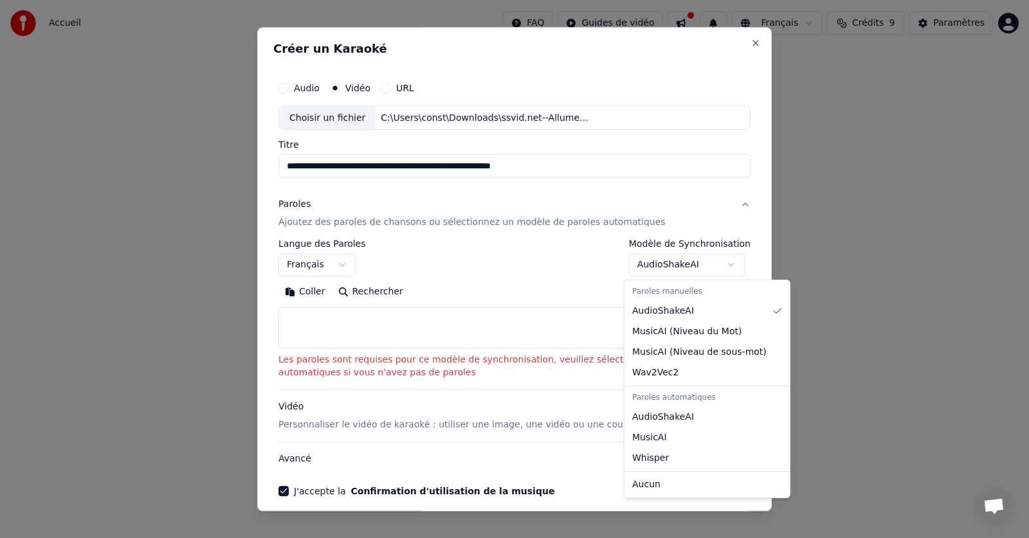
click at [726, 262] on body "**********" at bounding box center [514, 249] width 1029 height 499
select select "**********"
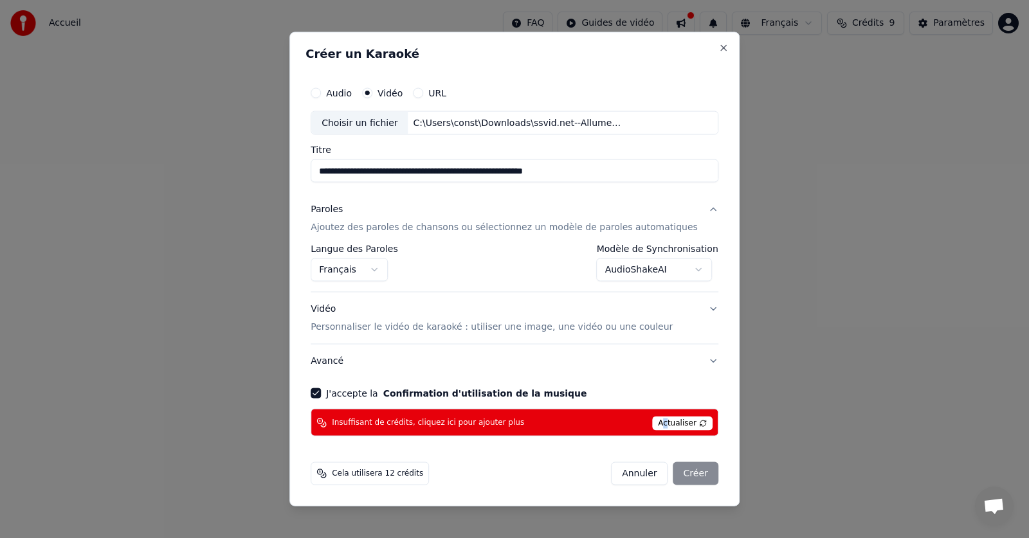
click at [652, 421] on span "Actualiser" at bounding box center [682, 424] width 60 height 14
click at [489, 427] on span "Insuffisant de crédits, cliquez ici pour ajouter plus" at bounding box center [428, 422] width 192 height 10
click at [487, 420] on span "Insuffisant de crédits, cliquez ici pour ajouter plus" at bounding box center [428, 422] width 192 height 10
